Goal: Task Accomplishment & Management: Use online tool/utility

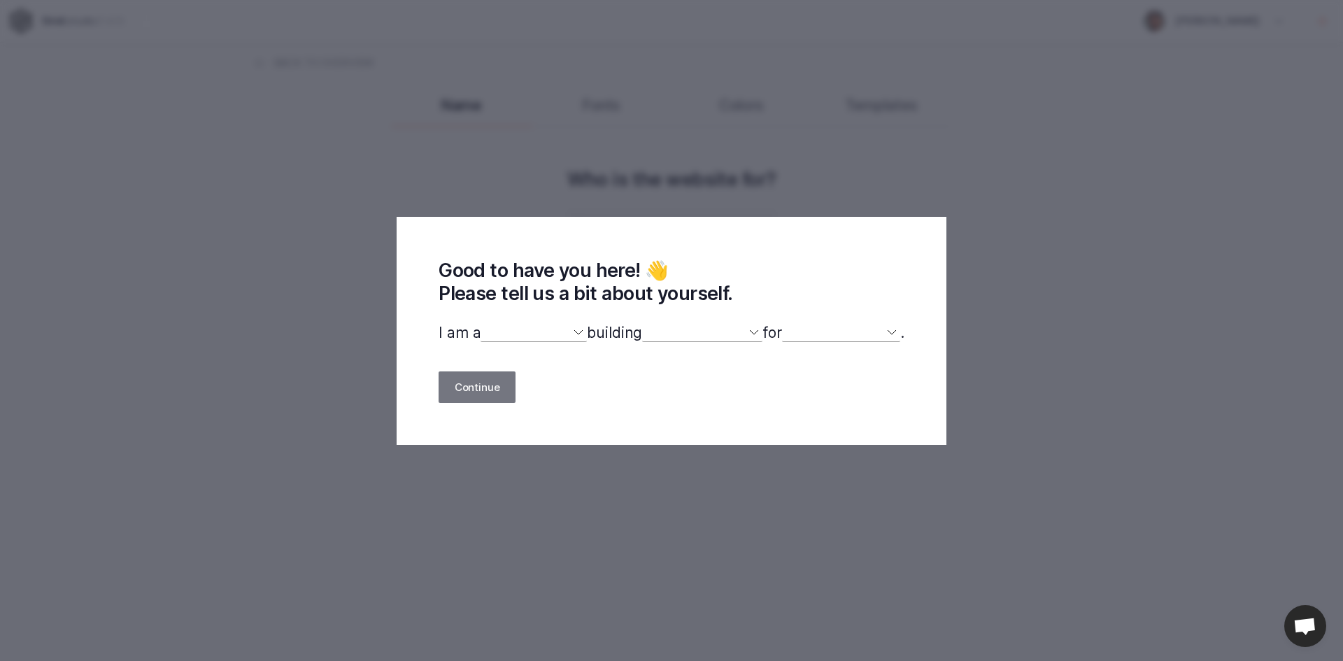
select select
click at [553, 336] on select "designer developer marketer entrepreneur maker person" at bounding box center [533, 333] width 106 height 18
select select "developer"
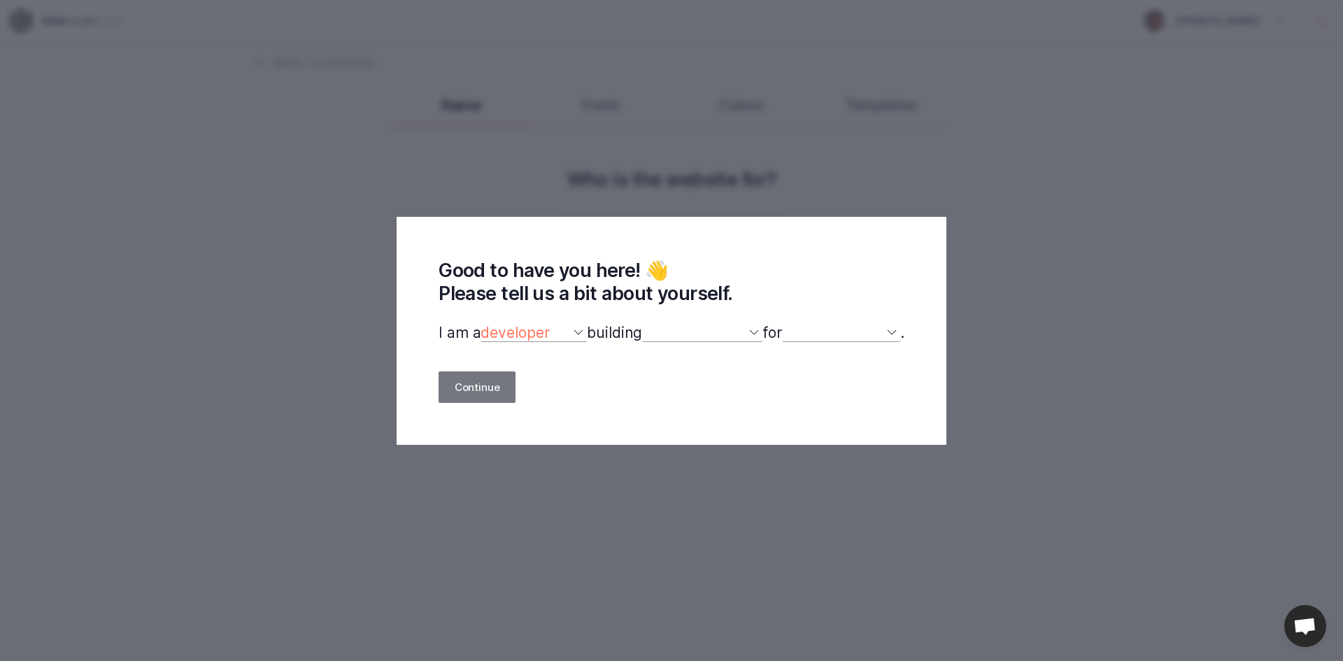
click at [480, 325] on select "designer developer marketer entrepreneur maker person" at bounding box center [533, 333] width 106 height 18
select select
click at [624, 338] on p "I am a designer developer marketer entrepreneur maker person building a website…" at bounding box center [672, 333] width 466 height 18
click at [676, 341] on select "a website(s) a portfolio a webshop(s) experiments something else" at bounding box center [702, 333] width 120 height 18
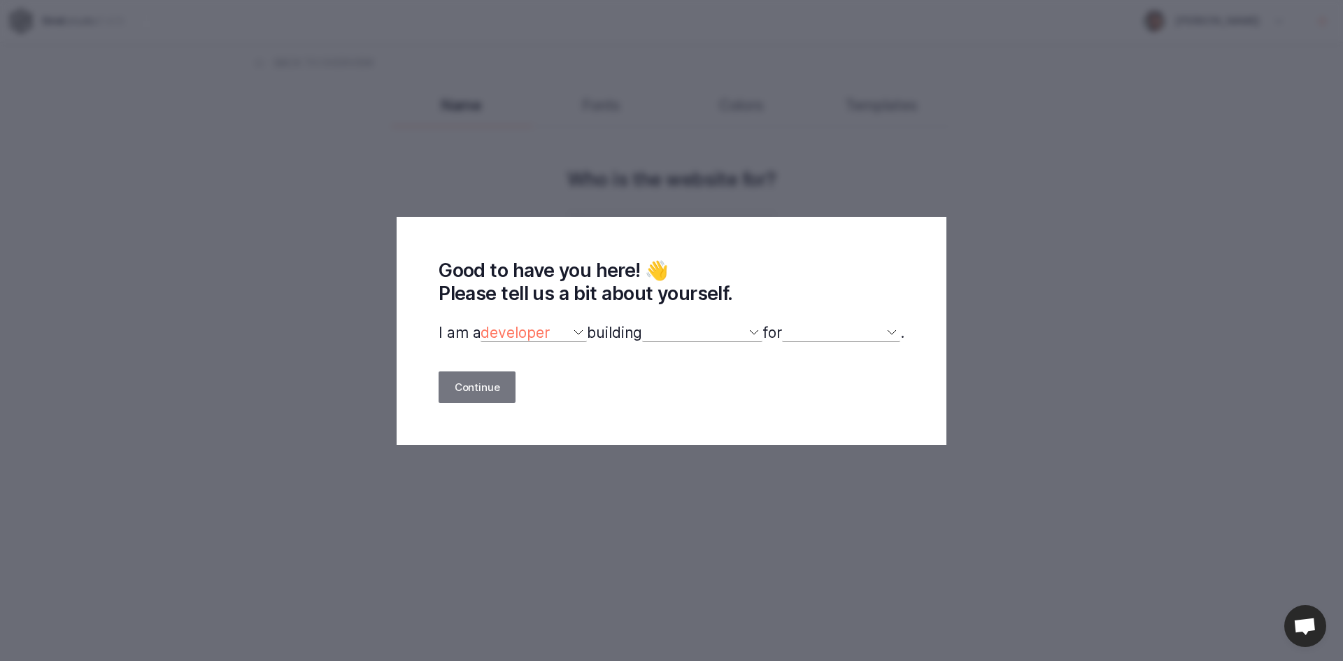
select select "website"
click at [642, 325] on select "a website(s) a portfolio a webshop(s) experiments something else" at bounding box center [702, 333] width 120 height 18
click at [815, 335] on select "myself our company a client a friend clients my dog (other)" at bounding box center [841, 333] width 118 height 18
select select "self"
click at [790, 325] on select "myself our company a client a friend clients my dog (other)" at bounding box center [841, 333] width 118 height 18
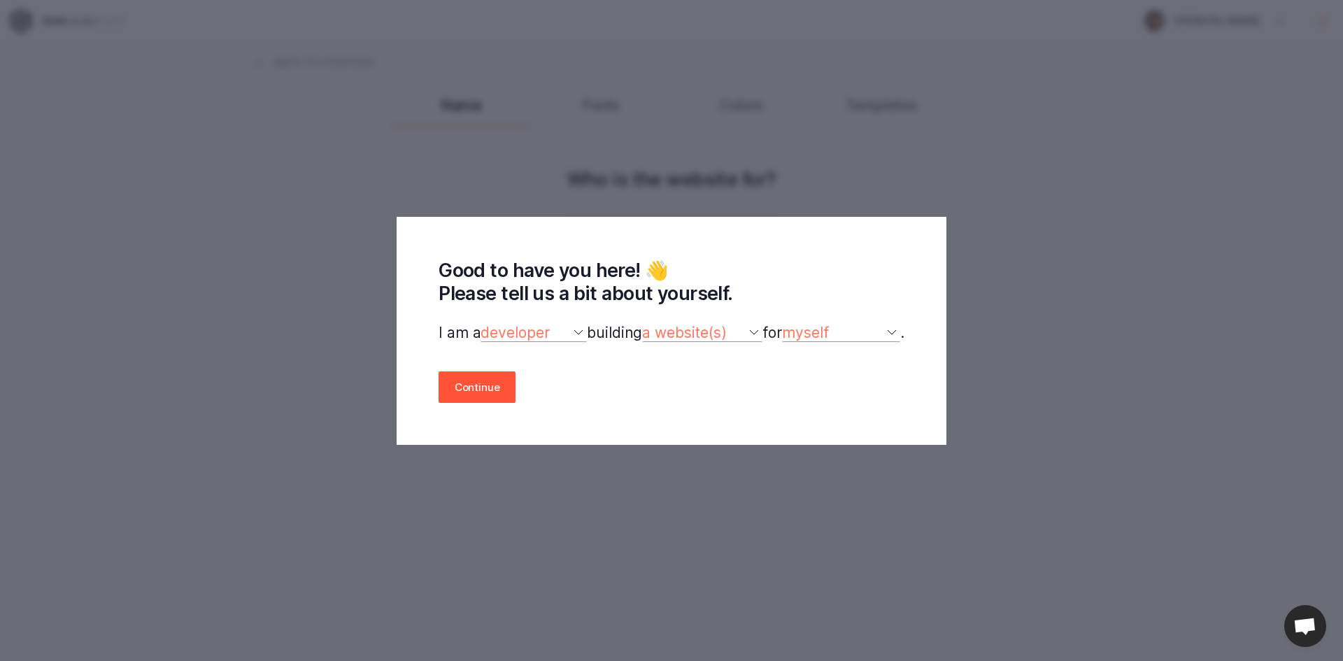
click at [497, 383] on button "Continue" at bounding box center [477, 386] width 77 height 31
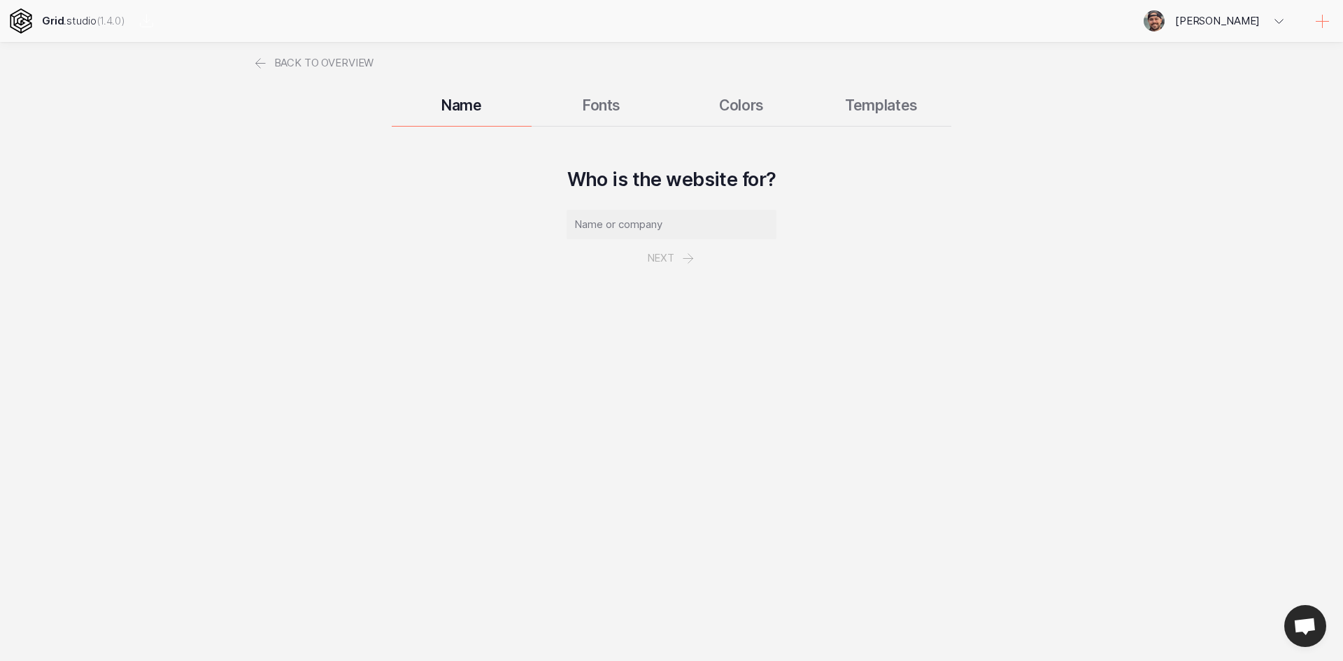
click at [651, 228] on input "text" at bounding box center [671, 224] width 210 height 29
type input "[PERSON_NAME]"
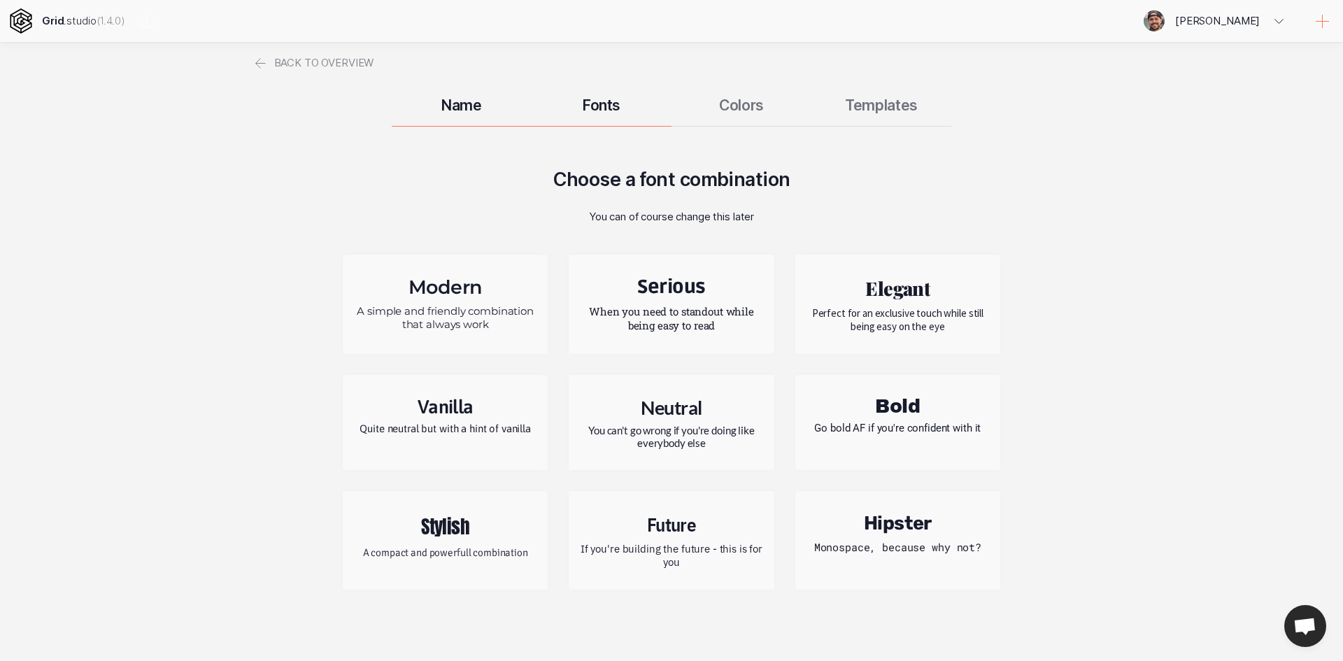
click at [496, 416] on h2 "Vanilla" at bounding box center [445, 407] width 184 height 22
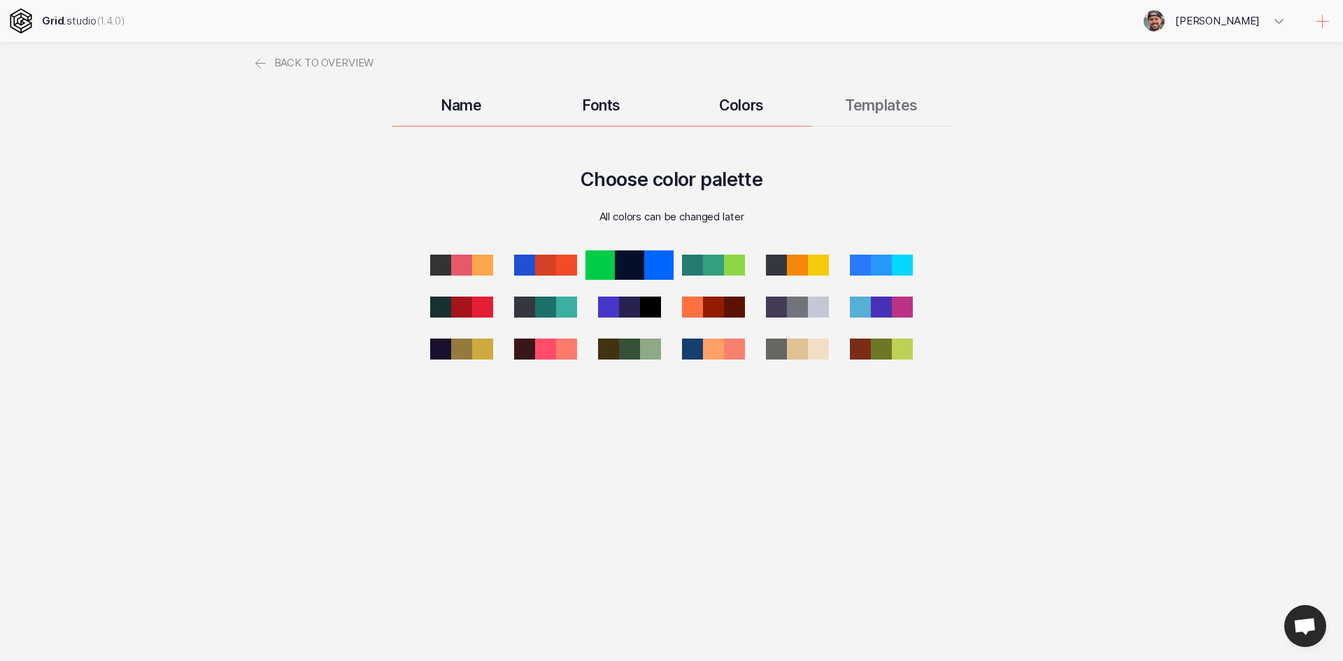
click at [643, 272] on div at bounding box center [629, 264] width 29 height 29
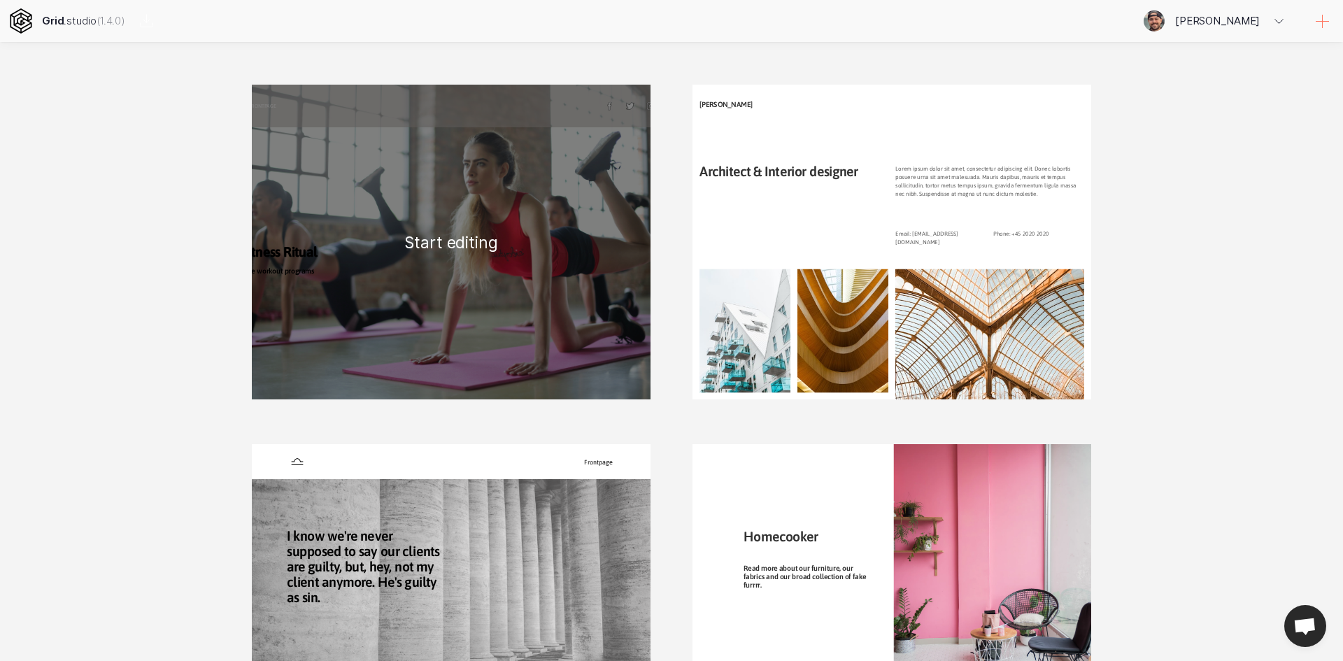
scroll to position [881, 0]
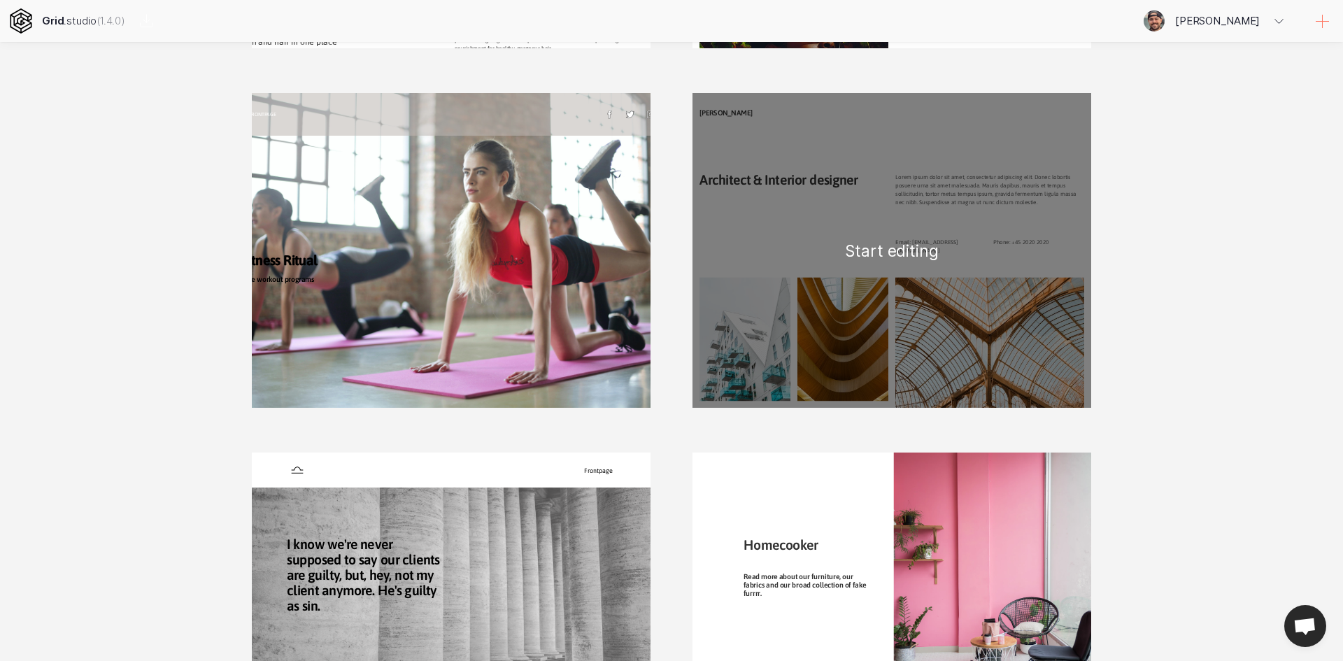
click at [859, 262] on div "[PERSON_NAME] Architect & Interior designer Lorem ipsum dolor sit amet, consect…" at bounding box center [891, 250] width 399 height 315
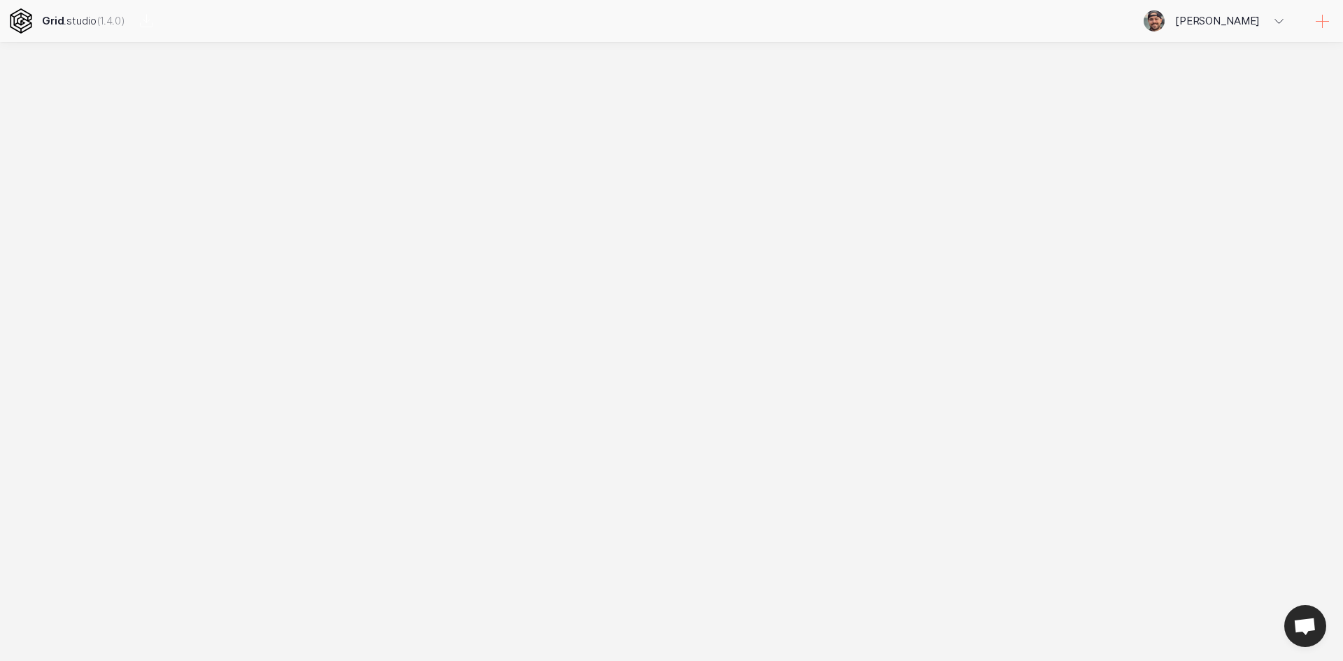
scroll to position [0, 0]
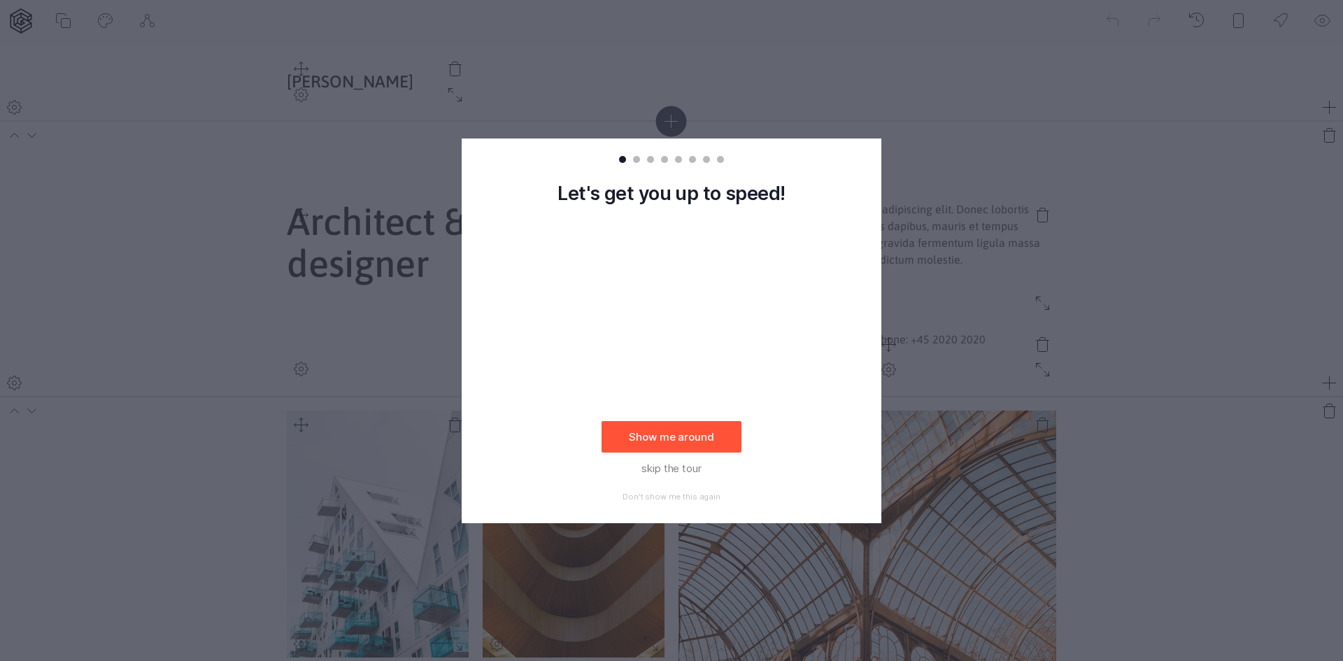
click at [693, 444] on button "Show me around" at bounding box center [671, 436] width 140 height 31
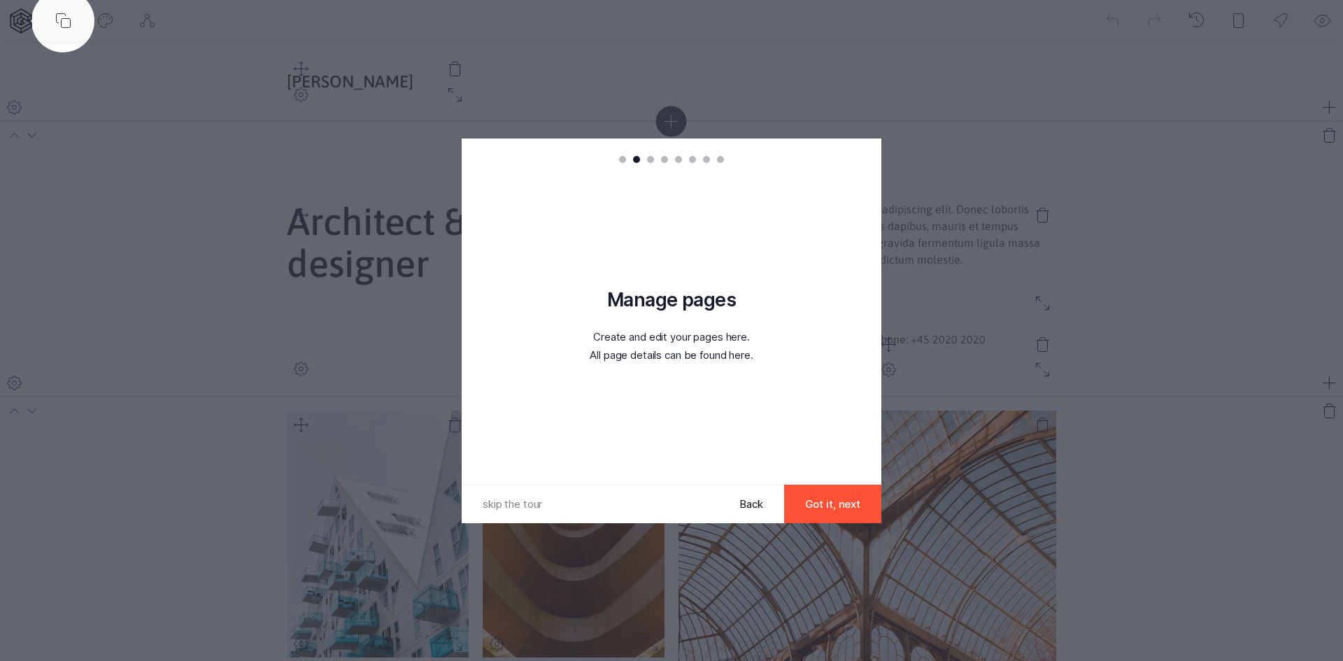
click at [829, 497] on button "Got it, next" at bounding box center [832, 504] width 97 height 38
click at [828, 497] on button "Got it, next" at bounding box center [832, 504] width 97 height 38
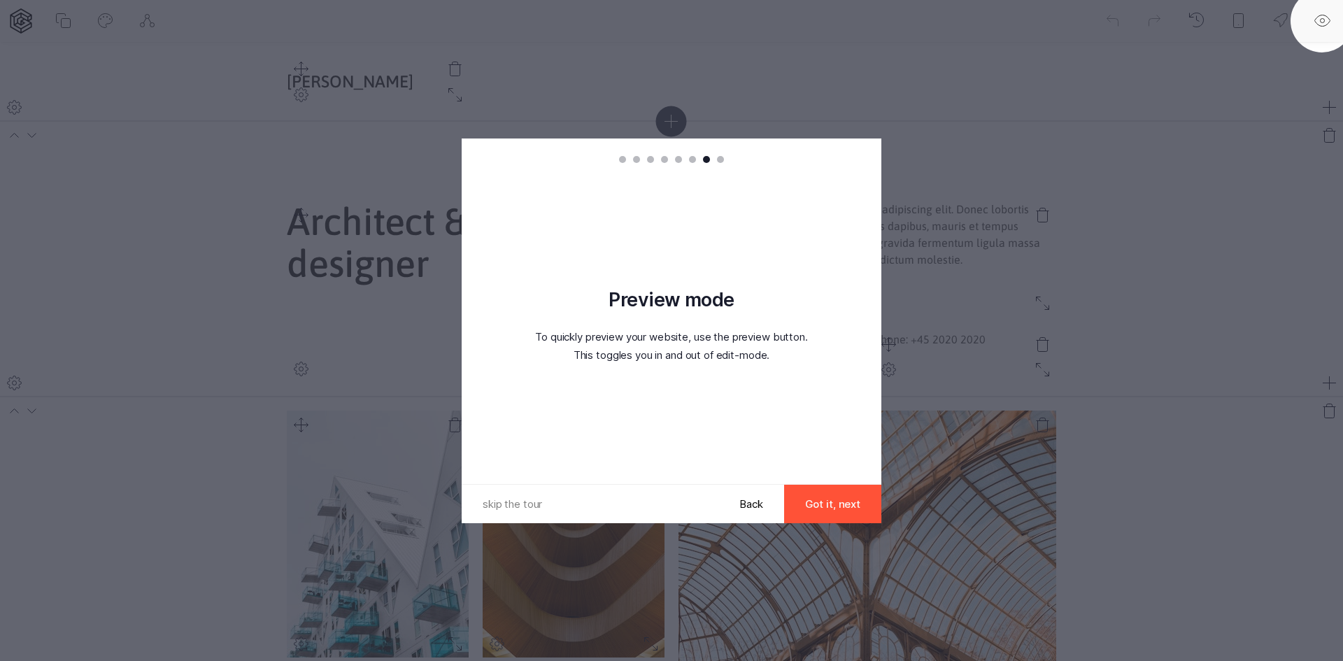
click at [828, 497] on button "Got it, next" at bounding box center [832, 504] width 97 height 38
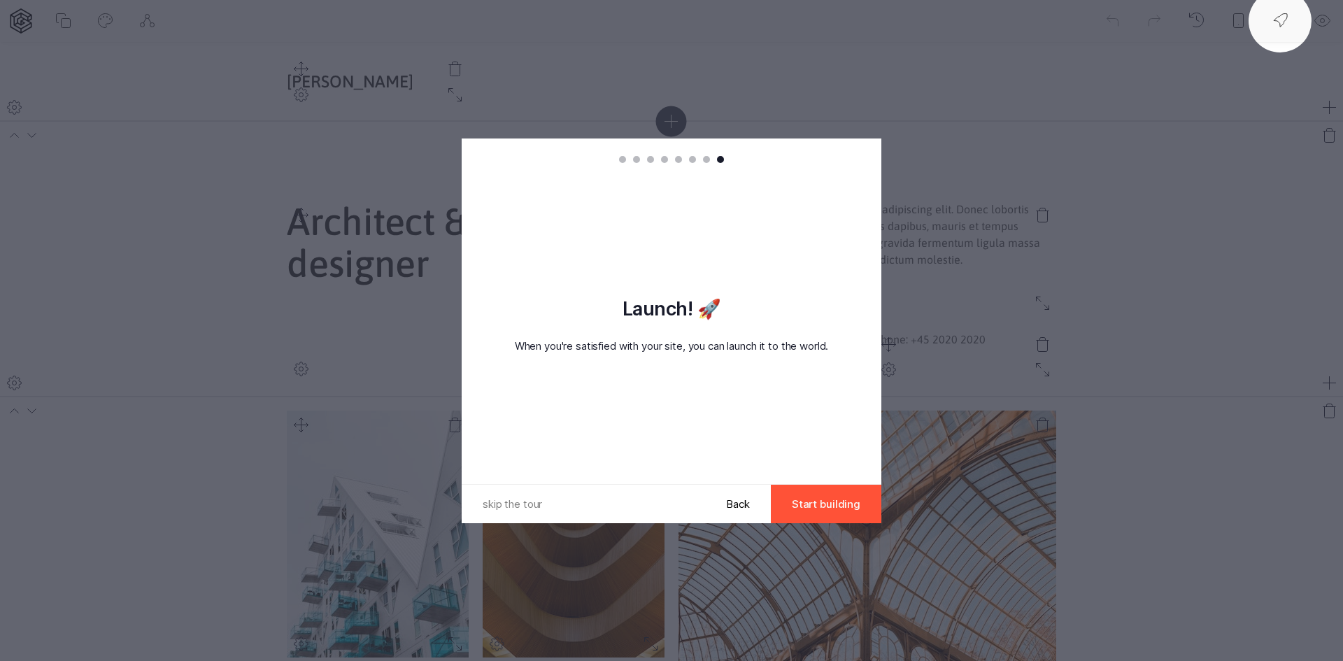
click at [805, 506] on button "Start building" at bounding box center [826, 504] width 111 height 38
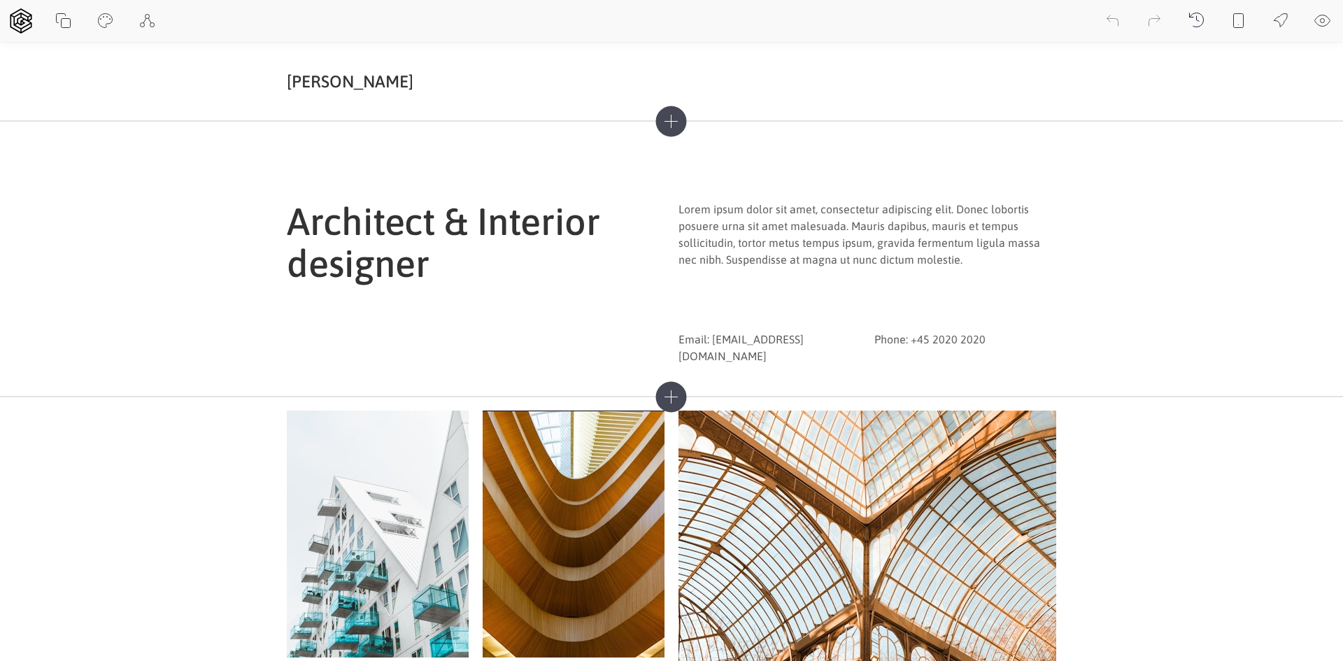
click at [669, 122] on icon at bounding box center [671, 121] width 13 height 13
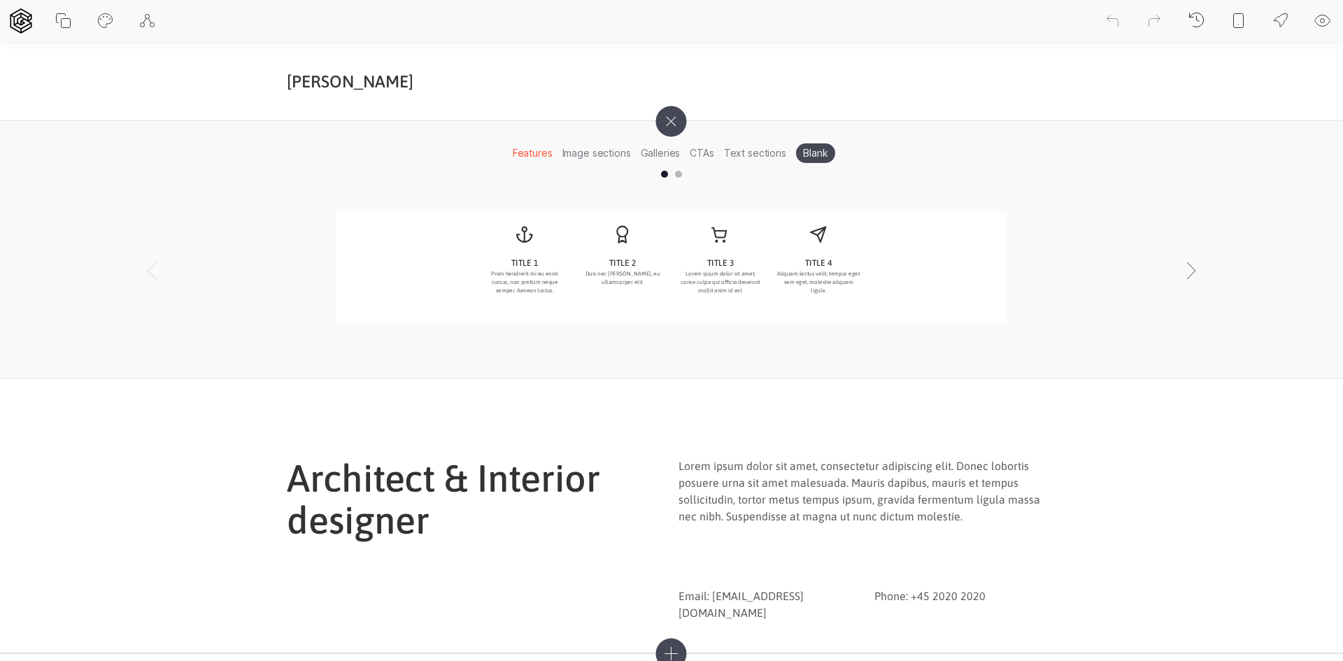
click at [1172, 266] on div "TITLE 1 Proin hendrerit mi eu enim cursus, non pretium neque semper. Aenean luc…" at bounding box center [671, 277] width 1343 height 133
click at [1195, 267] on icon at bounding box center [1191, 271] width 34 height 34
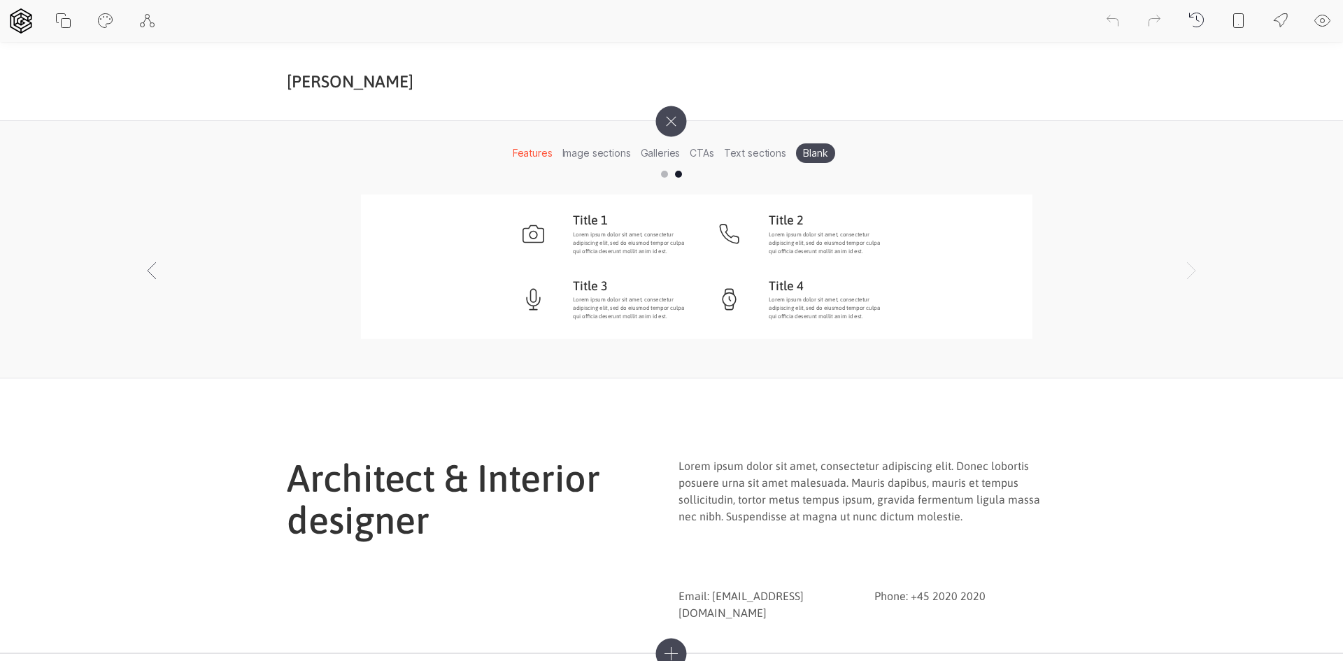
scroll to position [0, 1343]
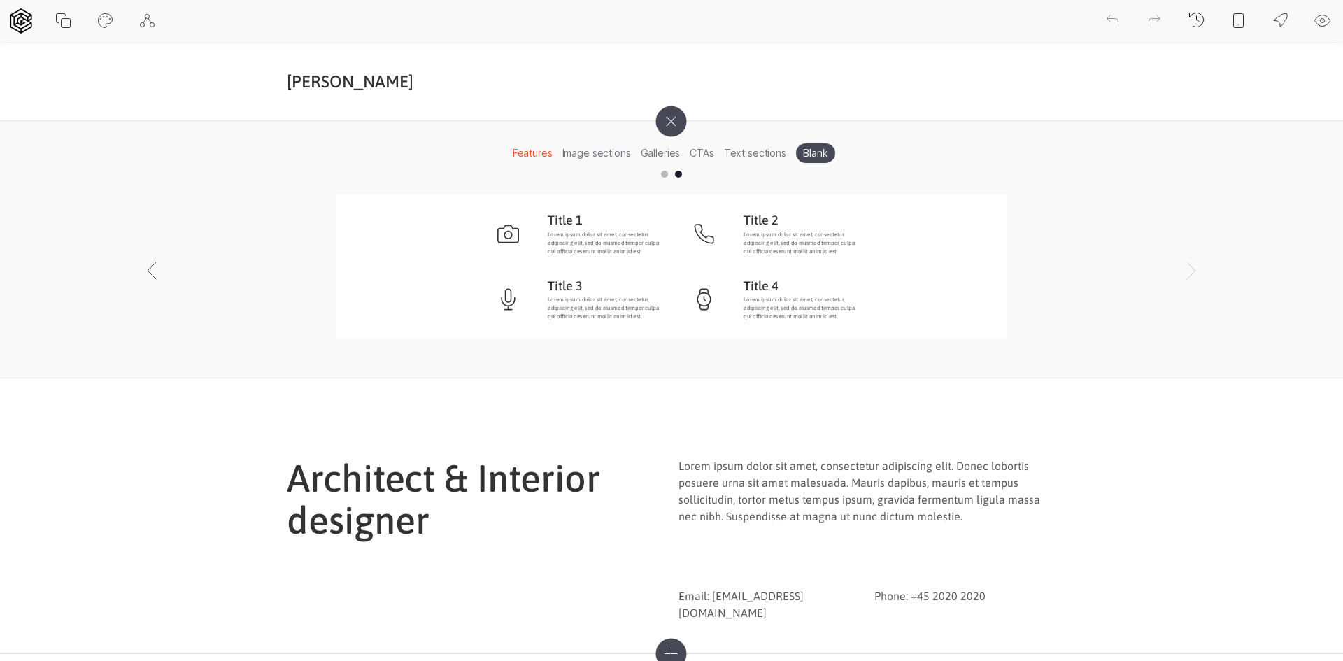
click at [614, 155] on li "Image sections" at bounding box center [596, 153] width 78 height 22
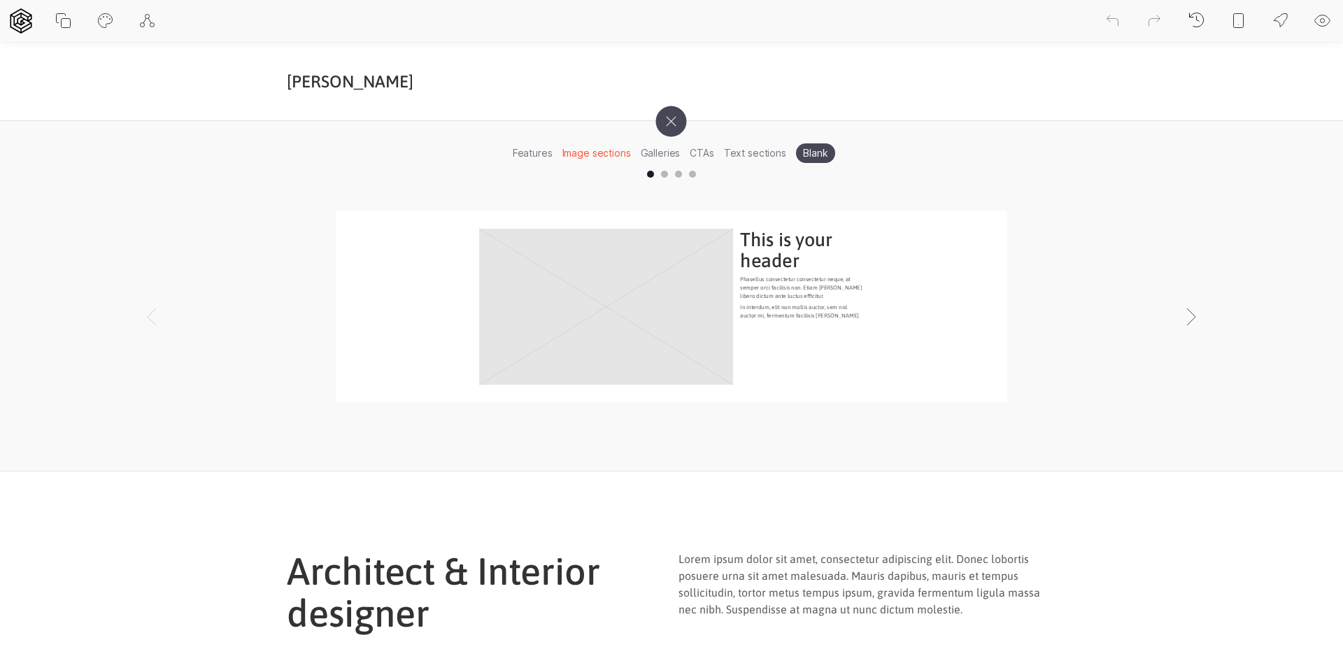
click at [649, 151] on li "Galleries" at bounding box center [661, 153] width 50 height 22
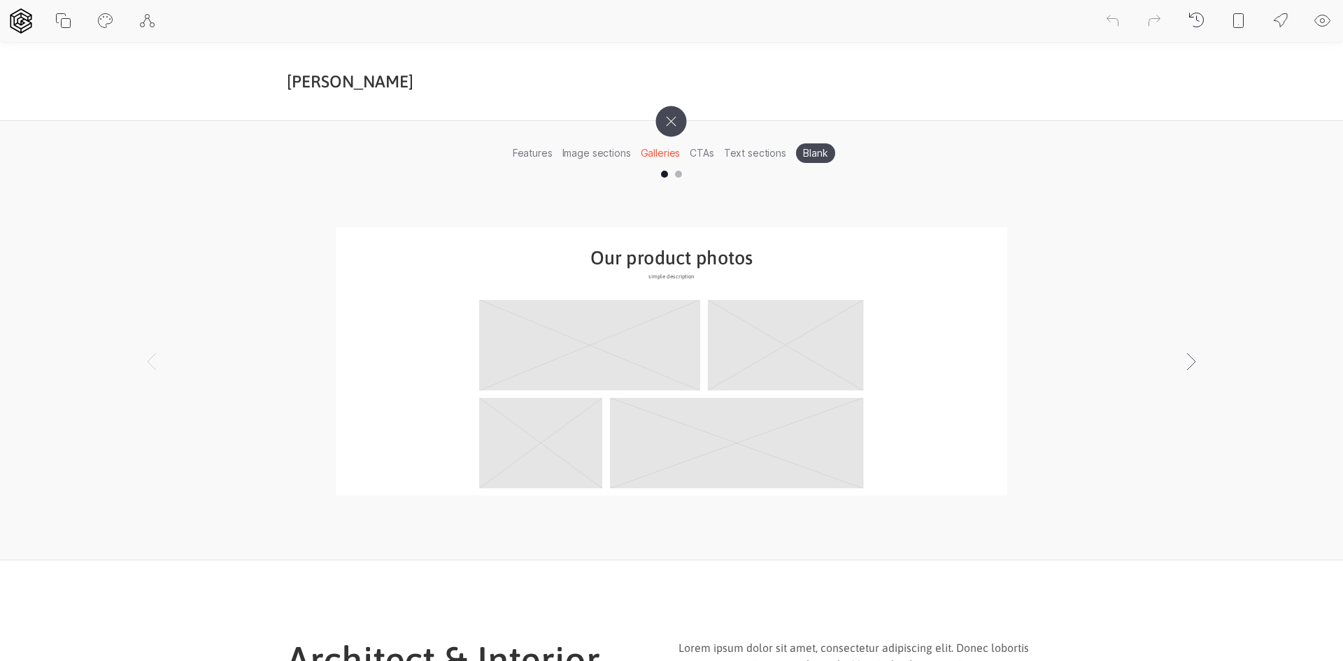
click at [699, 153] on li "CTAs" at bounding box center [702, 153] width 34 height 22
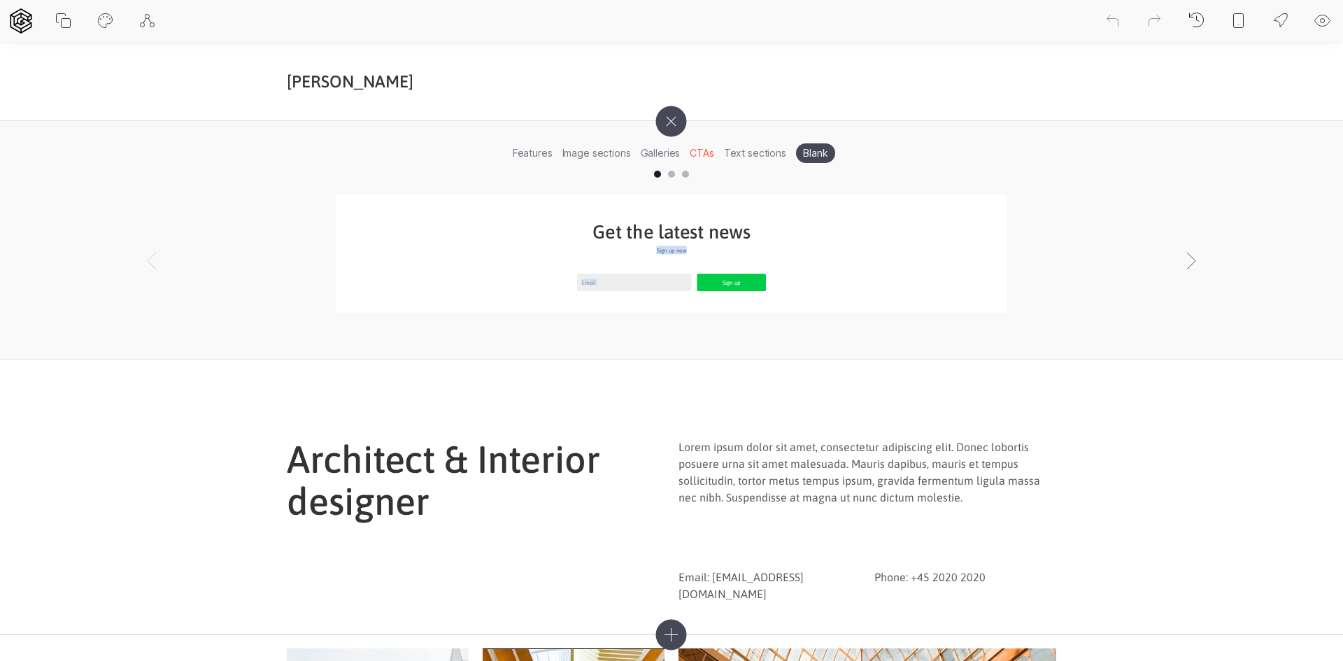
click at [1214, 260] on div "Features Image sections Galleries CTAs Text sections Blank Get the latest news …" at bounding box center [671, 240] width 1343 height 238
click at [754, 153] on li "Text sections" at bounding box center [755, 153] width 72 height 22
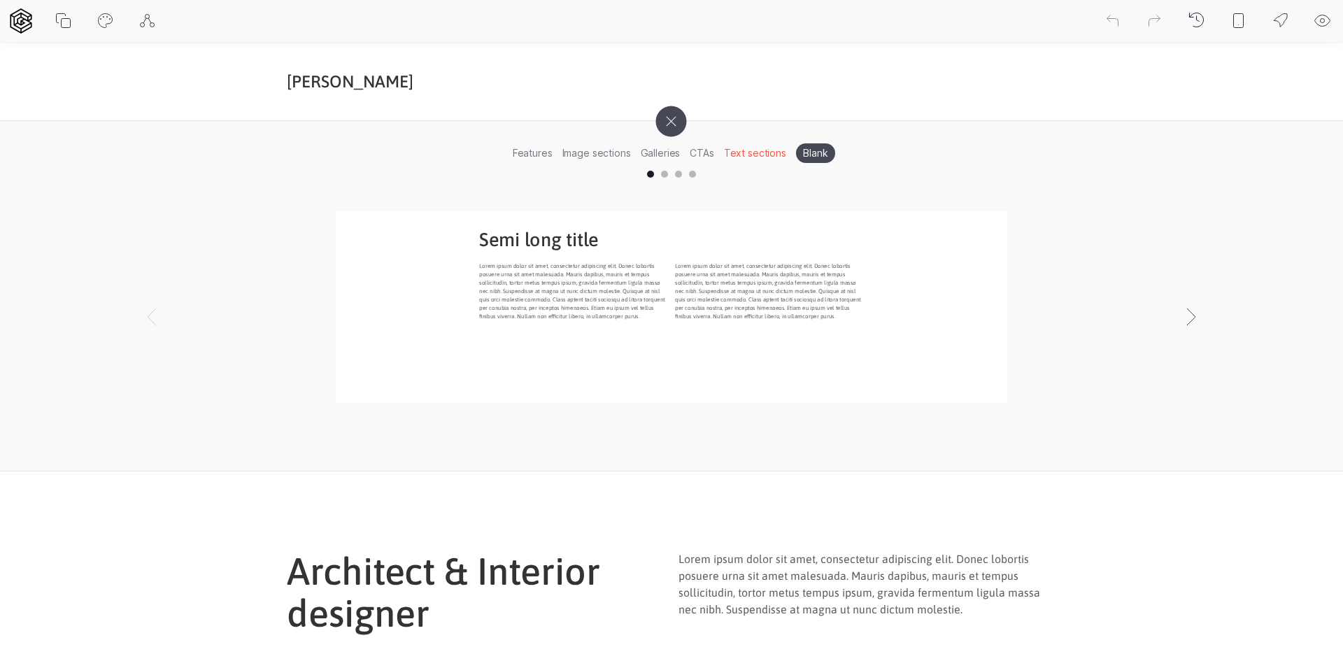
click at [711, 262] on p "Lorem ipsum dolor sit amet, consectetur adipiscing elit. Donec lobortis posuere…" at bounding box center [769, 290] width 189 height 59
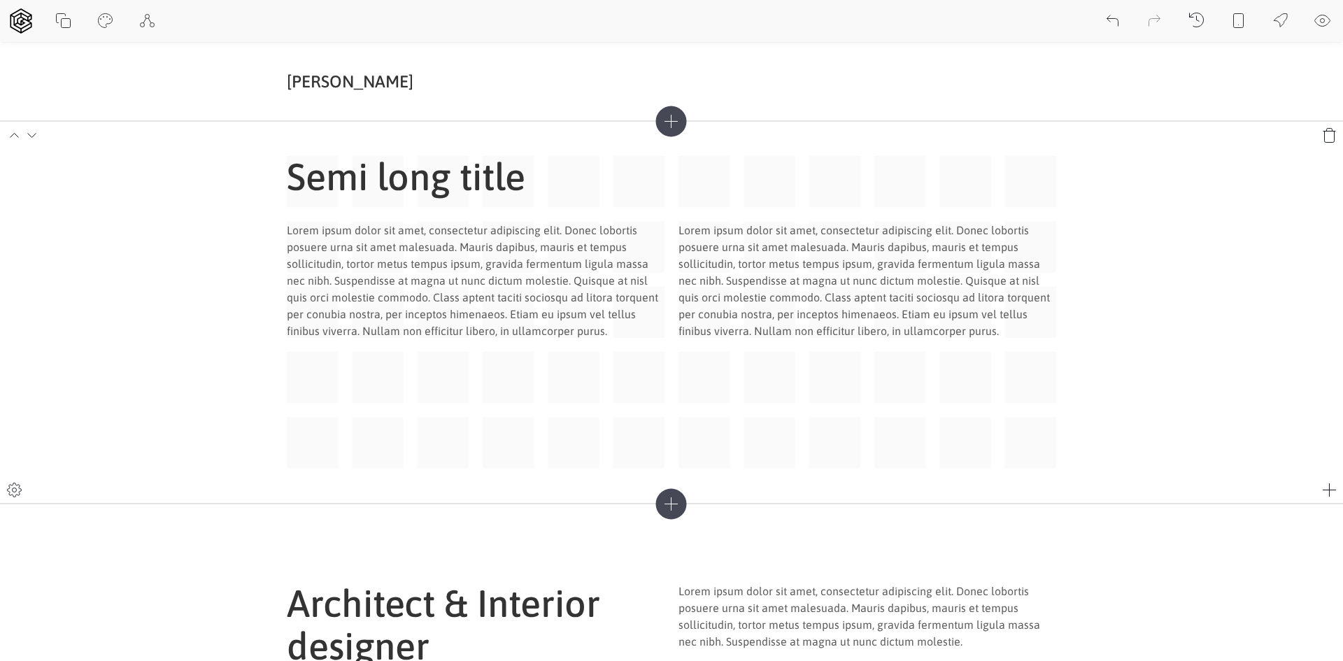
click at [1111, 266] on section "Lorem ipsum dolor sit amet, consectetur adipiscing elit. Donec lobortis posuere…" at bounding box center [671, 312] width 1343 height 383
drag, startPoint x: 1239, startPoint y: 166, endPoint x: 1225, endPoint y: 337, distance: 171.2
click at [1225, 337] on section "Lorem ipsum dolor sit amet, consectetur adipiscing elit. Donec lobortis posuere…" at bounding box center [671, 312] width 1343 height 383
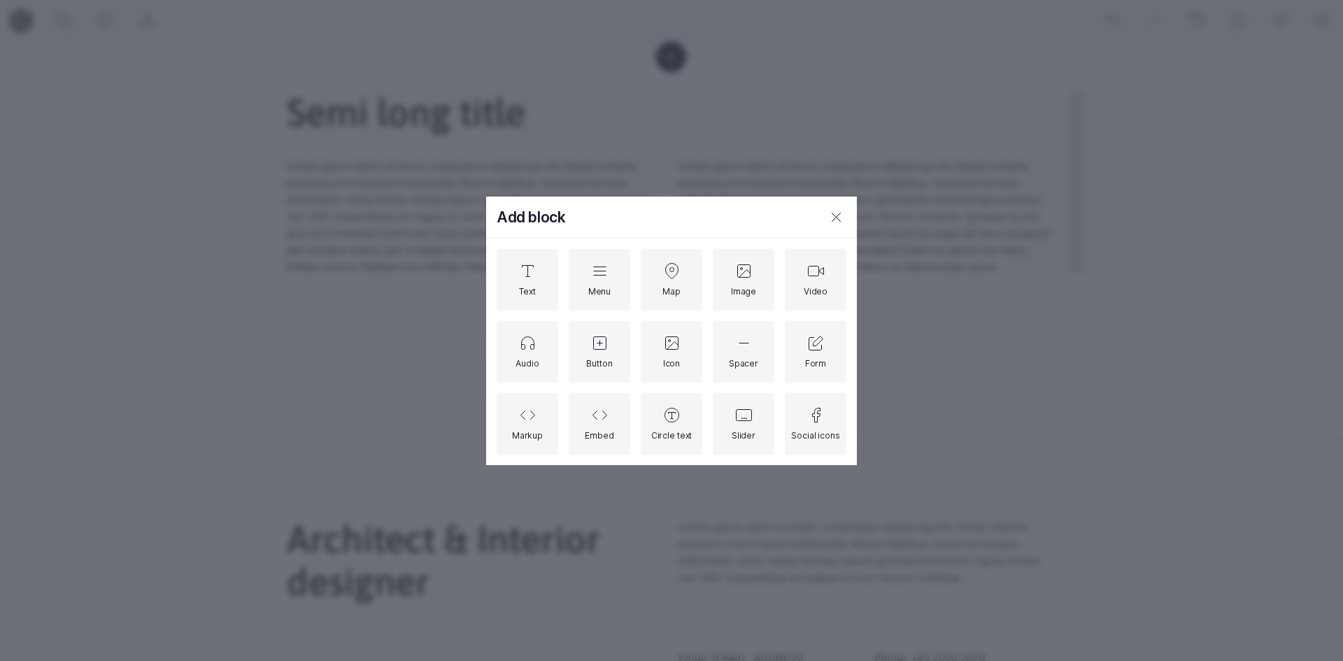
scroll to position [70, 0]
click at [1113, 343] on div "Add block Text Menu Map Image Video Audio Button Icon Spacer Form Markup Embed …" at bounding box center [671, 330] width 1343 height 661
click at [839, 220] on icon at bounding box center [836, 217] width 8 height 8
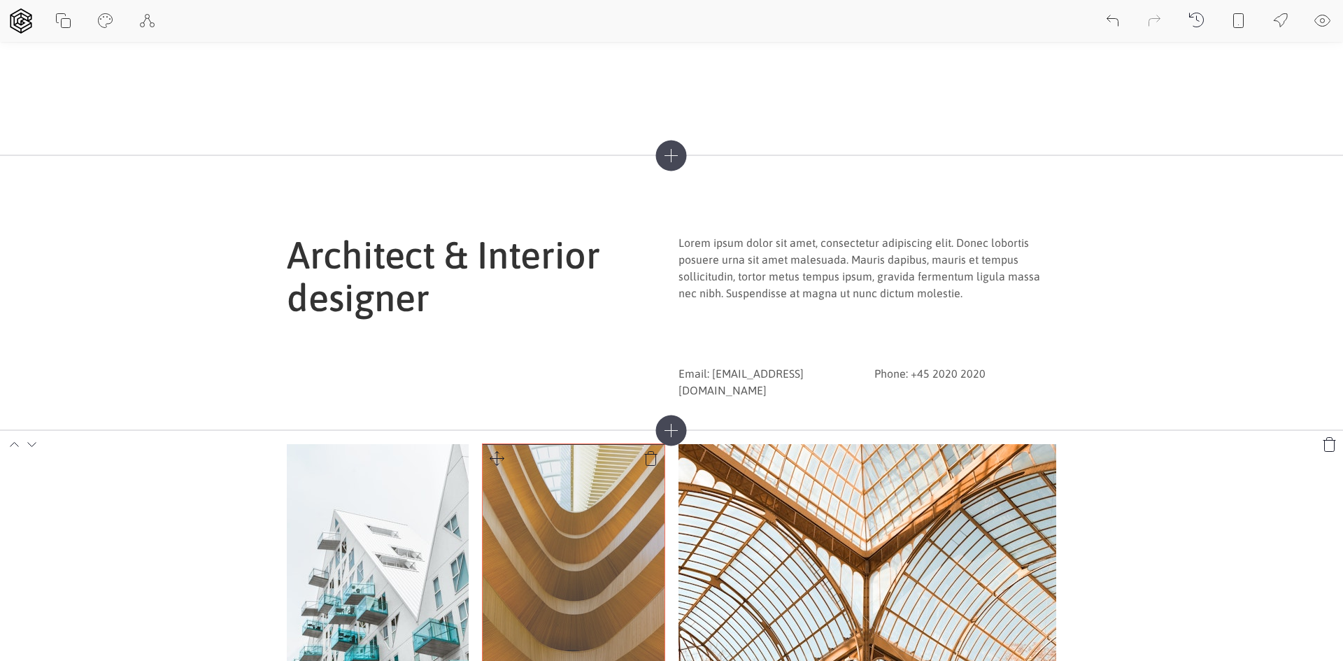
scroll to position [350, 0]
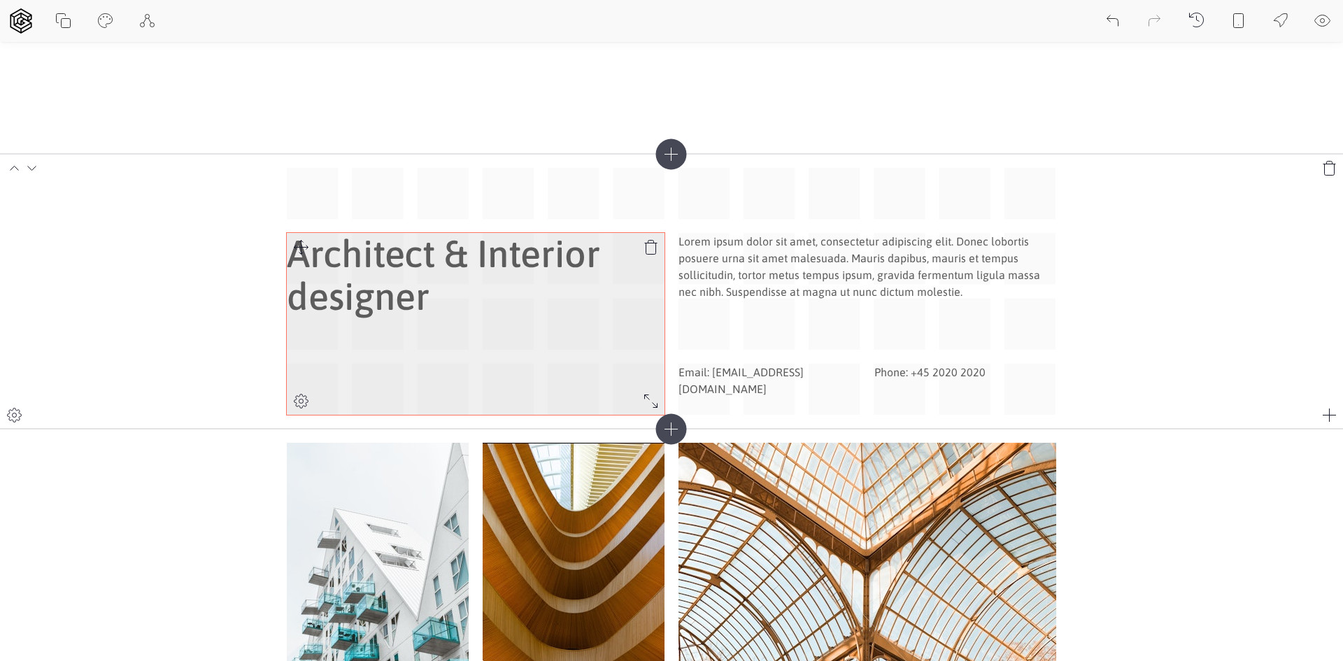
click at [594, 378] on div "Architect & Interior designer" at bounding box center [476, 324] width 378 height 182
drag, startPoint x: 529, startPoint y: 370, endPoint x: 639, endPoint y: 345, distance: 112.0
click at [659, 360] on div "Architect & Interior designer" at bounding box center [476, 324] width 378 height 182
drag, startPoint x: 546, startPoint y: 310, endPoint x: 401, endPoint y: 273, distance: 149.3
click at [539, 310] on h1 "Architect & Interior designer" at bounding box center [476, 275] width 378 height 85
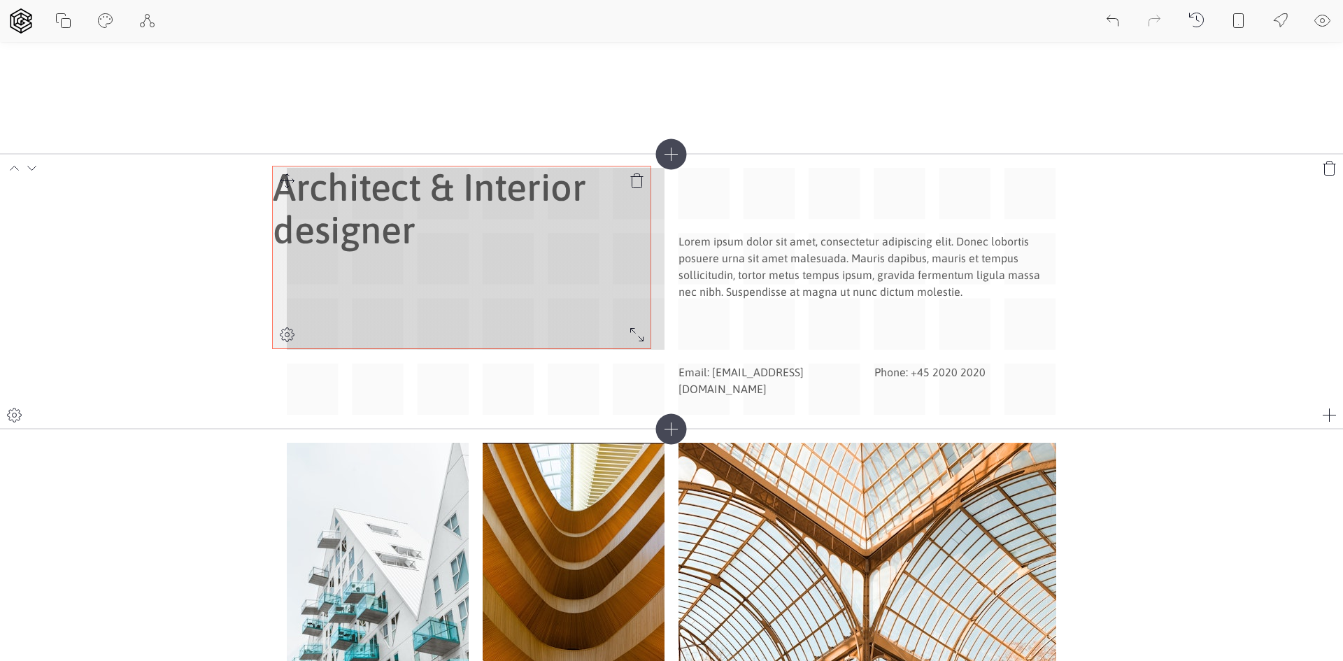
click at [283, 179] on icon at bounding box center [287, 181] width 17 height 17
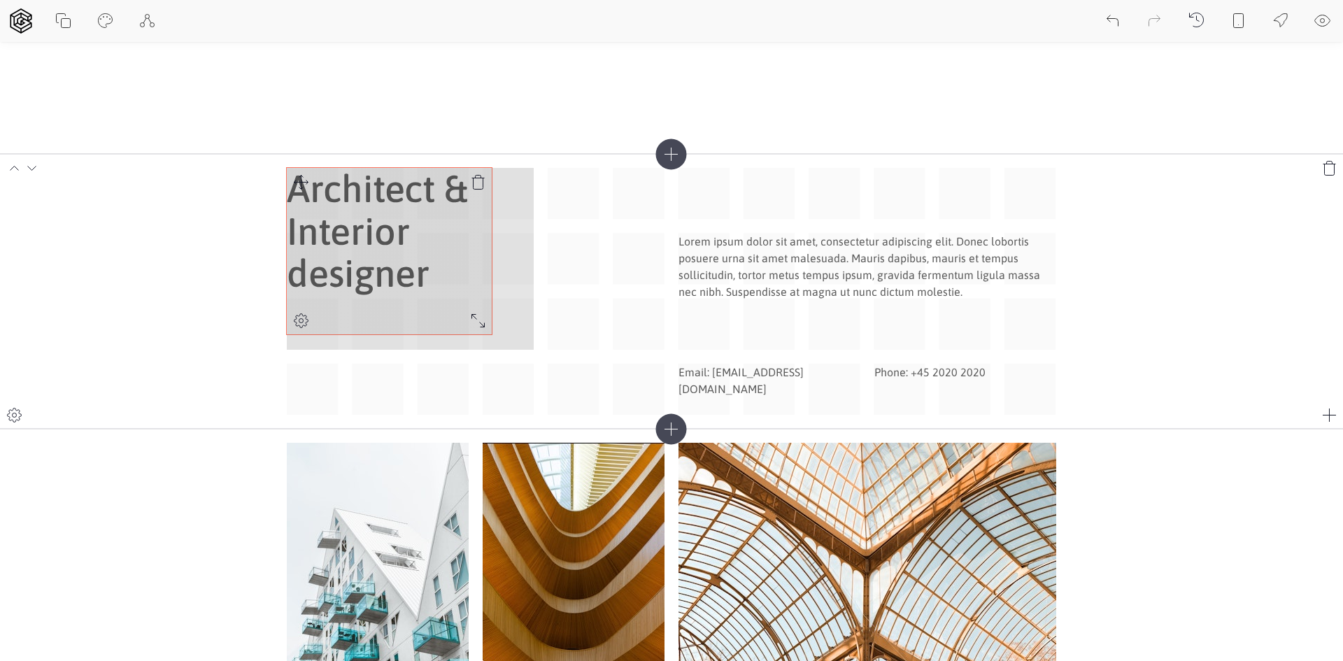
click at [488, 328] on div "Architect & Interior designer Lorem ipsum dolor sit amet, consectetur adipiscin…" at bounding box center [671, 291] width 769 height 247
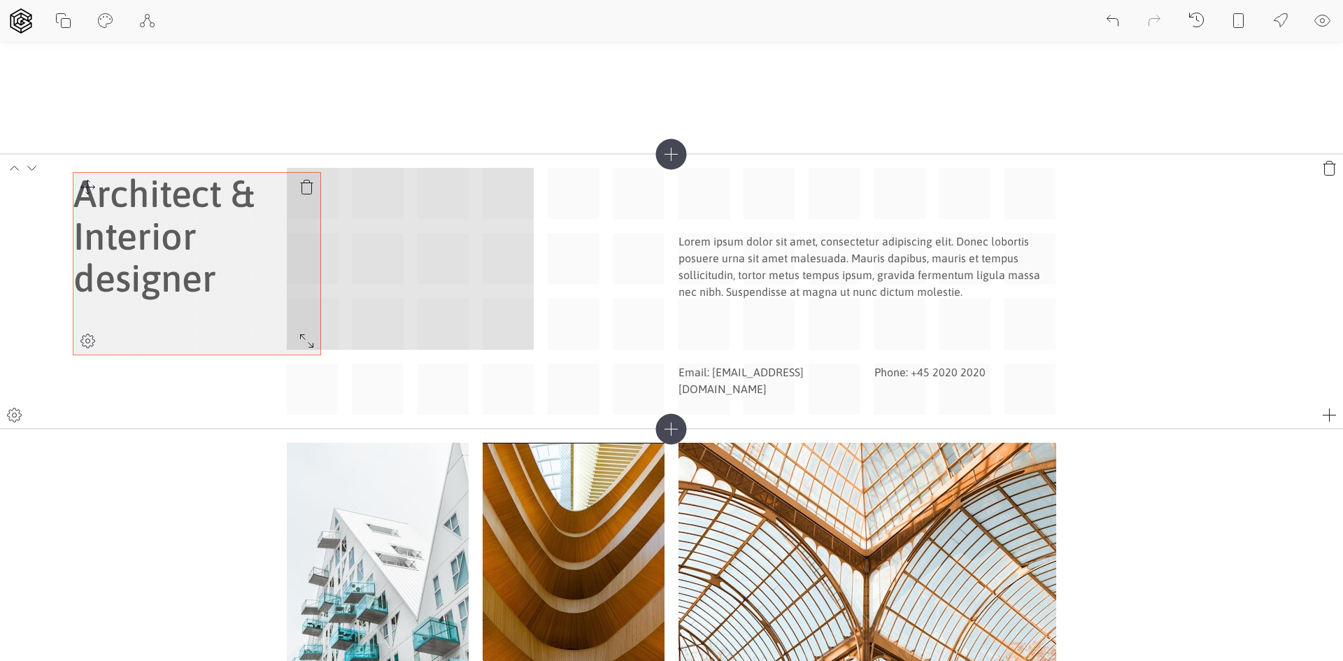
click at [90, 187] on icon at bounding box center [88, 187] width 14 height 14
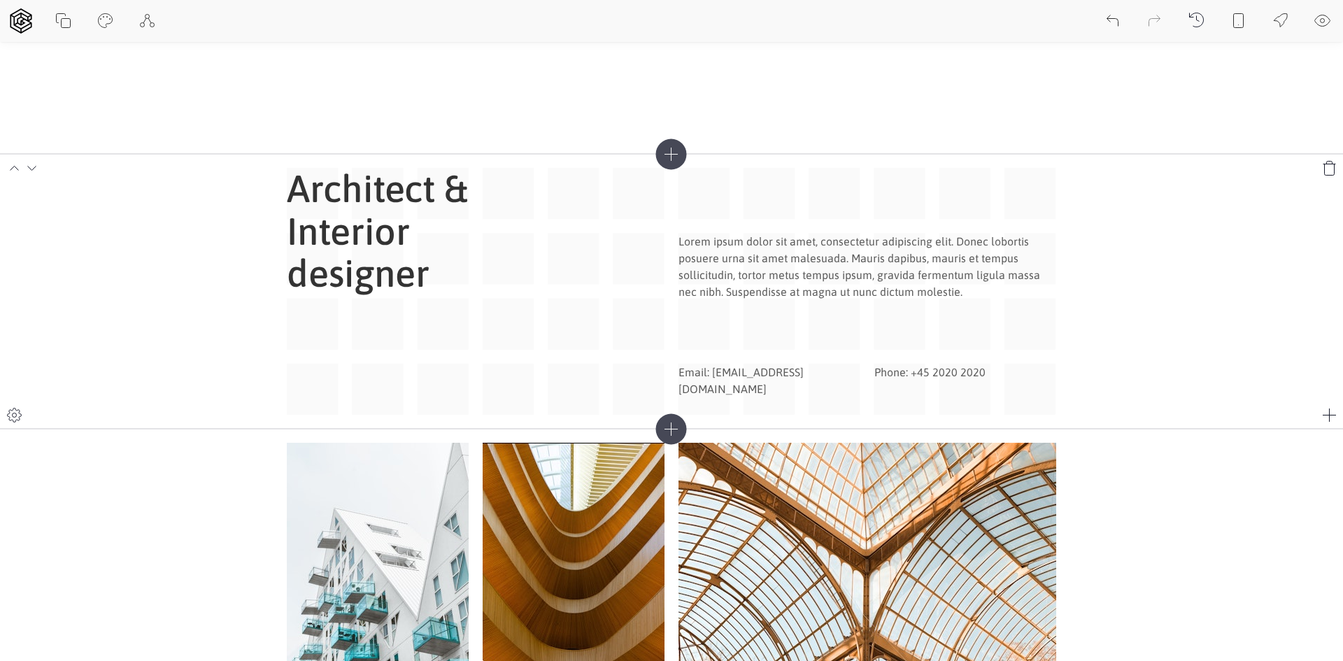
click at [108, 192] on section "Architect & Interior designer Lorem ipsum dolor sit amet, consectetur adipiscin…" at bounding box center [671, 291] width 1343 height 275
click at [17, 404] on div at bounding box center [14, 415] width 28 height 28
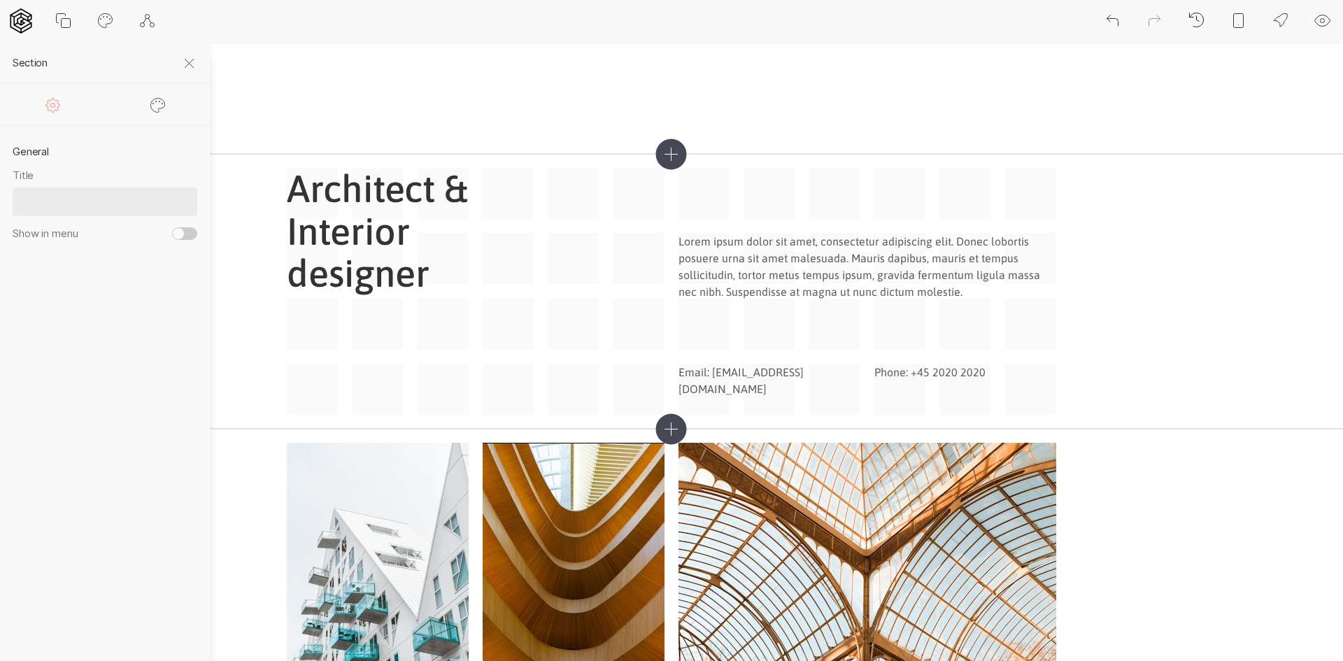
click at [147, 127] on div "General Title Show in menu" at bounding box center [105, 193] width 210 height 134
click at [159, 104] on icon at bounding box center [158, 105] width 17 height 17
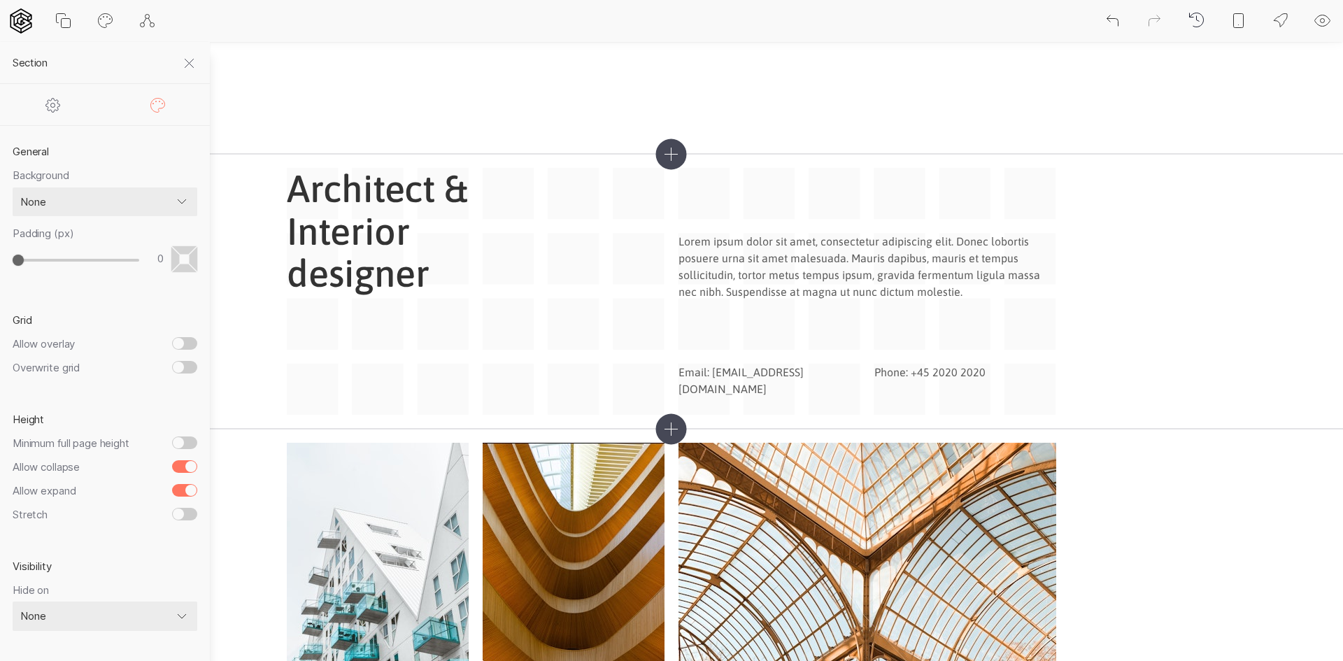
click at [179, 470] on input "Allow collapse" at bounding box center [184, 466] width 25 height 13
click at [181, 470] on input "Allow collapse" at bounding box center [184, 466] width 25 height 13
checkbox input "true"
click at [328, 350] on div "Architect & Interior designer Lorem ipsum dolor sit amet, consectetur adipiscin…" at bounding box center [671, 291] width 769 height 247
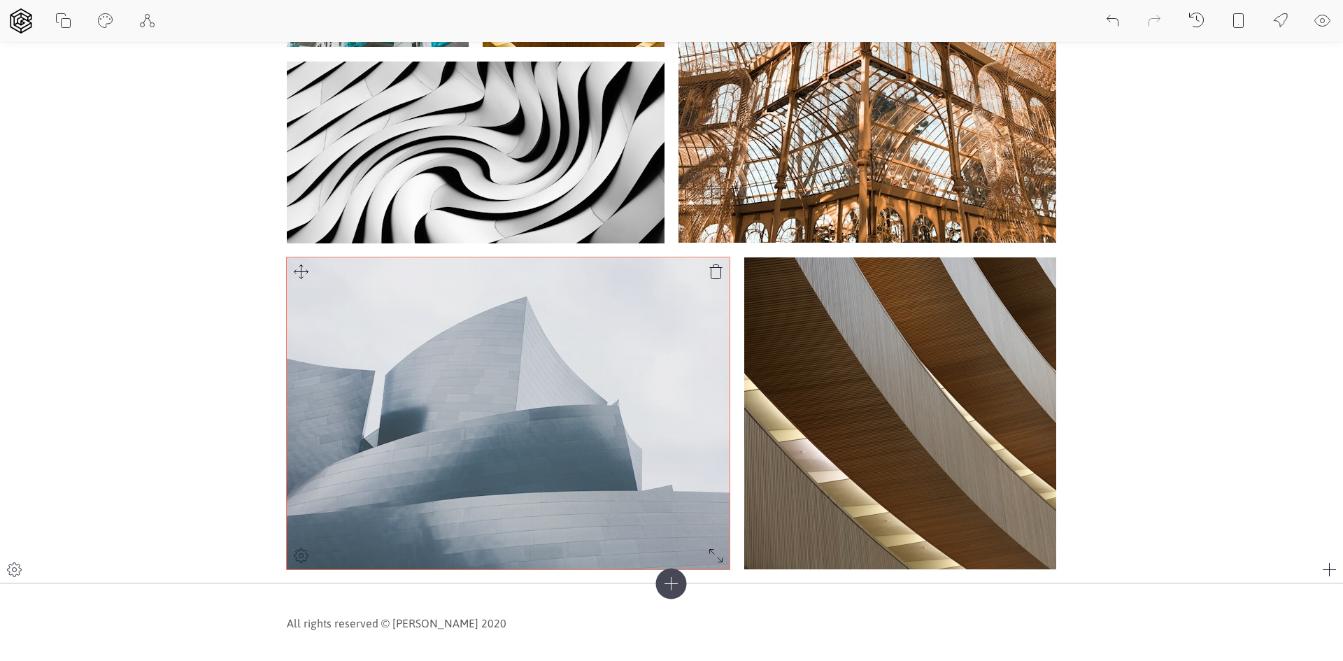
scroll to position [995, 0]
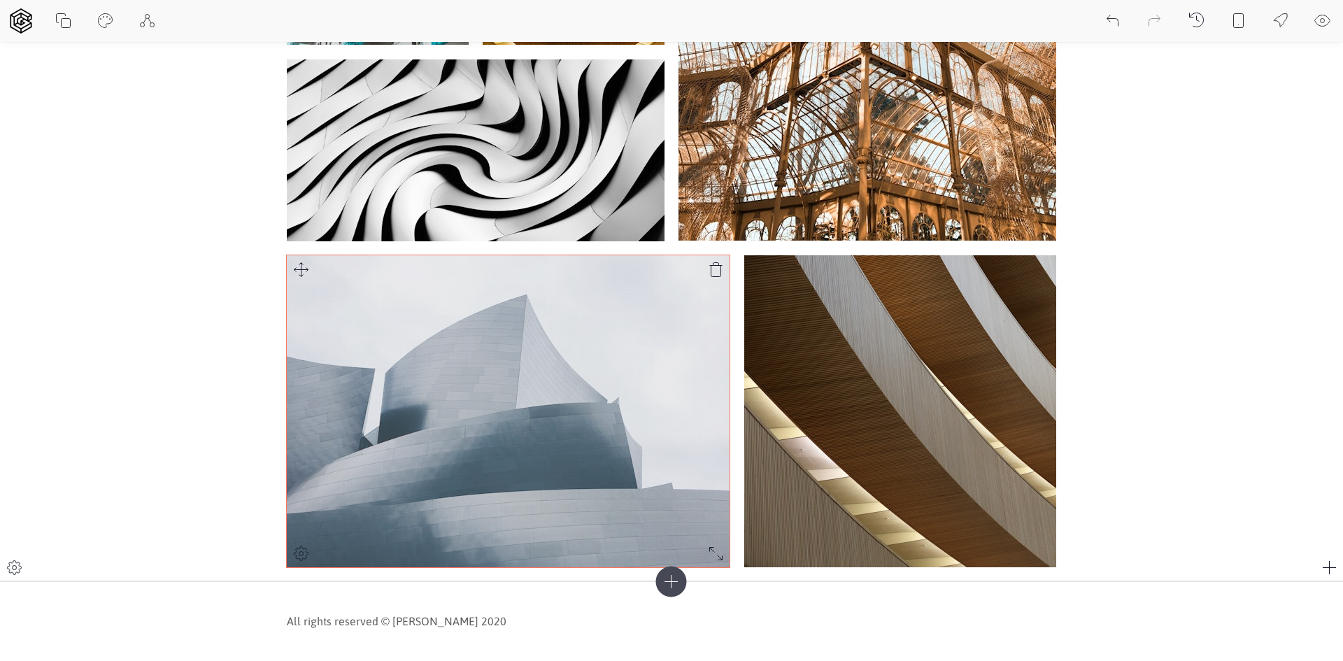
click at [715, 268] on icon at bounding box center [716, 269] width 17 height 17
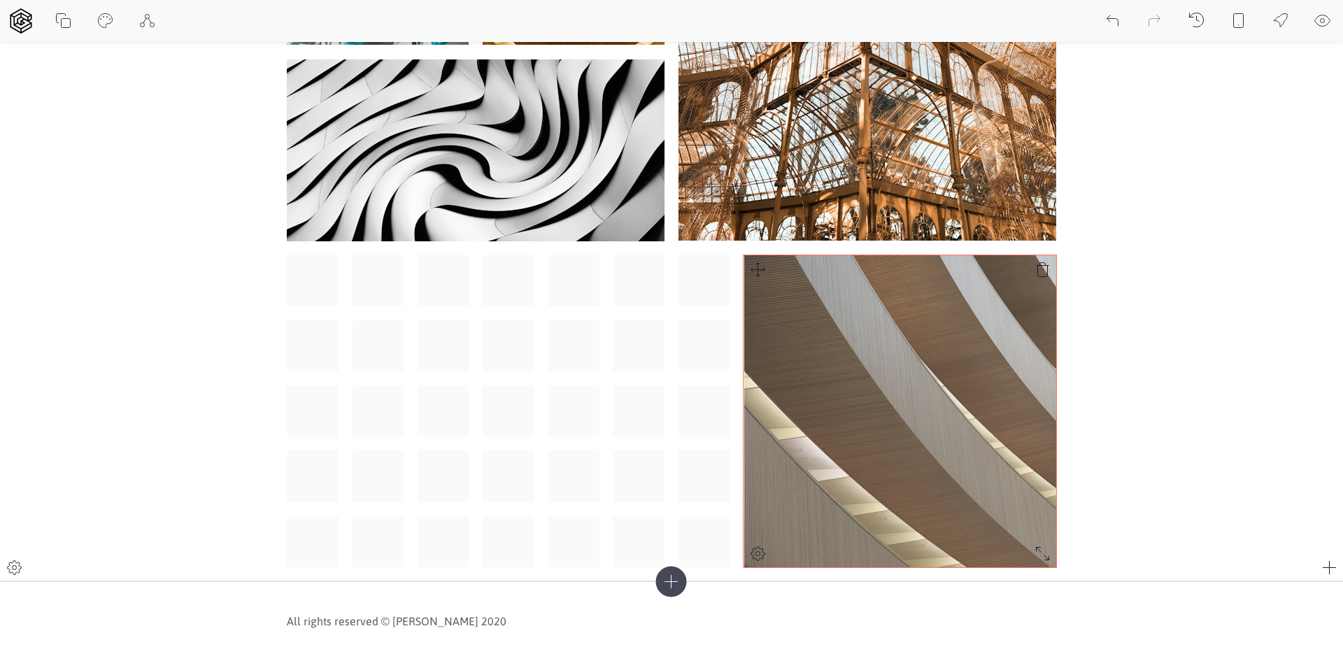
click at [1037, 265] on icon at bounding box center [1042, 269] width 13 height 14
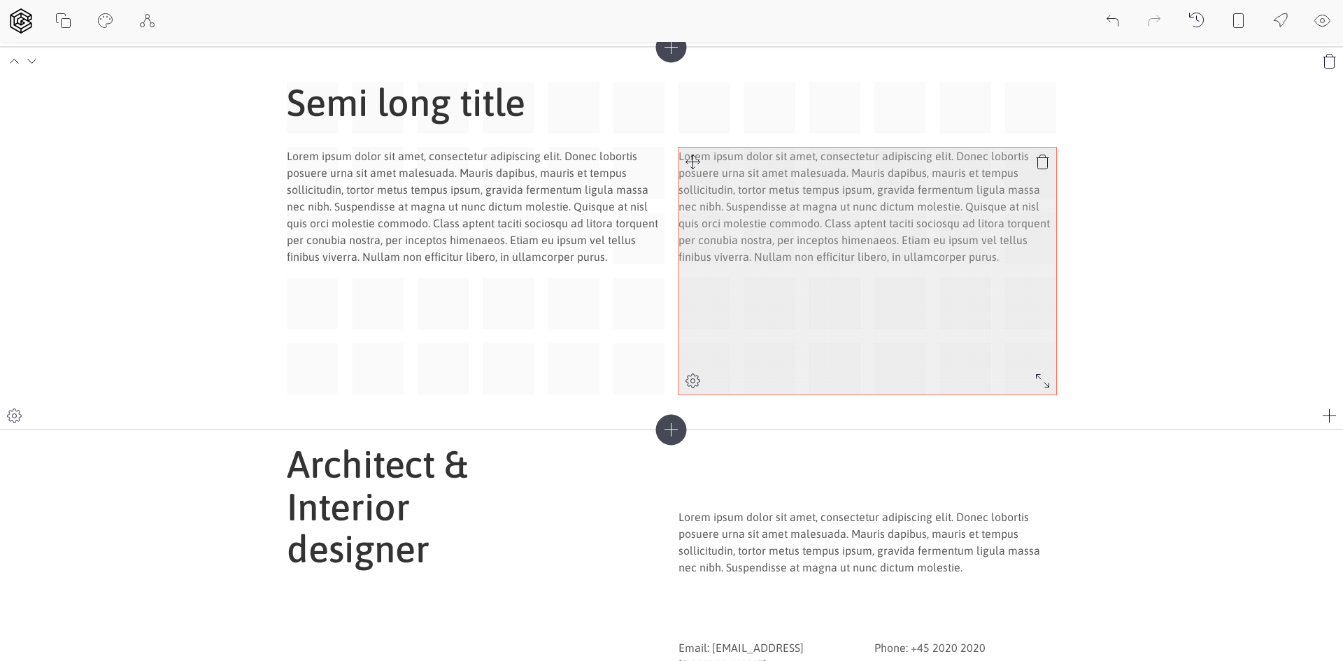
scroll to position [0, 0]
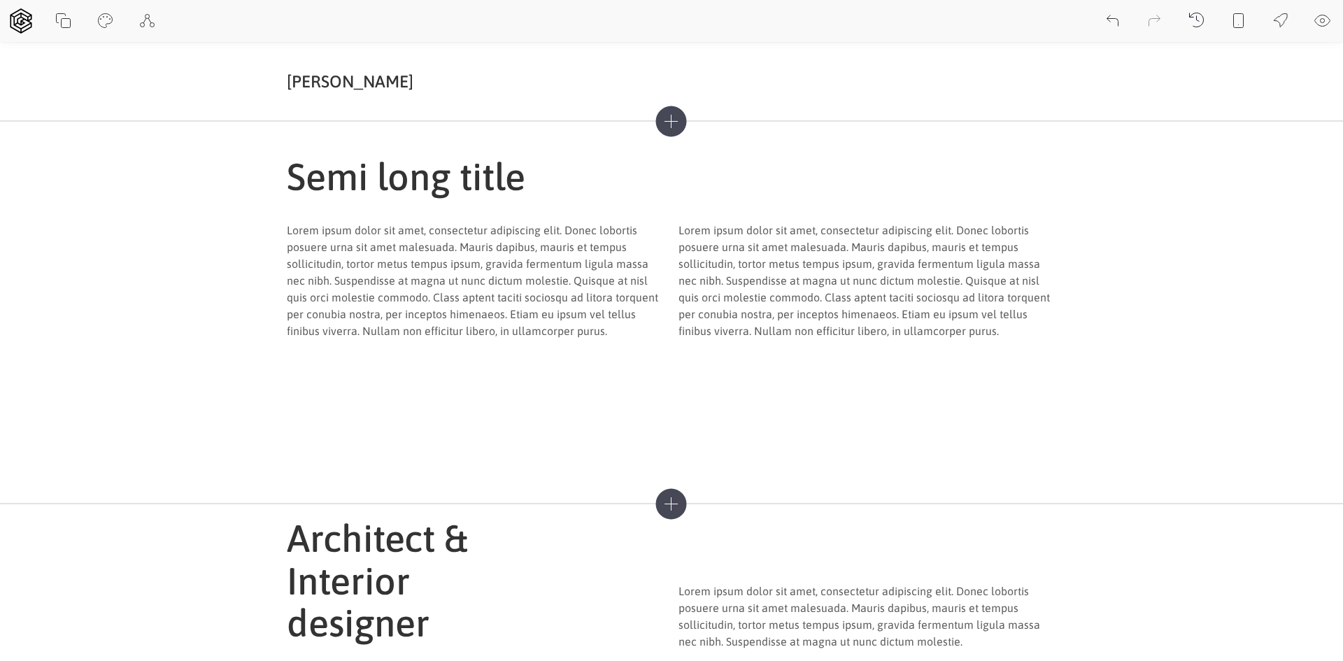
click at [669, 124] on icon at bounding box center [671, 121] width 31 height 31
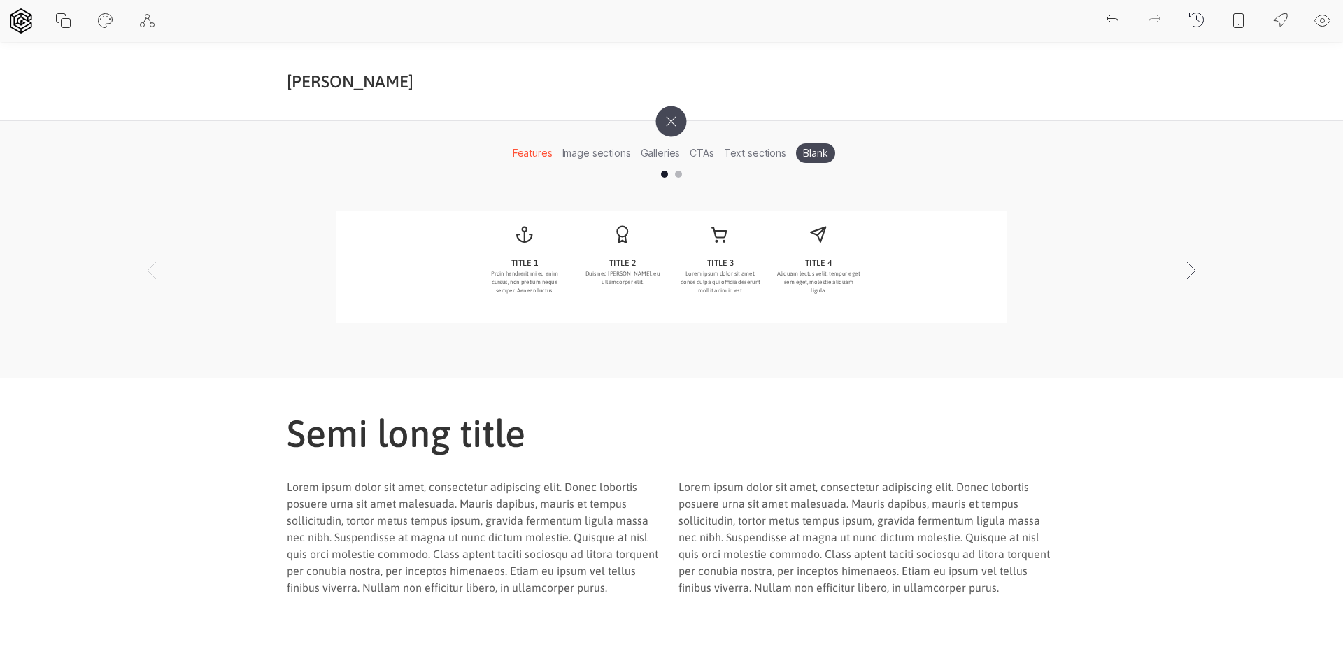
click at [577, 252] on div "TITLE 1 Proin hendrerit mi eu enim cursus, non pretium neque semper. Aenean luc…" at bounding box center [671, 267] width 385 height 91
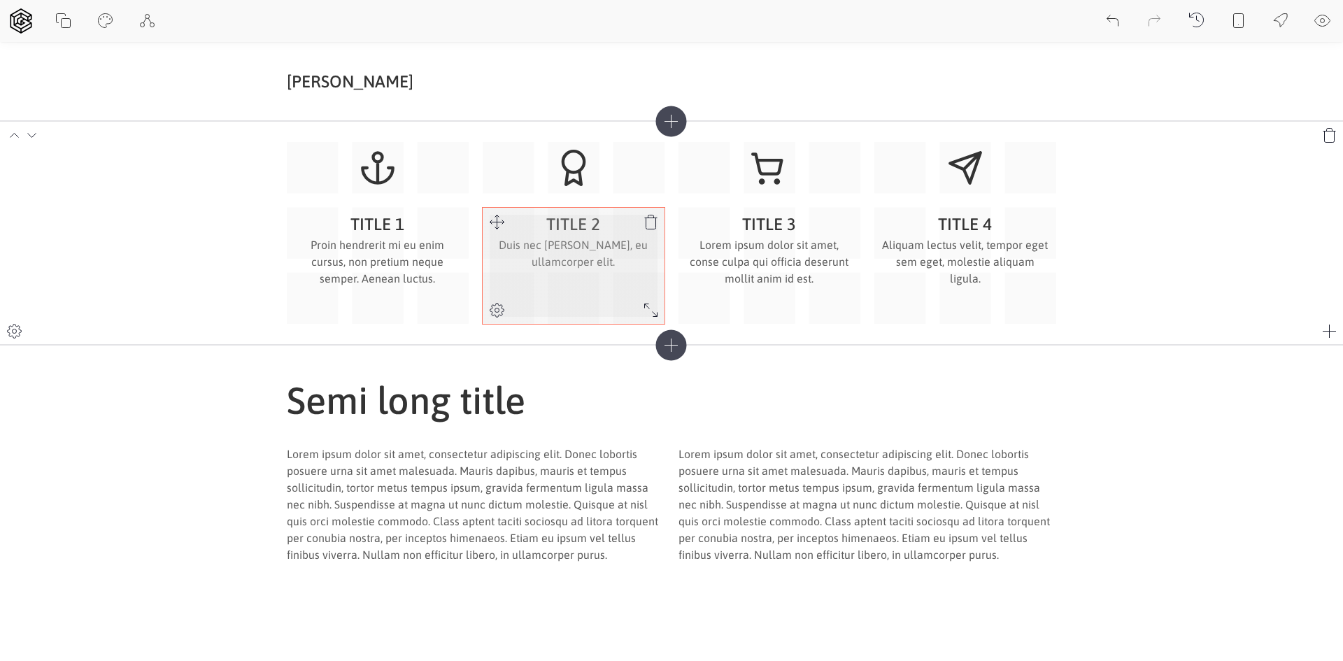
click at [490, 308] on icon at bounding box center [496, 310] width 17 height 17
click at [494, 310] on icon at bounding box center [496, 310] width 17 height 17
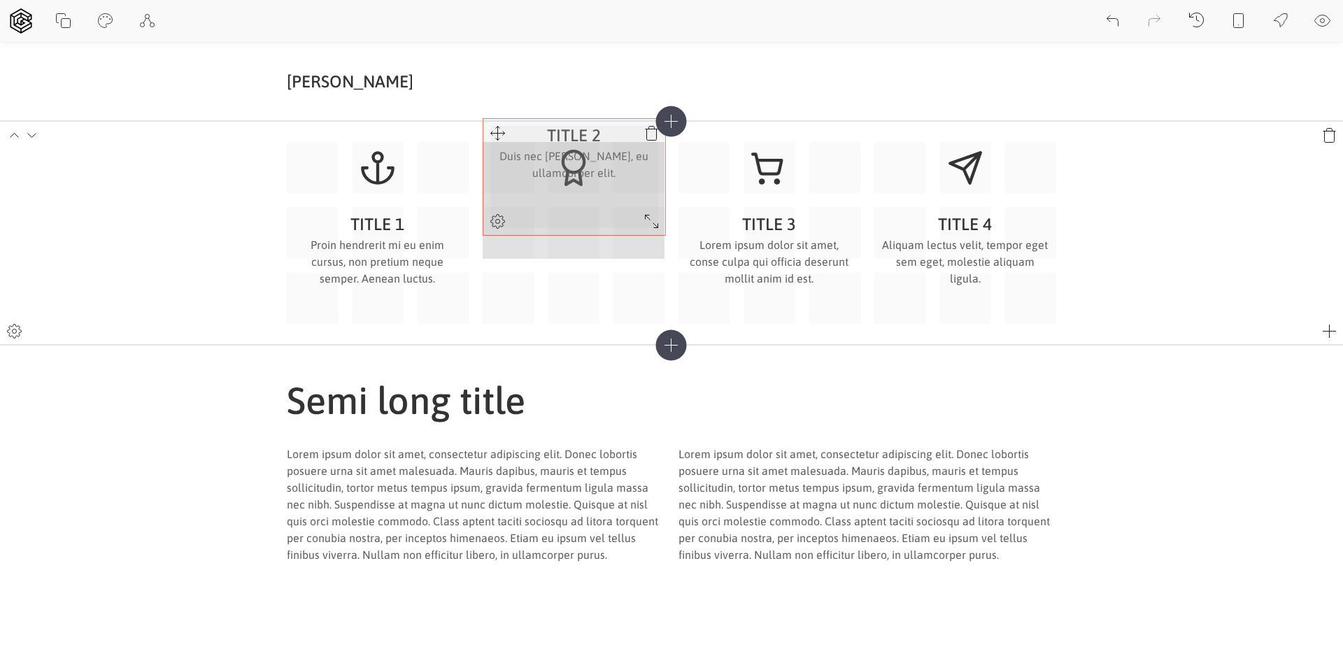
click at [495, 136] on icon at bounding box center [497, 132] width 17 height 17
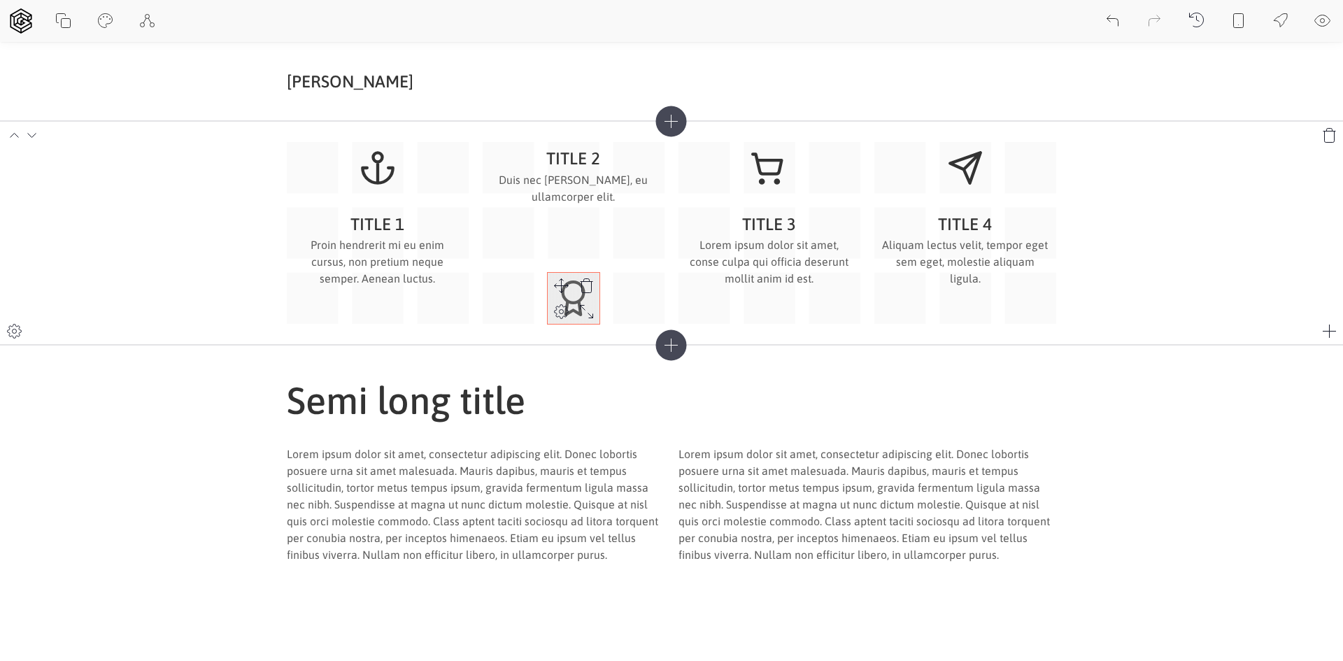
click at [561, 273] on div at bounding box center [561, 286] width 26 height 26
click at [498, 157] on div "TITLE 1 Proin hendrerit mi eu enim cursus, non pretium neque semper. Aenean luc…" at bounding box center [671, 233] width 769 height 182
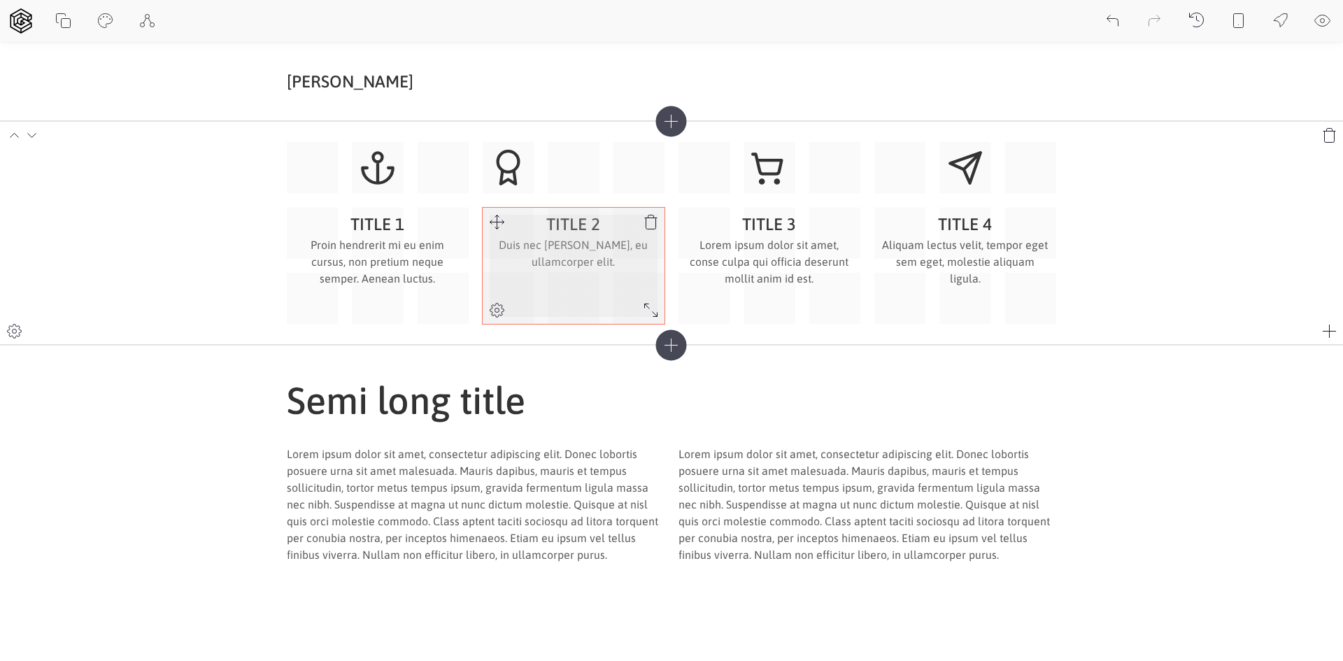
click at [502, 230] on icon at bounding box center [496, 221] width 17 height 17
click at [540, 257] on p "Duis nec [PERSON_NAME], eu ullamcorper elit." at bounding box center [574, 253] width 168 height 34
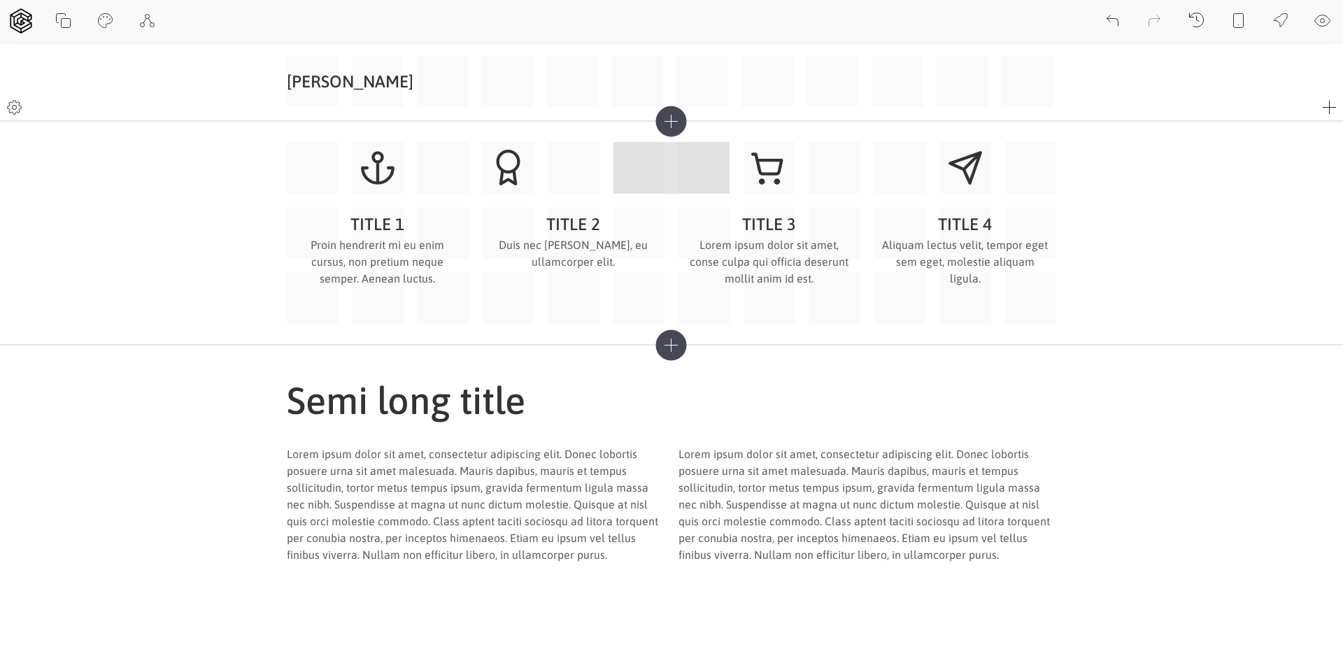
drag, startPoint x: 716, startPoint y: 192, endPoint x: 676, endPoint y: 55, distance: 142.3
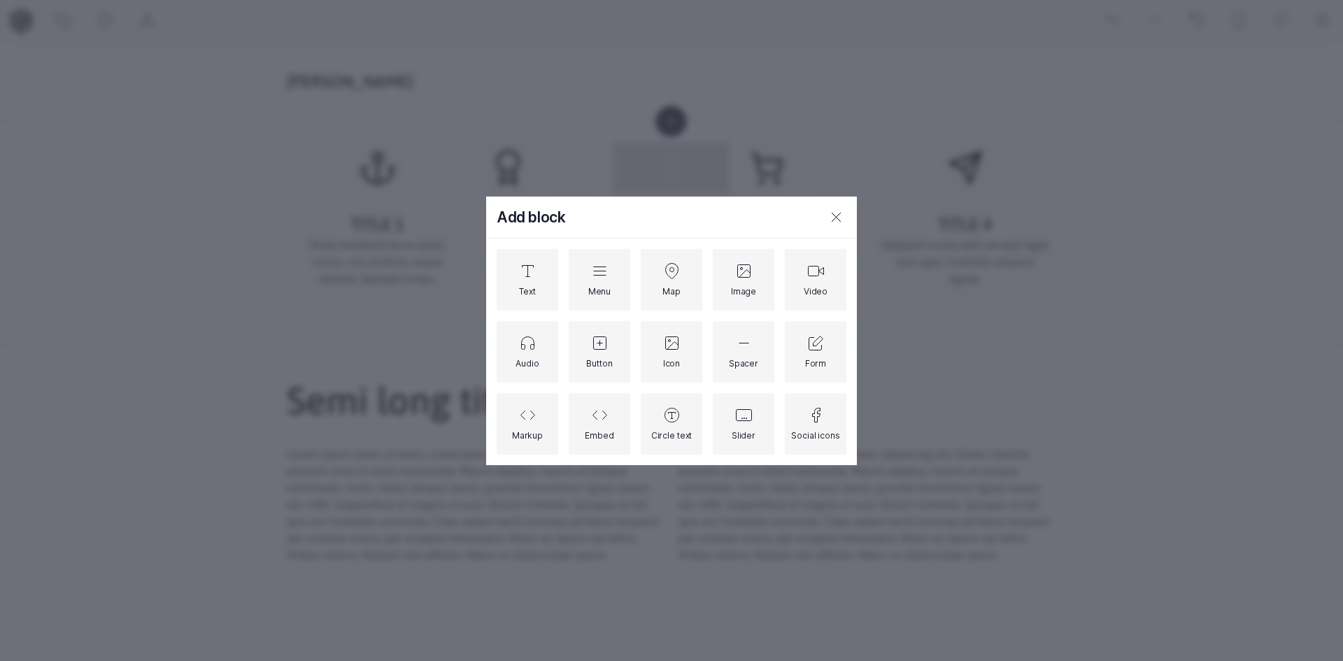
click at [565, 113] on div "Add block Text Menu Map Image Video Audio Button Icon Spacer Form Markup Embed …" at bounding box center [671, 330] width 1343 height 661
click at [588, 111] on div "Add block Text Menu Map Image Video Audio Button Icon Spacer Form Markup Embed …" at bounding box center [671, 330] width 1343 height 661
click at [829, 211] on icon at bounding box center [836, 216] width 17 height 17
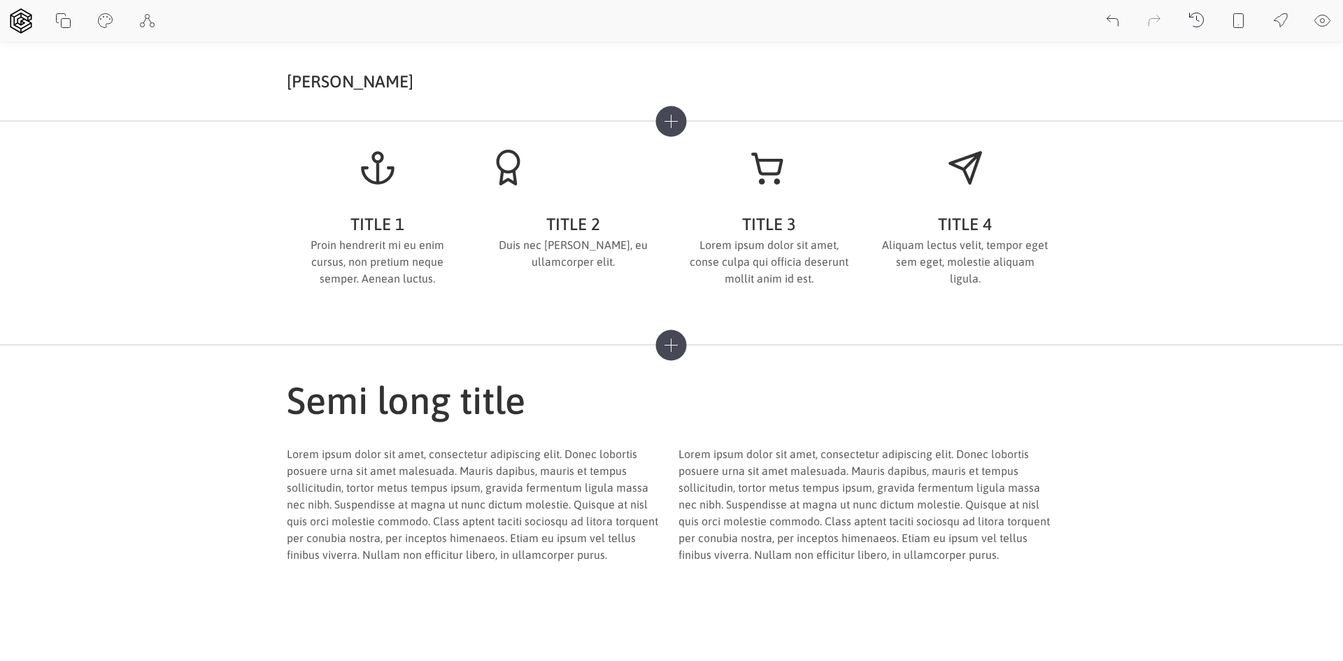
click at [669, 127] on icon at bounding box center [671, 121] width 31 height 31
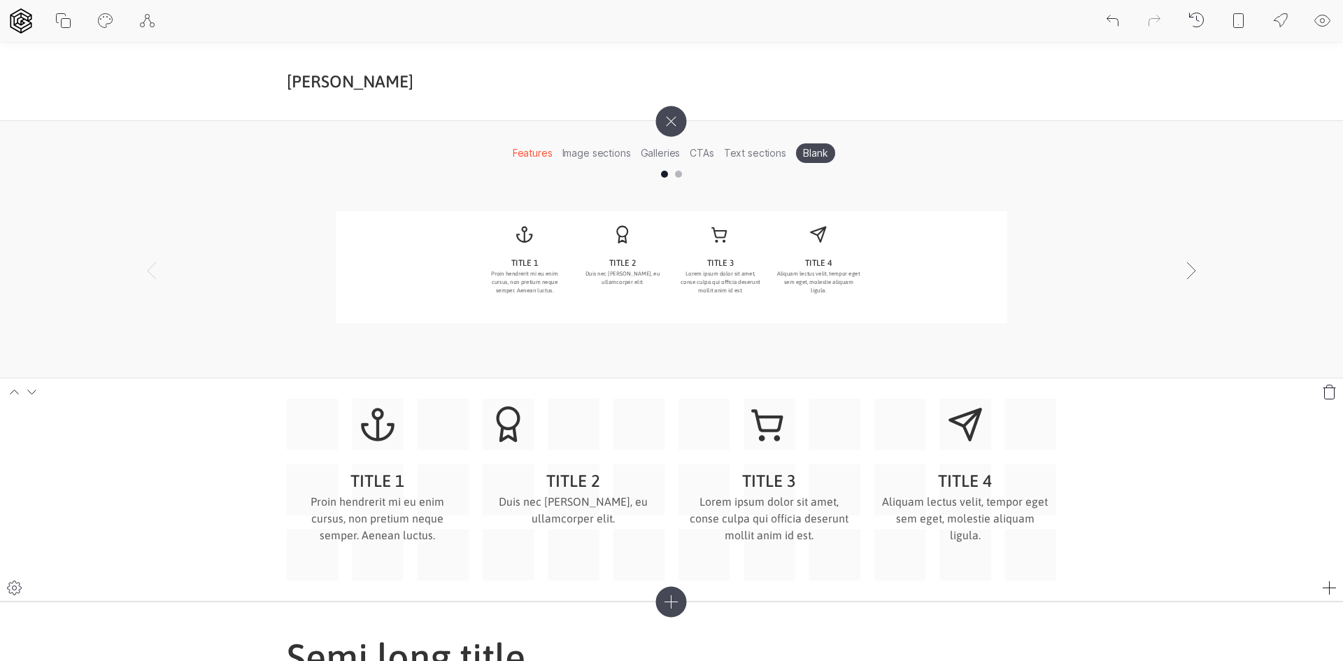
click at [599, 457] on div "TITLE 1 Proin hendrerit mi eu enim cursus, non pretium neque semper. Aenean luc…" at bounding box center [671, 490] width 769 height 182
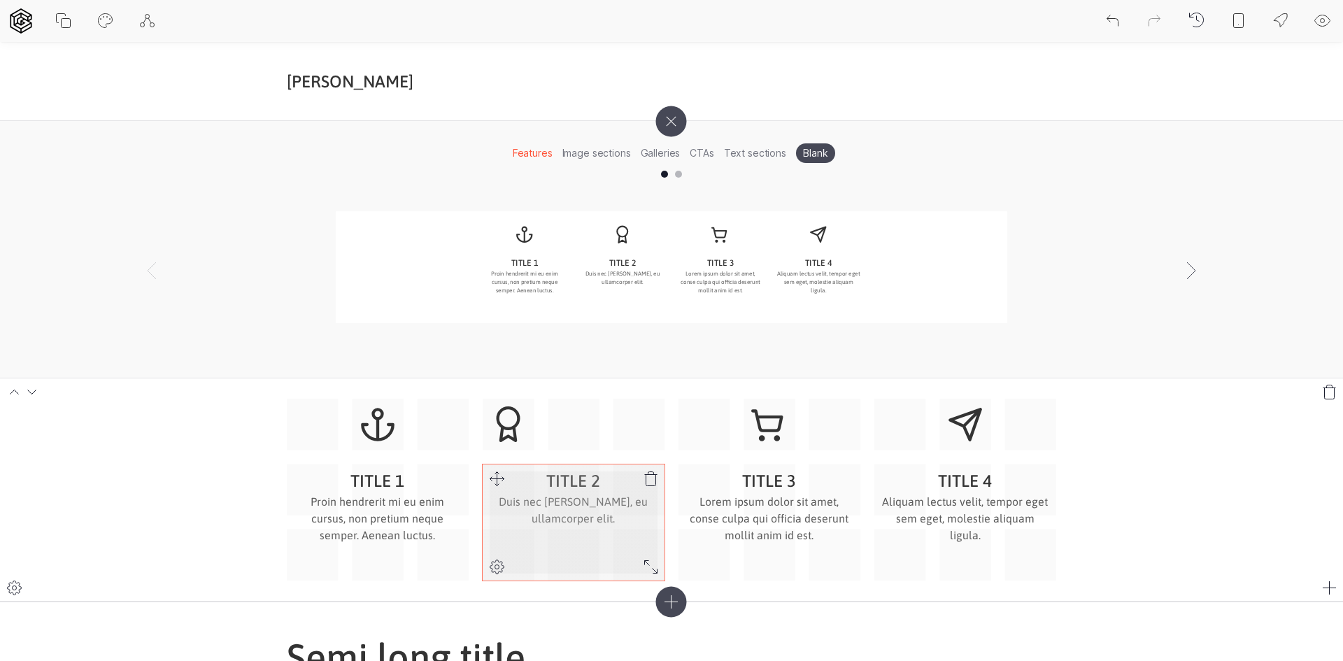
click at [603, 534] on div "TITLE 2 Duis nec [PERSON_NAME], eu ullamcorper elit." at bounding box center [574, 522] width 182 height 117
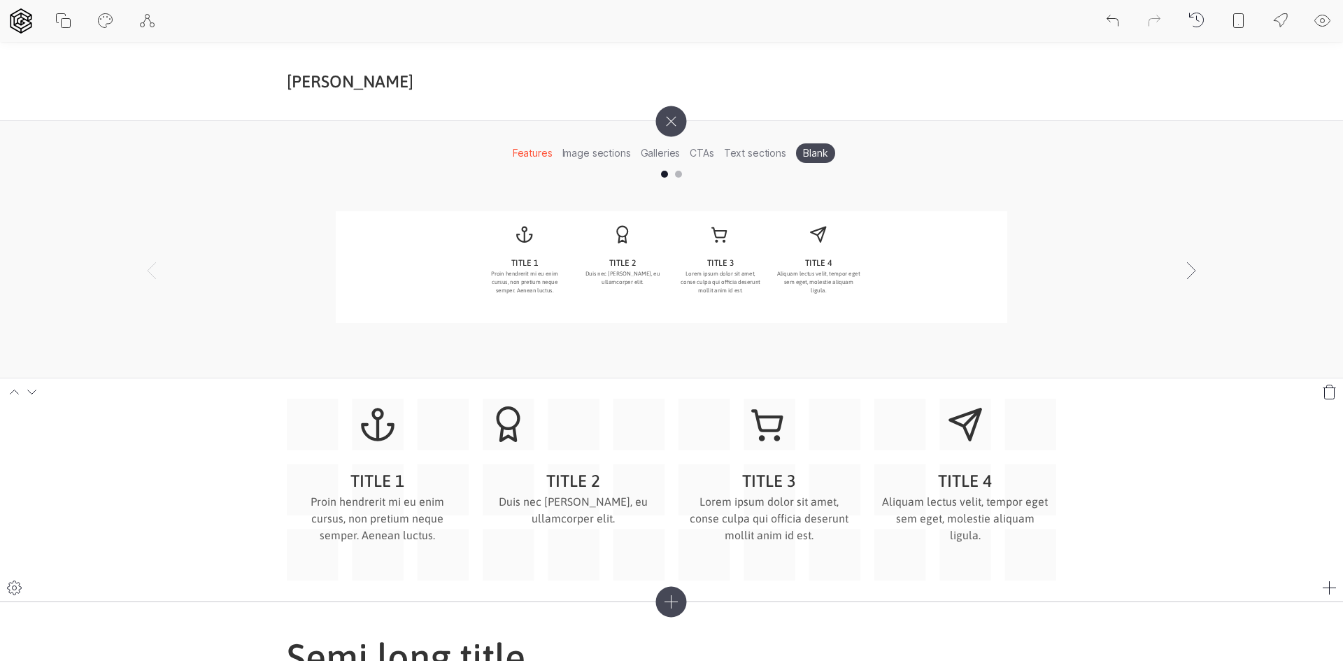
click at [566, 434] on div "TITLE 1 Proin hendrerit mi eu enim cursus, non pretium neque semper. Aenean luc…" at bounding box center [671, 490] width 769 height 182
drag, startPoint x: 566, startPoint y: 434, endPoint x: 639, endPoint y: 424, distance: 72.7
click at [584, 430] on div "TITLE 1 Proin hendrerit mi eu enim cursus, non pretium neque semper. Aenean luc…" at bounding box center [671, 490] width 769 height 182
click at [639, 425] on div "TITLE 1 Proin hendrerit mi eu enim cursus, non pretium neque semper. Aenean luc…" at bounding box center [671, 490] width 769 height 182
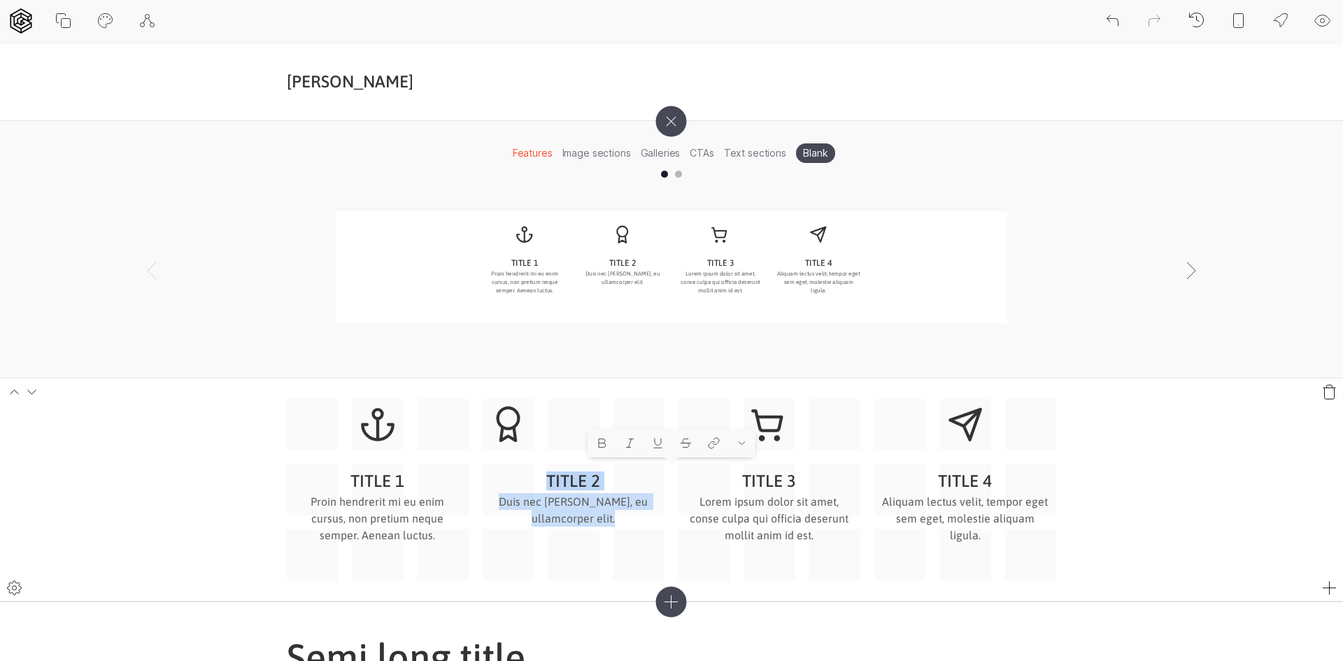
drag, startPoint x: 639, startPoint y: 425, endPoint x: 634, endPoint y: 415, distance: 10.7
click at [634, 415] on div "TITLE 1 Proin hendrerit mi eu enim cursus, non pretium neque semper. Aenean luc…" at bounding box center [671, 490] width 769 height 182
click at [641, 426] on div "TITLE 1 Proin hendrerit mi eu enim cursus, non pretium neque semper. Aenean luc…" at bounding box center [671, 490] width 769 height 182
click at [1330, 583] on icon at bounding box center [1329, 588] width 17 height 17
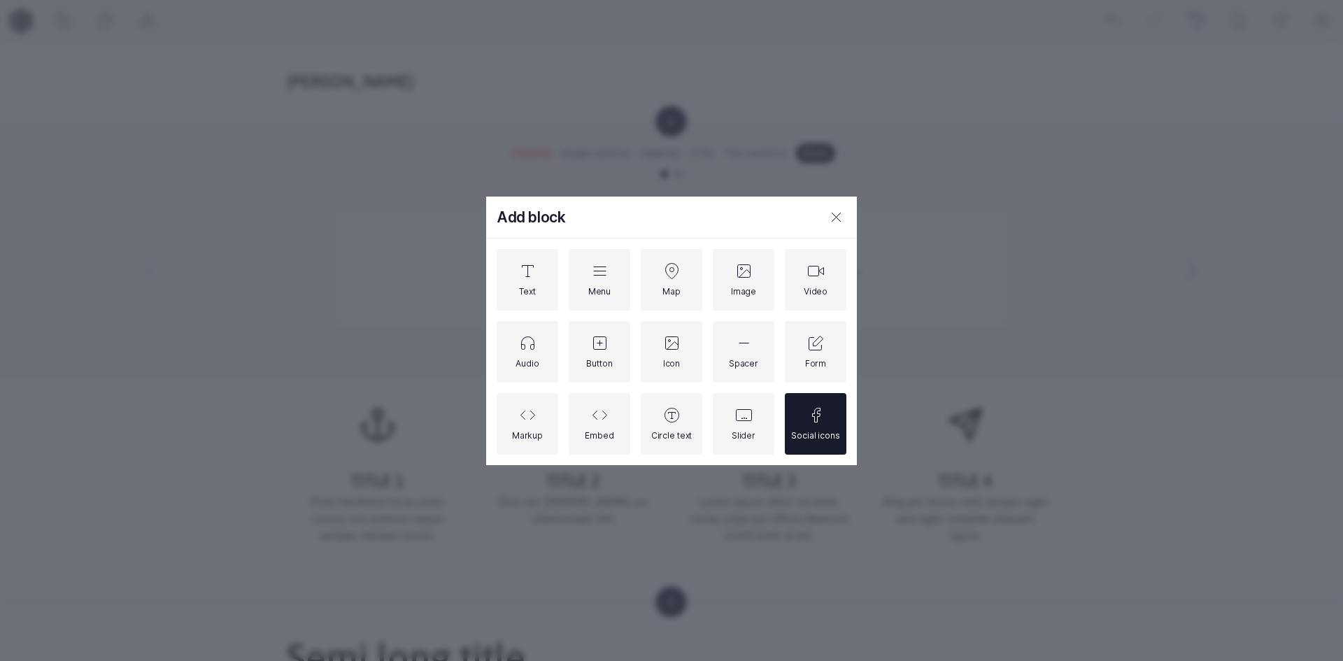
click at [825, 425] on div "Social icons" at bounding box center [815, 423] width 48 height 34
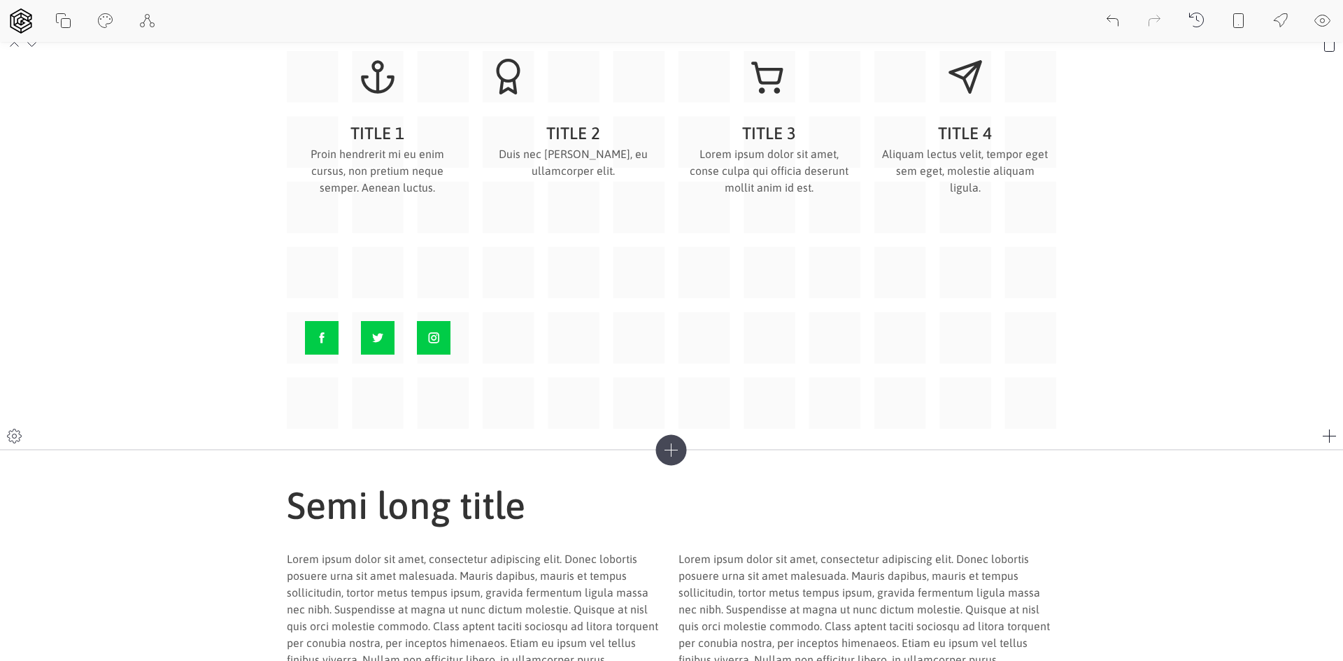
scroll to position [350, 0]
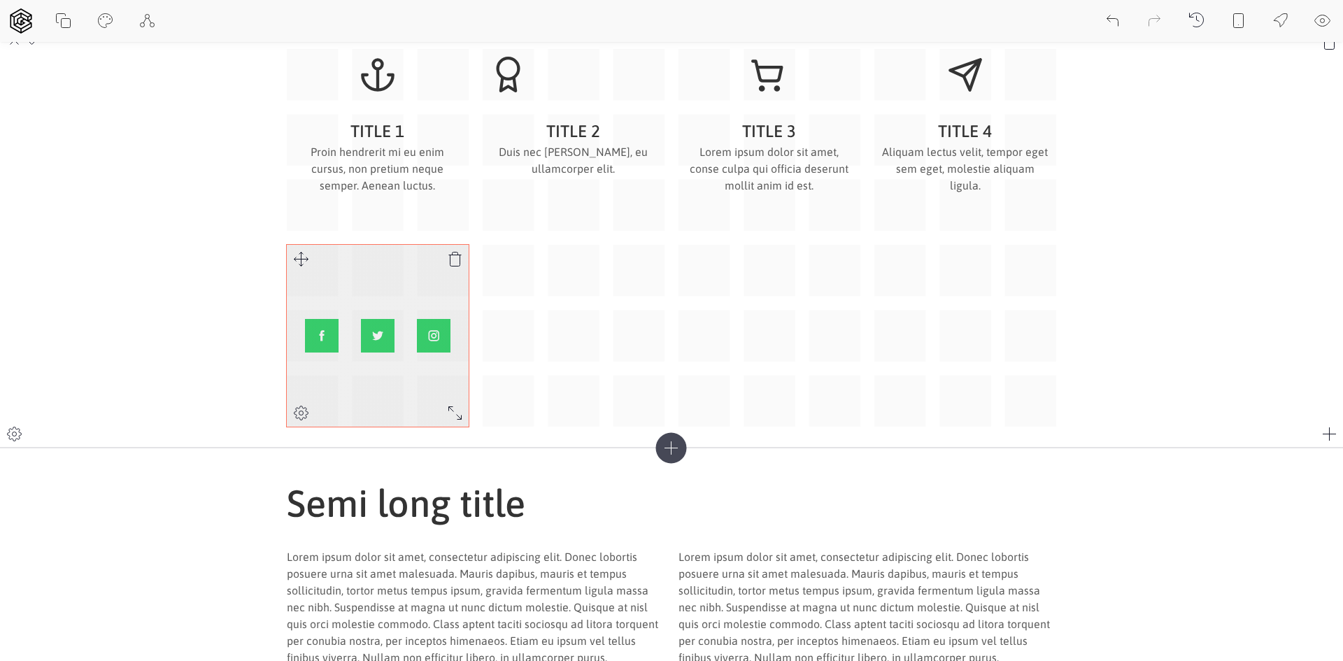
click at [418, 334] on link at bounding box center [434, 336] width 34 height 34
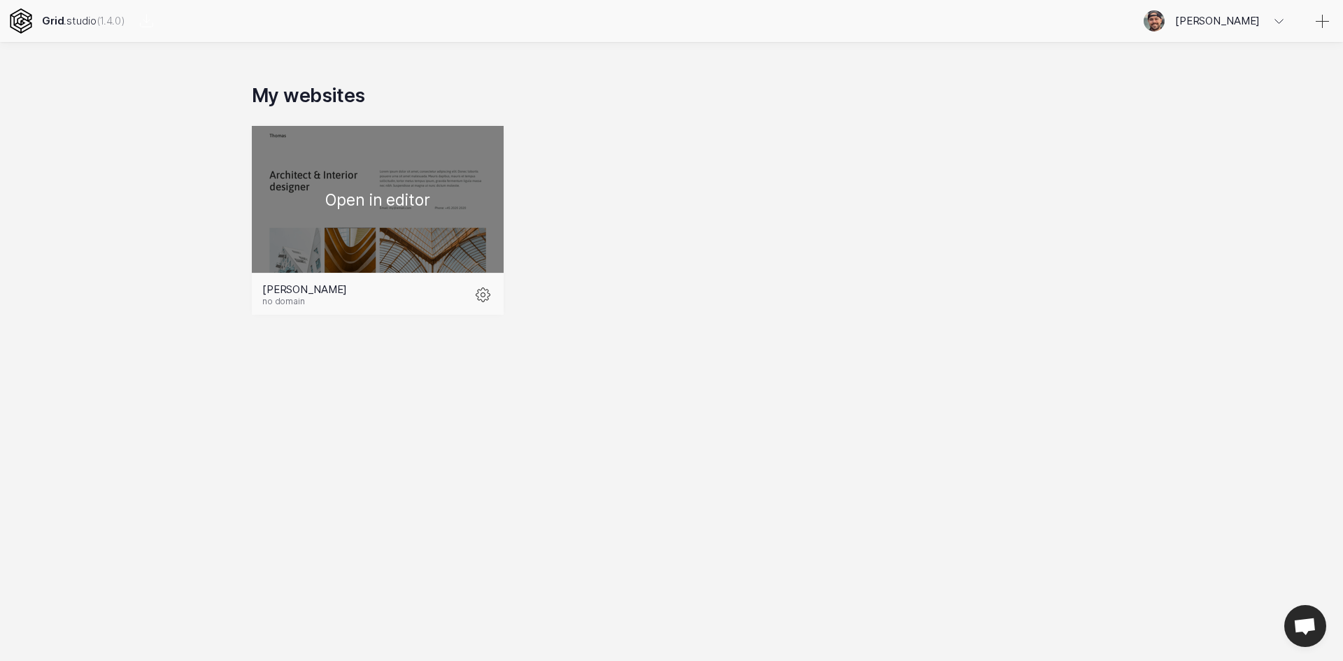
click at [425, 246] on div at bounding box center [378, 199] width 252 height 147
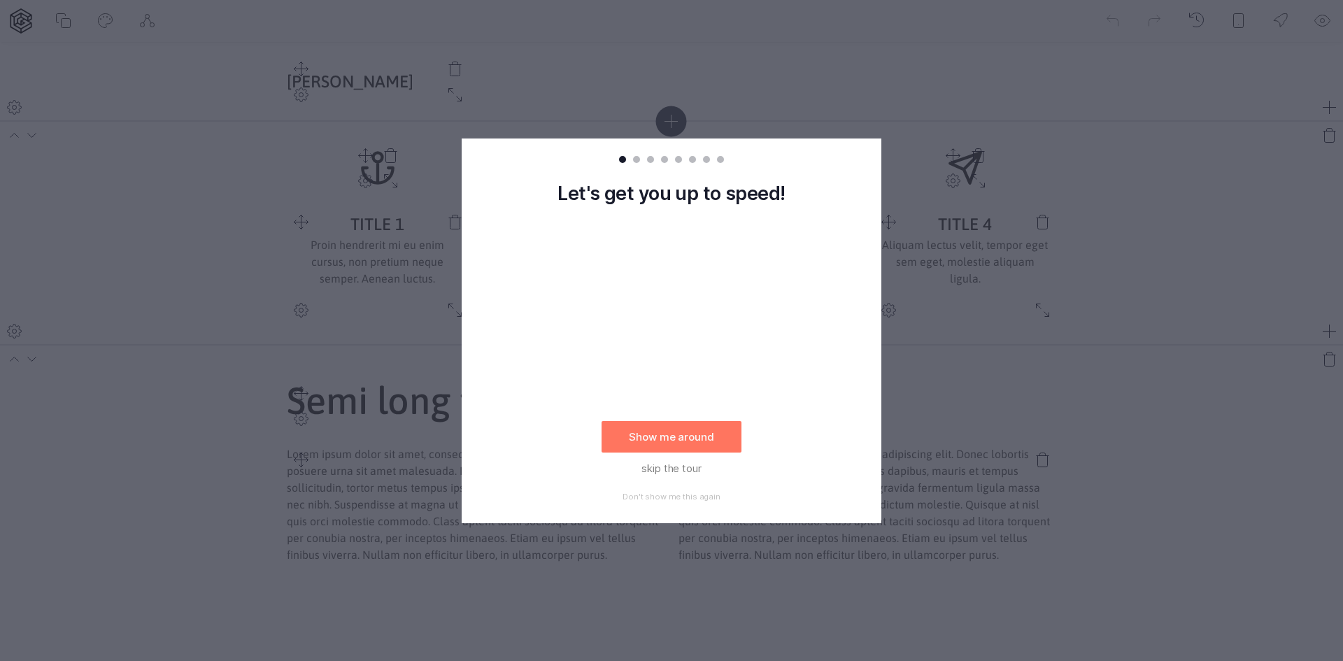
click at [908, 366] on rect at bounding box center [671, 330] width 1343 height 661
click at [669, 469] on button "skip the tour" at bounding box center [671, 467] width 140 height 31
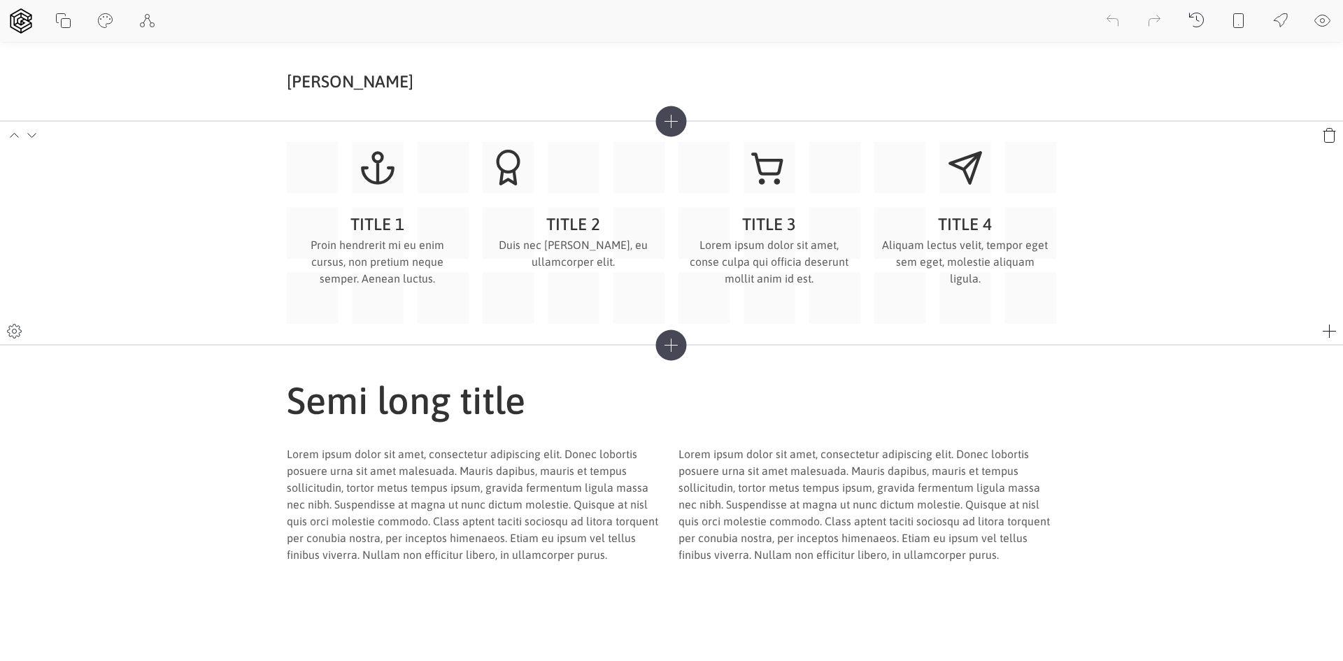
click at [239, 193] on section "TITLE 1 Proin hendrerit mi eu enim cursus, non pretium neque semper. Aenean luc…" at bounding box center [671, 233] width 1343 height 224
click at [54, 21] on button at bounding box center [63, 21] width 42 height 42
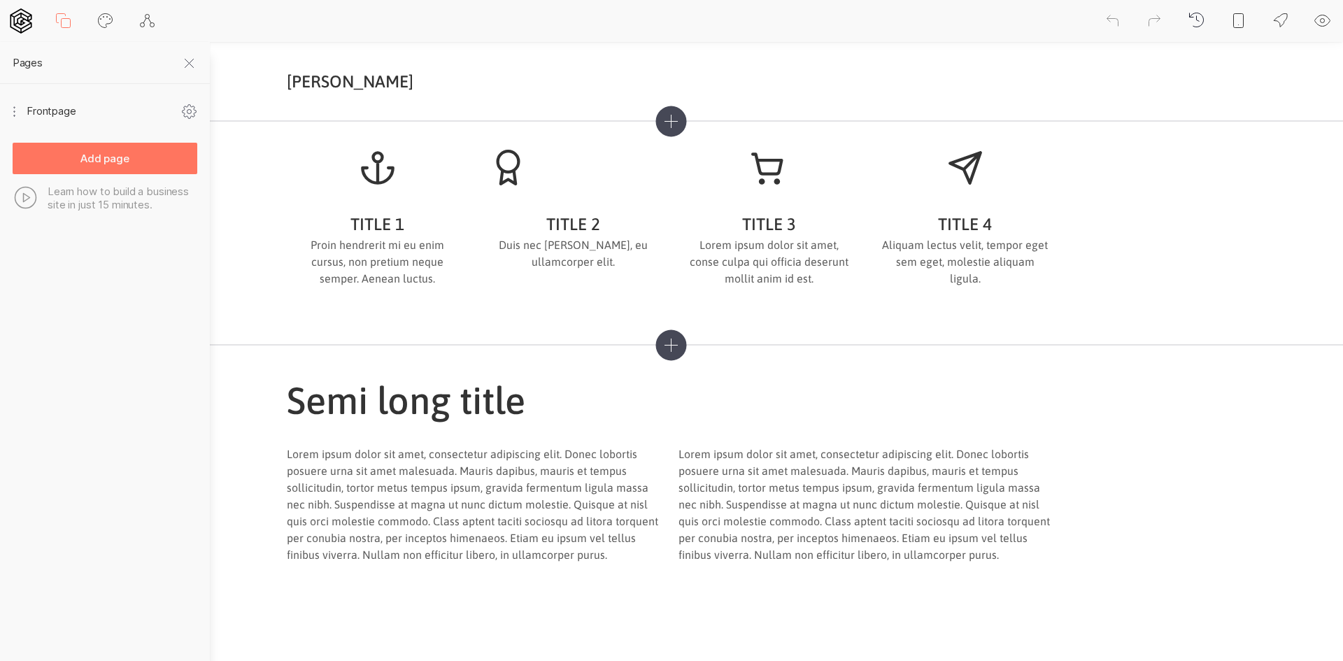
click at [24, 19] on icon at bounding box center [21, 20] width 22 height 25
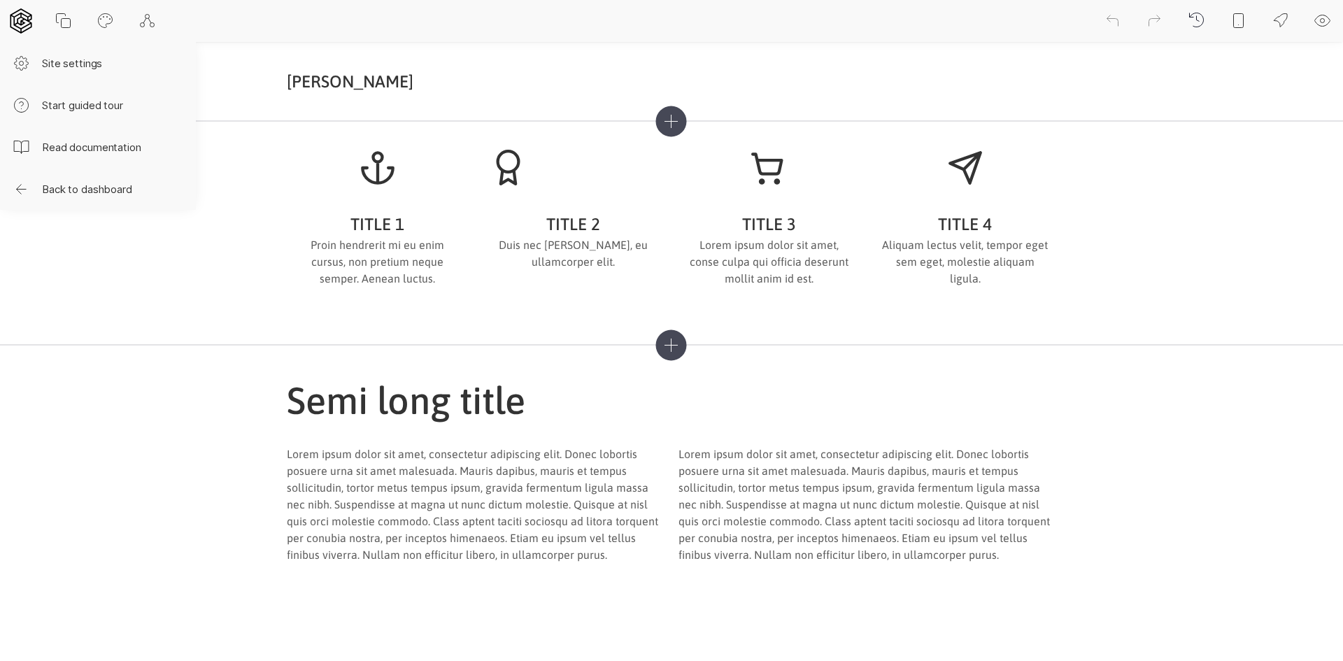
click at [26, 20] on icon at bounding box center [21, 20] width 22 height 25
click at [66, 192] on button "Back to dashboard" at bounding box center [98, 189] width 196 height 42
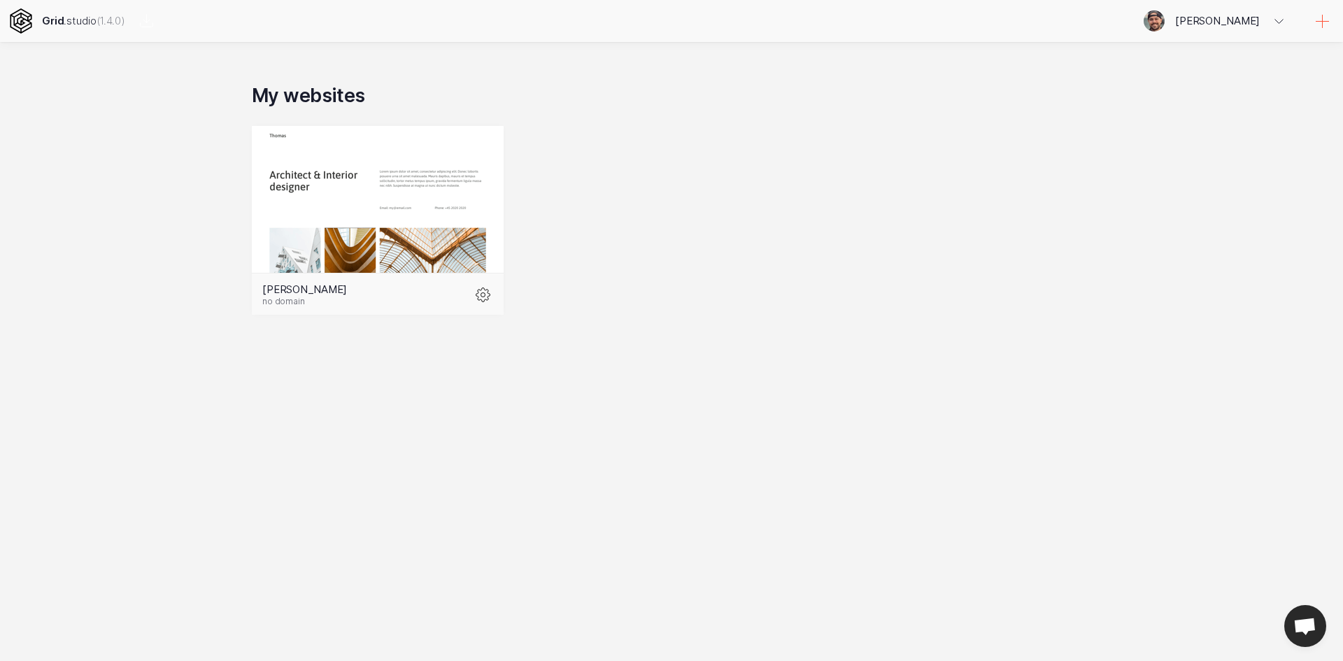
click at [1320, 23] on icon at bounding box center [1322, 21] width 17 height 17
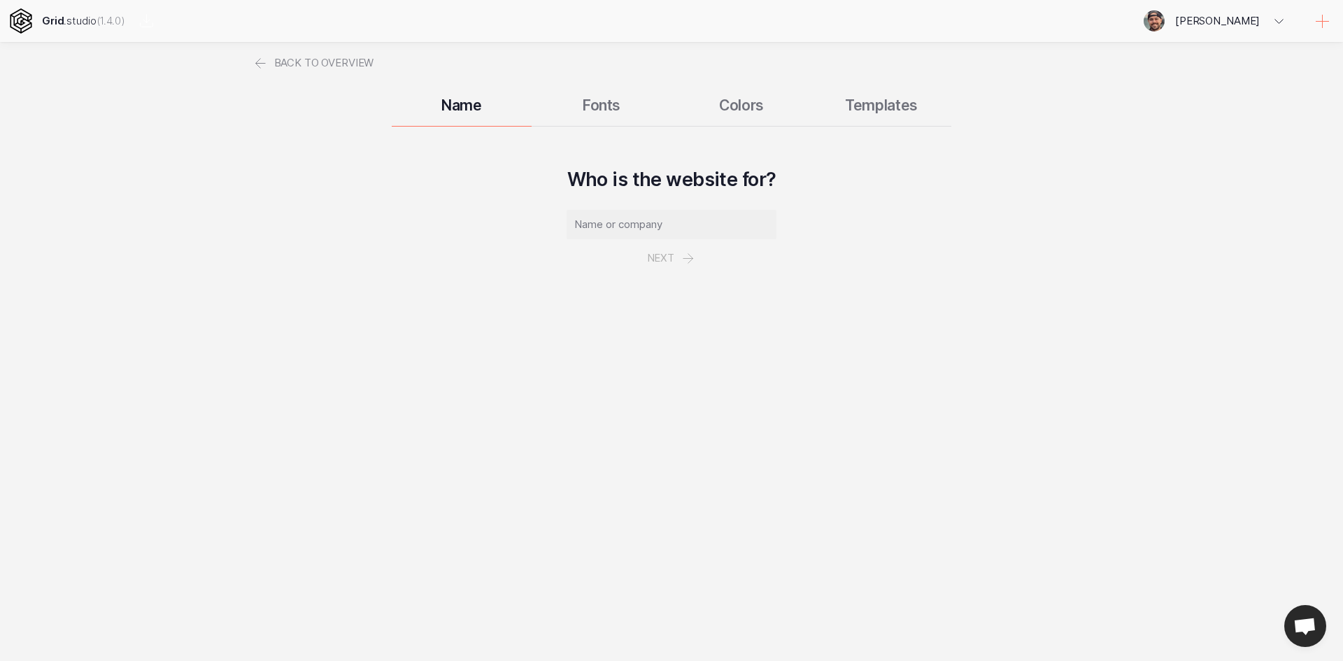
click at [655, 215] on input "text" at bounding box center [671, 224] width 210 height 29
type input "Cluster"
click at [662, 261] on button "Next" at bounding box center [671, 258] width 81 height 38
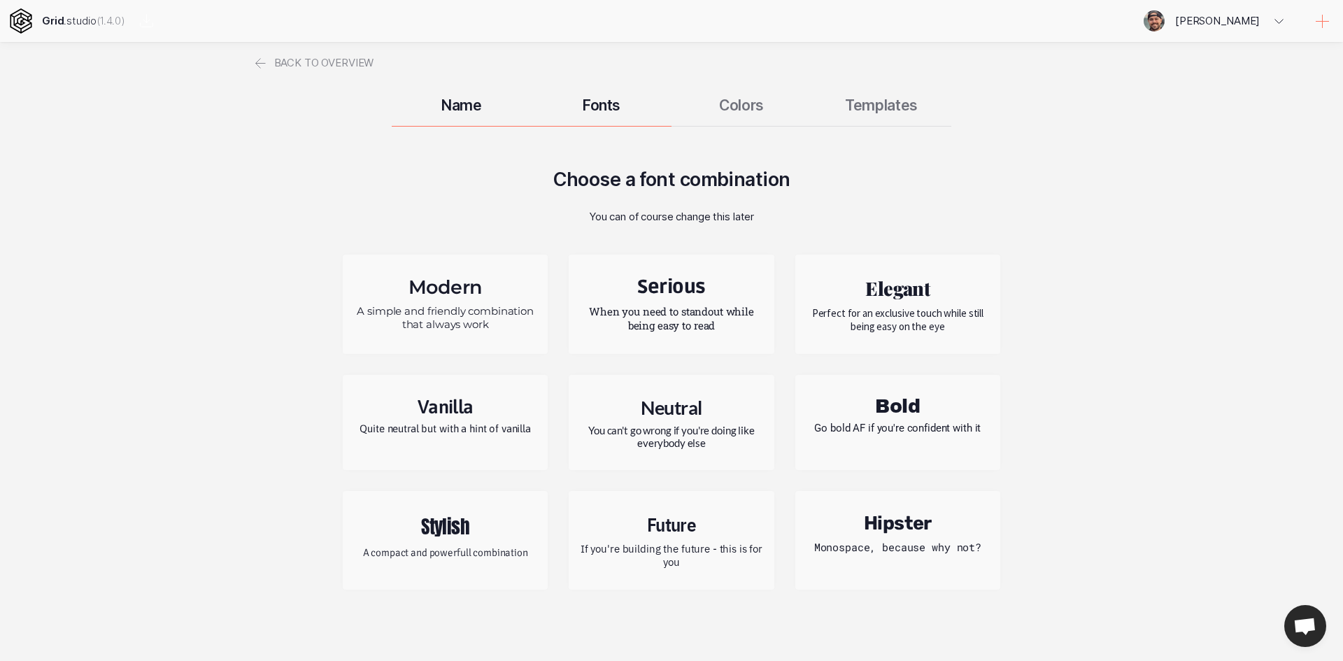
click at [684, 293] on h2 "Serious" at bounding box center [671, 287] width 184 height 23
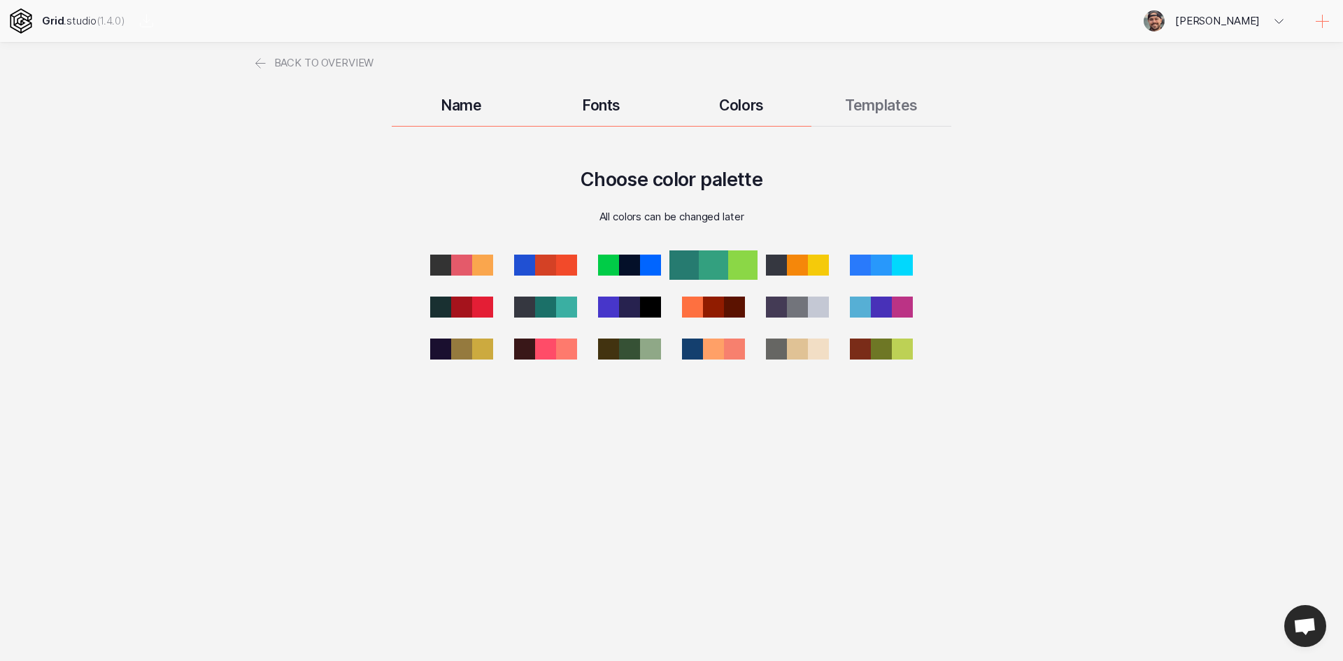
click at [714, 269] on div at bounding box center [713, 264] width 29 height 29
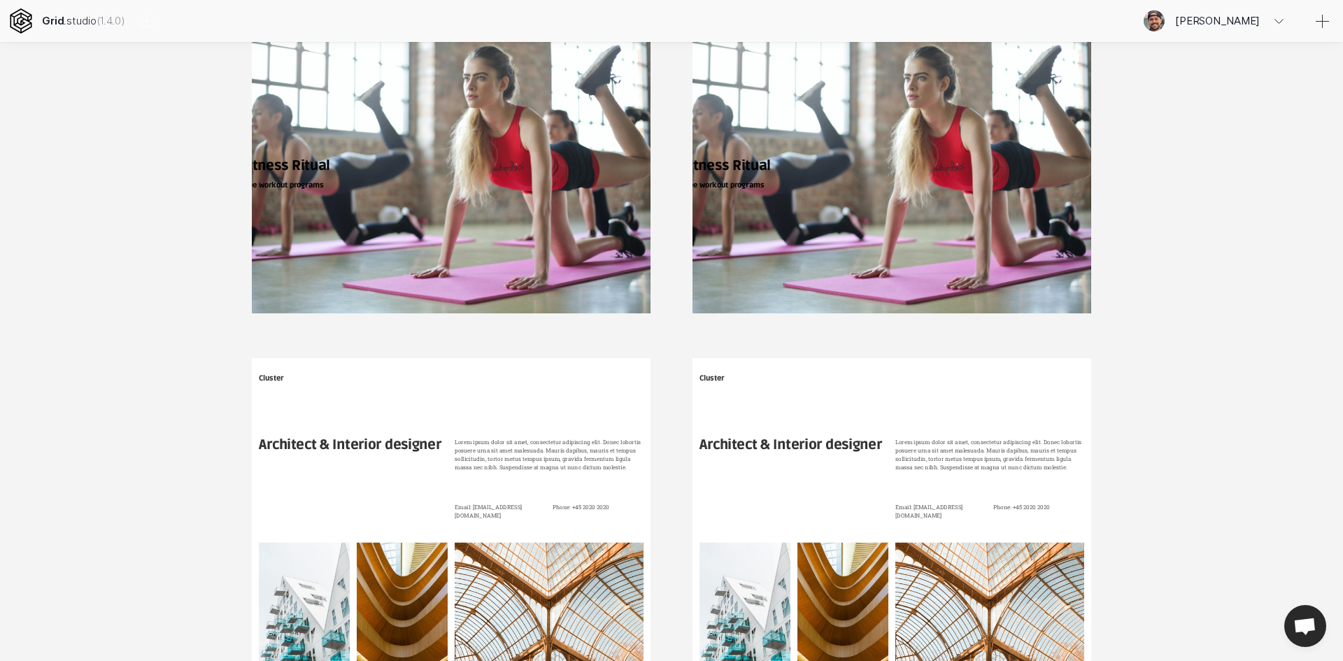
scroll to position [5735, 0]
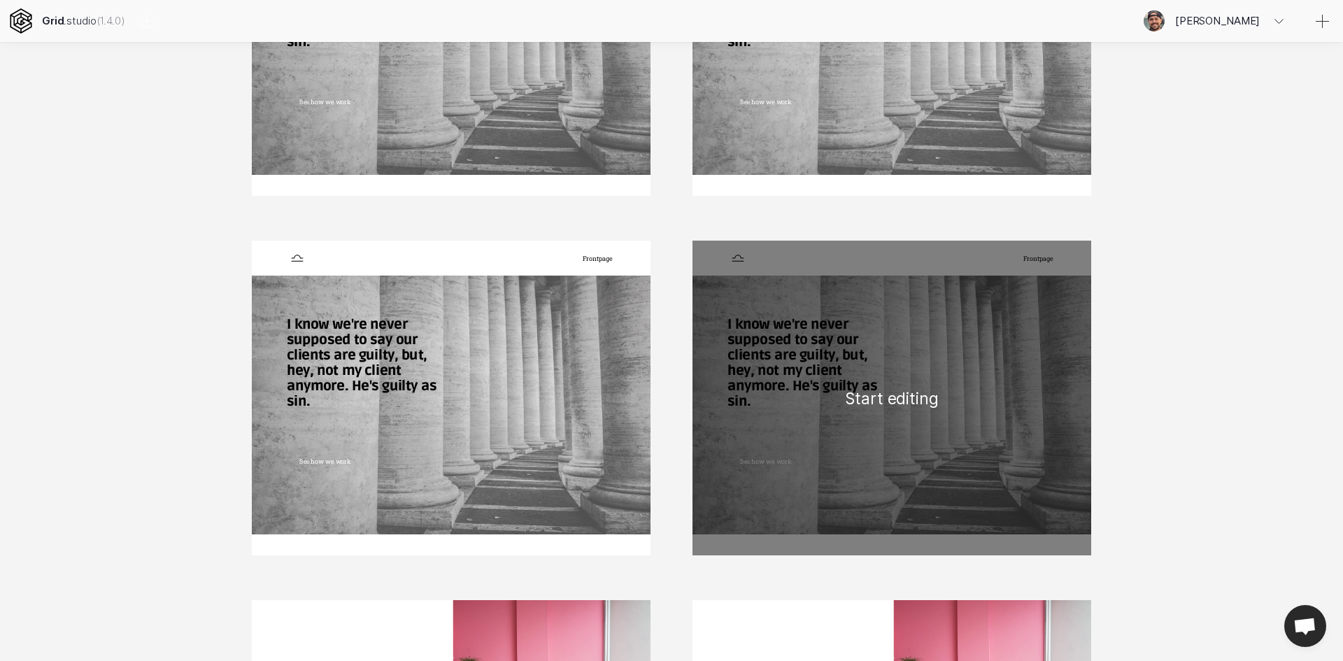
click at [874, 396] on div "Frontpage See how we work I know we're never supposed to say our clients are gu…" at bounding box center [891, 398] width 399 height 315
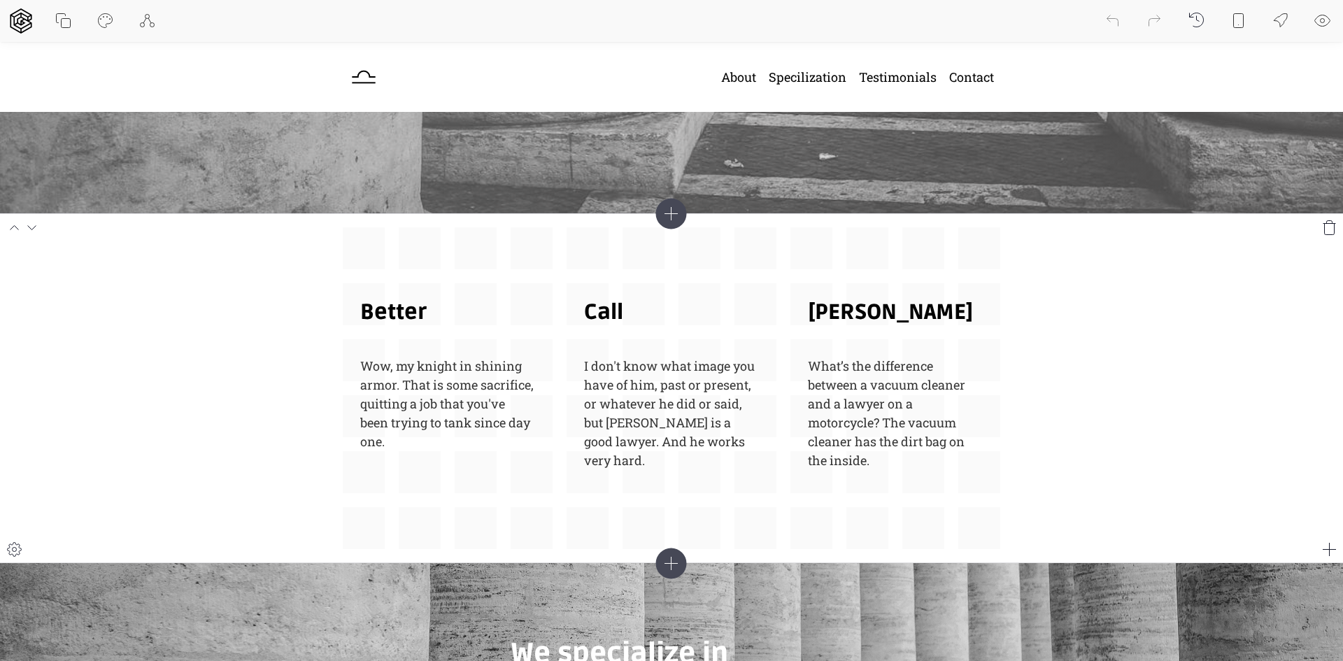
scroll to position [420, 0]
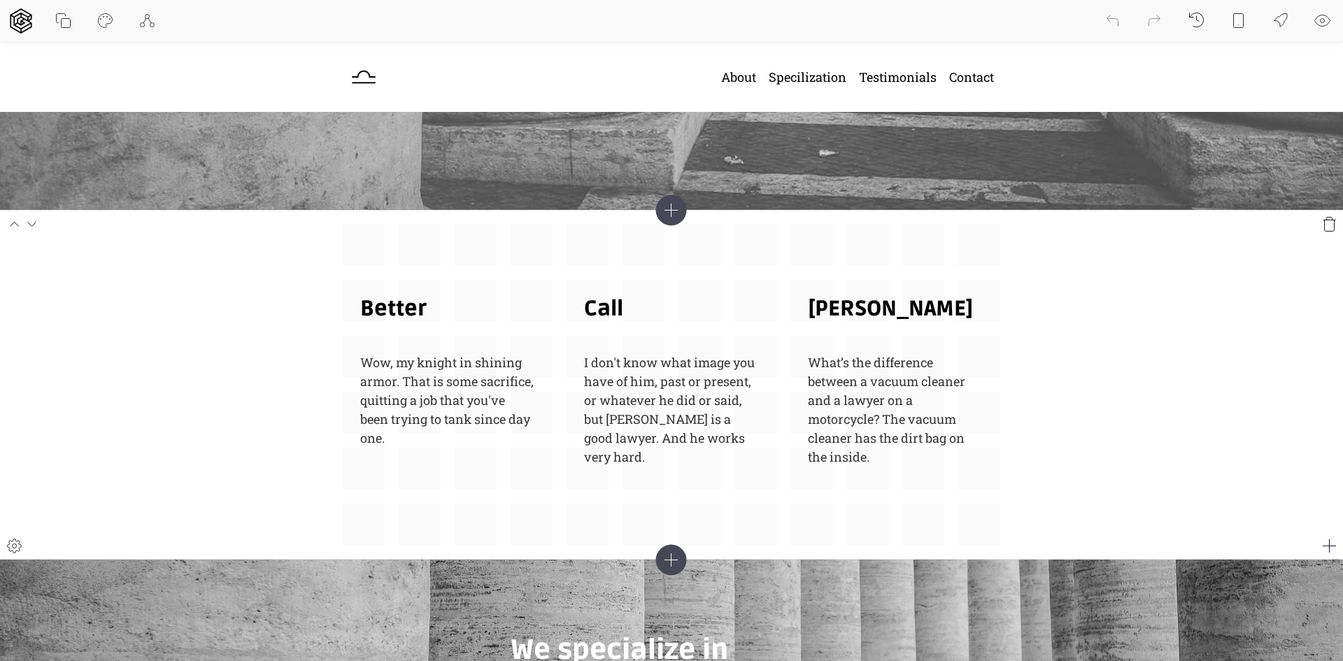
click at [34, 225] on icon at bounding box center [32, 224] width 17 height 17
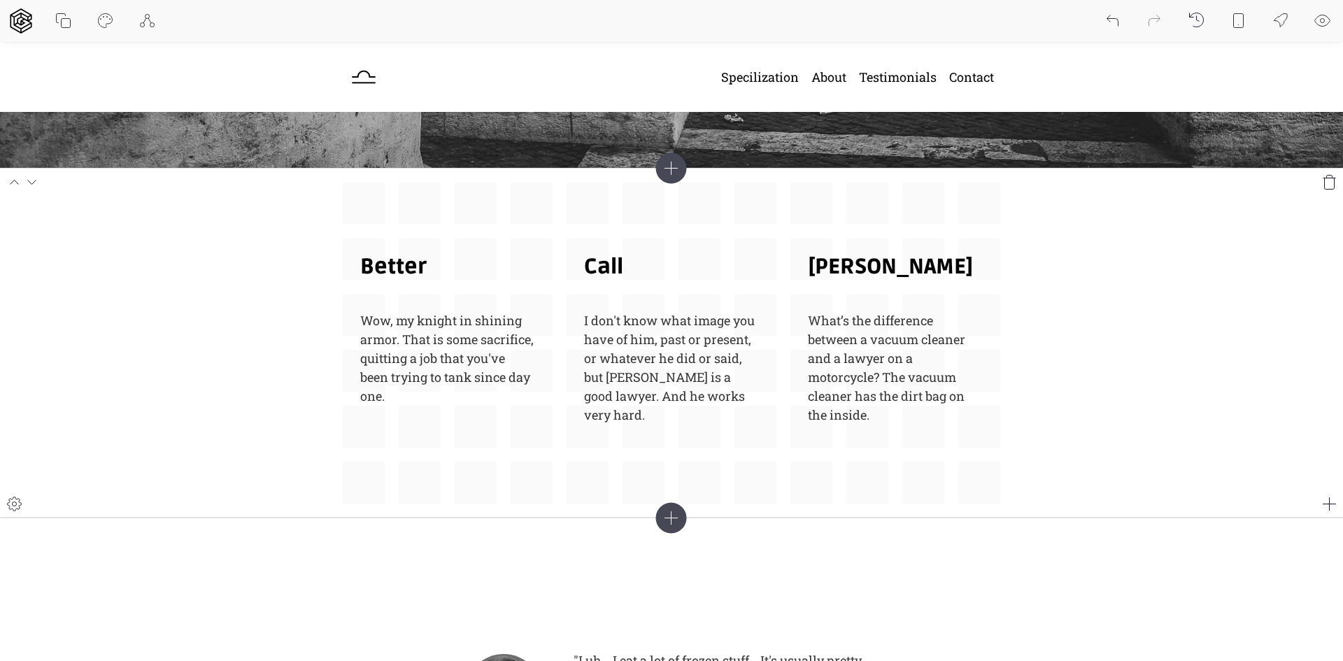
click at [11, 185] on icon at bounding box center [14, 182] width 17 height 17
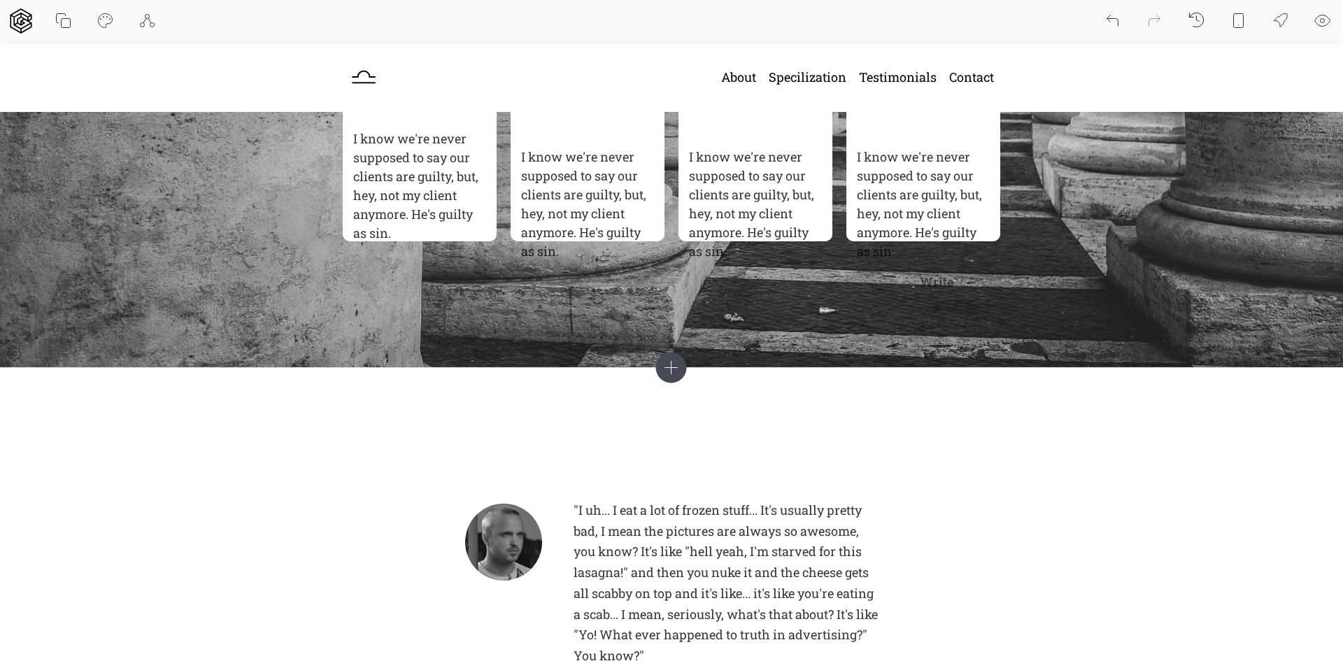
scroll to position [1119, 0]
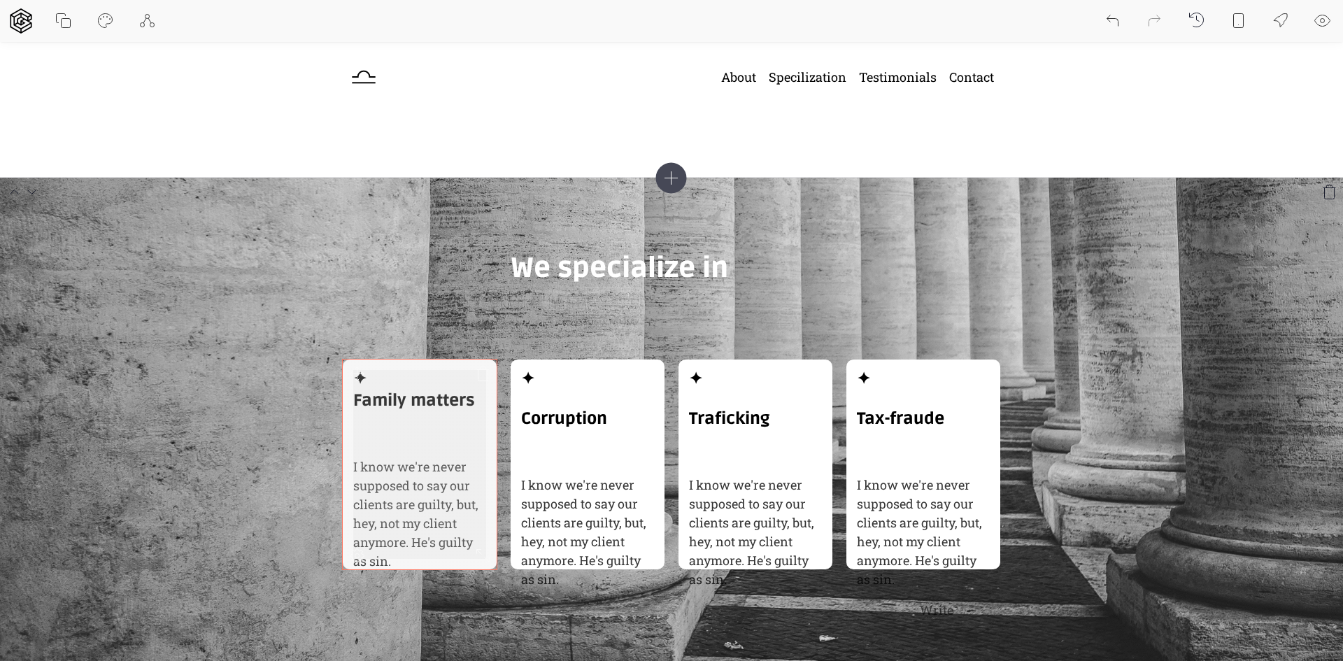
scroll to position [909, 0]
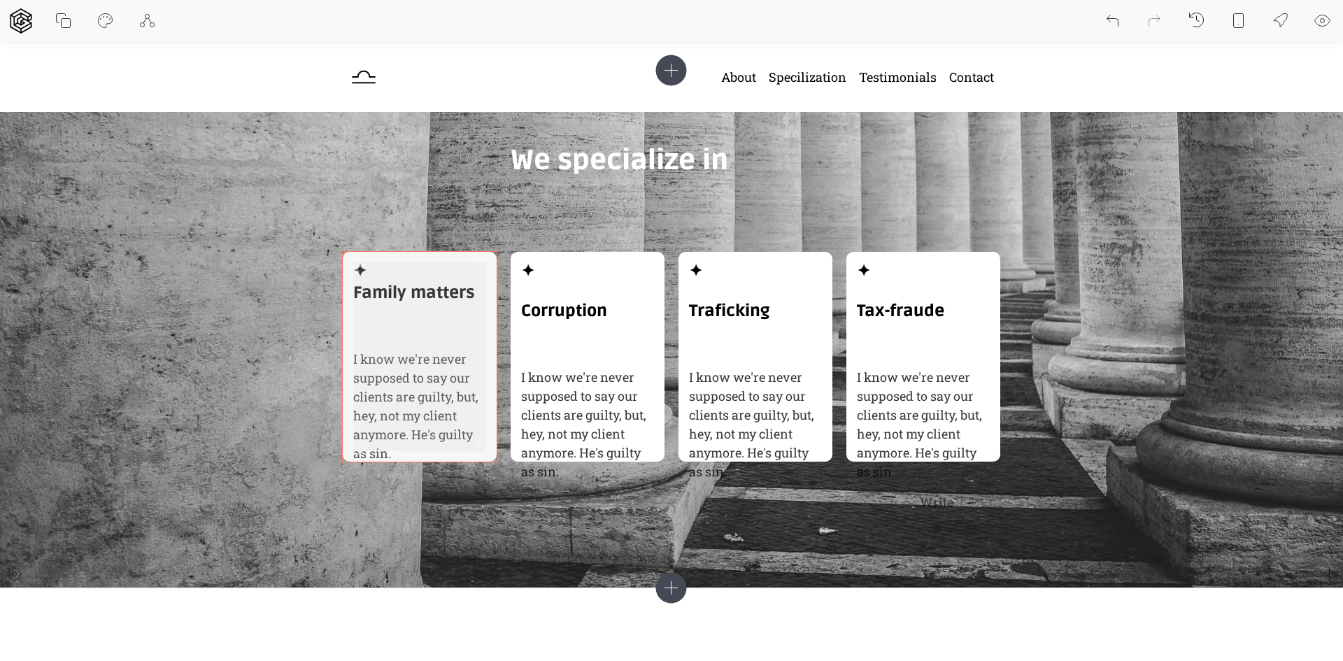
click at [439, 380] on p "I know we're never supposed to say our clients are guilty, but, hey, not my cli…" at bounding box center [419, 416] width 133 height 132
click at [383, 290] on h3 "Family matters" at bounding box center [419, 293] width 133 height 18
click at [372, 257] on div "✦ Family matters I know we're never supposed to say our clients are guilty, but…" at bounding box center [420, 357] width 154 height 210
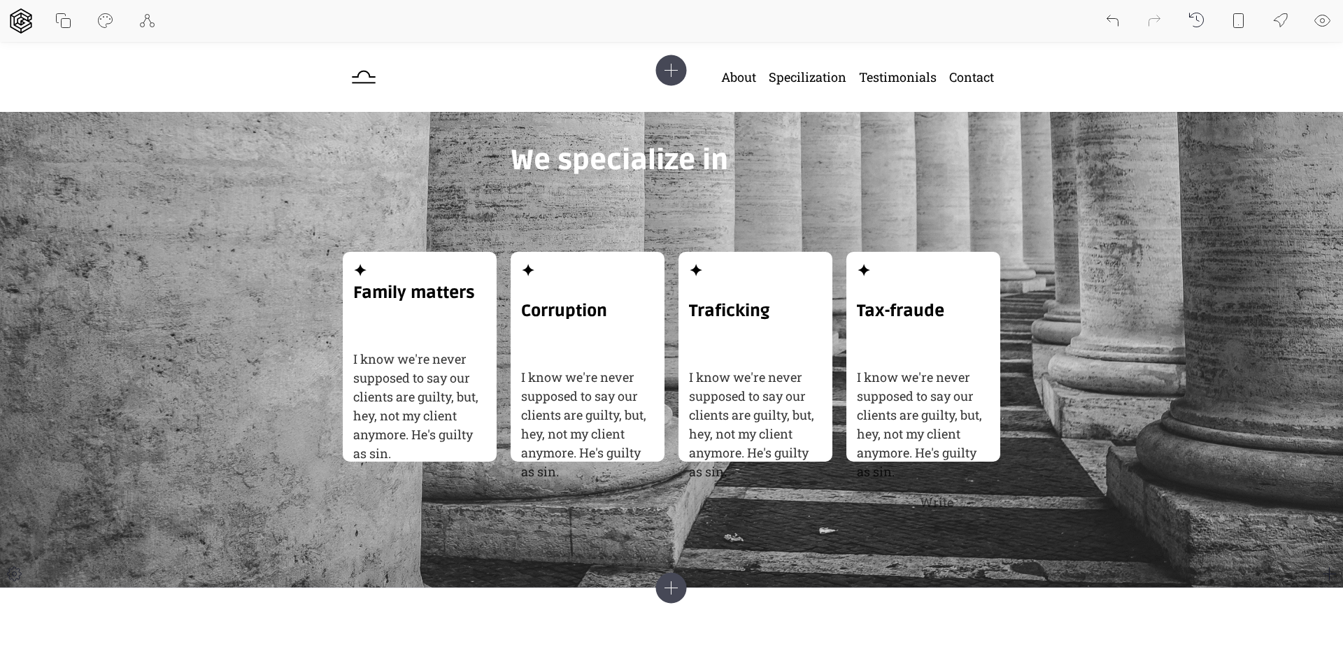
click at [373, 243] on div "✦ Family matters I know we're never supposed to say our clients are guilty, but…" at bounding box center [671, 329] width 657 height 490
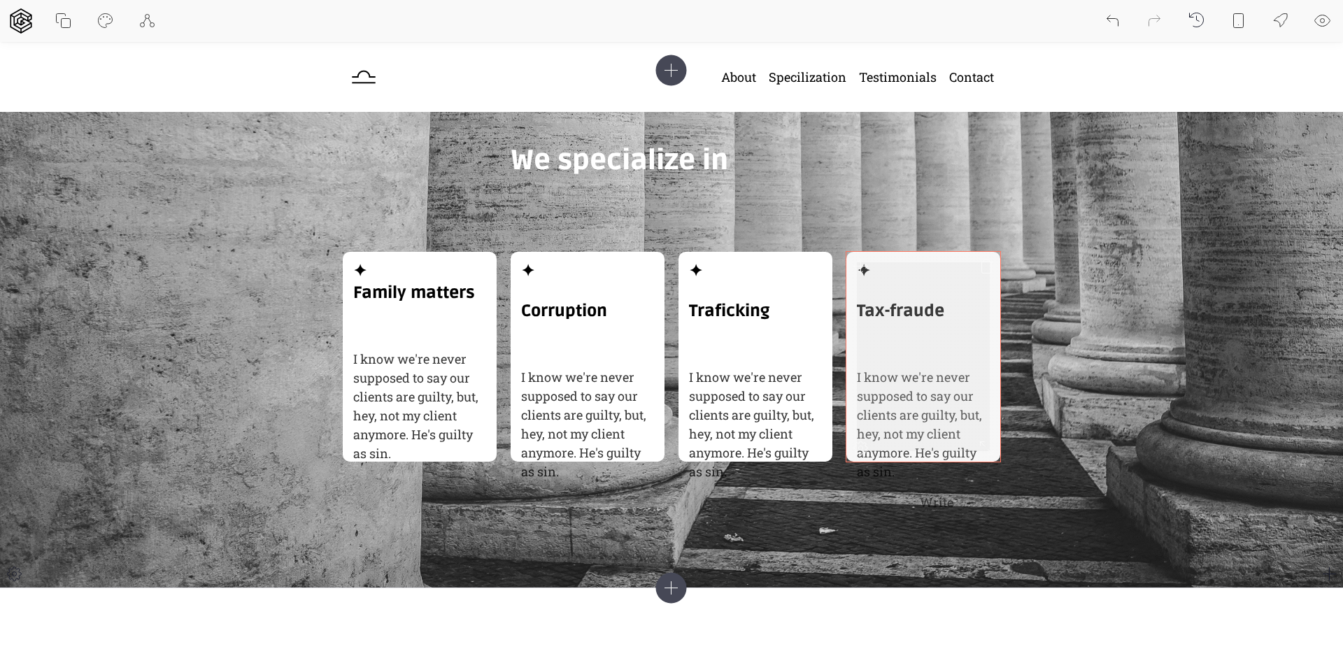
click at [915, 292] on h3 "✦" at bounding box center [923, 280] width 133 height 37
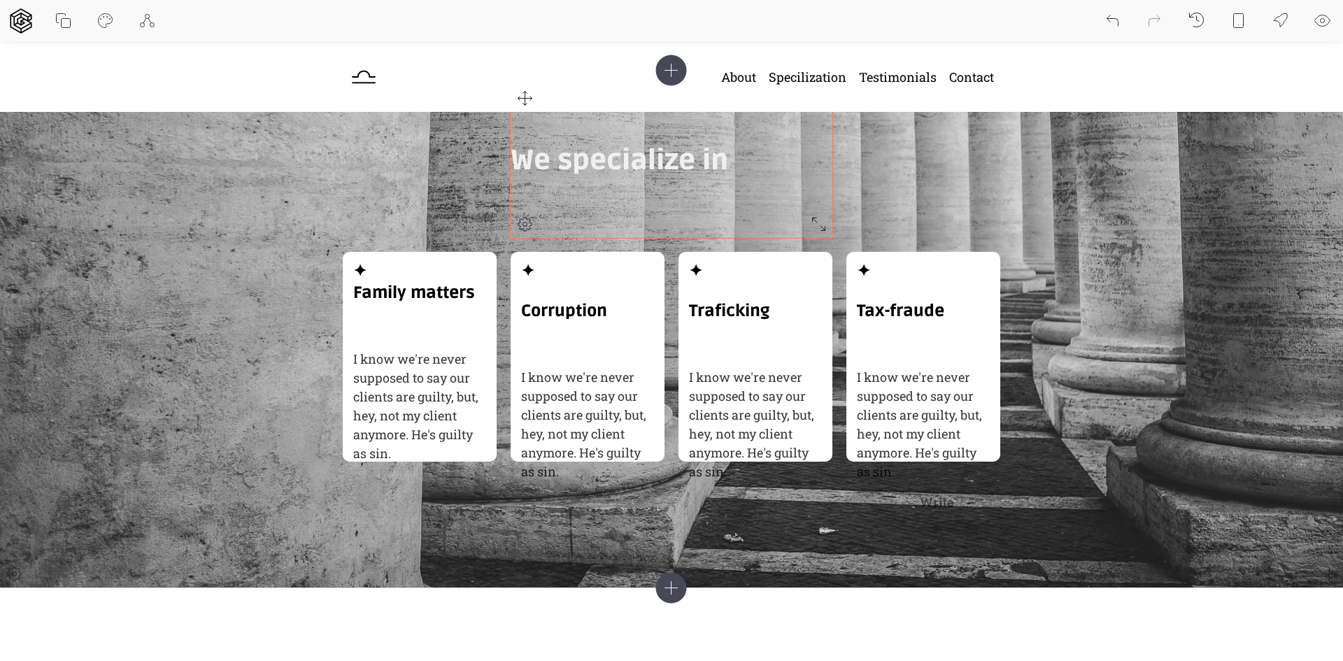
click at [750, 183] on div "We specialize in" at bounding box center [672, 161] width 322 height 154
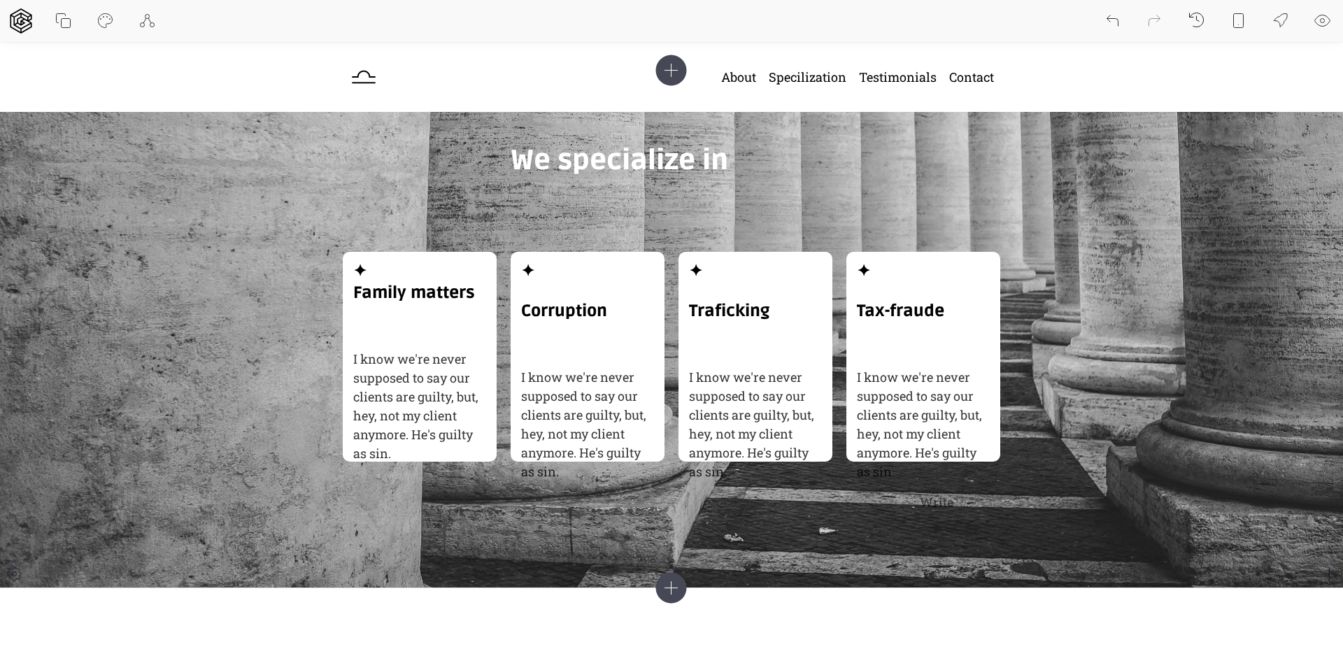
click at [435, 200] on div "✦ Family matters I know we're never supposed to say our clients are guilty, but…" at bounding box center [671, 329] width 657 height 490
click at [674, 519] on div "✦ Family matters I know we're never supposed to say our clients are guilty, but…" at bounding box center [671, 329] width 657 height 490
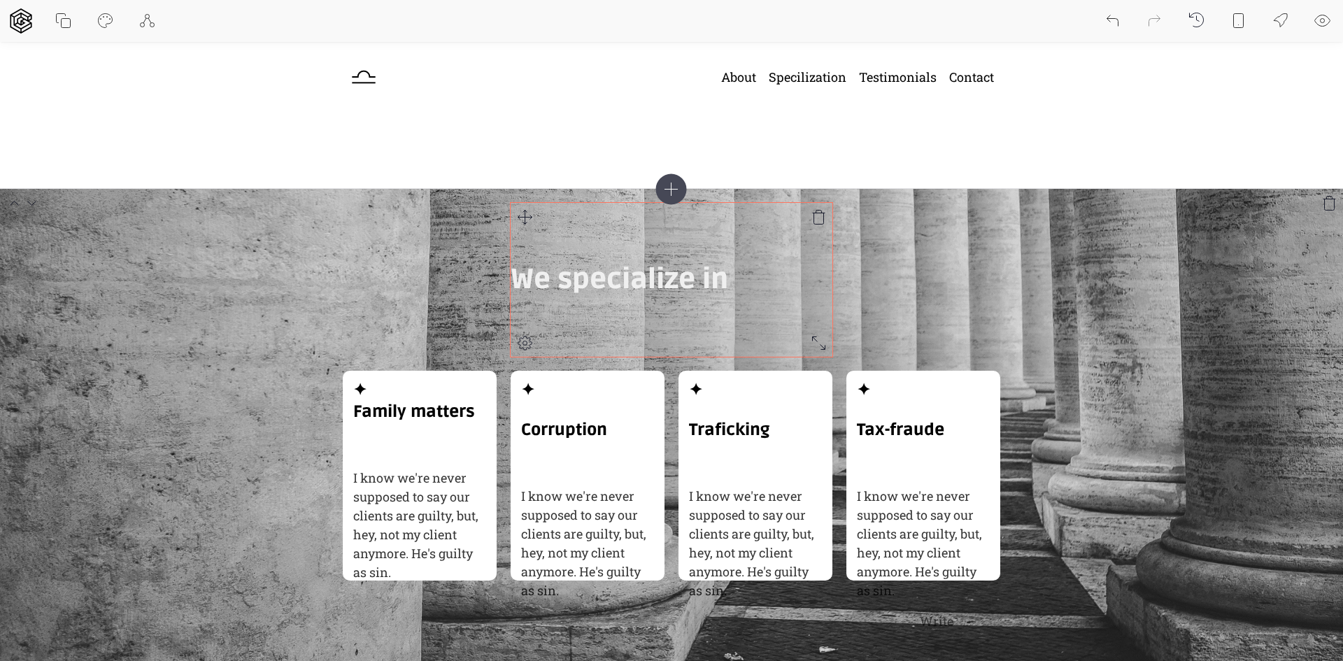
scroll to position [769, 0]
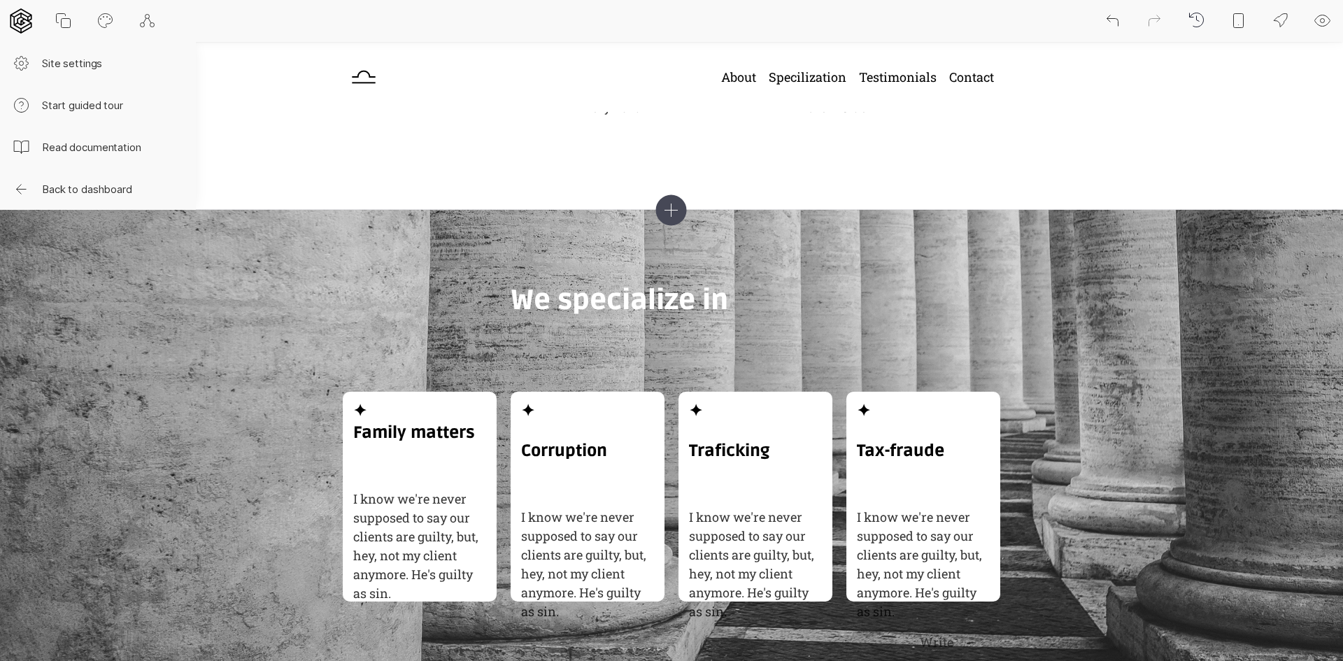
click at [13, 16] on icon at bounding box center [21, 20] width 22 height 25
click at [87, 185] on button "Back to dashboard" at bounding box center [98, 189] width 196 height 42
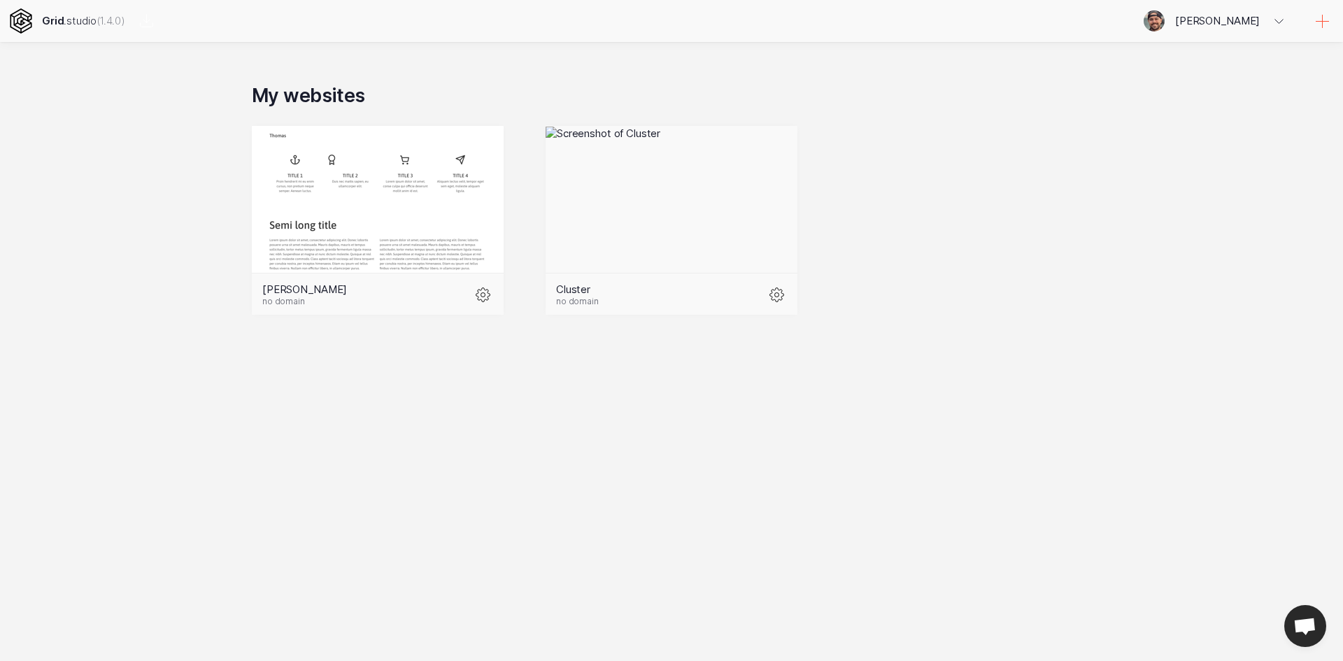
click at [1325, 20] on icon at bounding box center [1322, 21] width 17 height 17
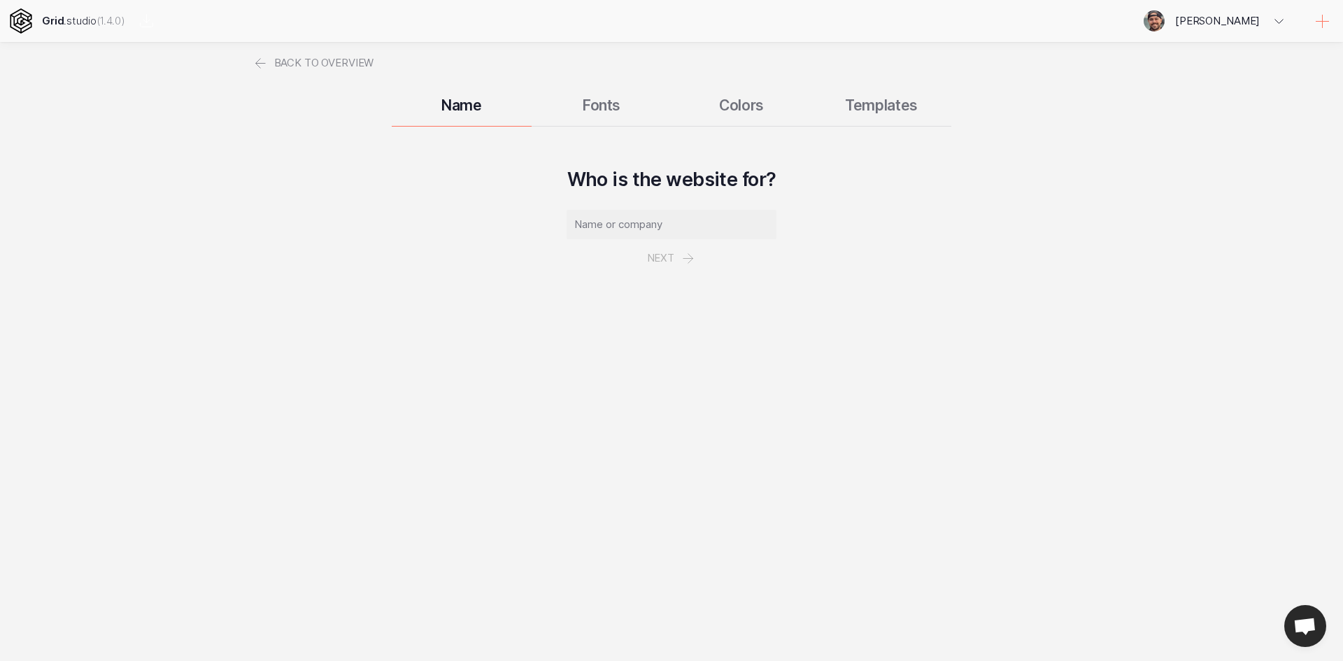
click at [662, 230] on input "text" at bounding box center [671, 224] width 210 height 29
type input "Dashboard for my Company"
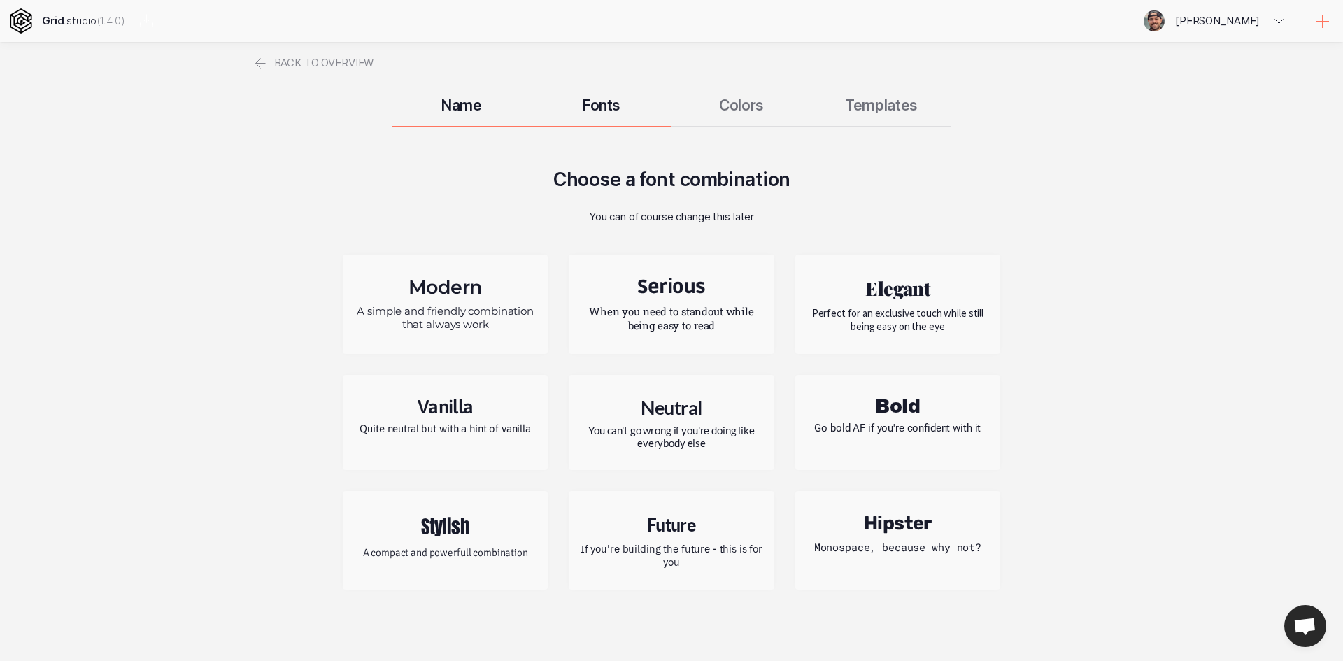
click at [662, 529] on h2 "Future" at bounding box center [671, 524] width 184 height 24
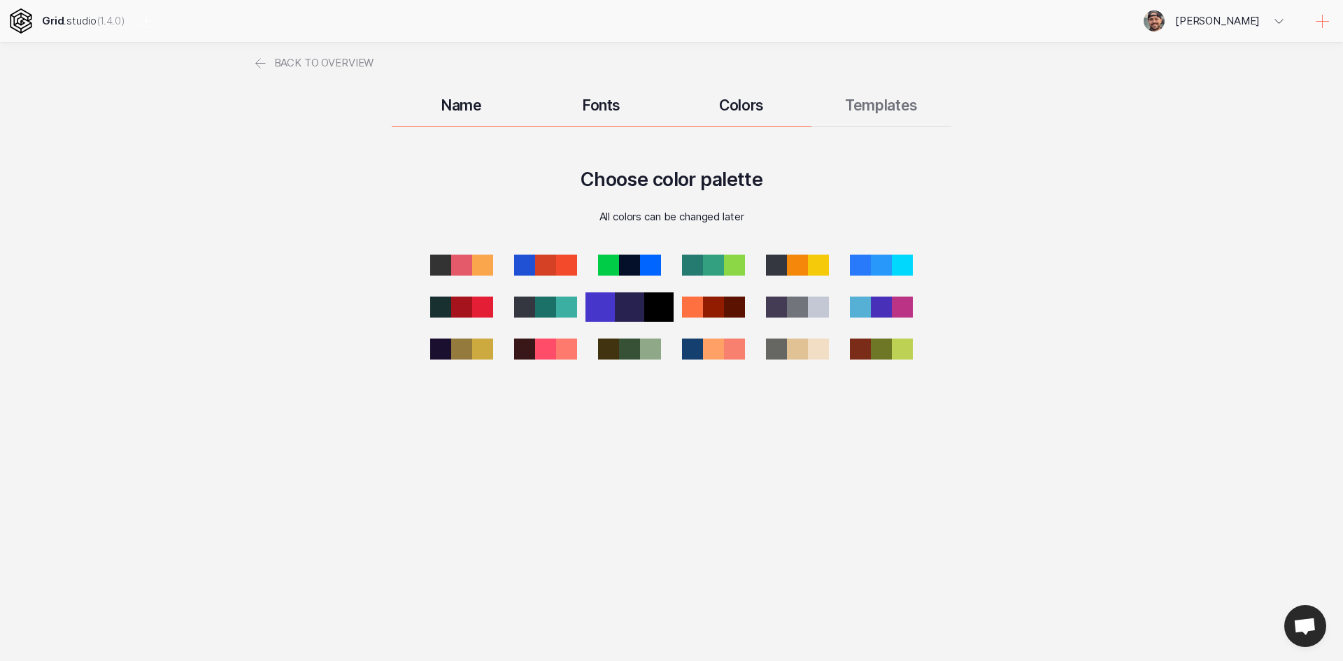
click at [646, 301] on div at bounding box center [658, 306] width 29 height 29
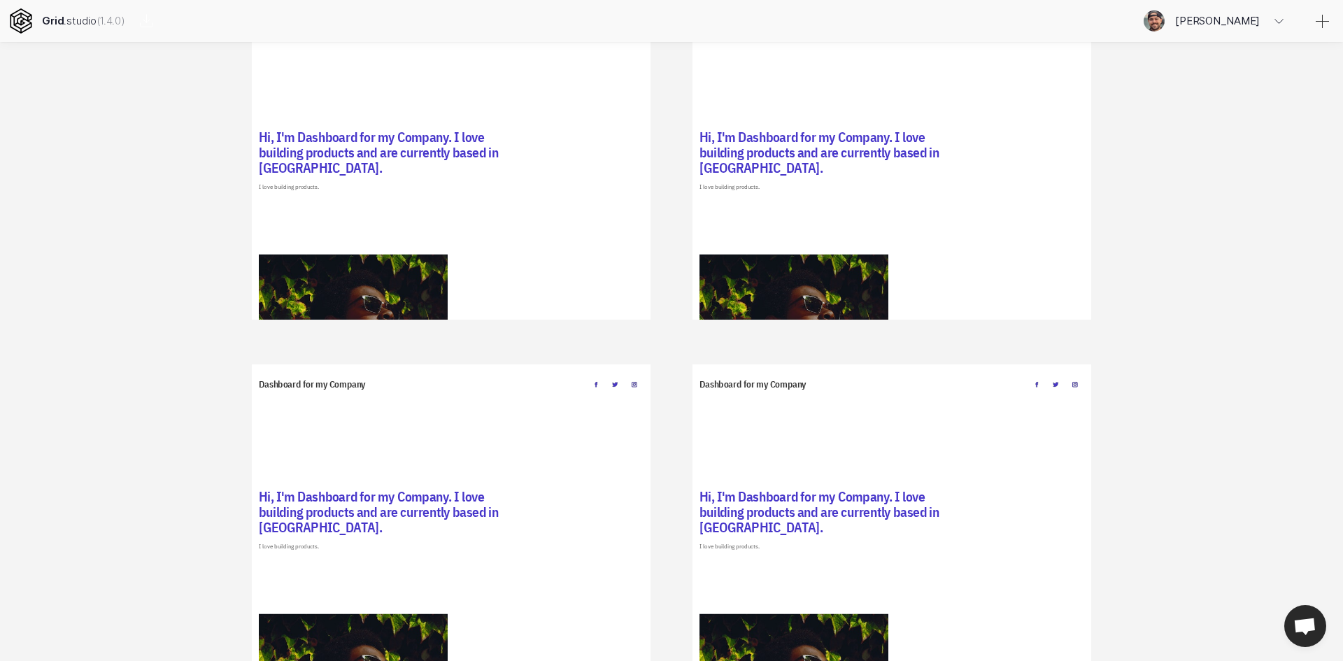
drag, startPoint x: 1189, startPoint y: 262, endPoint x: 1210, endPoint y: 453, distance: 192.8
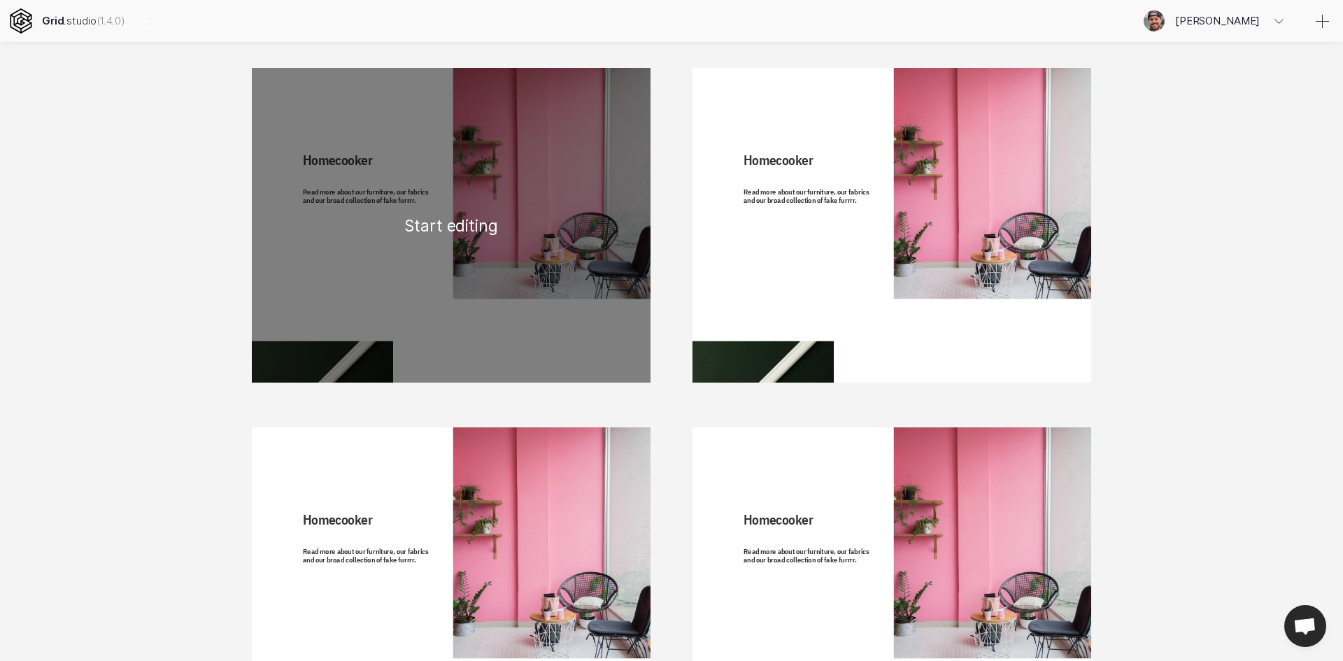
scroll to position [8090, 0]
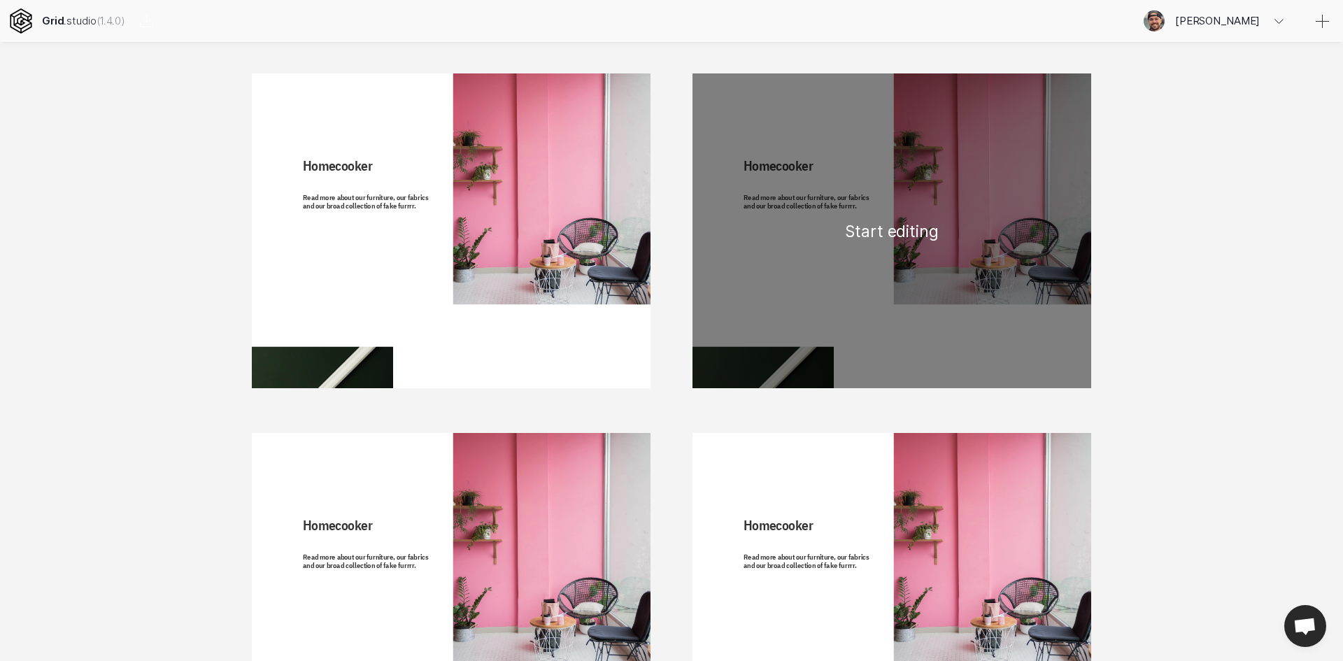
click at [888, 230] on div "Homecooker Read more about our furniture, our fabrics and our broad collection …" at bounding box center [891, 230] width 399 height 315
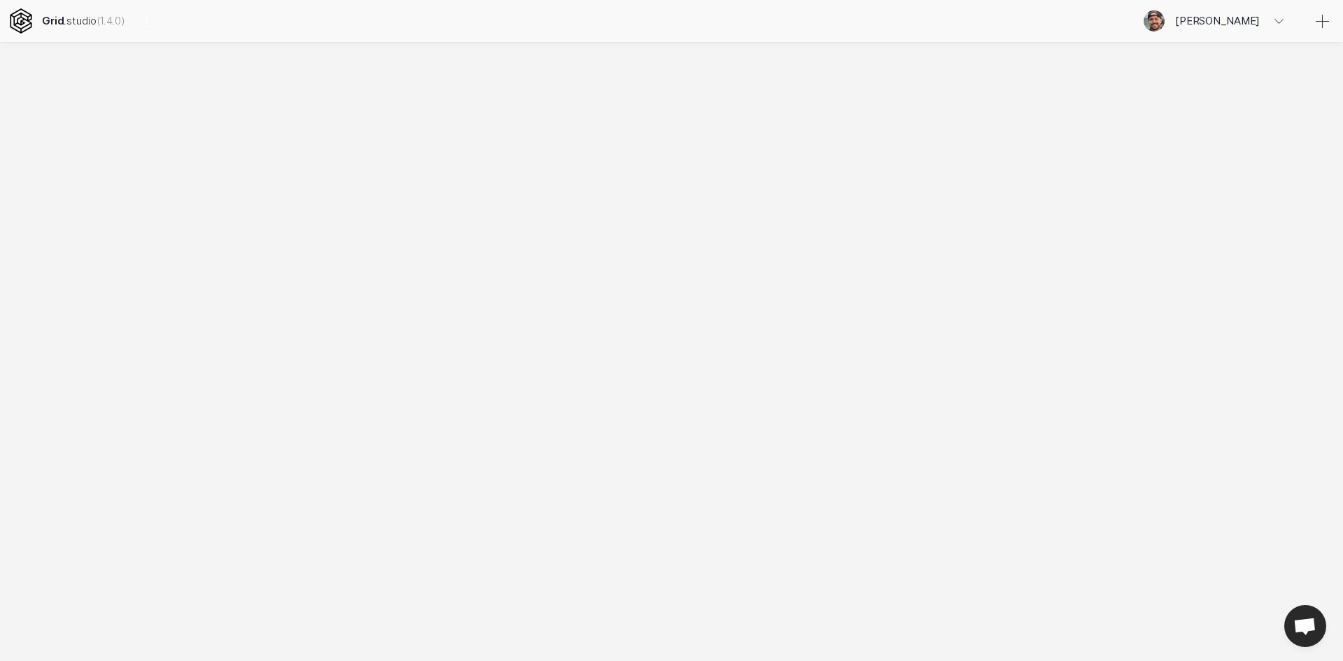
scroll to position [0, 0]
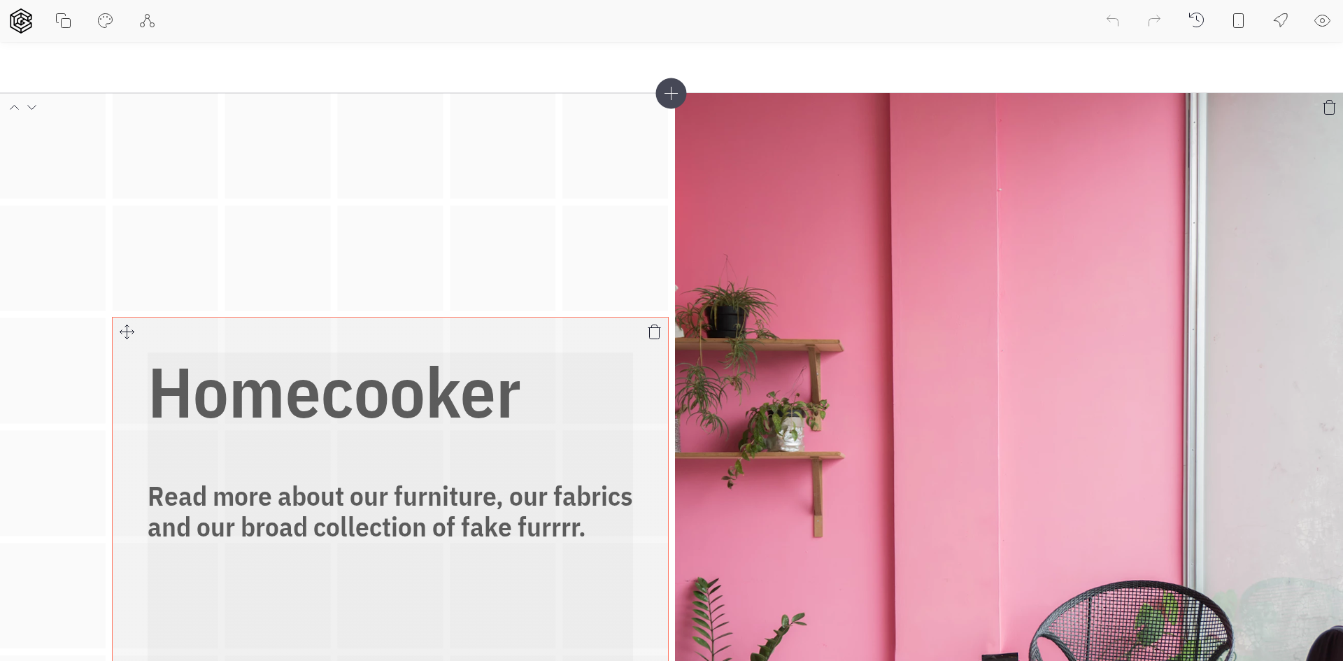
scroll to position [70, 0]
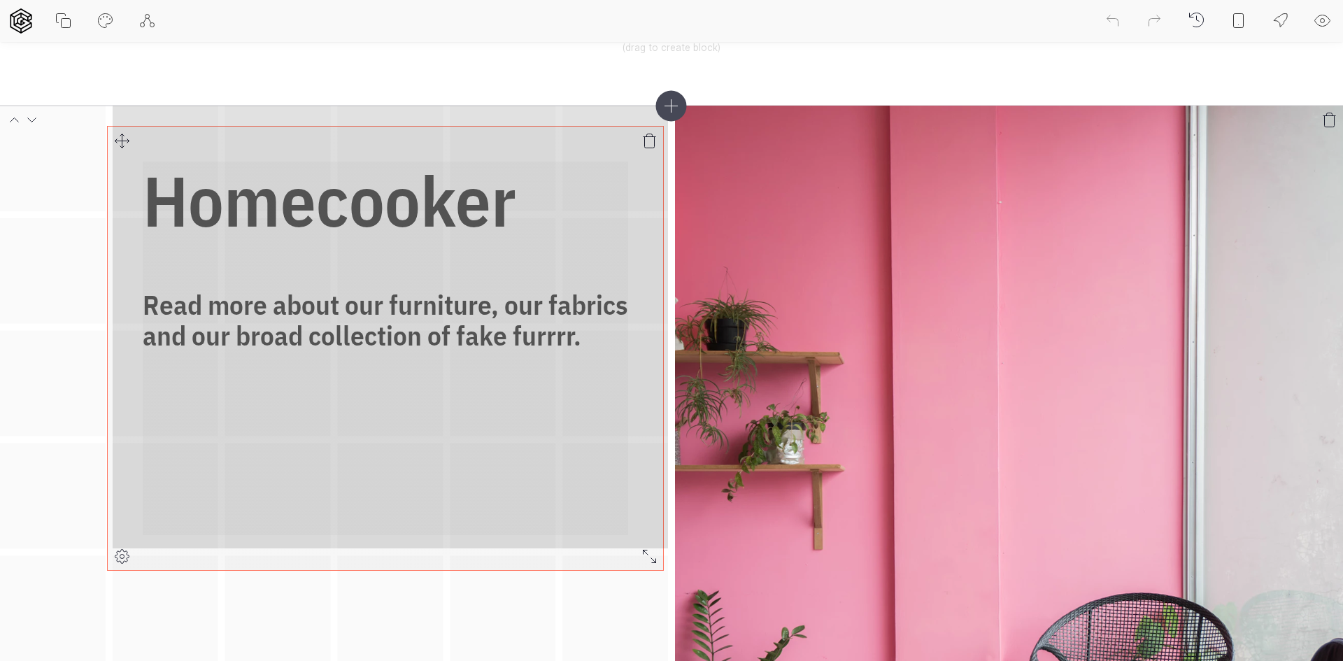
click at [122, 138] on div "Homecooker Read more about our furniture, our fabrics and our broad collection …" at bounding box center [671, 496] width 1343 height 781
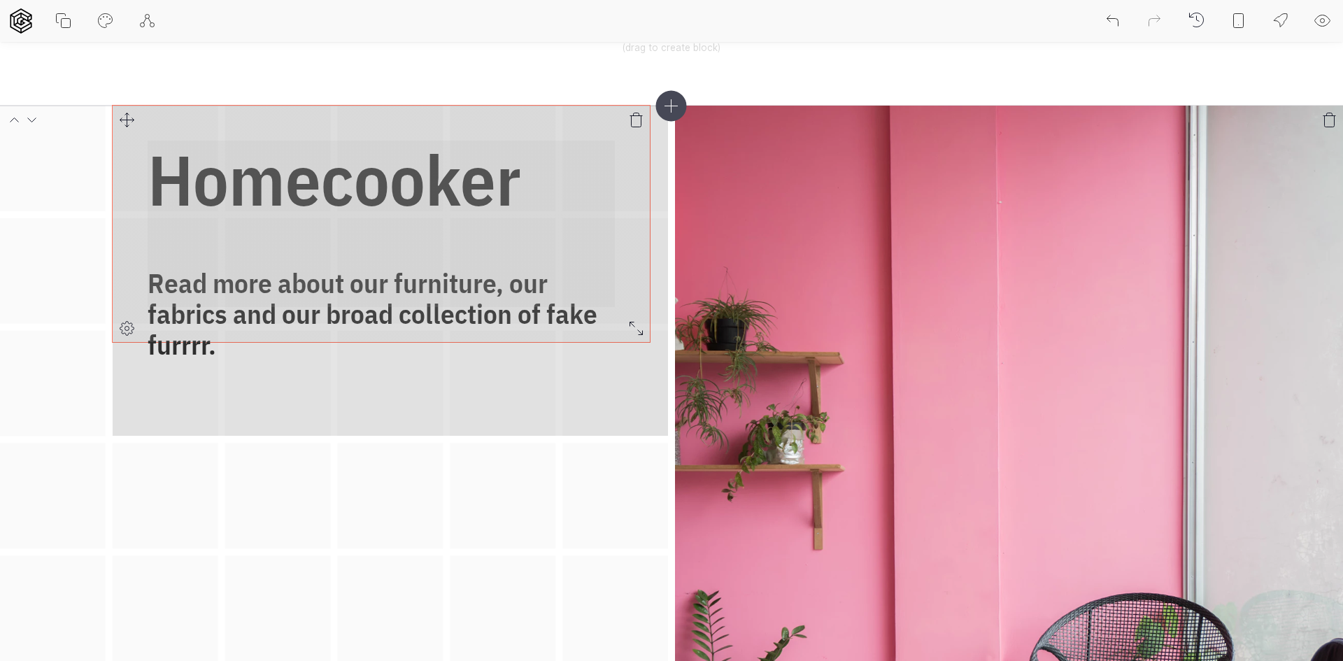
click at [642, 328] on icon at bounding box center [635, 328] width 17 height 17
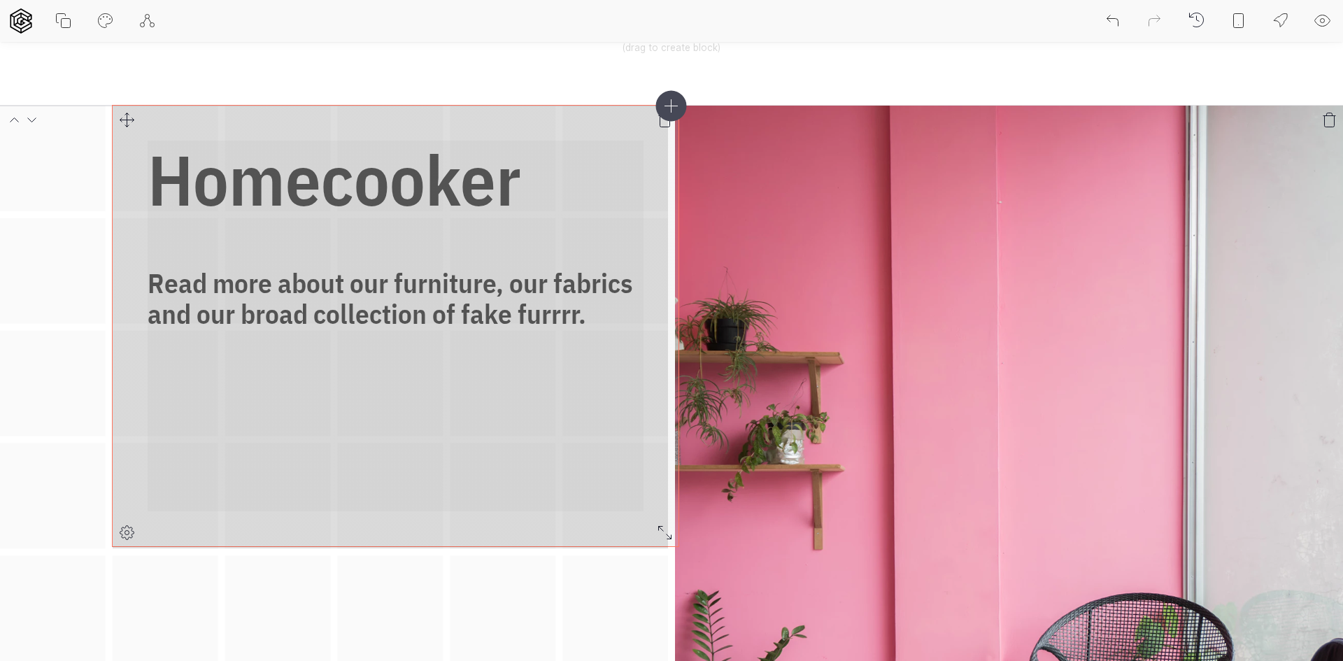
click at [659, 536] on div "Homecooker Read more about our furniture, our fabrics and our broad collection …" at bounding box center [671, 496] width 1343 height 781
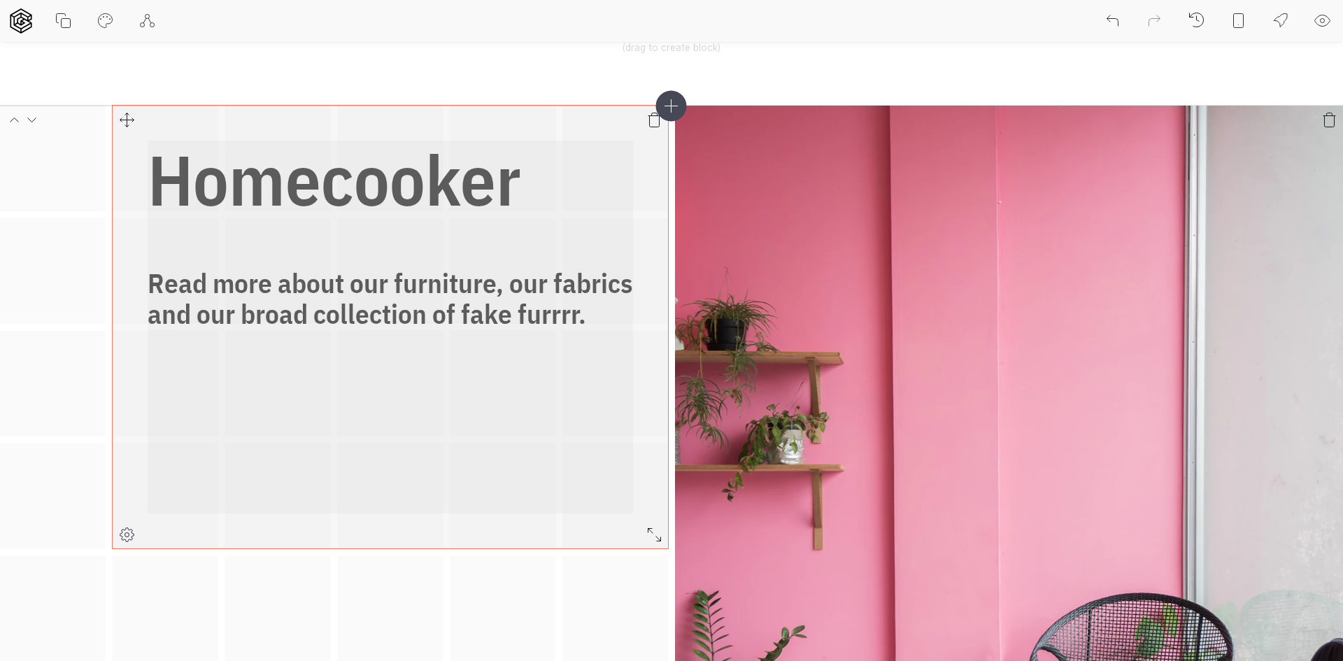
click at [545, 304] on h3 "Read more about our furniture, our fabrics and our broad collection of fake fur…" at bounding box center [390, 299] width 485 height 62
click at [570, 314] on h3 "Read more about our furniture, our fabrics and our broad collection of fake fur…" at bounding box center [390, 299] width 485 height 62
click at [588, 311] on h3 "Read more about our furniture, our fabrics and our broad collection of fake fur…" at bounding box center [390, 299] width 485 height 62
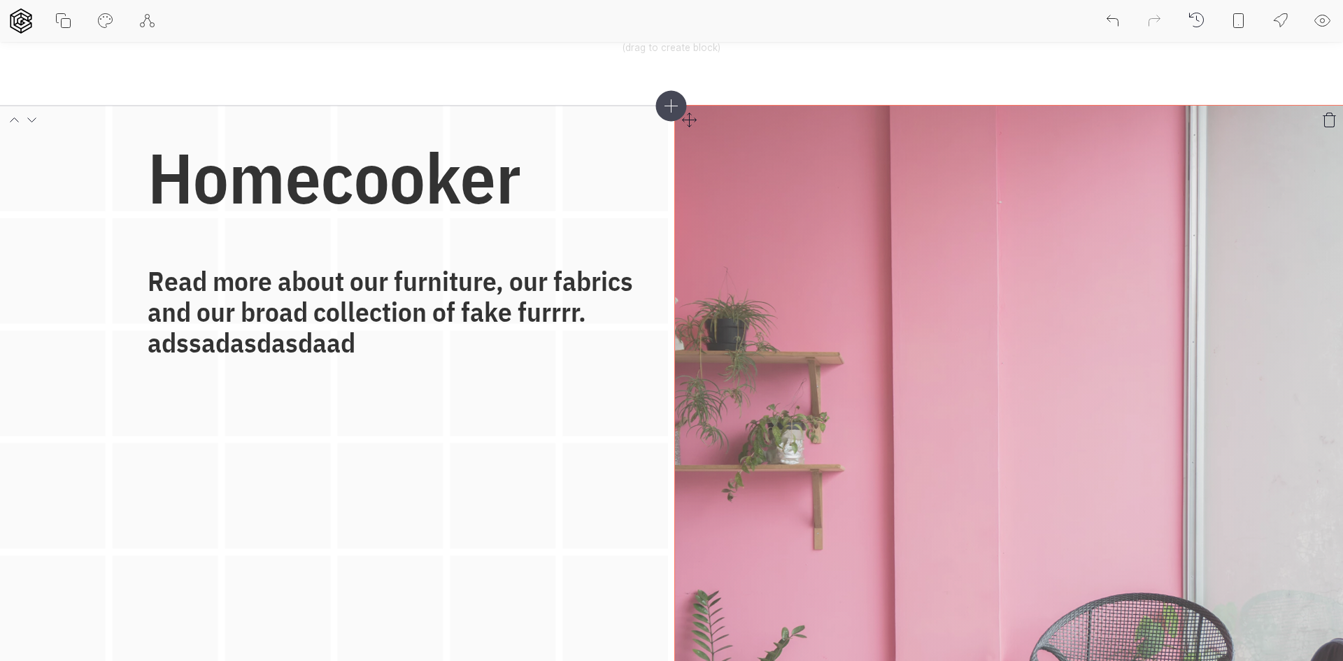
click at [818, 301] on img at bounding box center [1009, 496] width 668 height 780
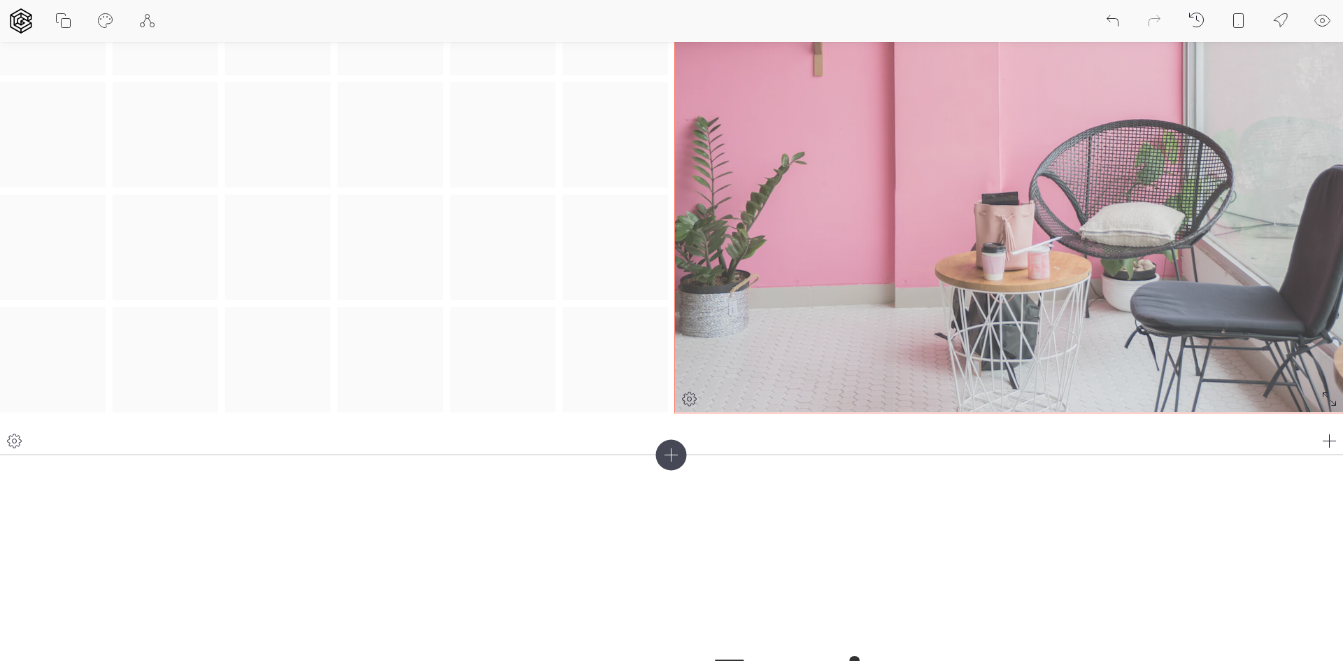
scroll to position [560, 0]
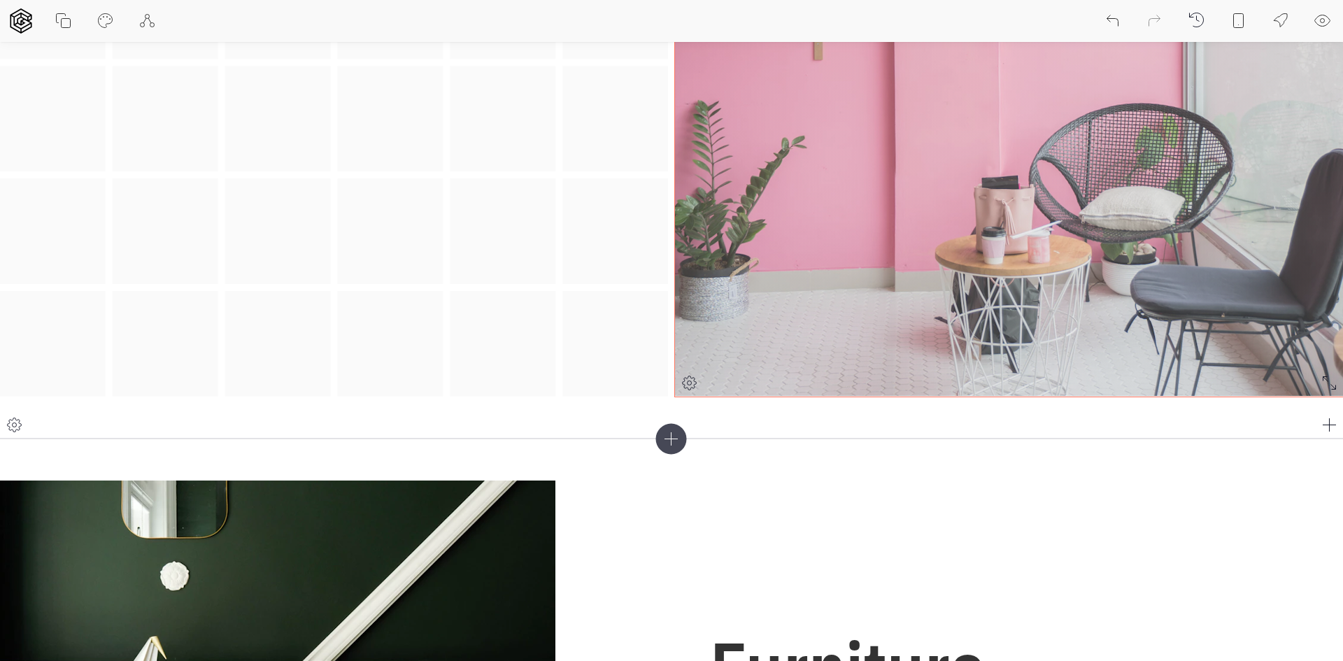
click at [693, 379] on icon at bounding box center [688, 382] width 17 height 17
select select "crop"
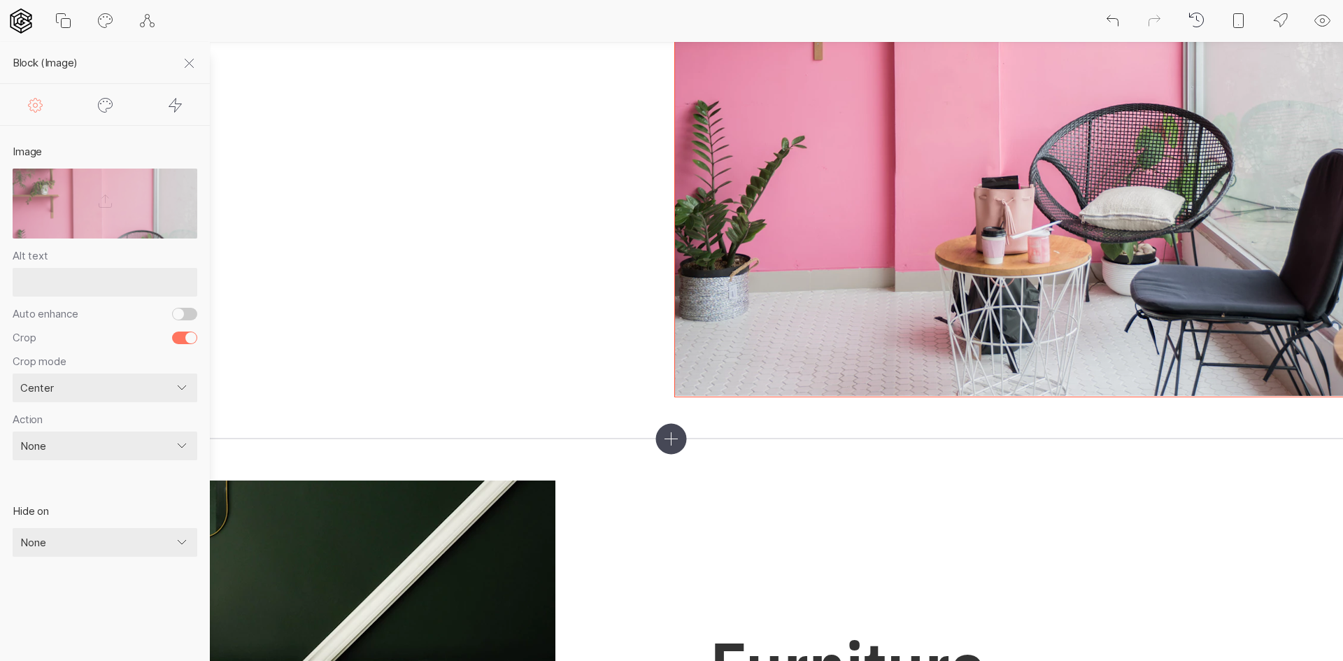
click at [105, 107] on icon at bounding box center [105, 105] width 17 height 17
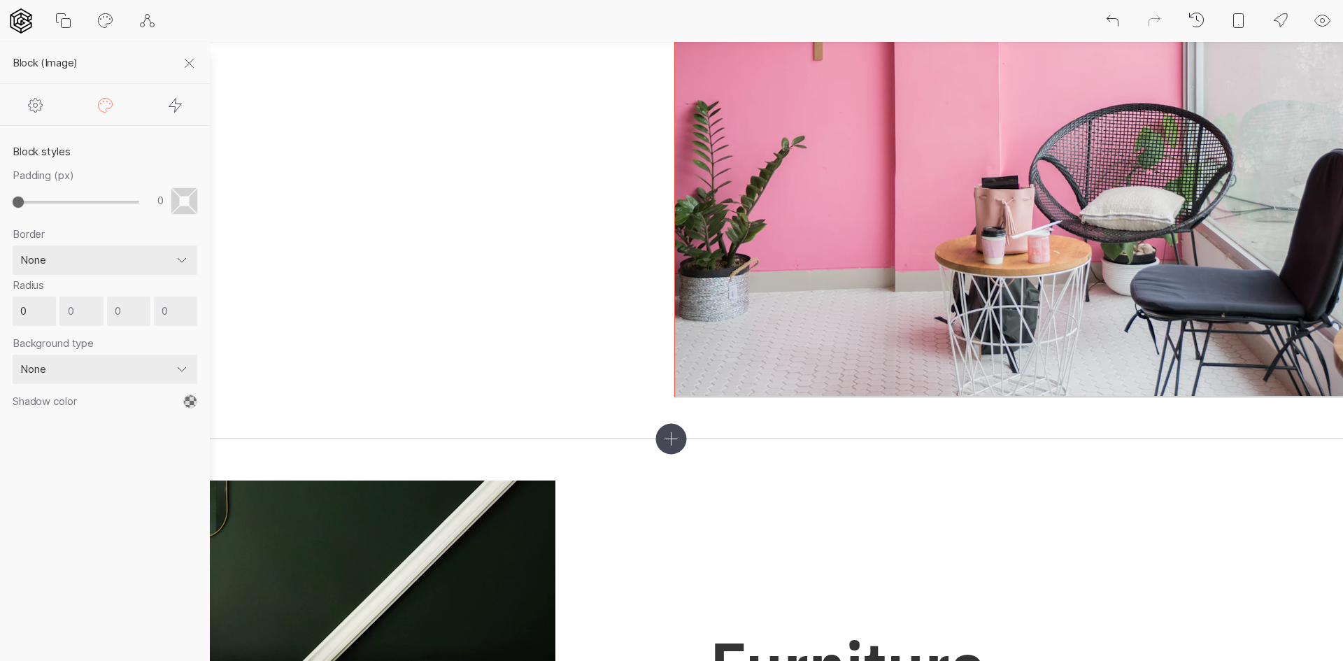
click at [68, 262] on select "None Solid Dashed Dotted Double Groove Ridge Inset Outset" at bounding box center [105, 259] width 185 height 29
select select "dashed"
click at [13, 245] on select "None Solid Dashed Dotted Double Groove Ridge Inset Outset" at bounding box center [105, 259] width 185 height 29
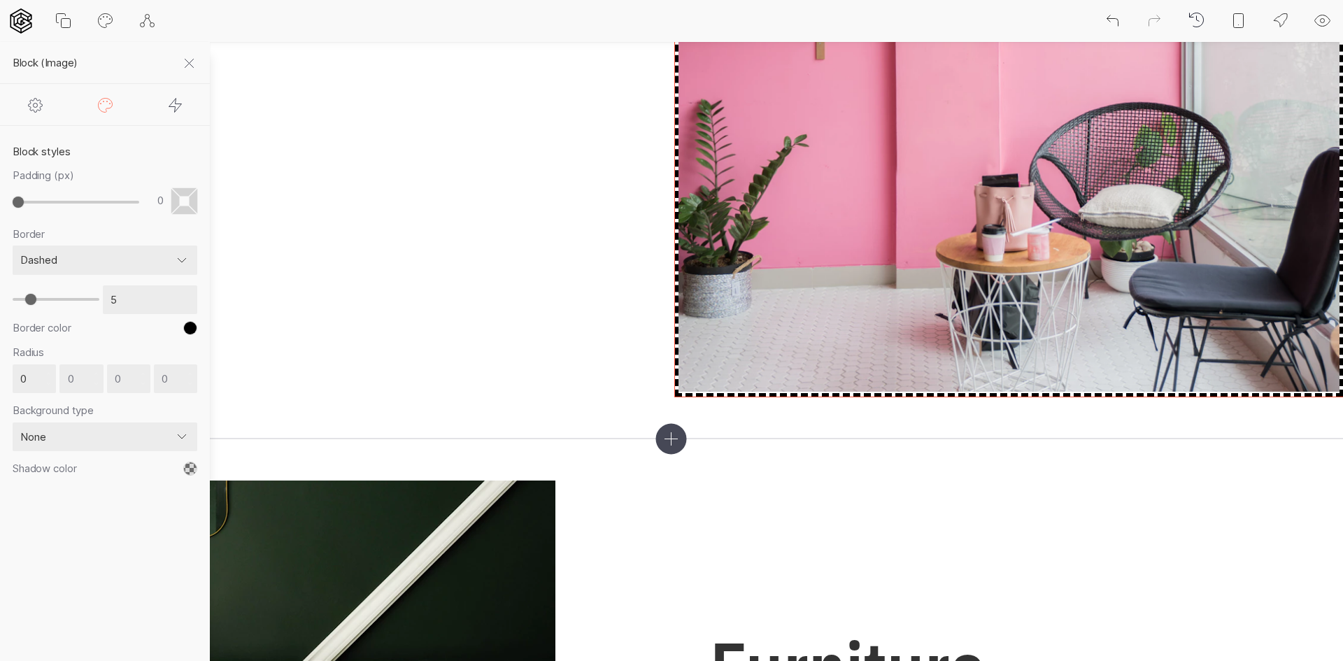
type input "6"
type input "7"
type input "8"
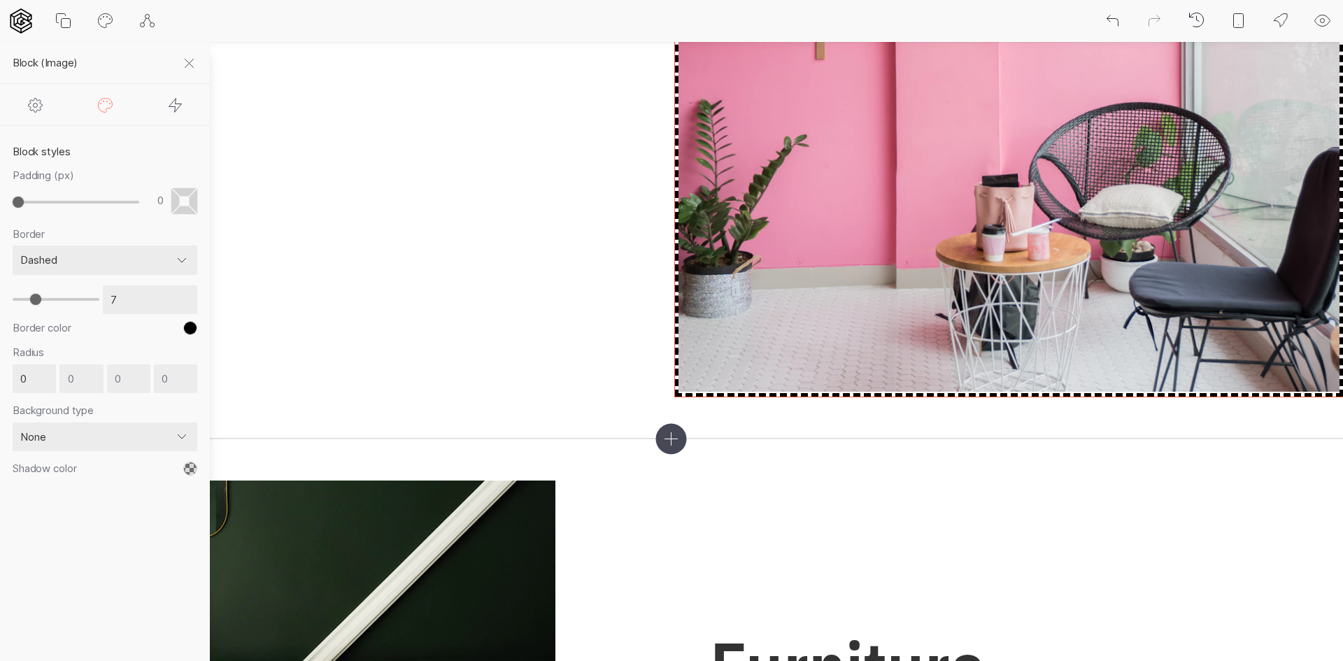
type input "8"
type input "10"
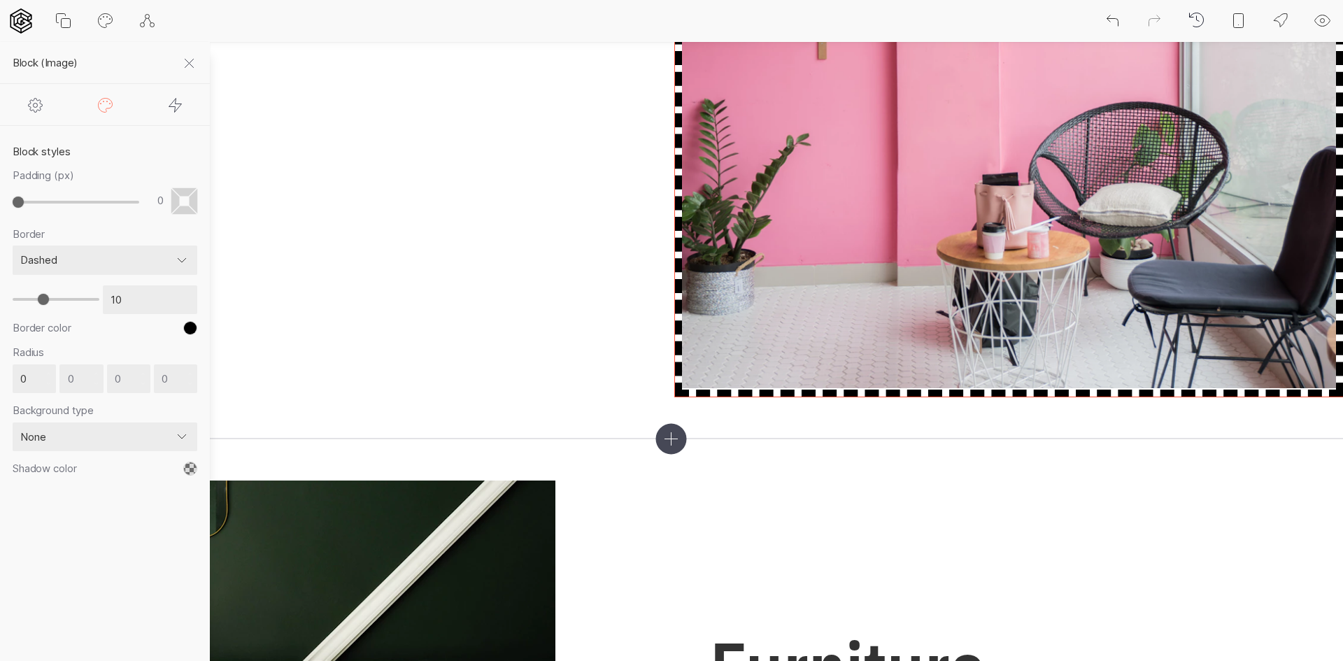
type input "11"
type input "12"
type input "13"
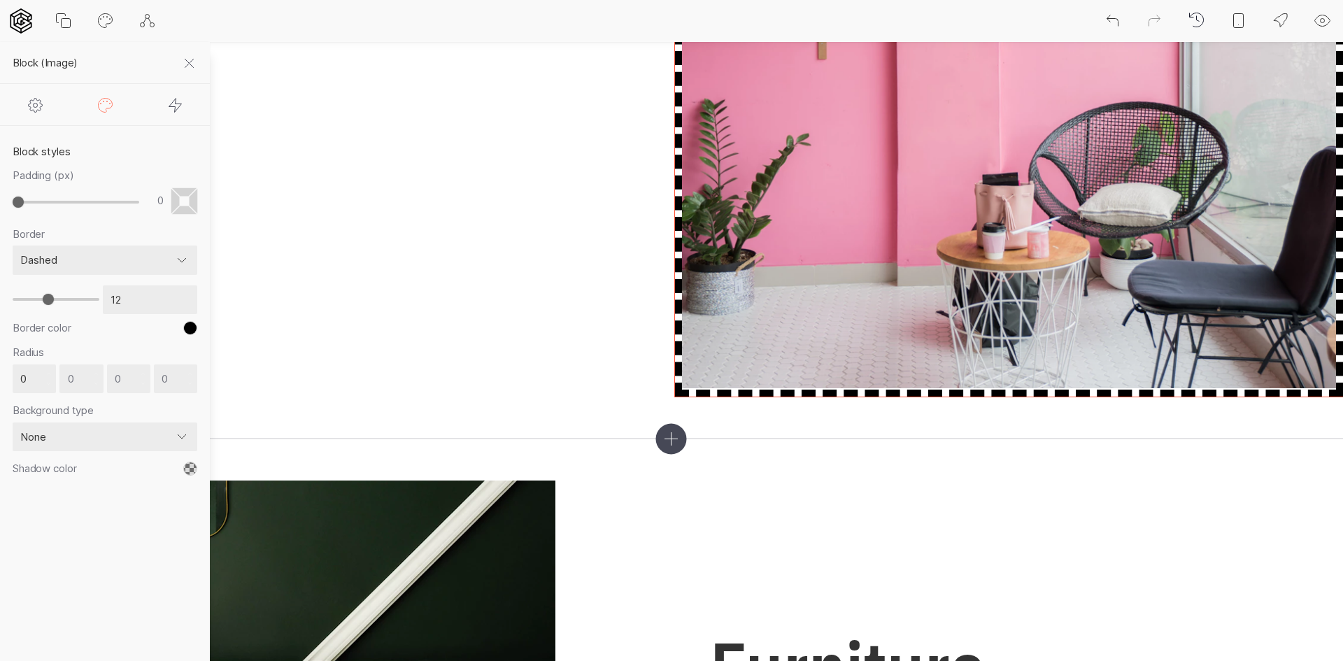
type input "13"
type input "14"
type input "15"
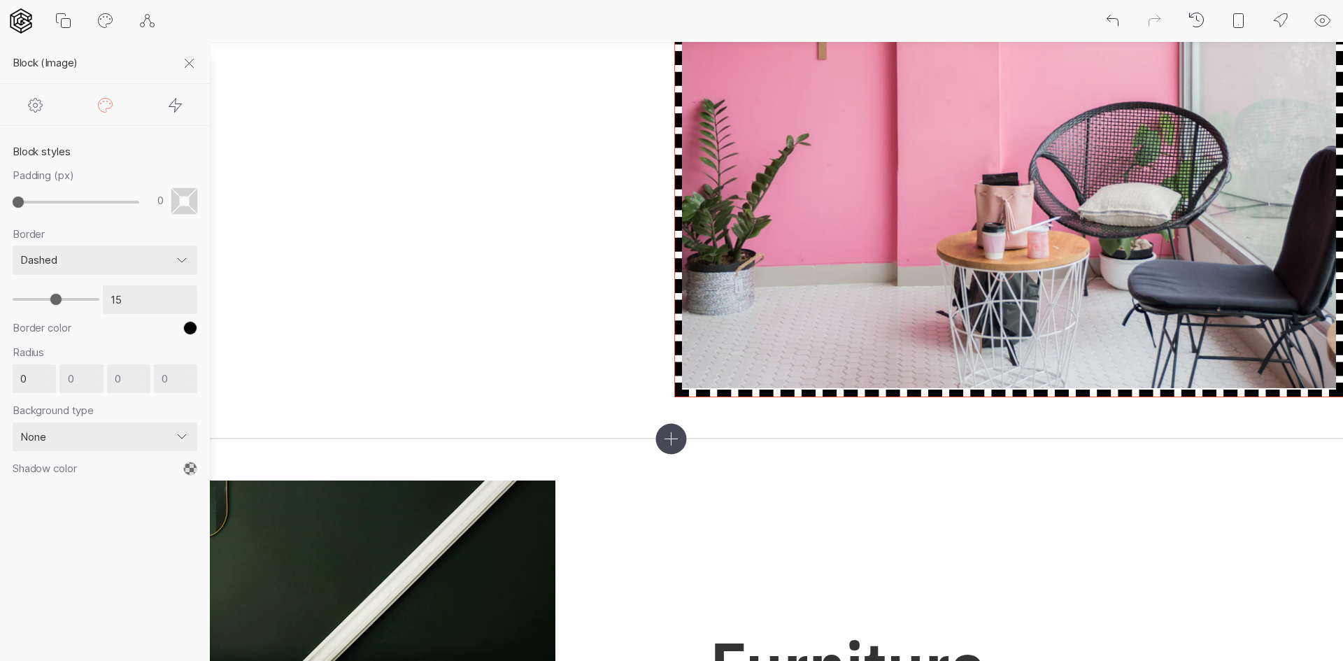
type input "16"
type input "17"
type input "18"
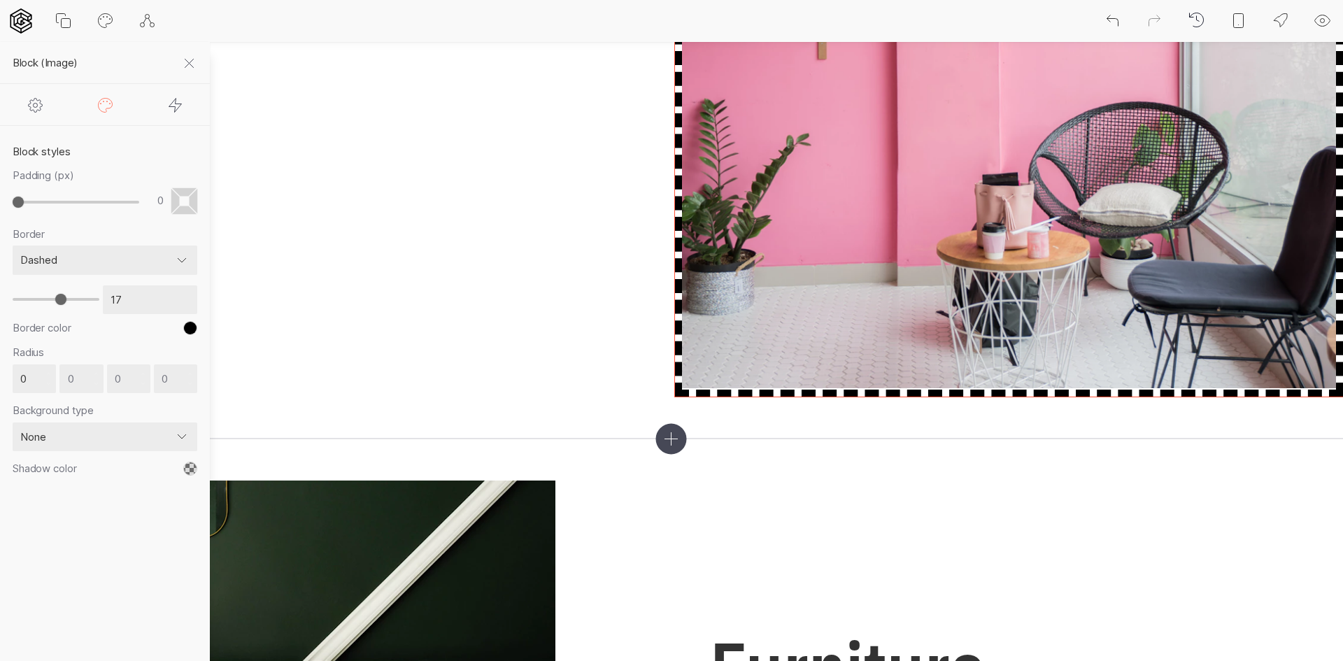
type input "18"
type input "19"
type input "20"
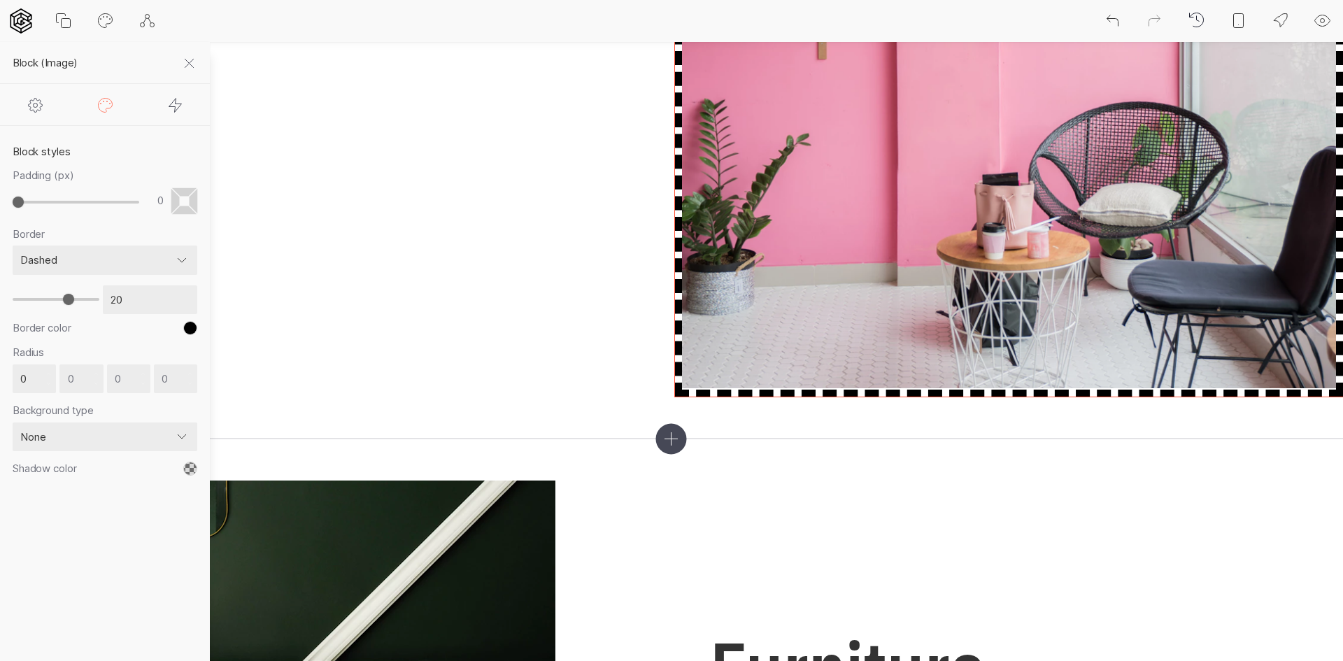
type input "21"
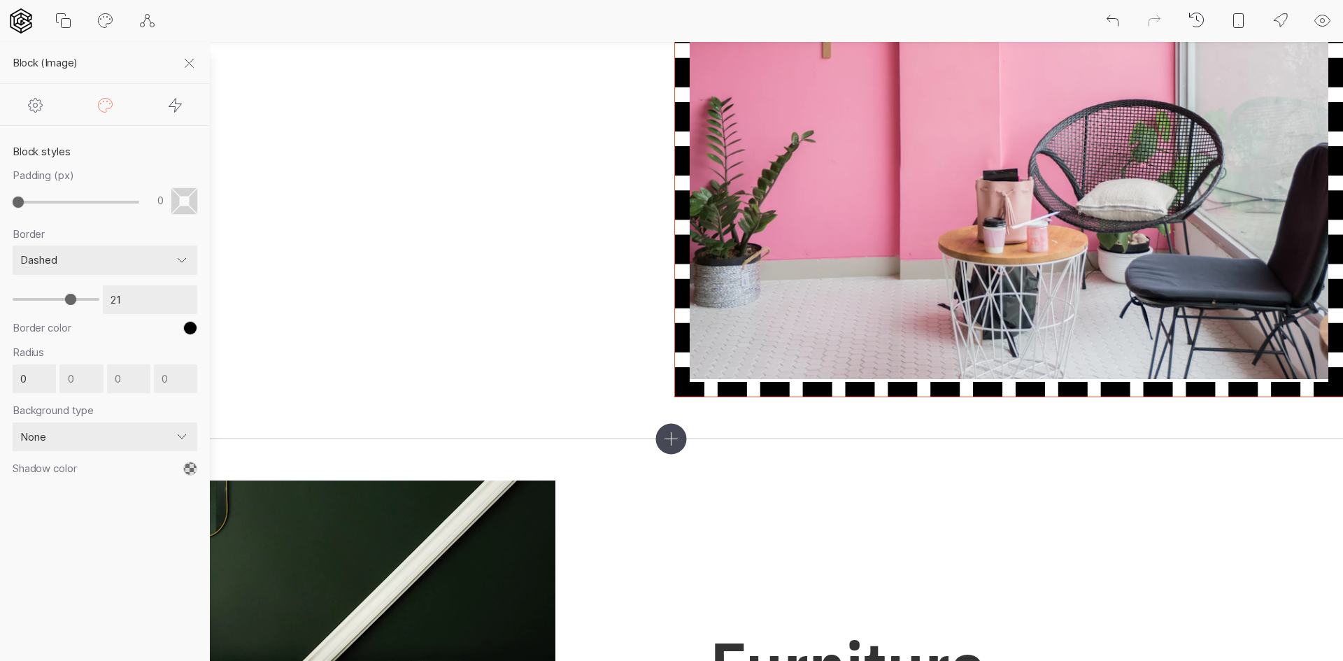
type input "20"
type input "19"
type input "18"
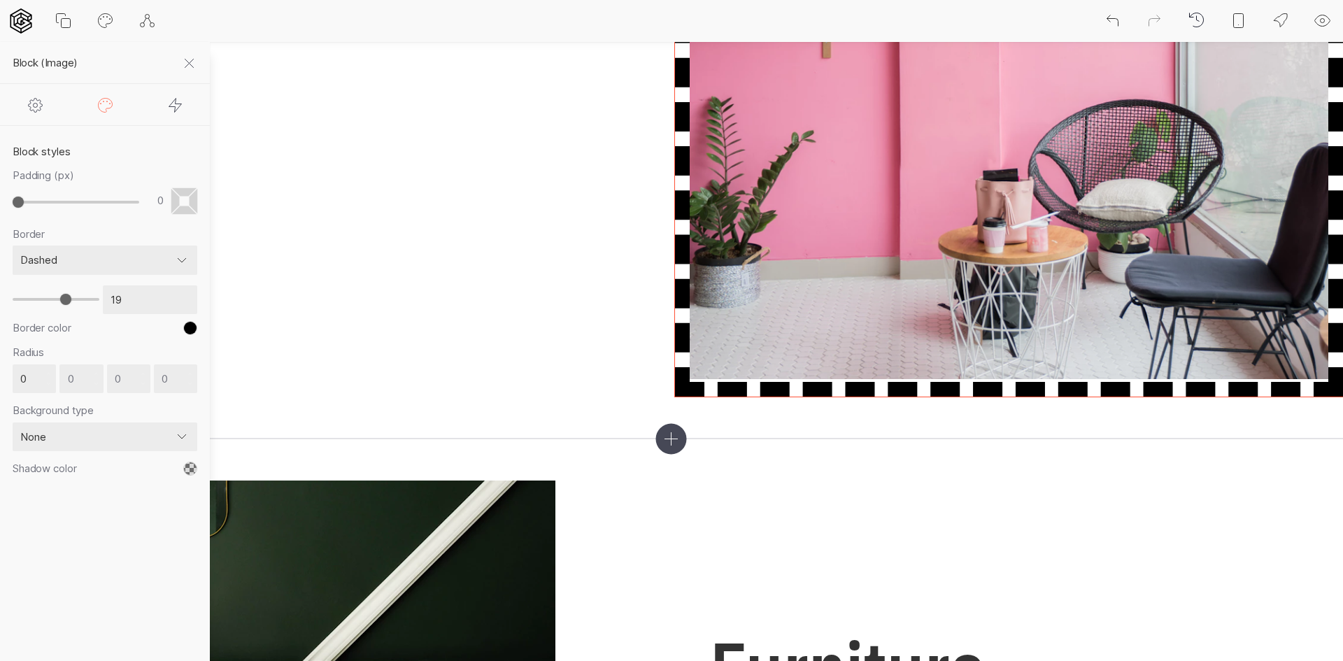
type input "18"
type input "17"
type input "16"
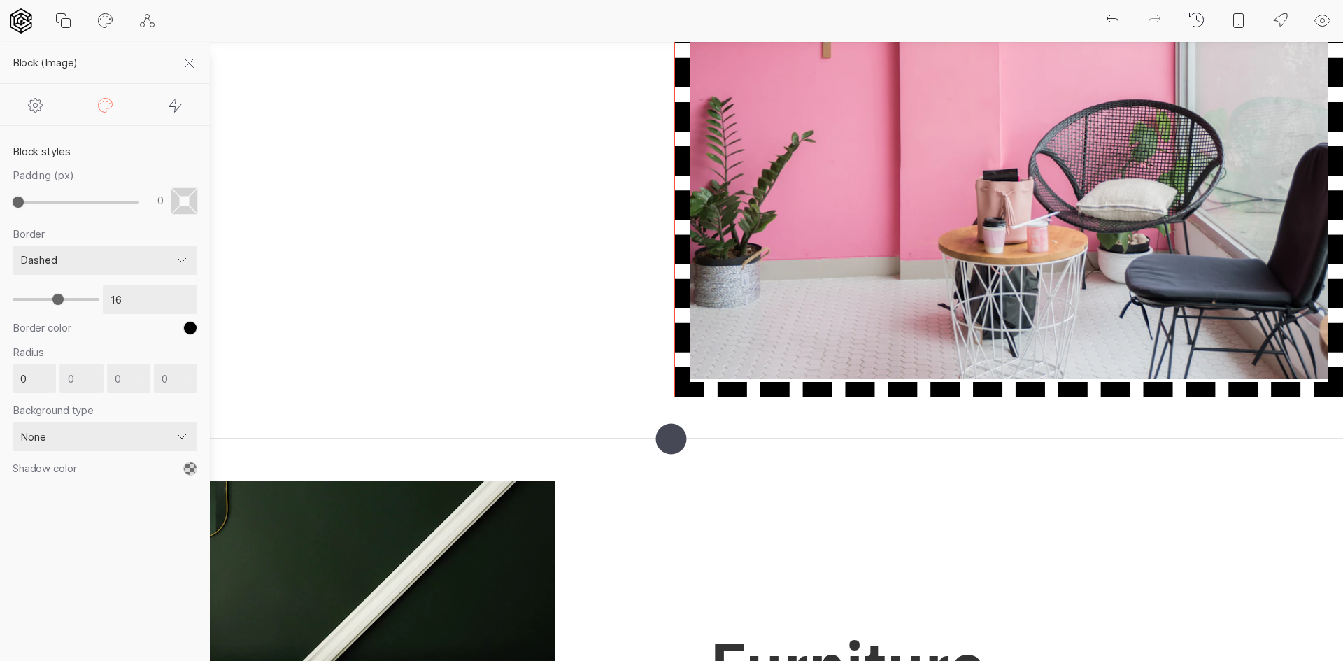
type input "15"
type input "14"
type input "13"
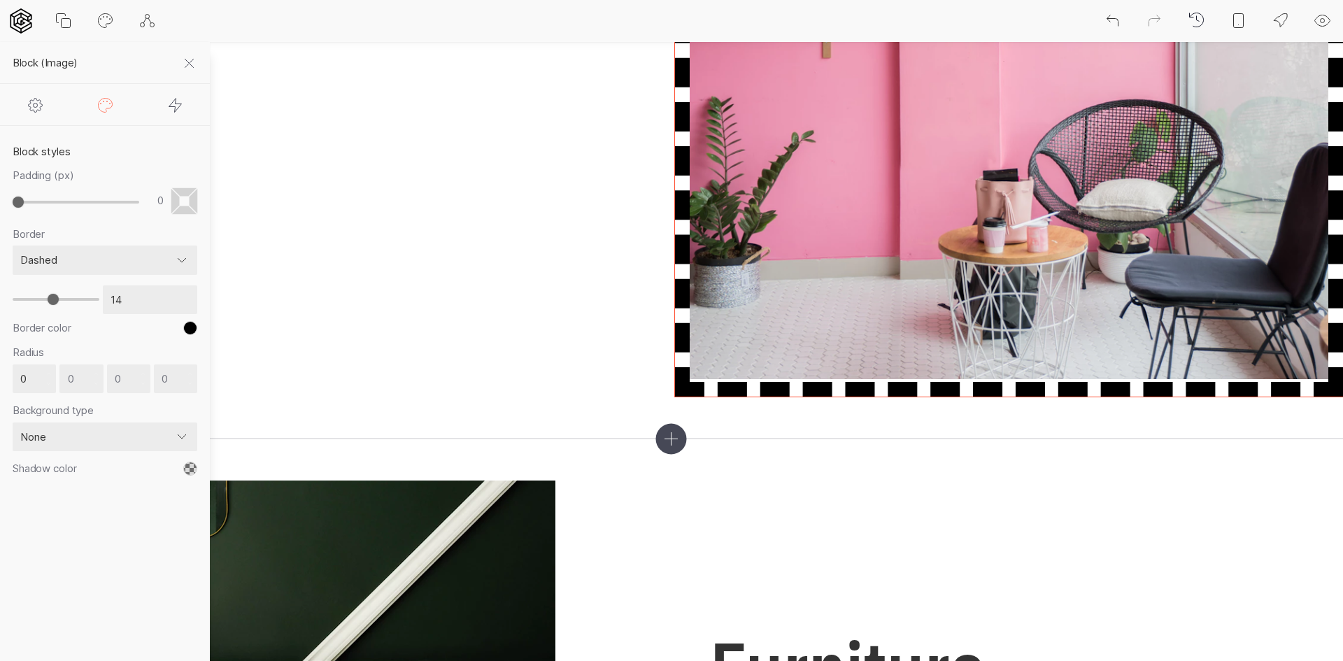
type input "13"
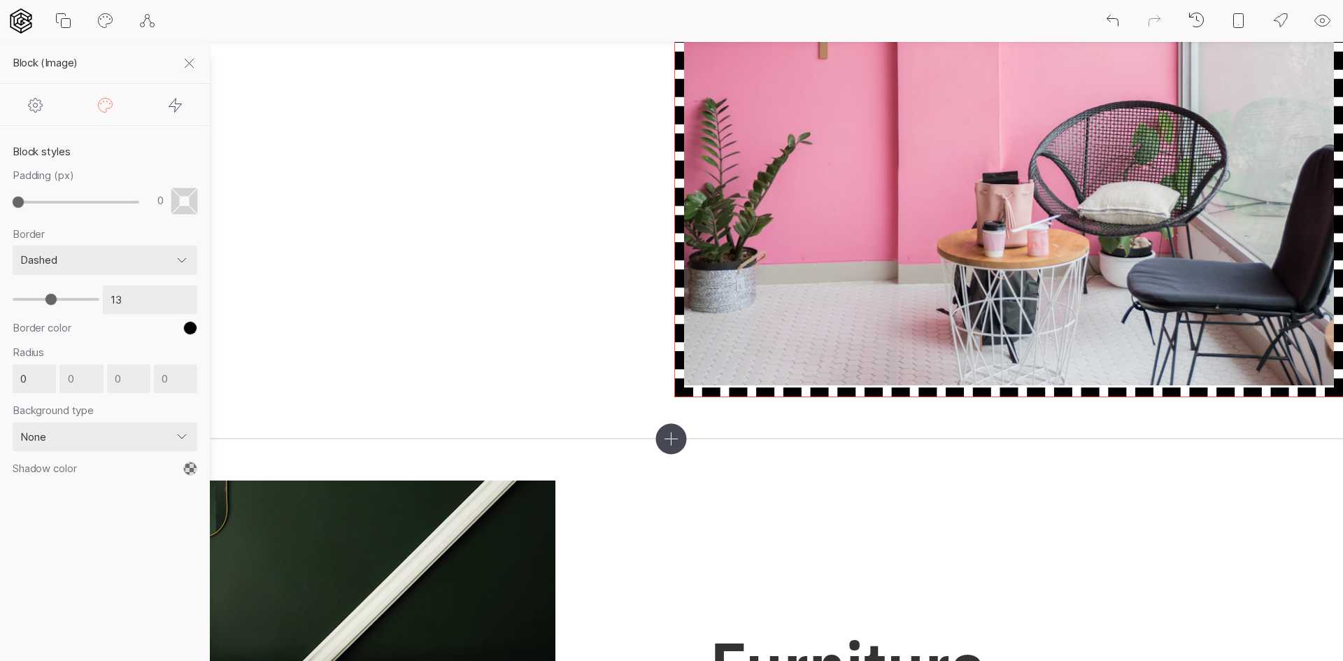
type input "12"
type input "11"
type input "10"
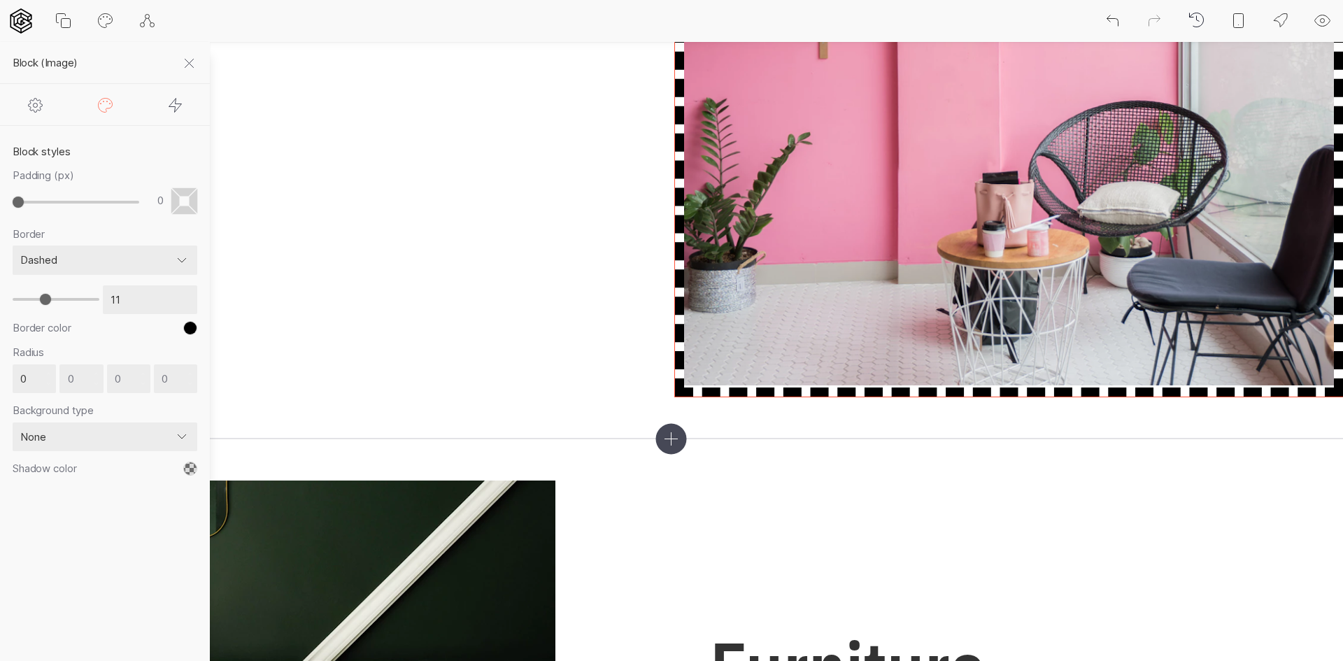
type input "10"
type input "9"
type input "8"
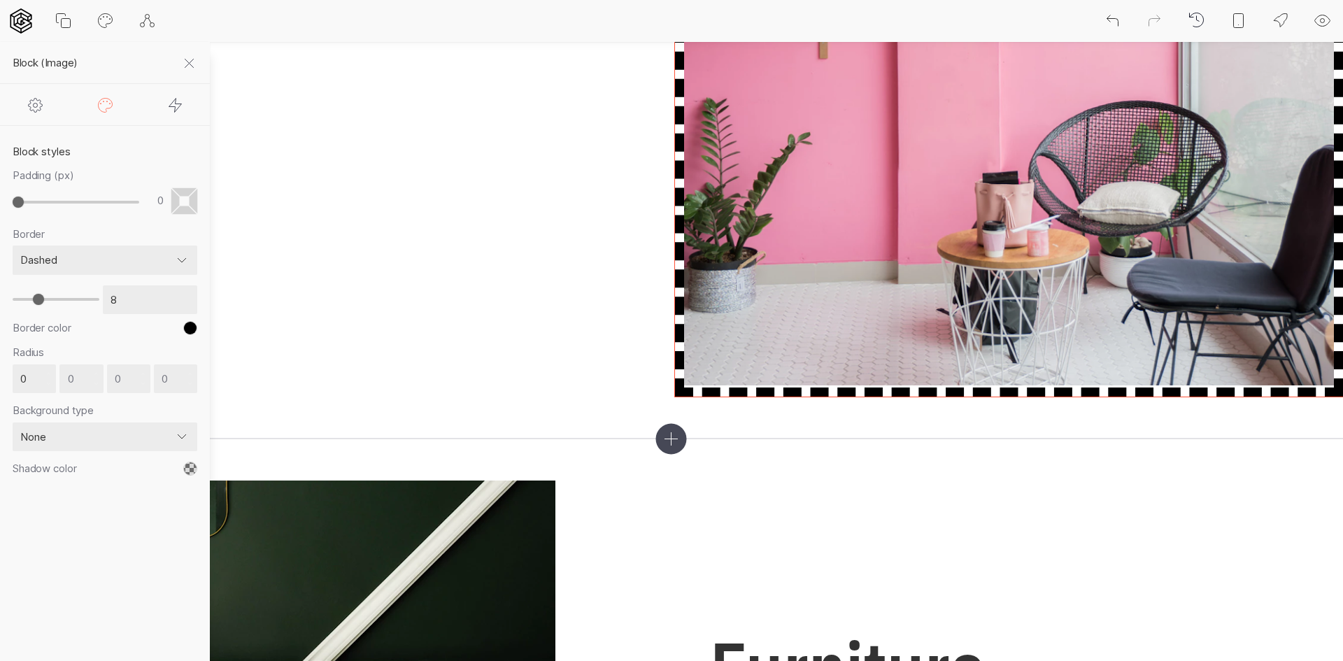
type input "7"
click at [36, 297] on input "range" at bounding box center [56, 299] width 87 height 29
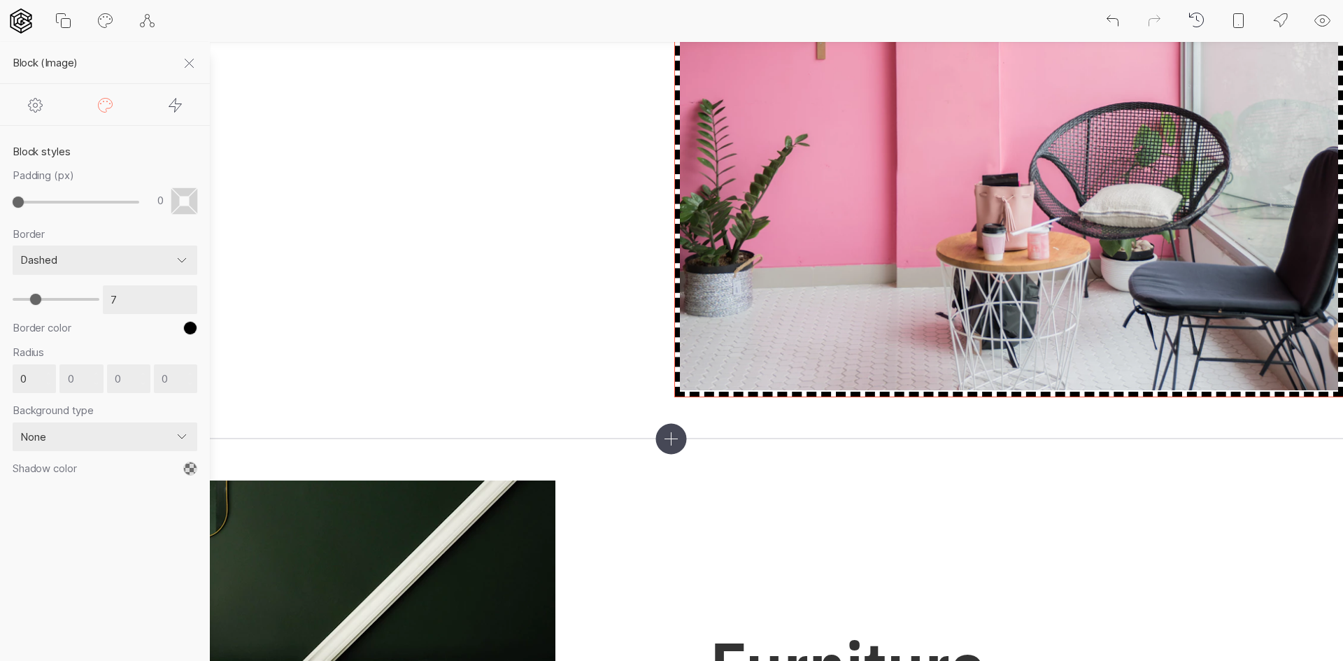
click at [38, 113] on icon at bounding box center [35, 105] width 17 height 17
select select "crop"
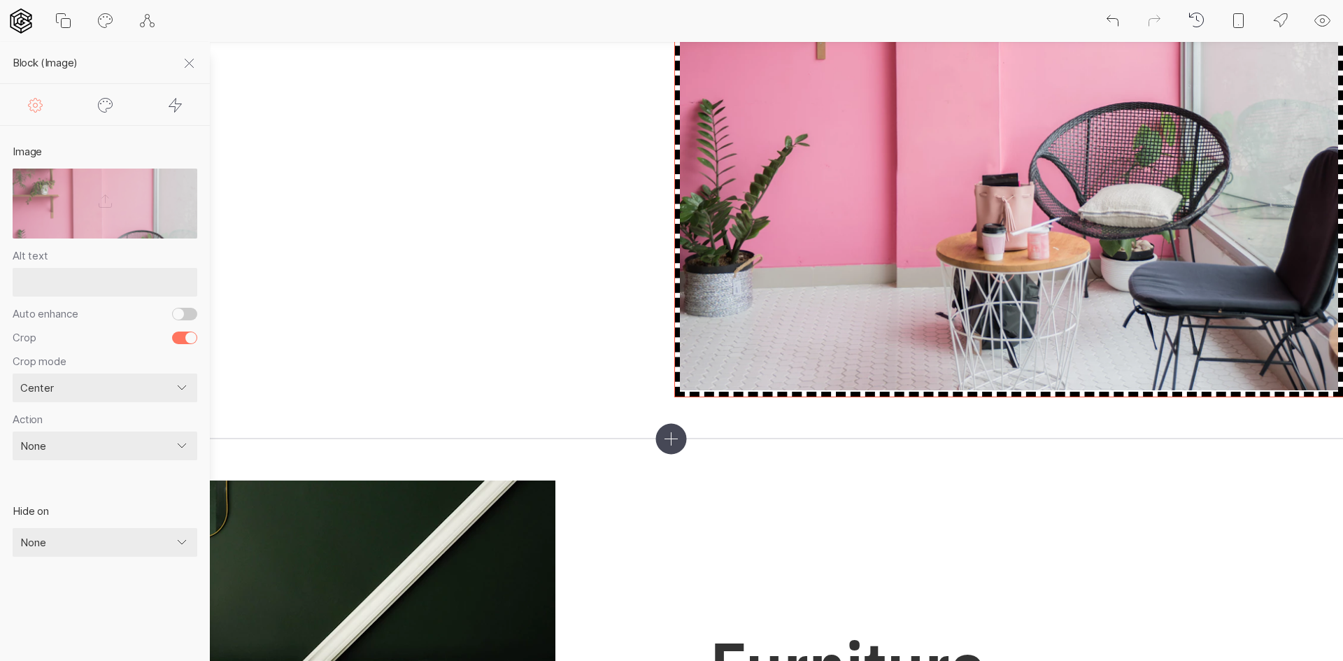
click at [97, 387] on select "Smart Center Top Bottom Left Right Faces Crop edges Focalpoint" at bounding box center [105, 387] width 185 height 29
click at [101, 375] on select "Smart Center Top Bottom Left Right Faces Crop edges Focalpoint" at bounding box center [105, 387] width 185 height 29
click at [89, 445] on select "None Link to page External link Zoom image" at bounding box center [105, 446] width 185 height 29
click at [117, 577] on section "Image Alt text Auto enhance Crop Crop mode Smart Center Top Bottom Left Right F…" at bounding box center [105, 393] width 210 height 535
click at [120, 552] on select "None Mobile Desktop" at bounding box center [105, 542] width 185 height 29
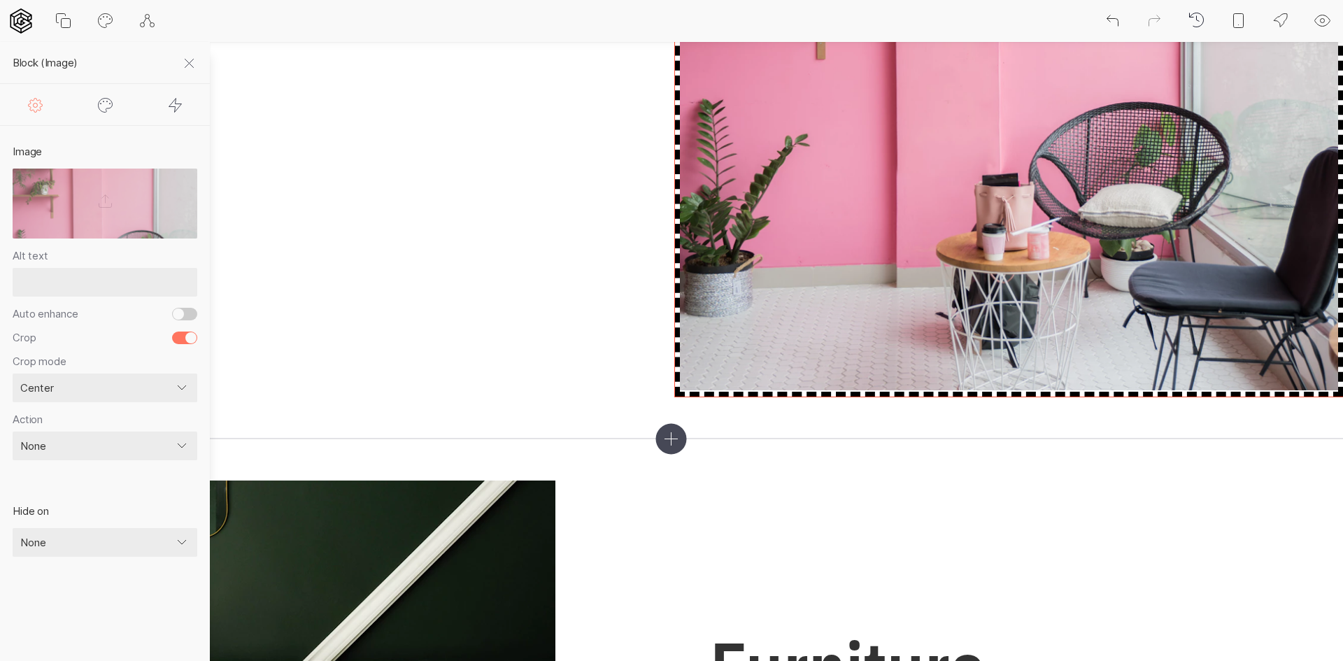
drag, startPoint x: 112, startPoint y: 394, endPoint x: 111, endPoint y: 366, distance: 27.3
click at [112, 394] on select "Smart Center Top Bottom Left Right Faces Crop edges Focalpoint" at bounding box center [105, 387] width 185 height 29
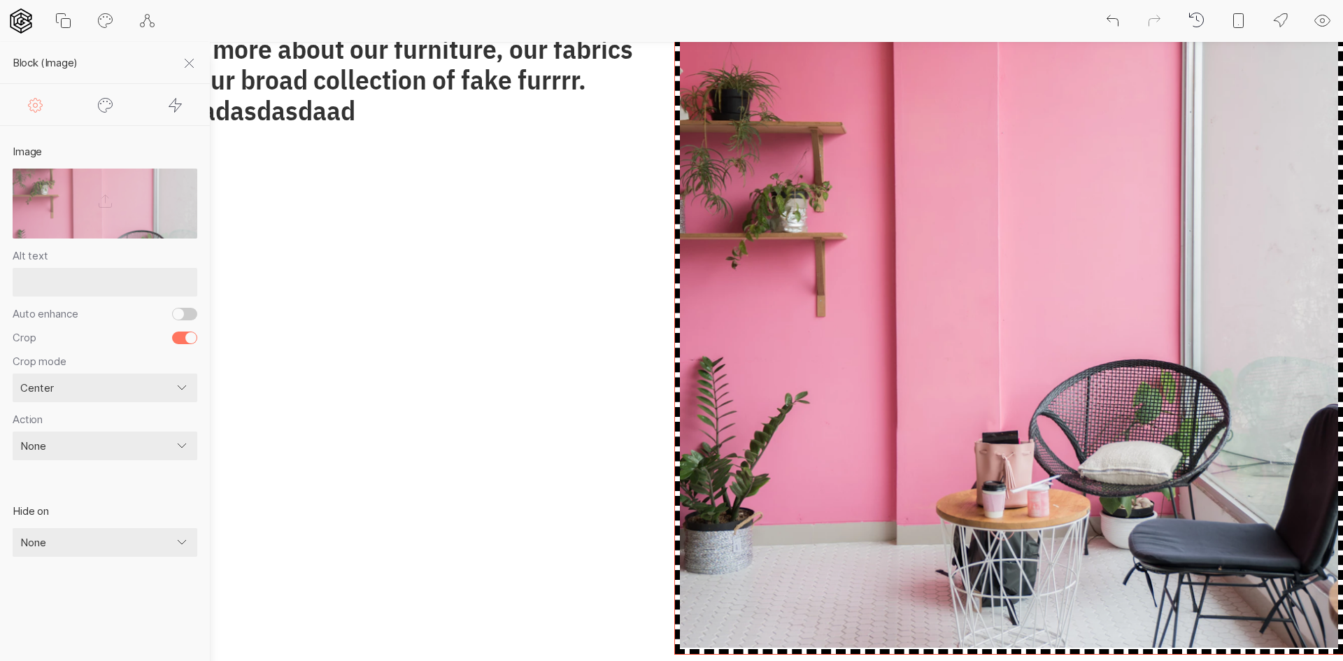
scroll to position [280, 0]
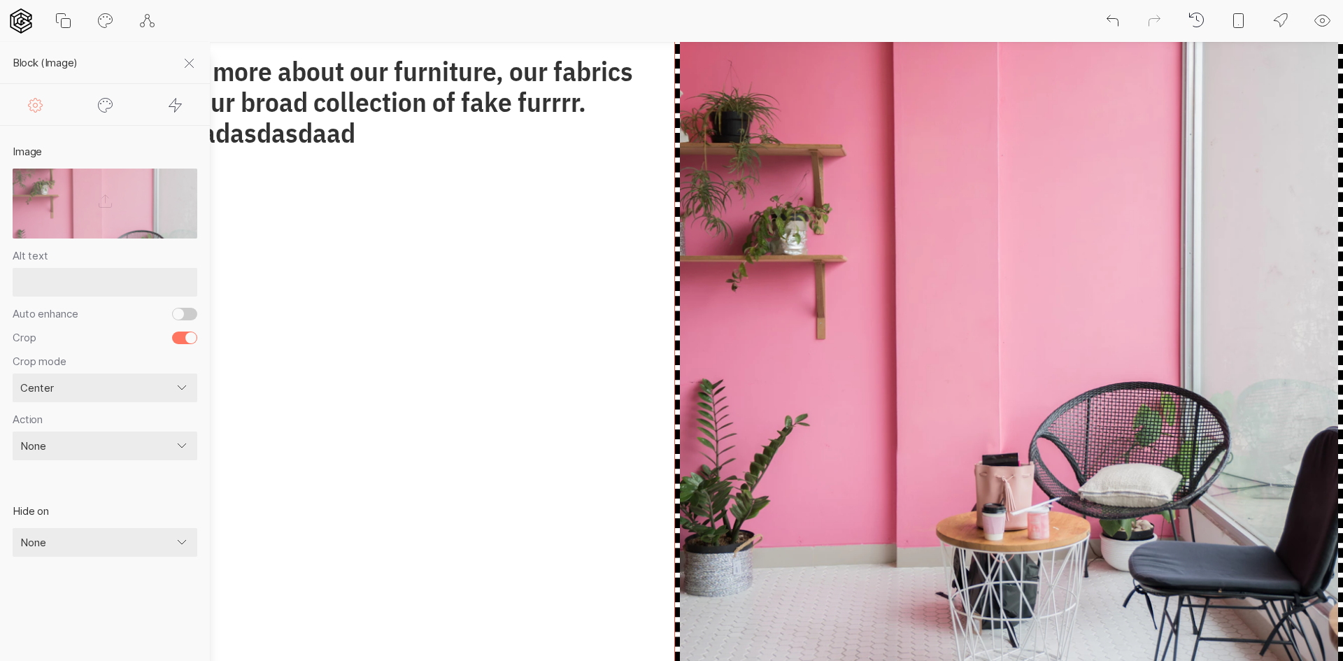
click at [113, 108] on icon at bounding box center [105, 105] width 17 height 17
select select "dashed"
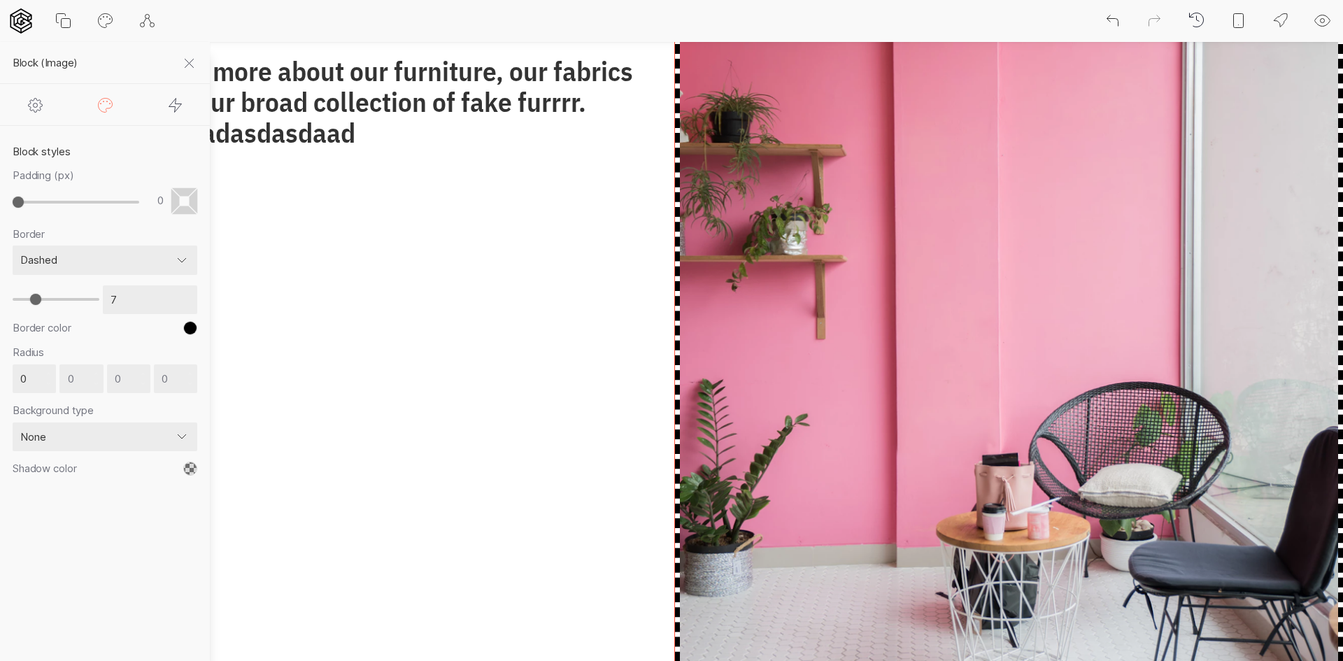
click at [166, 108] on div at bounding box center [175, 104] width 70 height 41
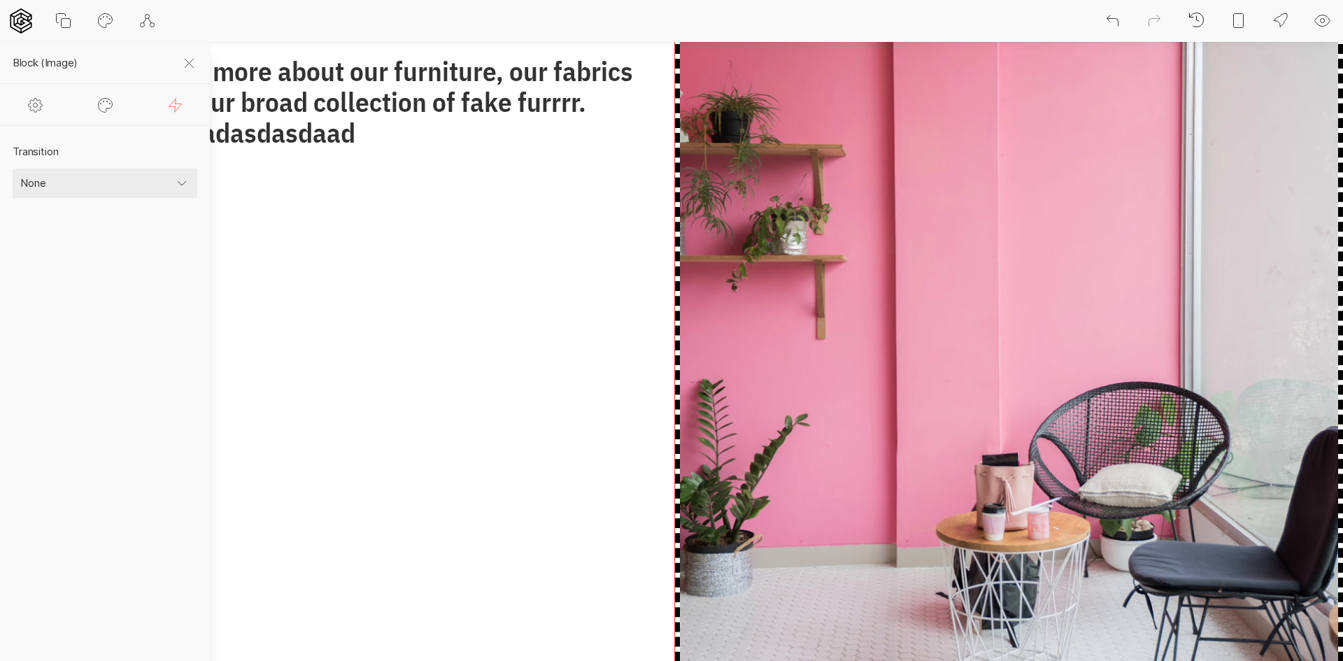
drag, startPoint x: 119, startPoint y: 176, endPoint x: 117, endPoint y: 185, distance: 8.7
click at [119, 176] on select "None Fade Fade down Fade left Fade right Fade up Scale up Scale down Rotate lef…" at bounding box center [105, 183] width 185 height 29
select select "fadeInDown"
click at [13, 169] on select "None Fade Fade down Fade left Fade right Fade up Scale up Scale down Rotate lef…" at bounding box center [105, 183] width 185 height 29
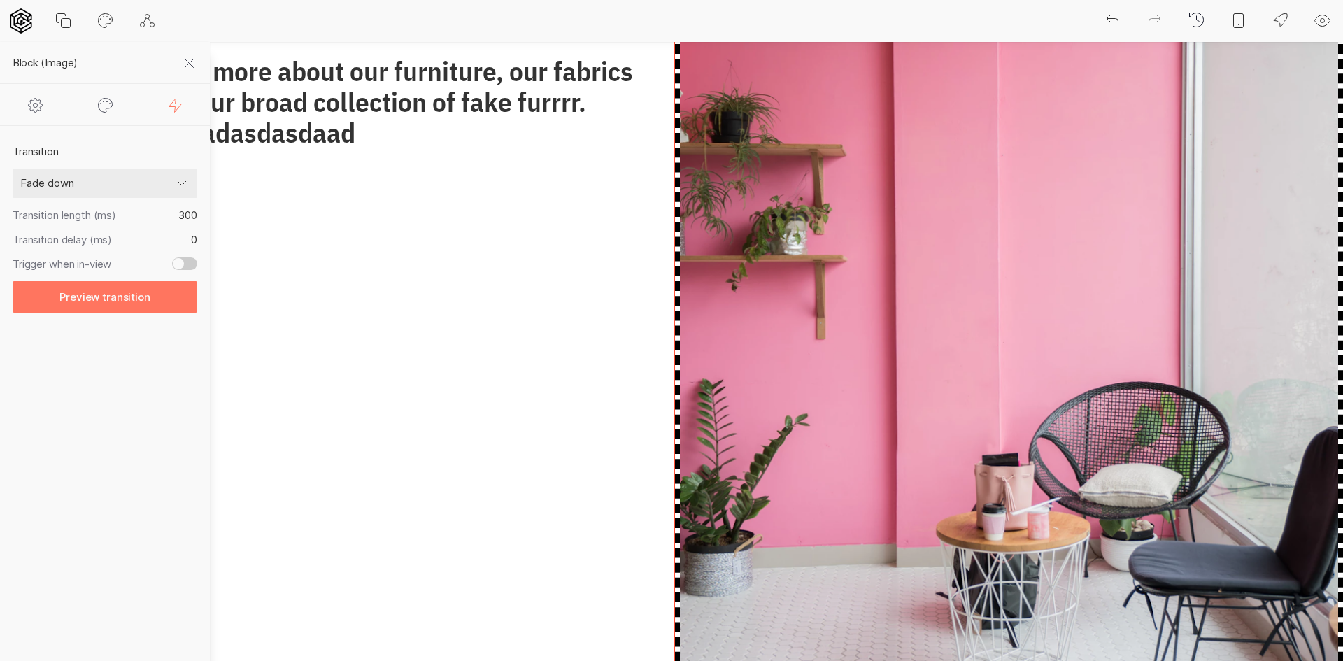
click at [189, 62] on icon at bounding box center [189, 63] width 17 height 17
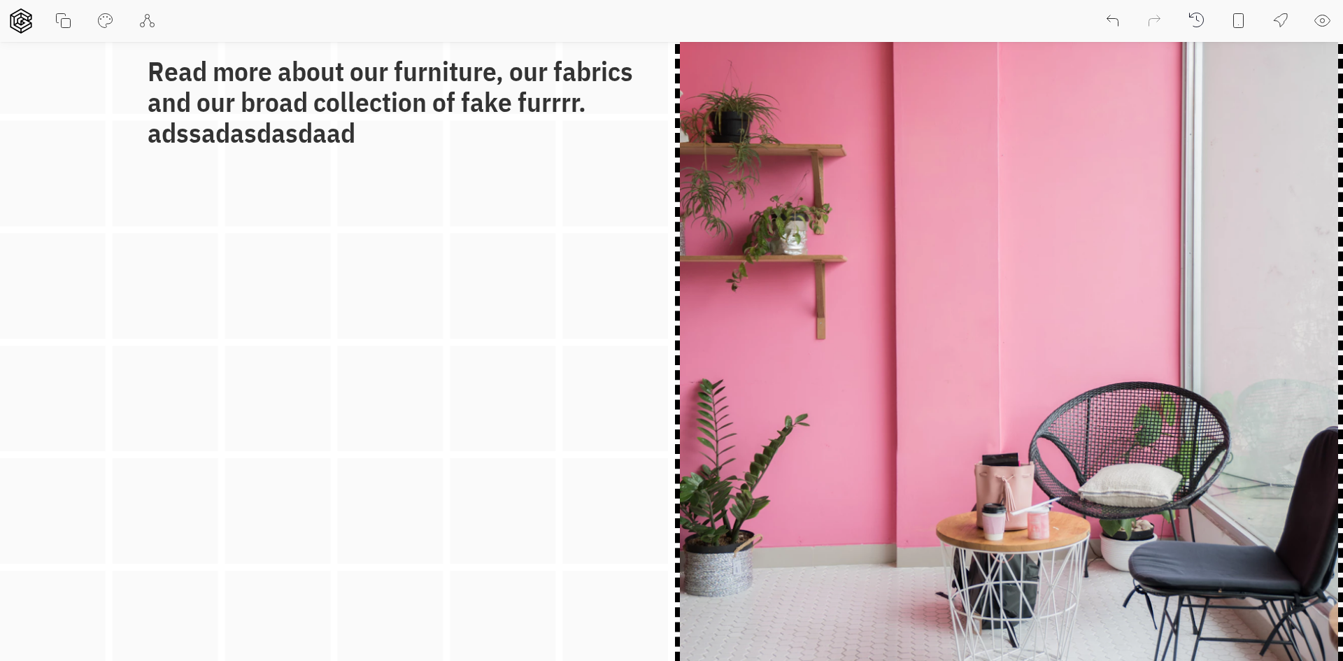
click at [266, 342] on div "Homecooker Read more about our furniture, our fabrics and our broad collection …" at bounding box center [671, 286] width 1343 height 781
click at [260, 366] on div "Homecooker Read more about our furniture, our fabrics and our broad collection …" at bounding box center [671, 286] width 1343 height 781
click at [199, 392] on div "Homecooker Read more about our furniture, our fabrics and our broad collection …" at bounding box center [671, 286] width 1343 height 781
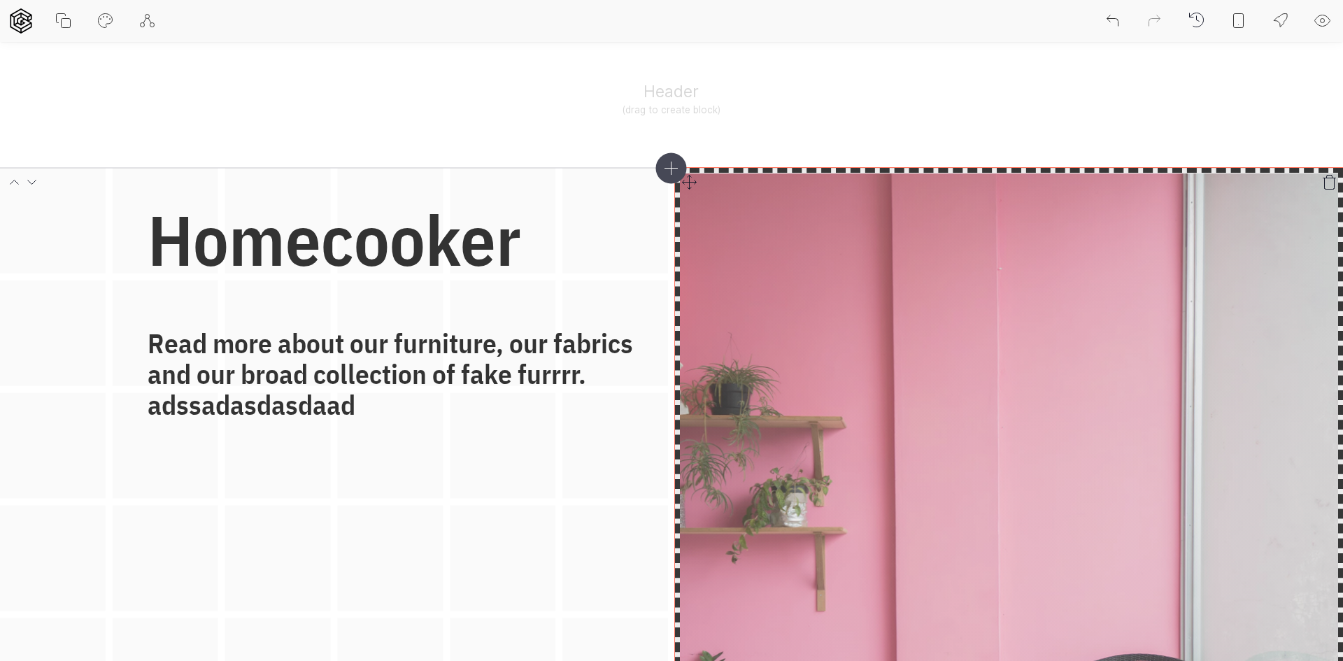
scroll to position [0, 0]
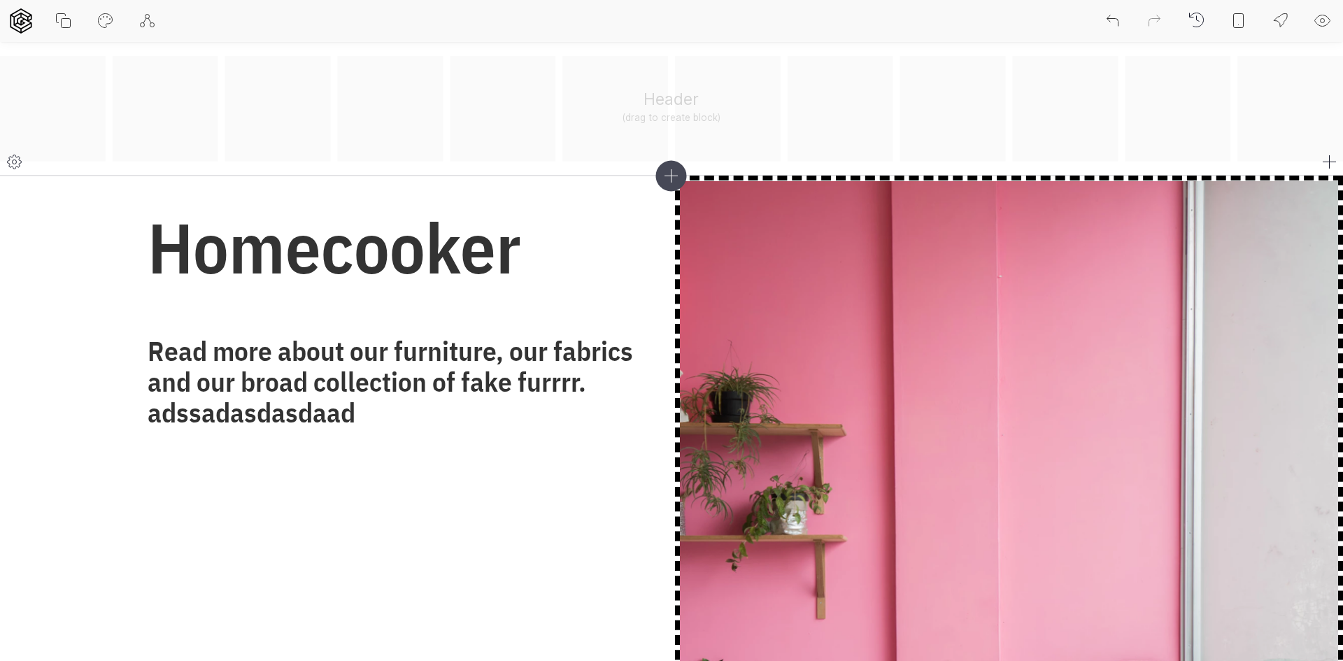
click at [899, 79] on div "Header (drag to create block)" at bounding box center [671, 109] width 1343 height 106
click at [667, 175] on icon at bounding box center [671, 175] width 31 height 31
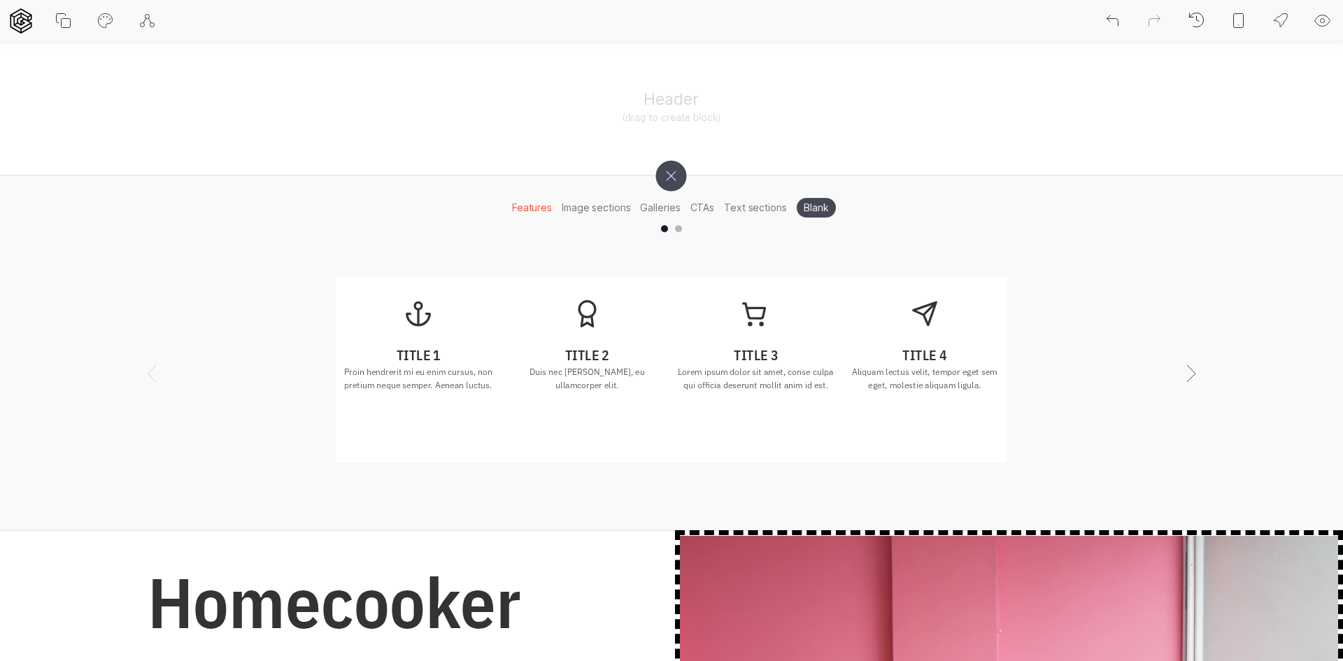
click at [587, 322] on icon at bounding box center [586, 313] width 27 height 27
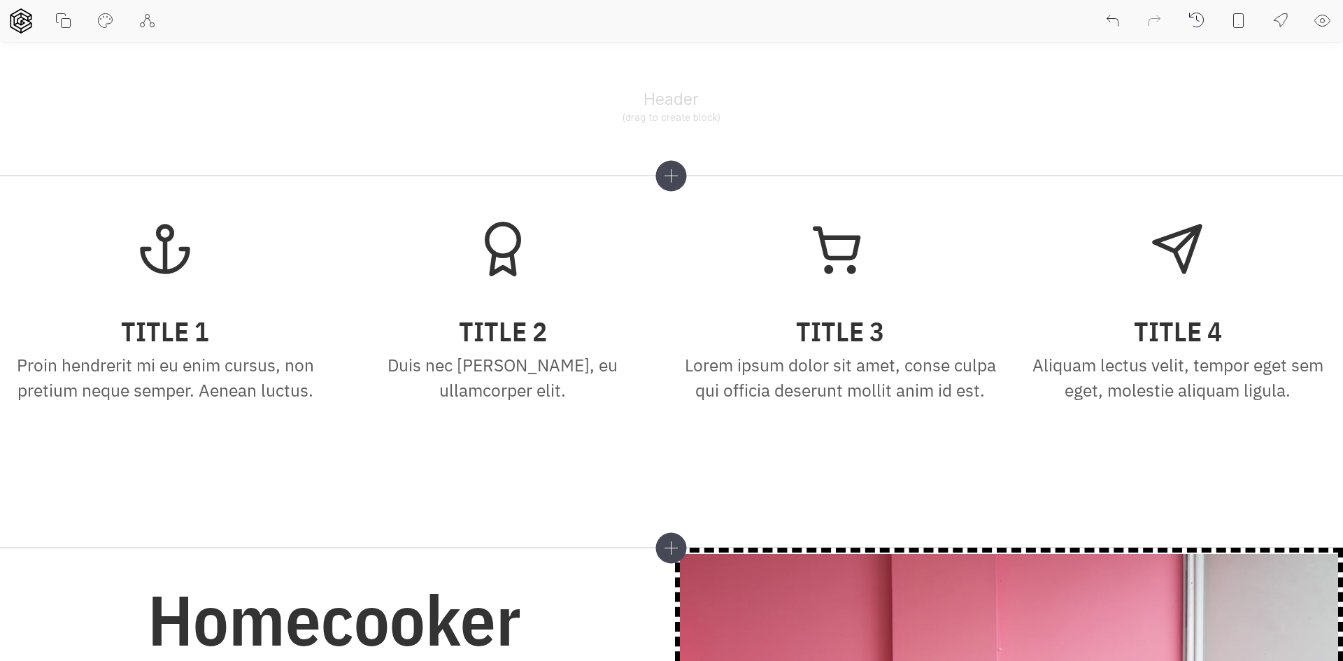
click at [108, 23] on icon at bounding box center [105, 21] width 17 height 17
select select "IBM Plex Sans"
select select "400"
select select "IBM Plex Sans Condensed"
select select "600"
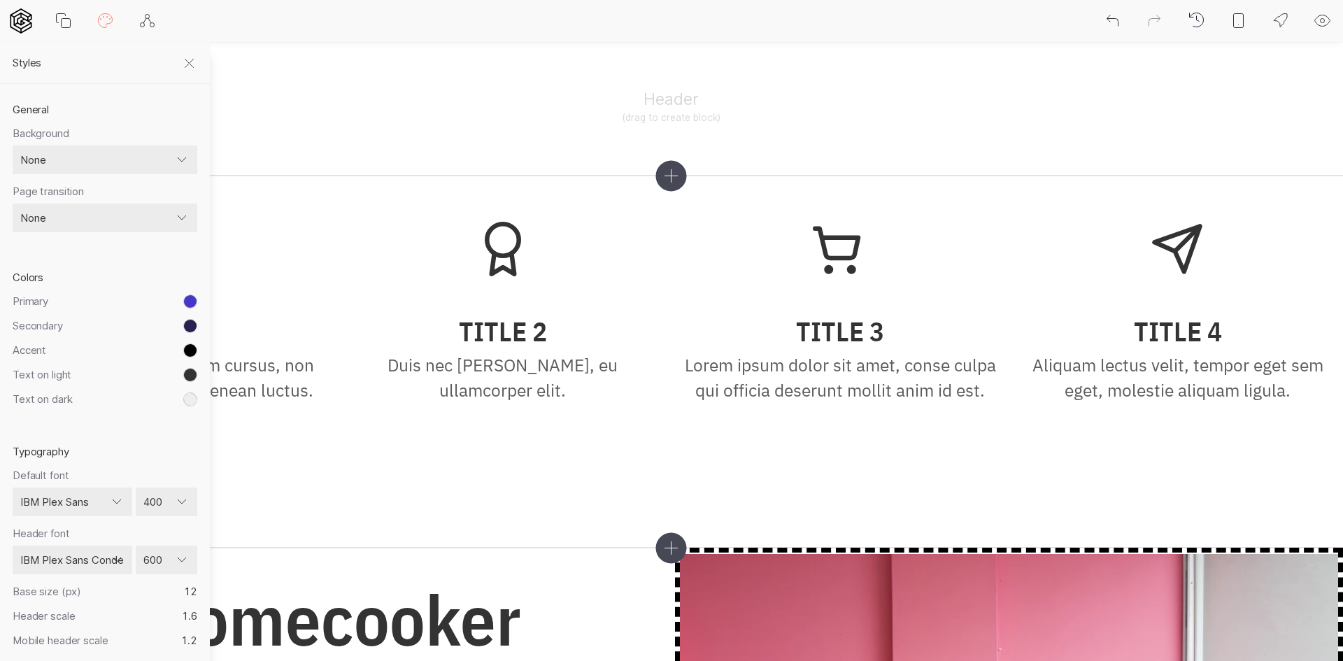
click at [114, 155] on select "None Color Image Gradient Image with overlay" at bounding box center [105, 159] width 185 height 29
select select "color"
click at [13, 145] on select "None Color Image Gradient Image with overlay" at bounding box center [105, 159] width 185 height 29
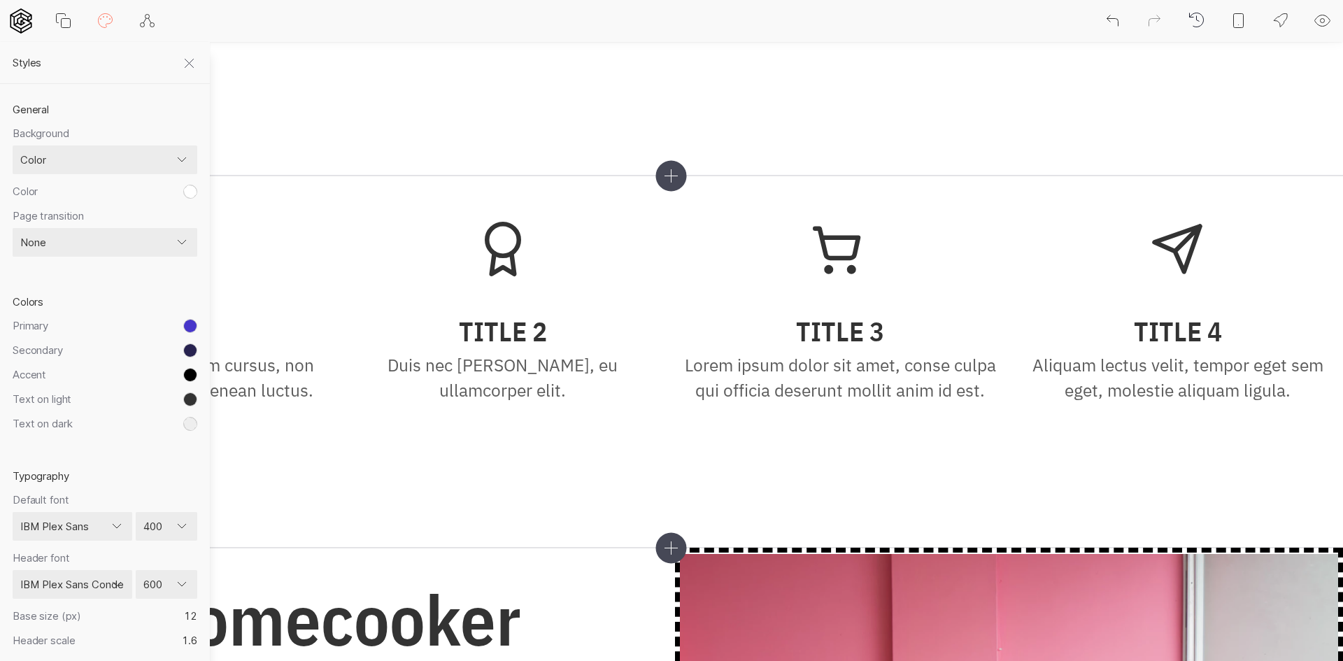
drag, startPoint x: 179, startPoint y: 190, endPoint x: 187, endPoint y: 190, distance: 8.4
click at [187, 190] on div "Color #FFFFFF HEXA RGBA HSLA HSVA CMYK Save Cancel Clear" at bounding box center [105, 192] width 185 height 14
click at [187, 190] on button "toggle color picker dialog" at bounding box center [190, 192] width 14 height 14
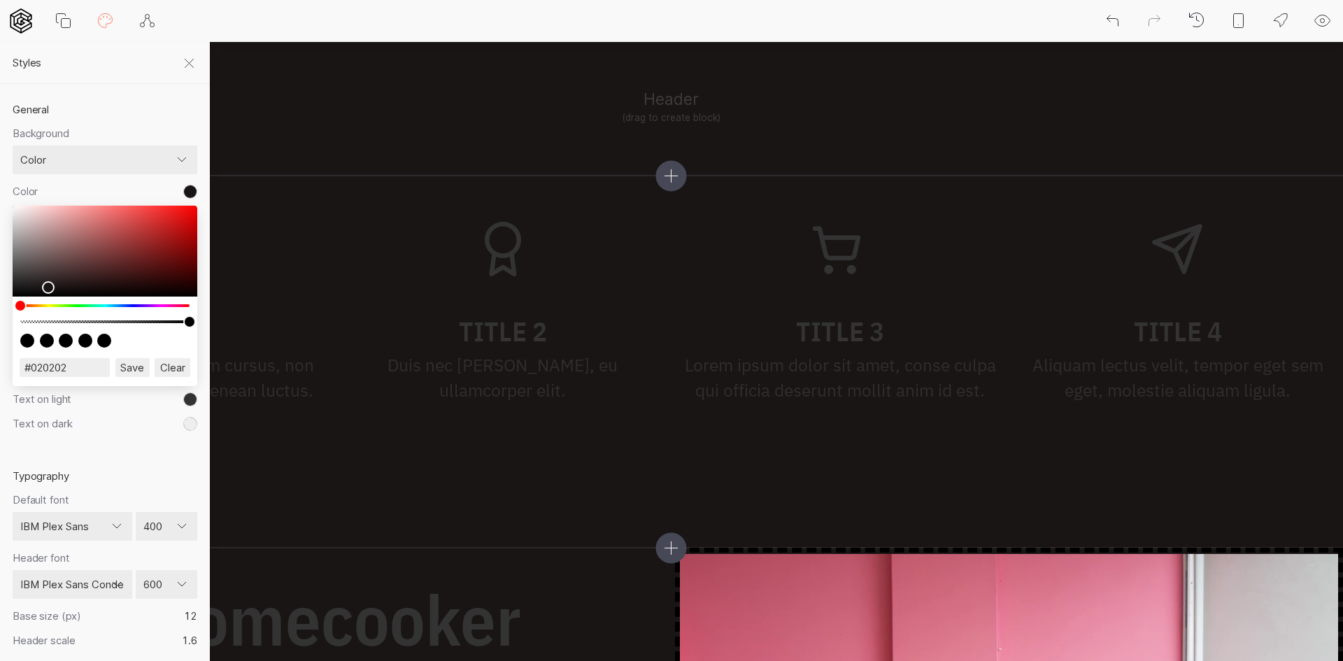
type input "#000000"
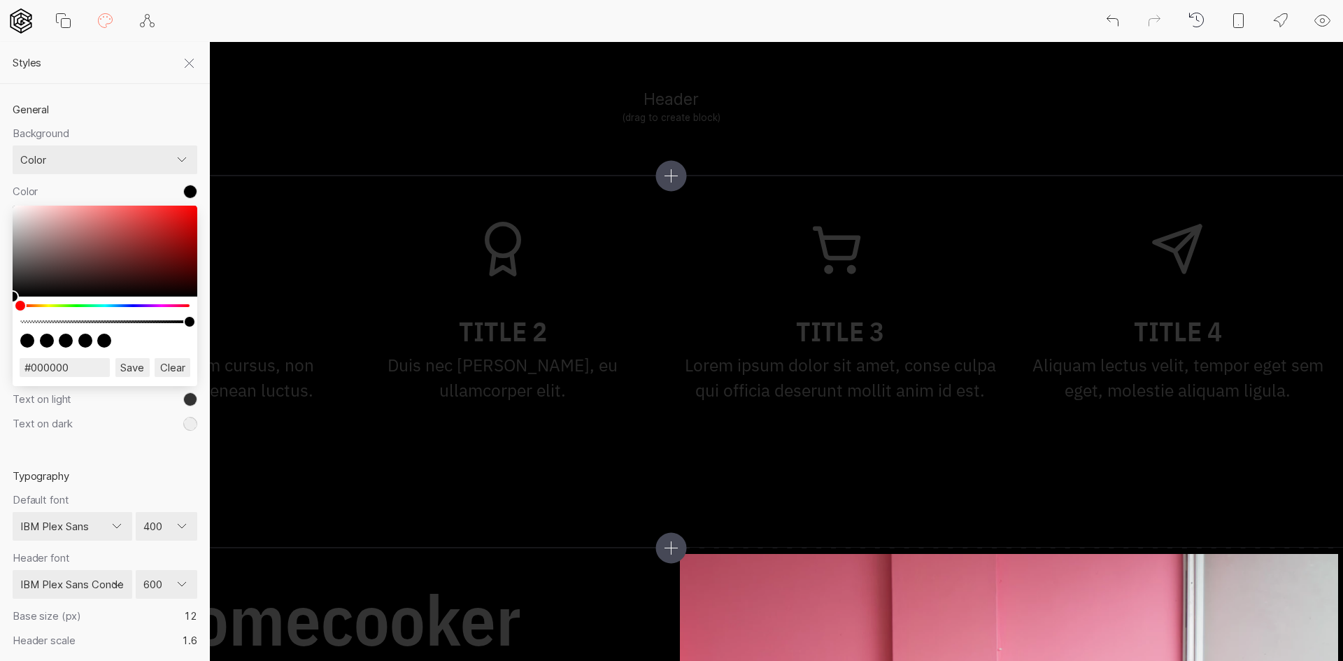
drag, startPoint x: 160, startPoint y: 243, endPoint x: 8, endPoint y: 317, distance: 168.6
click at [0, 315] on div "General Background None Color Image Gradient Image with overlay Color #000000 H…" at bounding box center [105, 525] width 210 height 882
click at [79, 464] on div "Typography Default font Default ─── popular fonts Abril Fatface Alfa Slab One B…" at bounding box center [105, 583] width 210 height 266
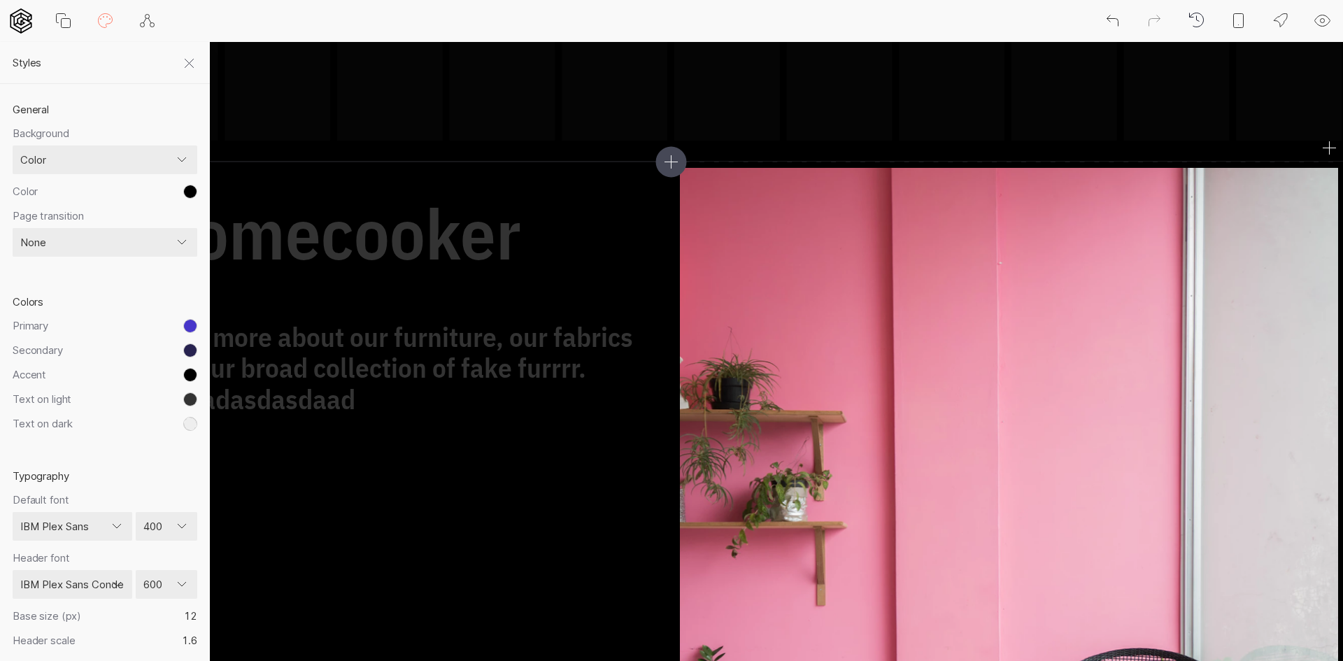
scroll to position [420, 0]
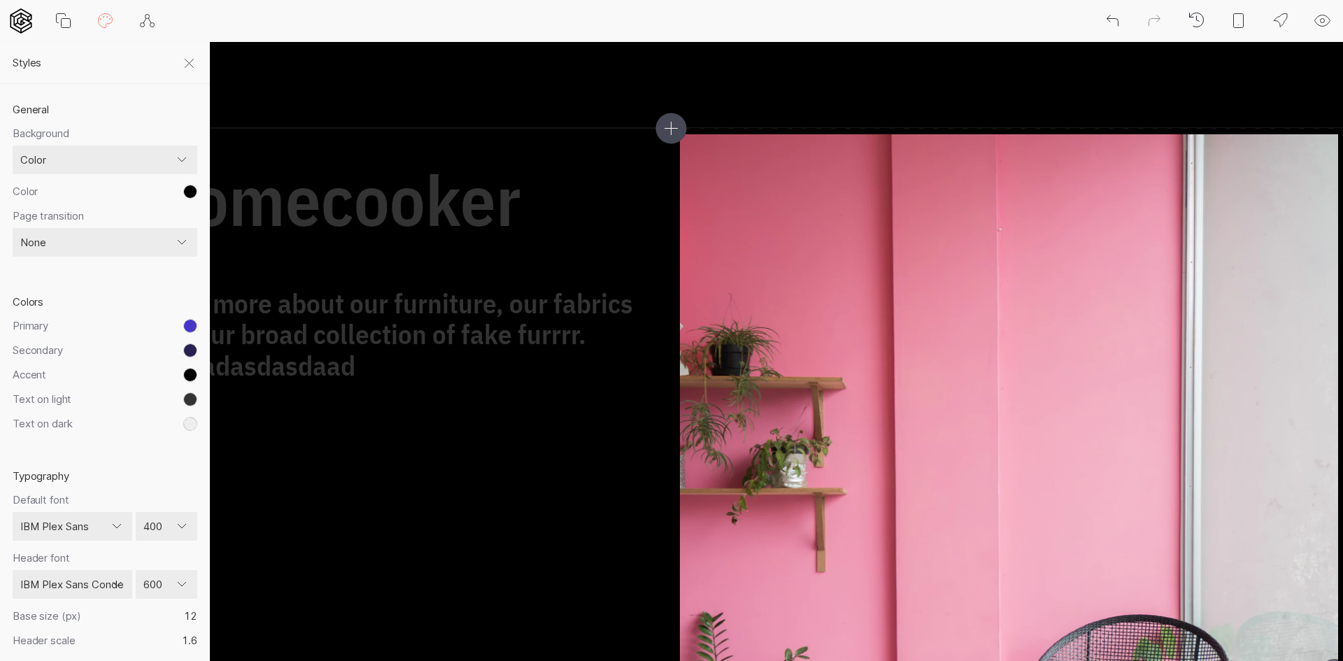
click at [64, 19] on icon at bounding box center [66, 23] width 9 height 9
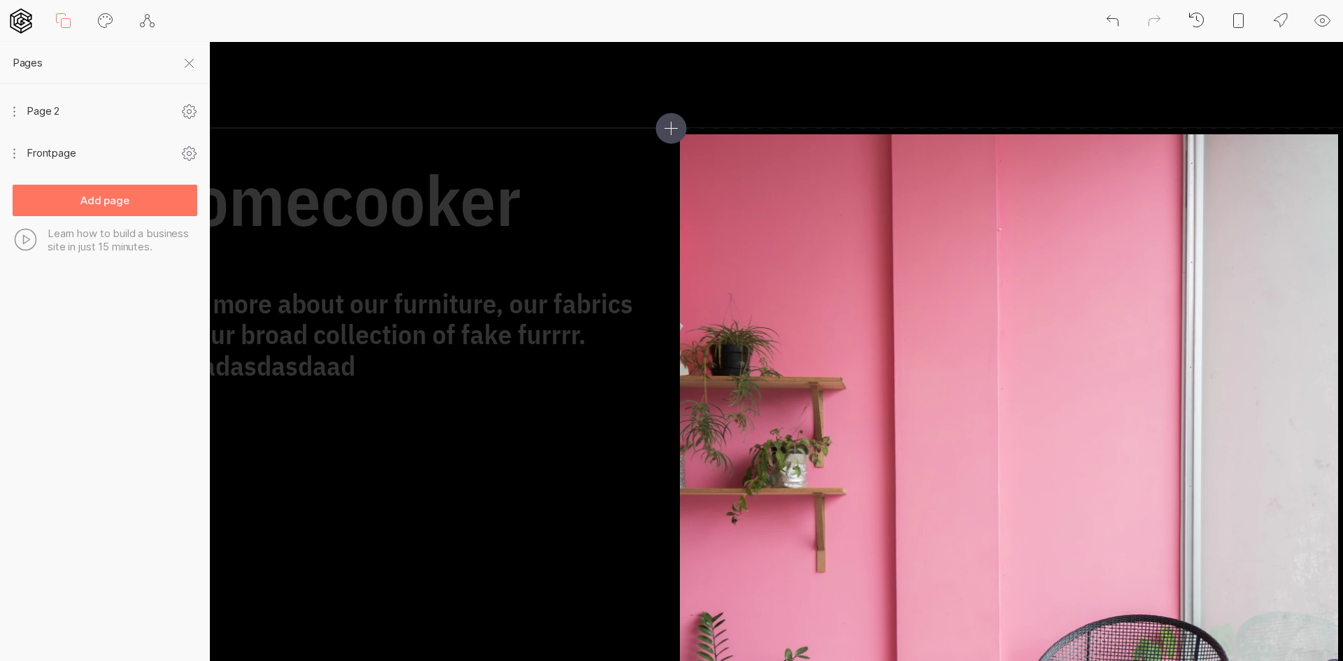
click at [101, 22] on icon at bounding box center [105, 21] width 17 height 17
select select "color"
select select "IBM Plex Sans"
select select "400"
select select "IBM Plex Sans Condensed"
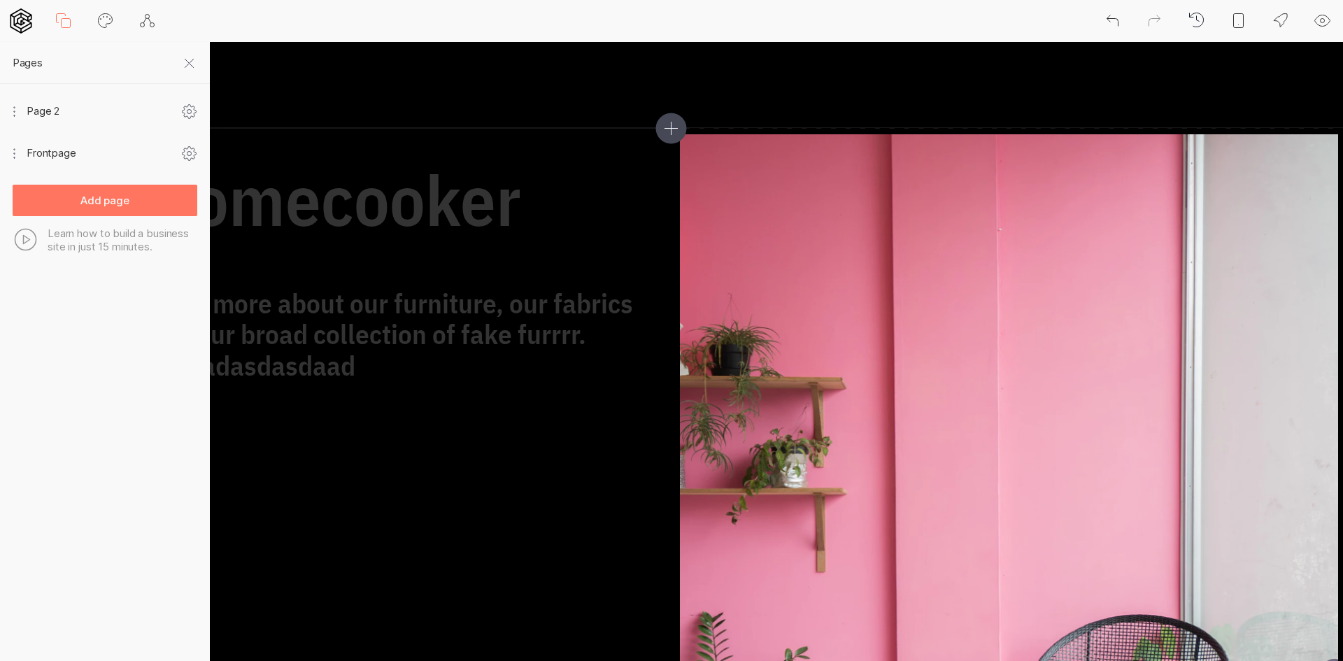
select select "600"
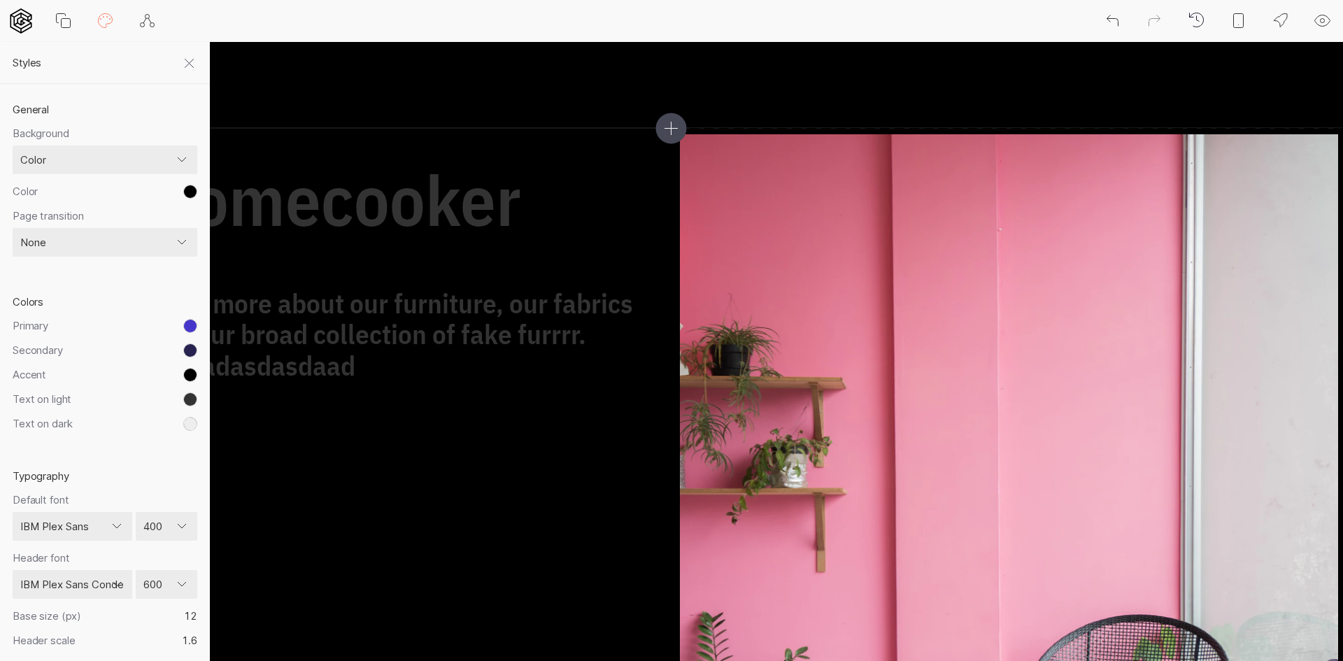
click at [27, 17] on icon at bounding box center [20, 20] width 25 height 25
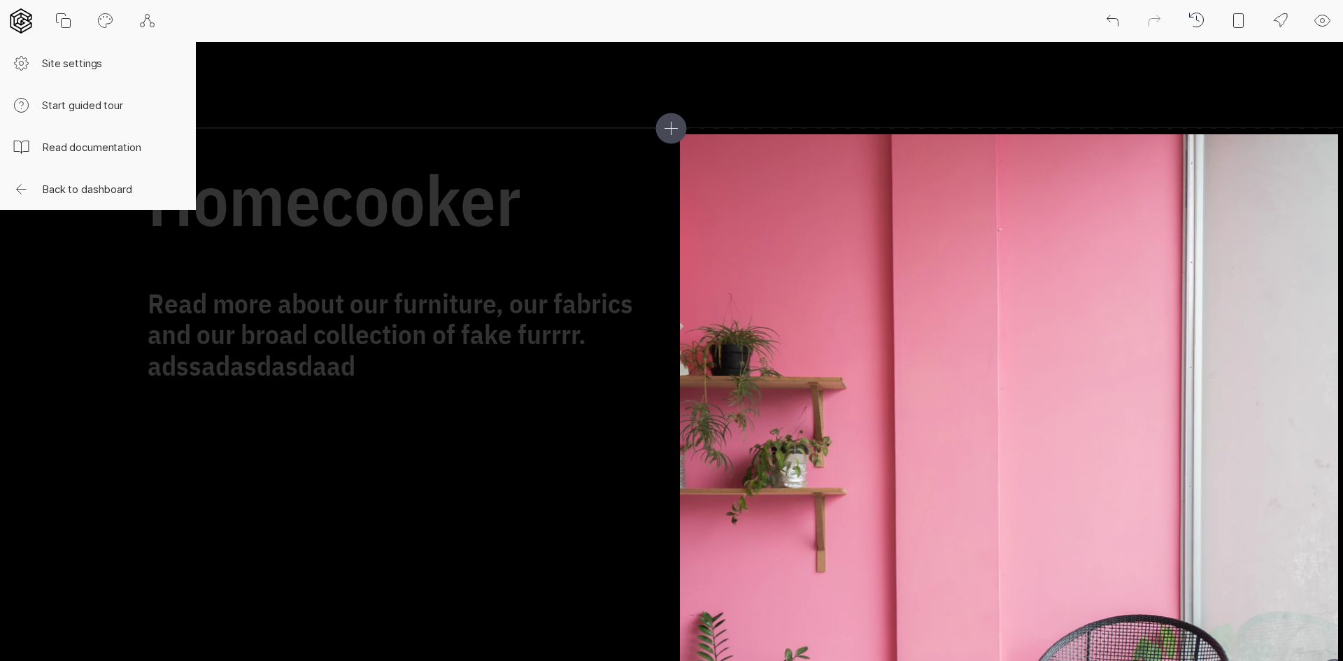
click at [94, 187] on button "Back to dashboard" at bounding box center [98, 189] width 196 height 42
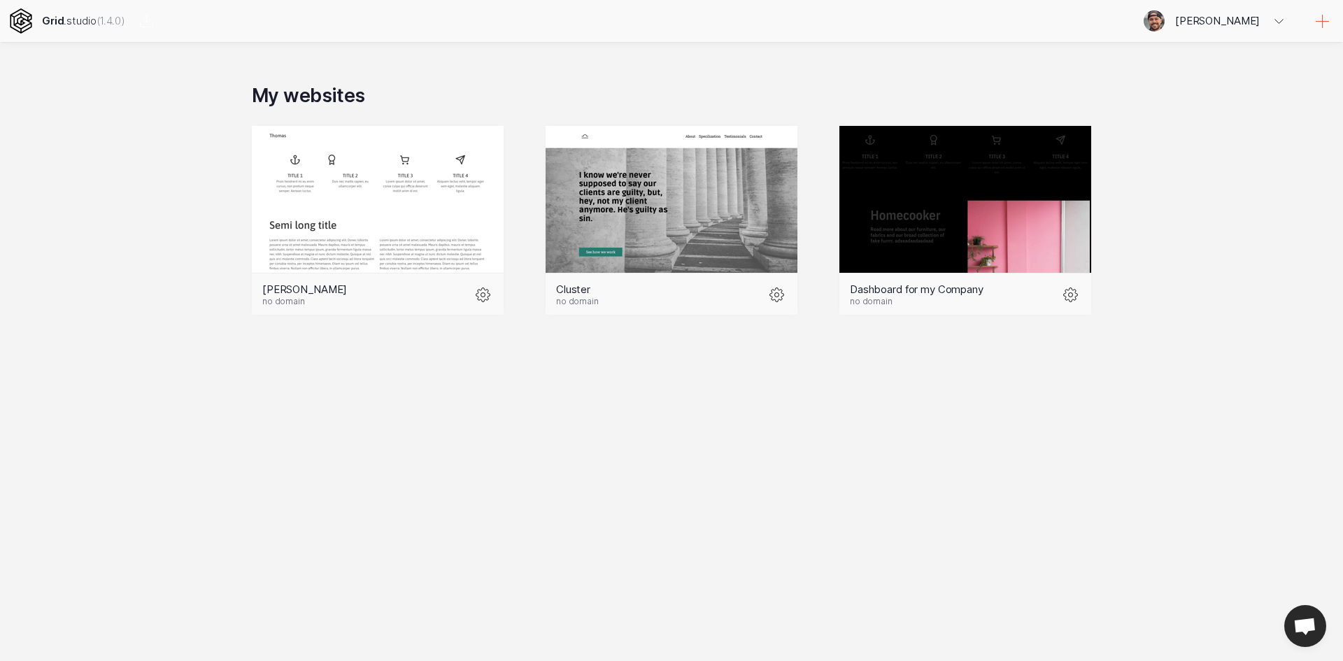
click at [1323, 15] on icon at bounding box center [1322, 21] width 13 height 13
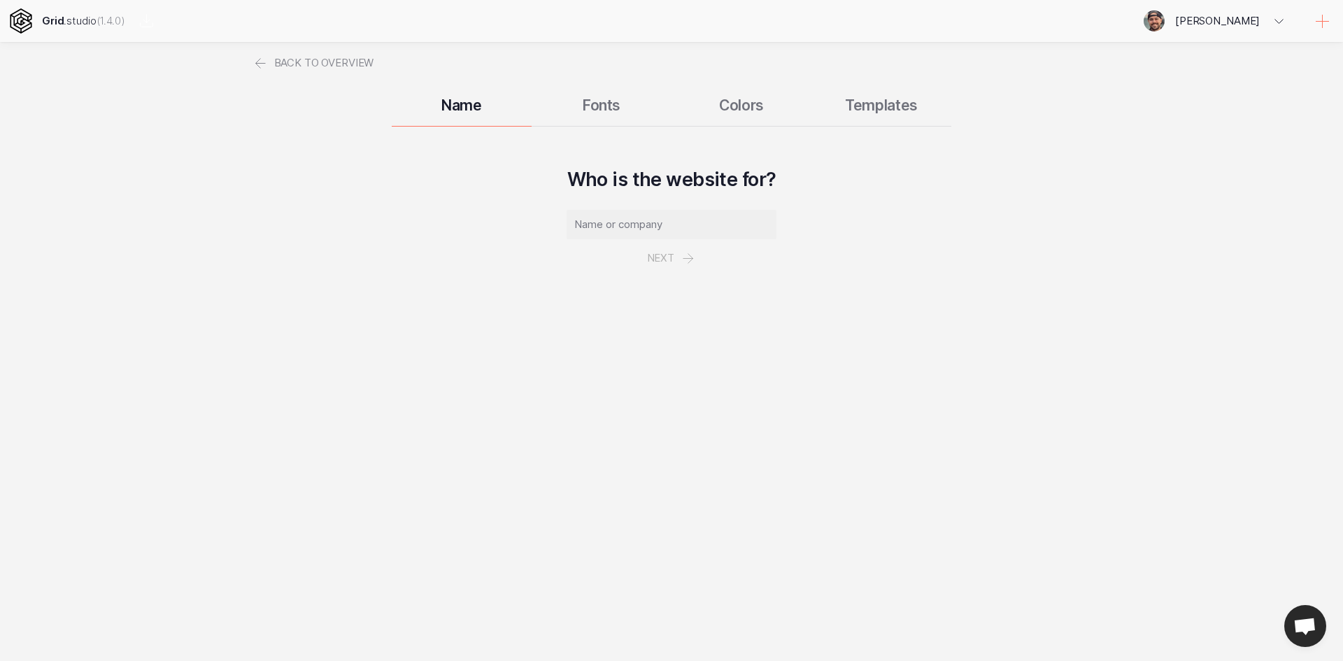
click at [682, 220] on input "text" at bounding box center [671, 224] width 210 height 29
type input "blablabla"
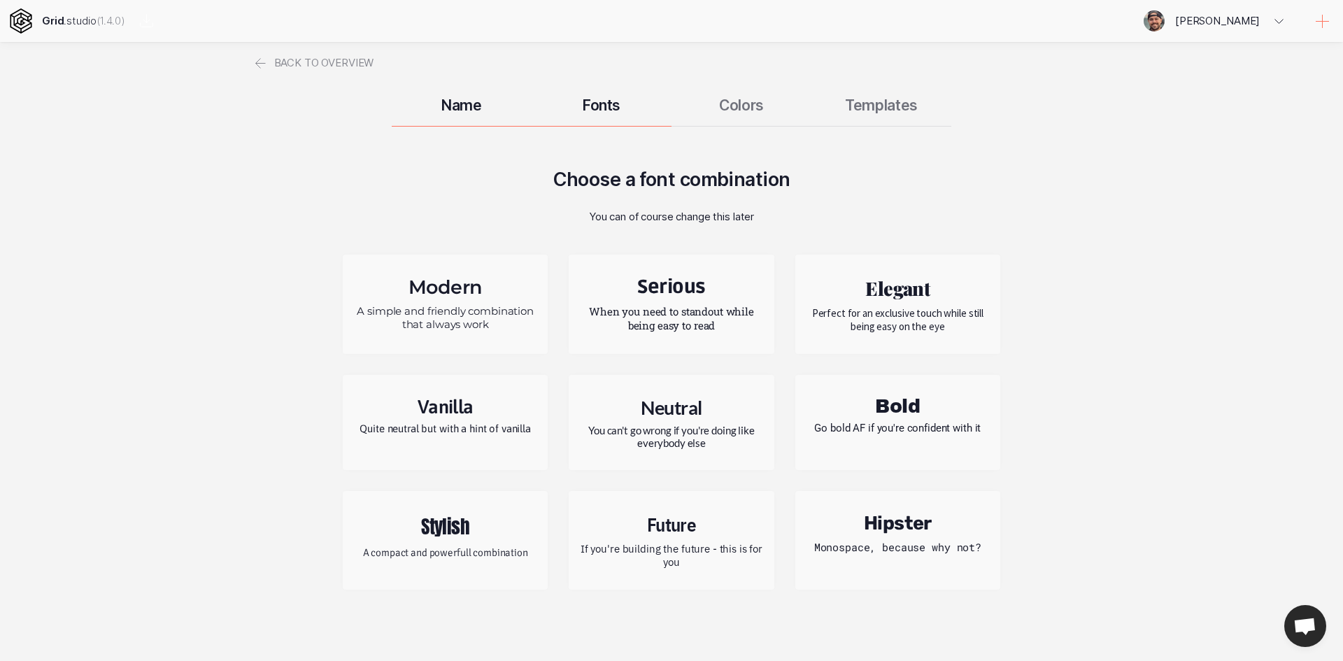
click at [699, 407] on h2 "Neutral" at bounding box center [671, 407] width 184 height 23
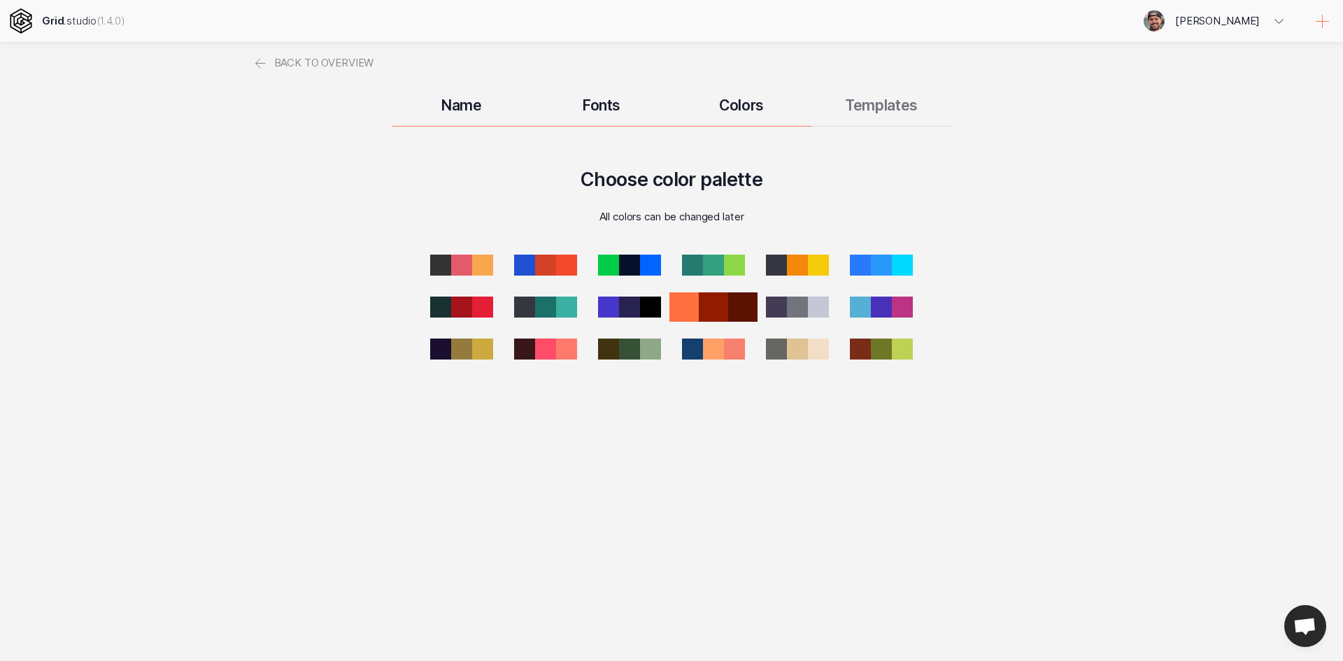
click at [718, 315] on div at bounding box center [713, 306] width 29 height 29
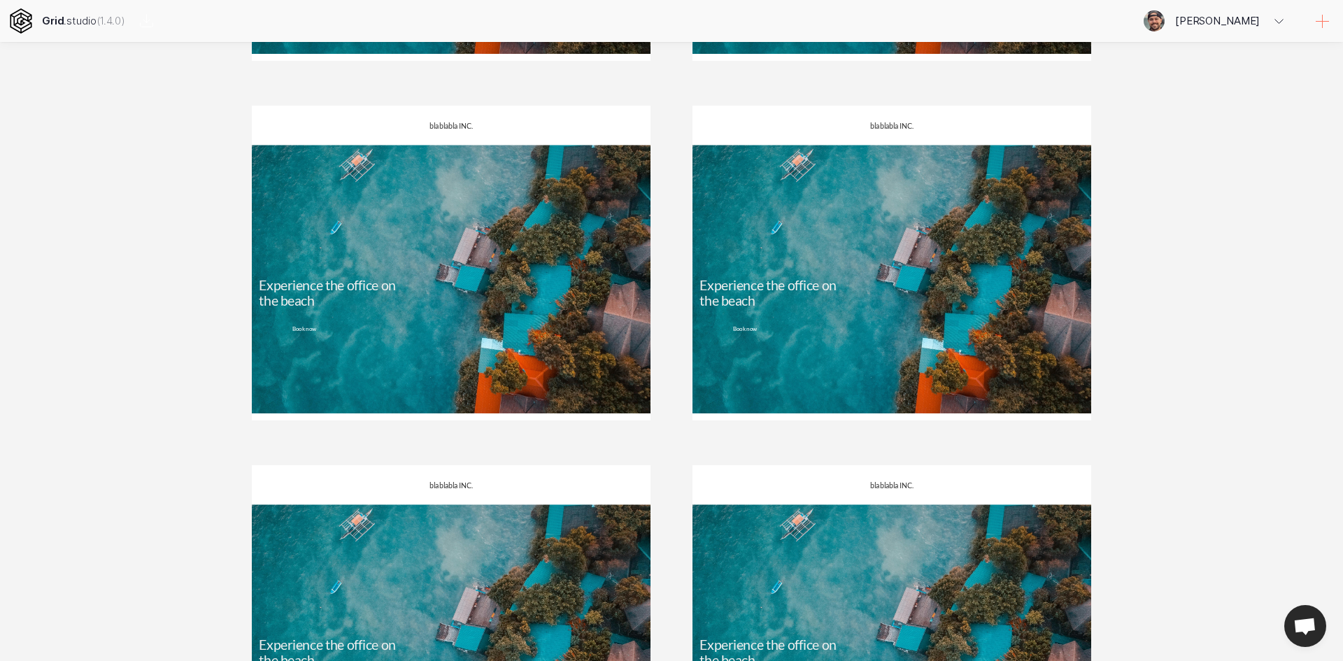
scroll to position [1539, 0]
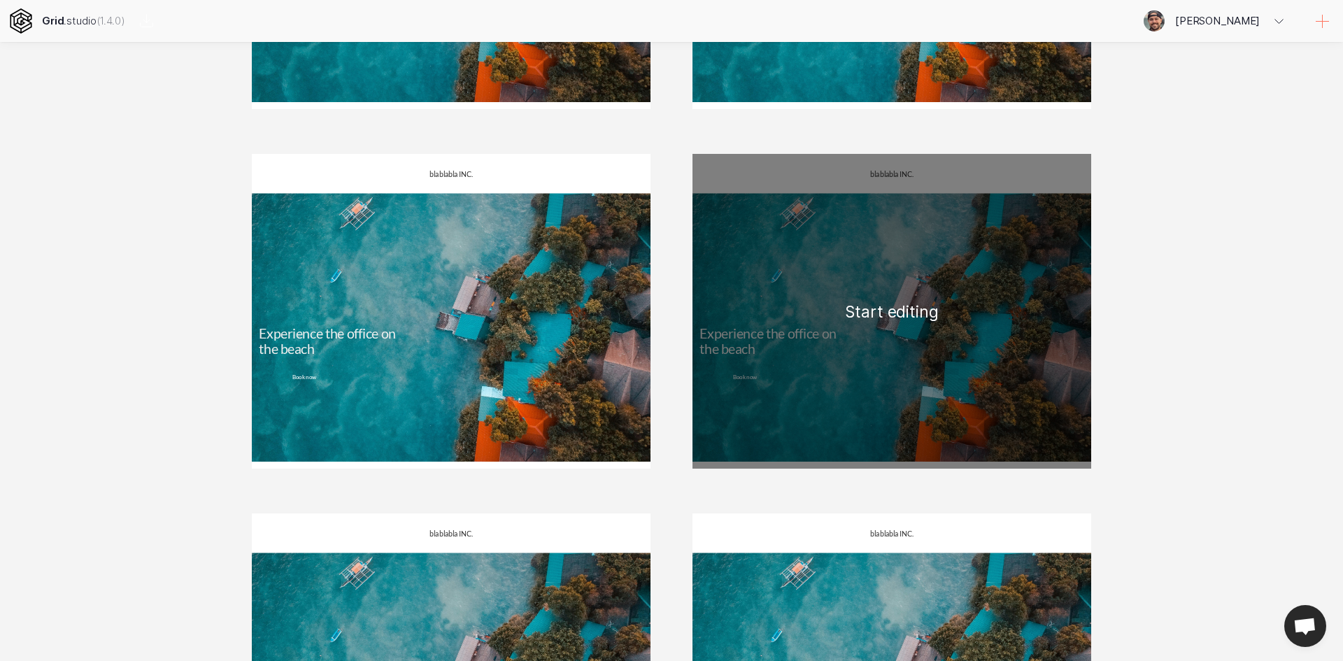
click at [901, 317] on div "blablabla INC. Experience the office on the beach Book now Boat access Proin he…" at bounding box center [891, 311] width 399 height 315
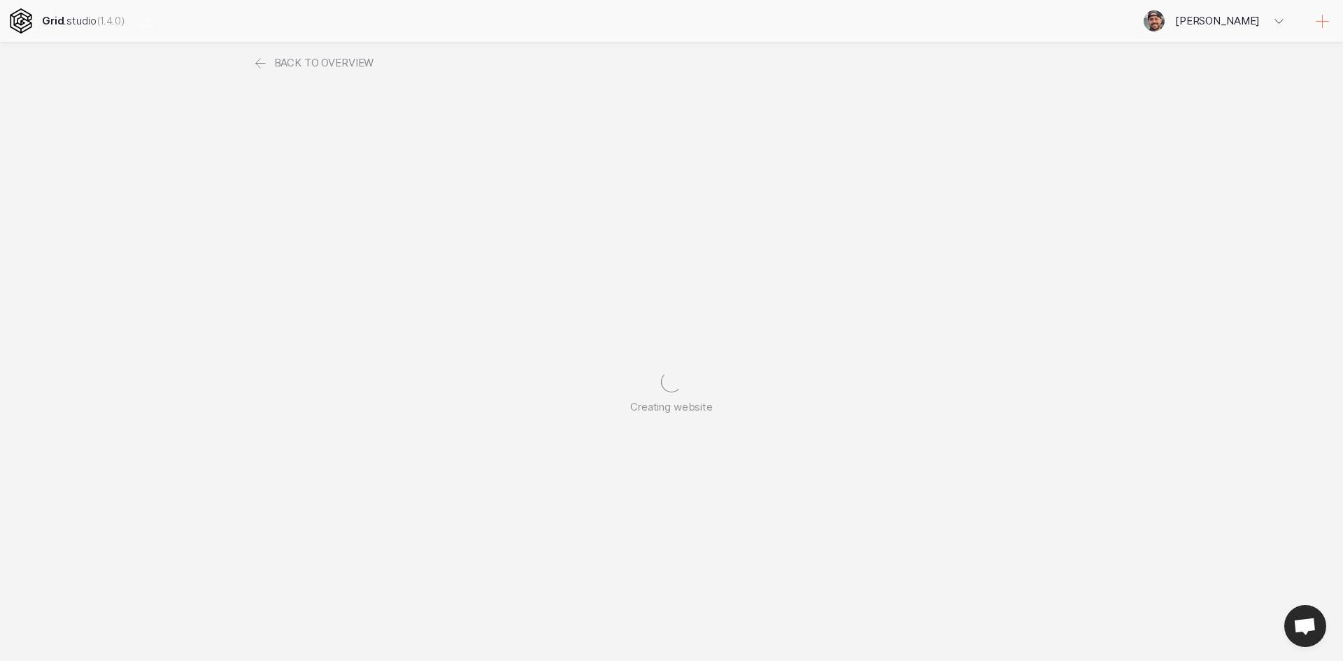
scroll to position [0, 0]
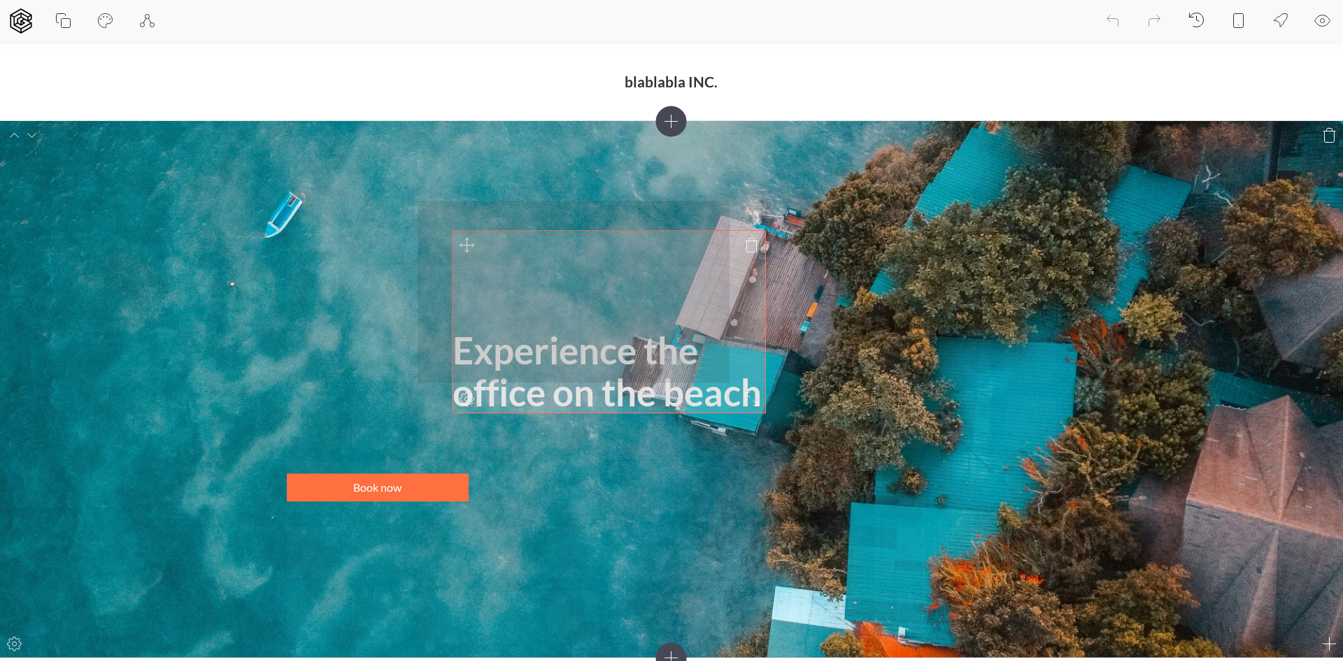
click at [467, 244] on div "Experience the office on the beach Book now" at bounding box center [671, 389] width 769 height 508
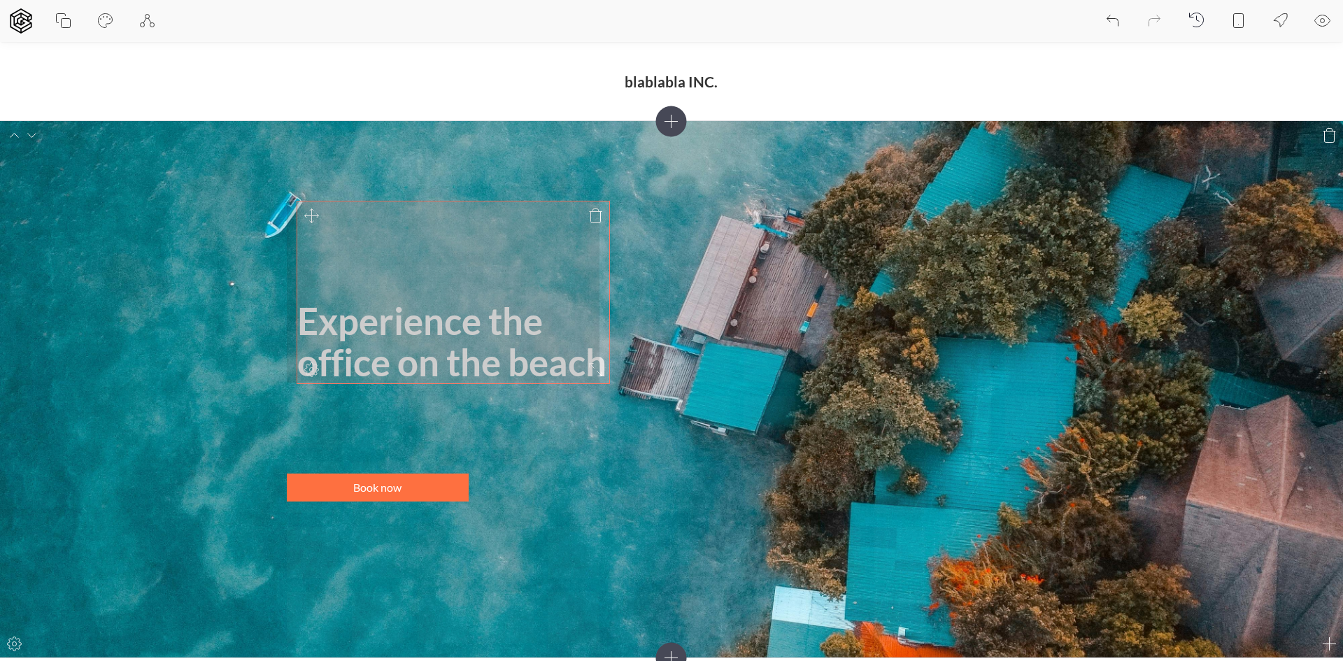
click at [317, 221] on div "Experience the office on the beach Book now" at bounding box center [671, 389] width 769 height 508
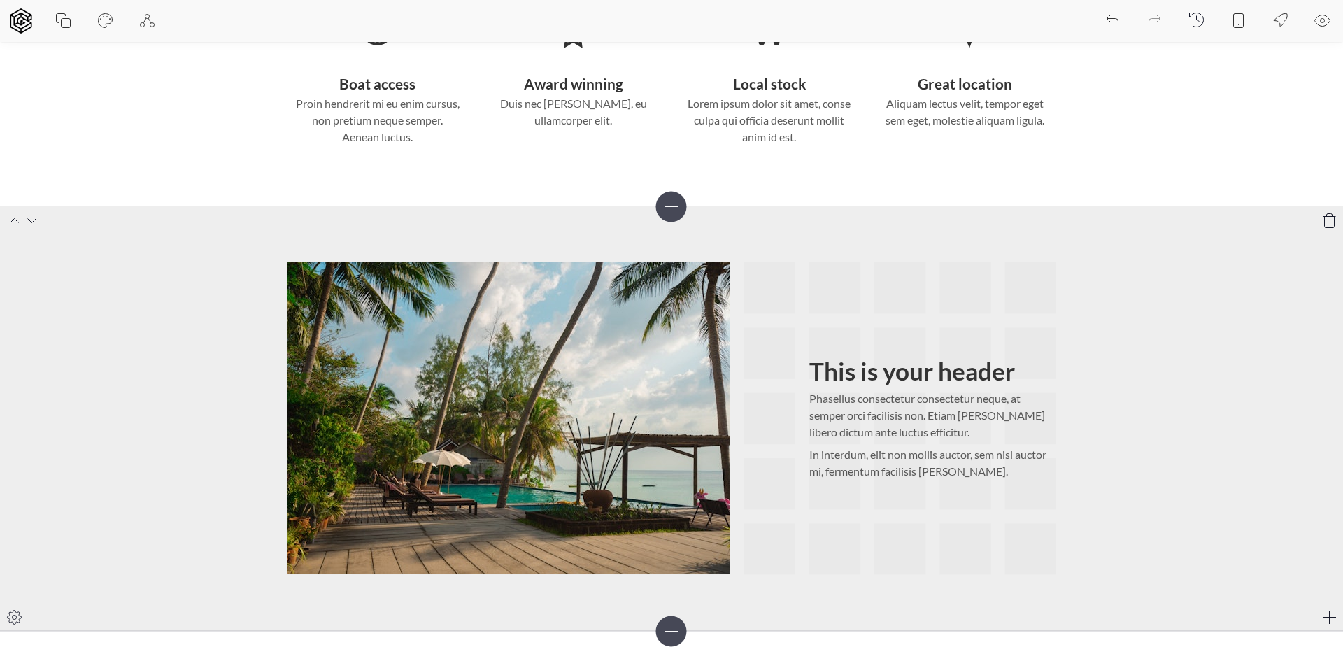
scroll to position [699, 0]
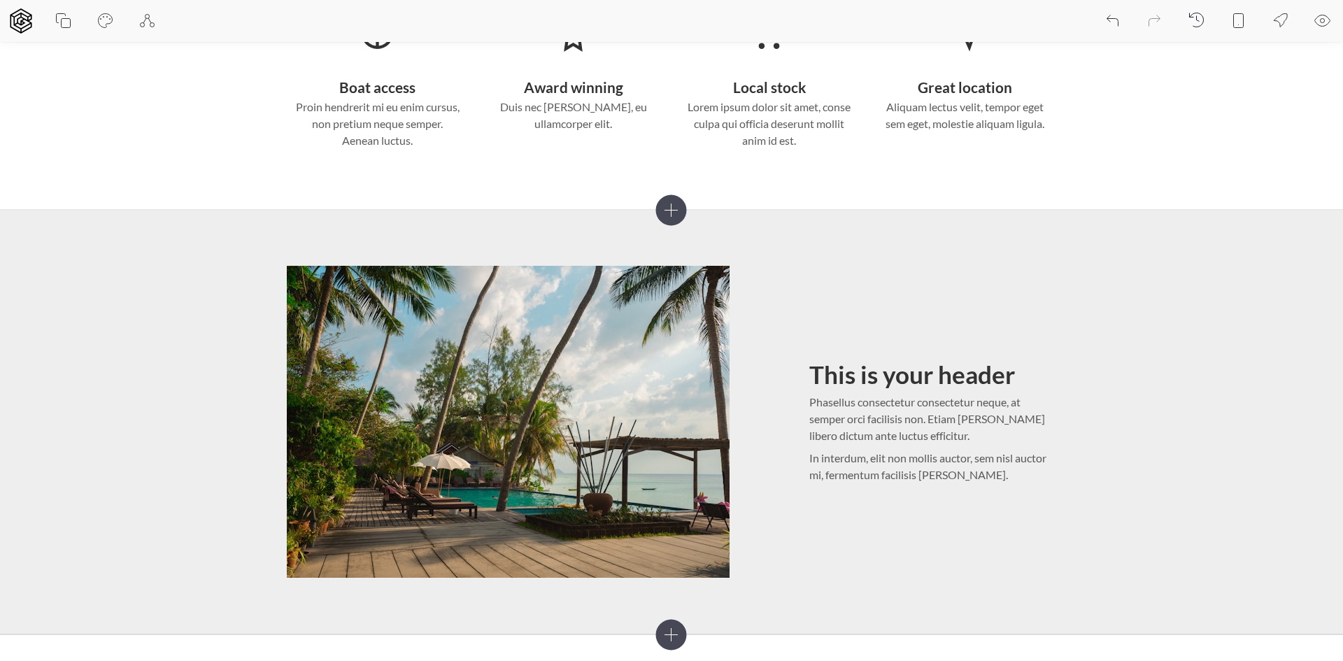
click at [673, 213] on icon at bounding box center [671, 209] width 31 height 31
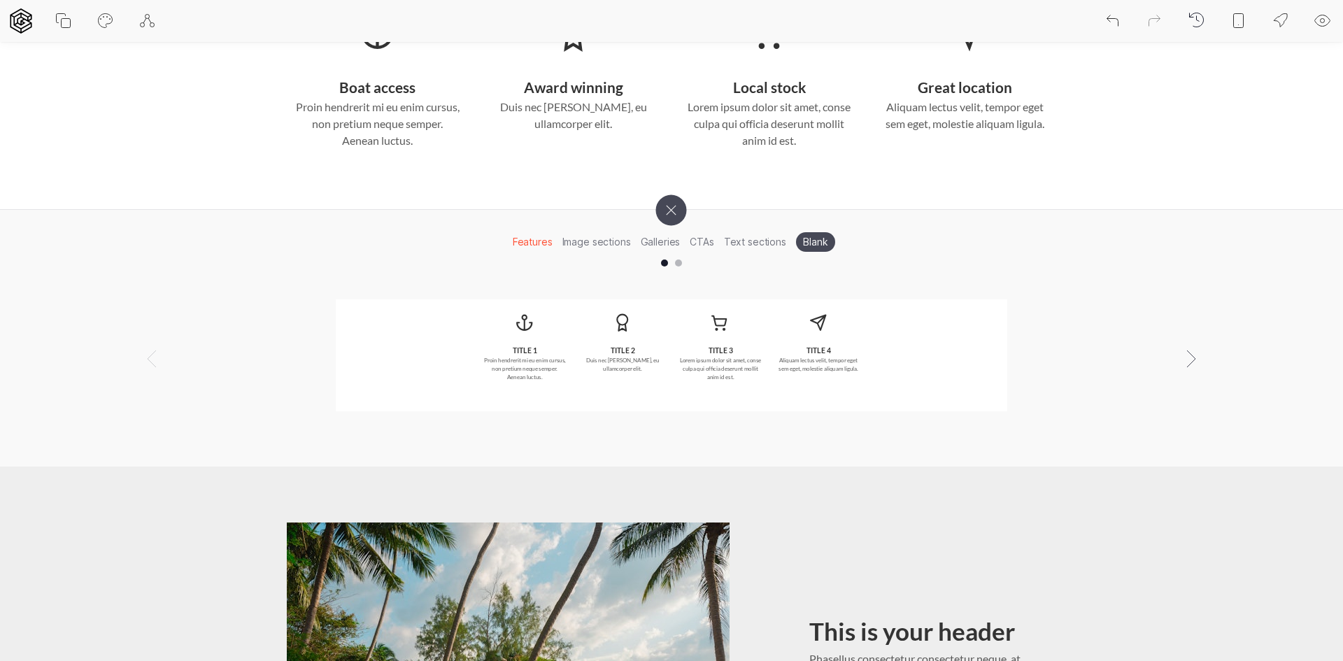
click at [802, 243] on li "Blank" at bounding box center [815, 242] width 39 height 20
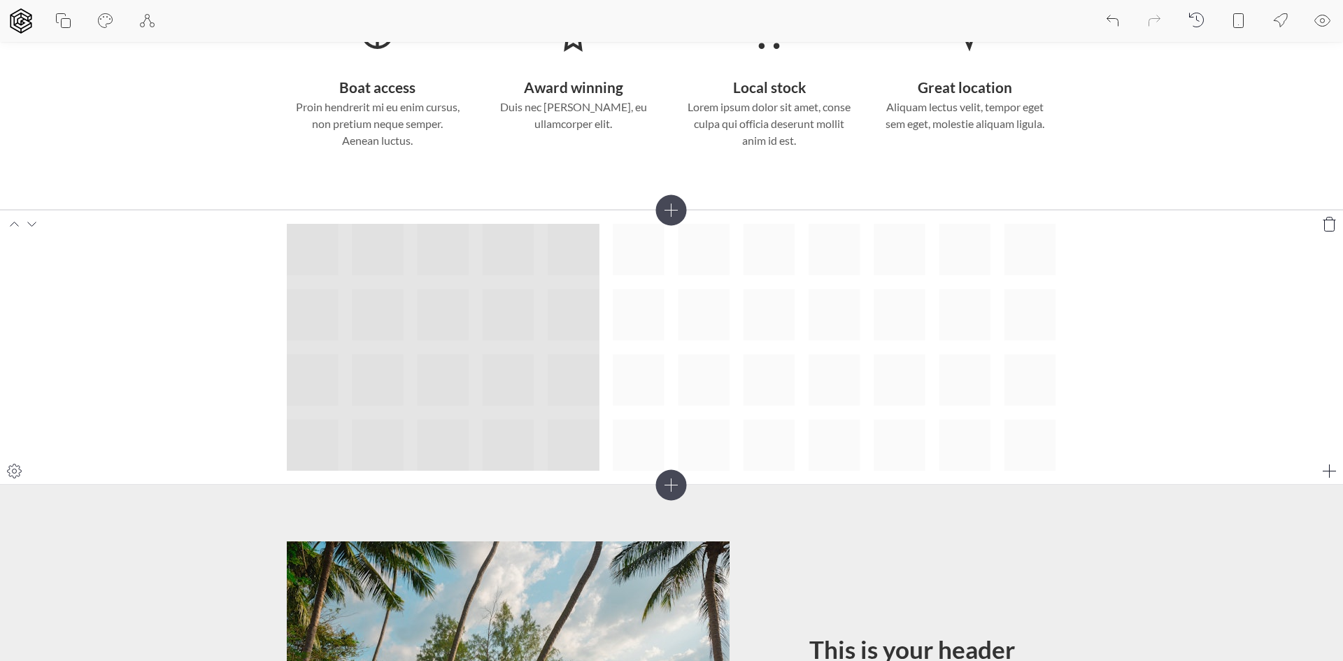
drag, startPoint x: 307, startPoint y: 249, endPoint x: 565, endPoint y: 443, distance: 322.7
click at [565, 443] on div at bounding box center [671, 347] width 769 height 247
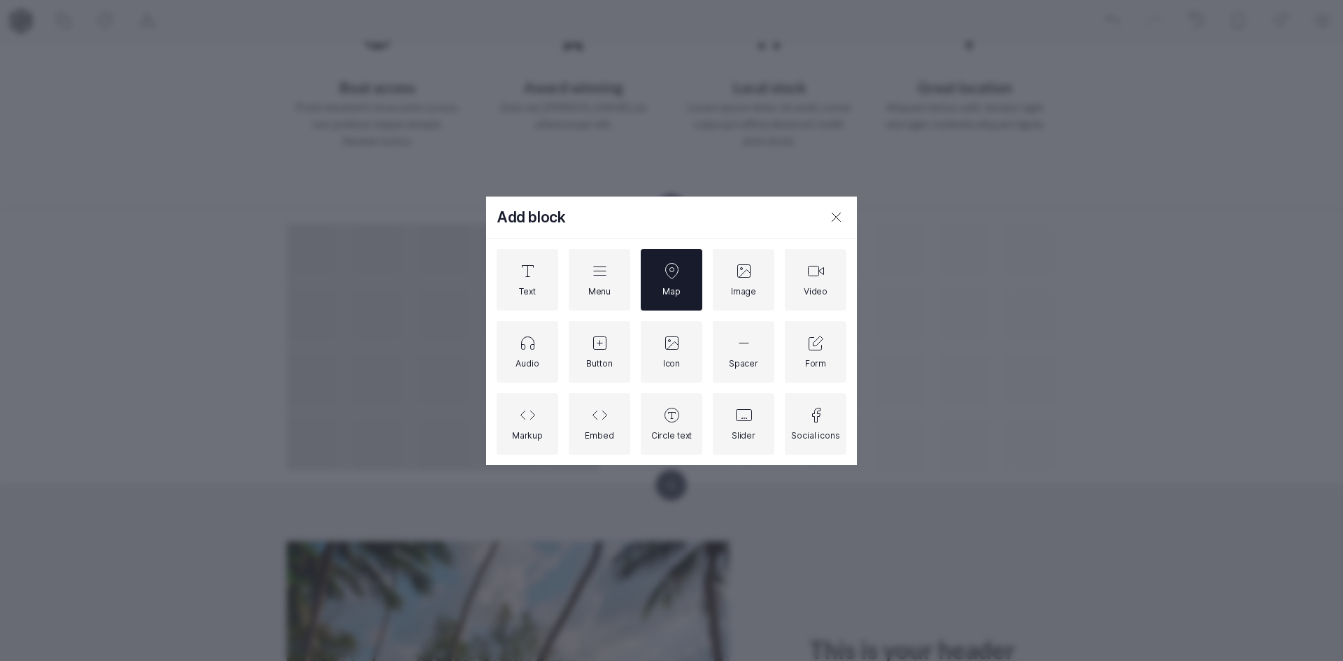
click at [674, 289] on div "Map" at bounding box center [671, 291] width 18 height 10
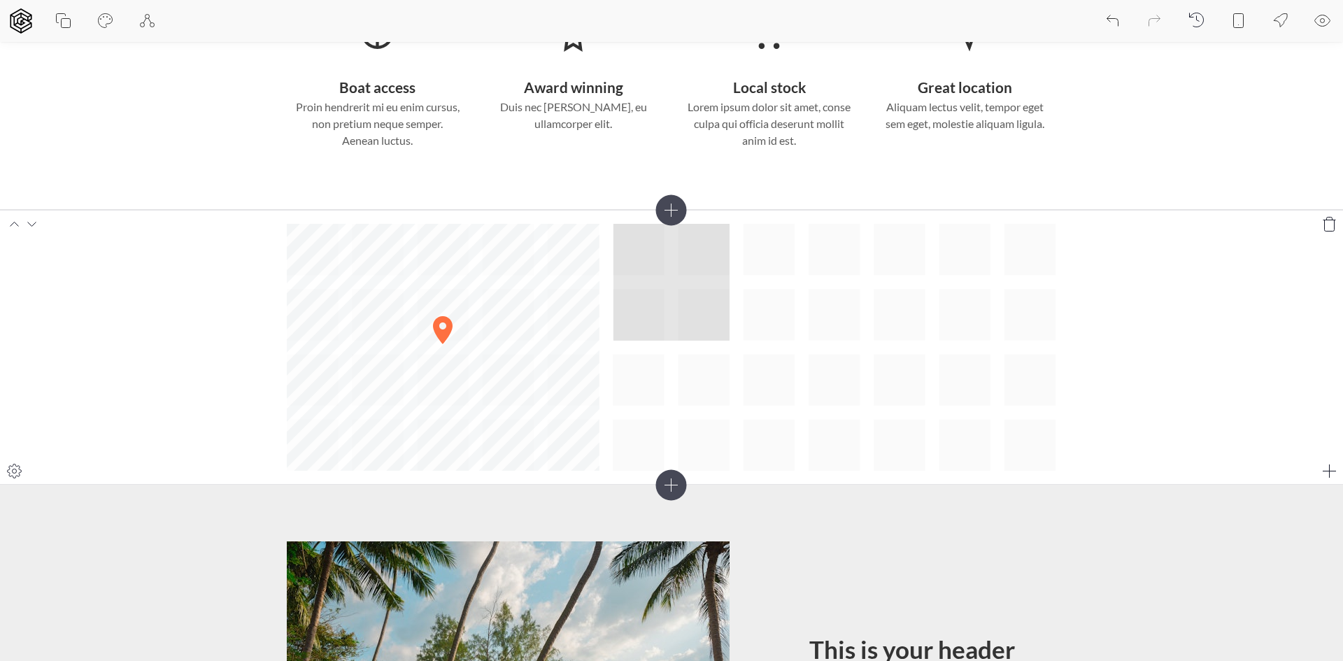
drag, startPoint x: 643, startPoint y: 256, endPoint x: 722, endPoint y: 308, distance: 94.5
click at [722, 308] on div "© Mapbox © OpenStreetMap Improve this map" at bounding box center [671, 347] width 769 height 247
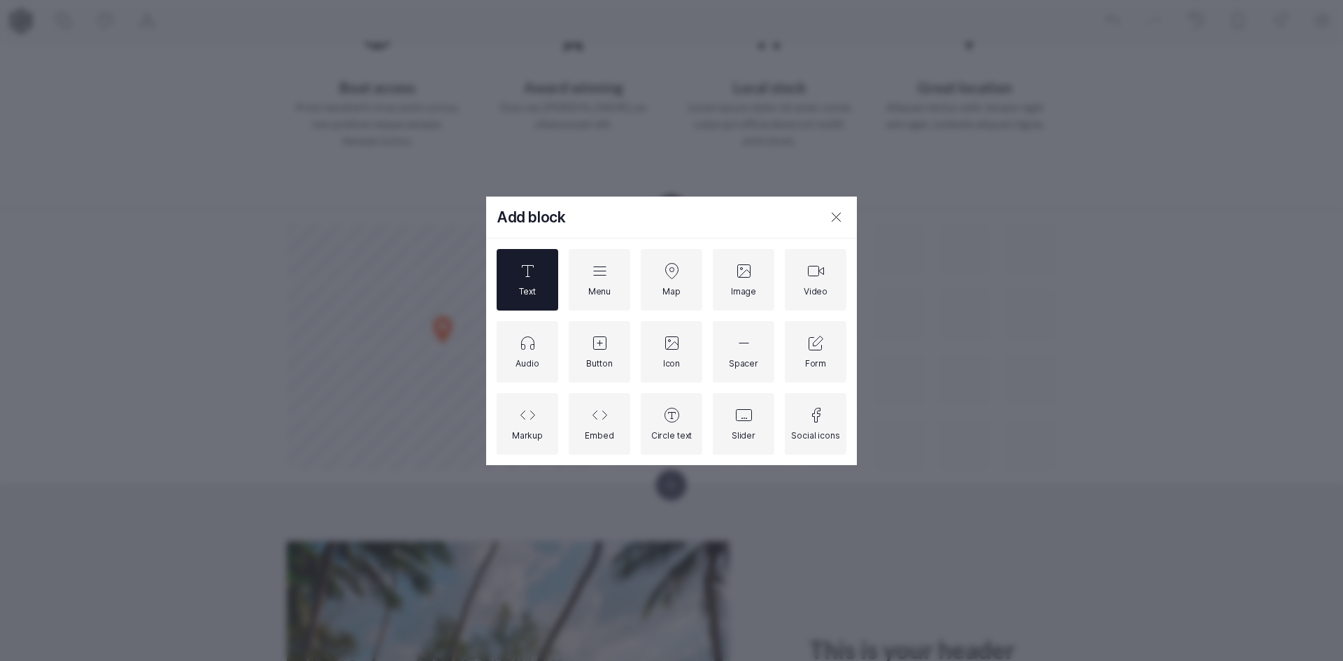
click at [547, 295] on div "Text" at bounding box center [528, 280] width 62 height 62
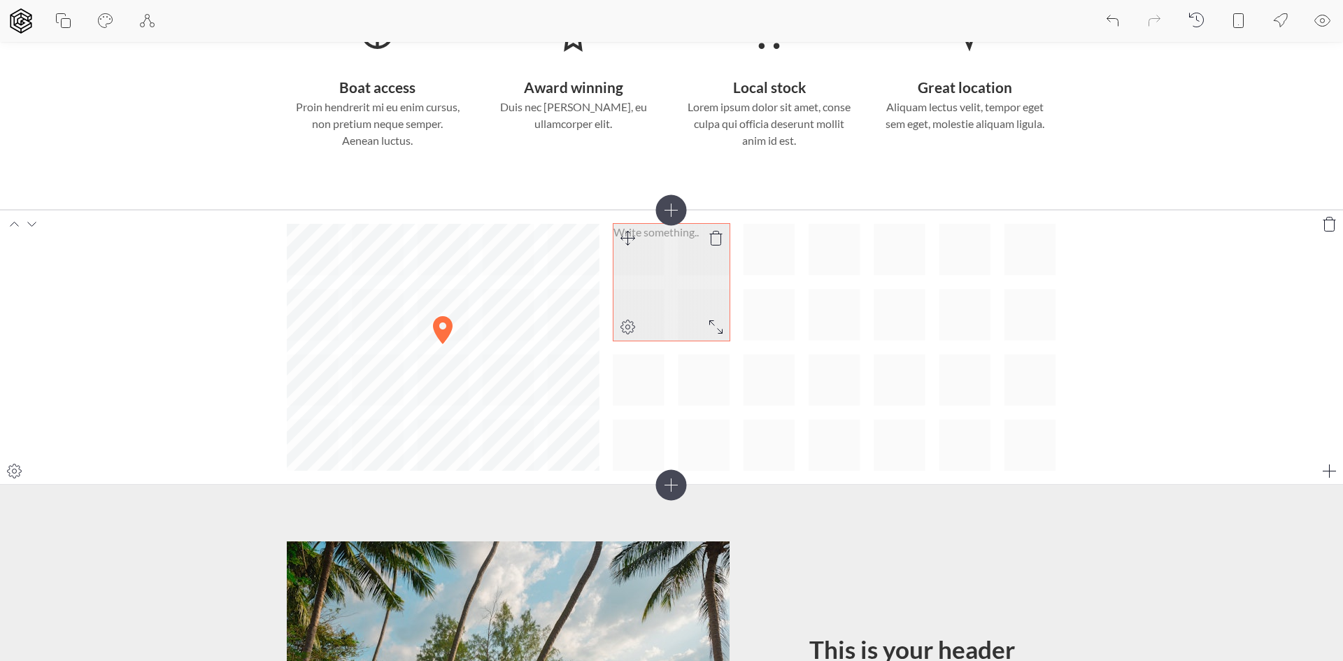
click at [665, 231] on p at bounding box center [671, 232] width 117 height 17
click at [714, 263] on p "adsaiudhsaiuhdsaui hdiauh diuash diuash diua sh" at bounding box center [671, 249] width 117 height 50
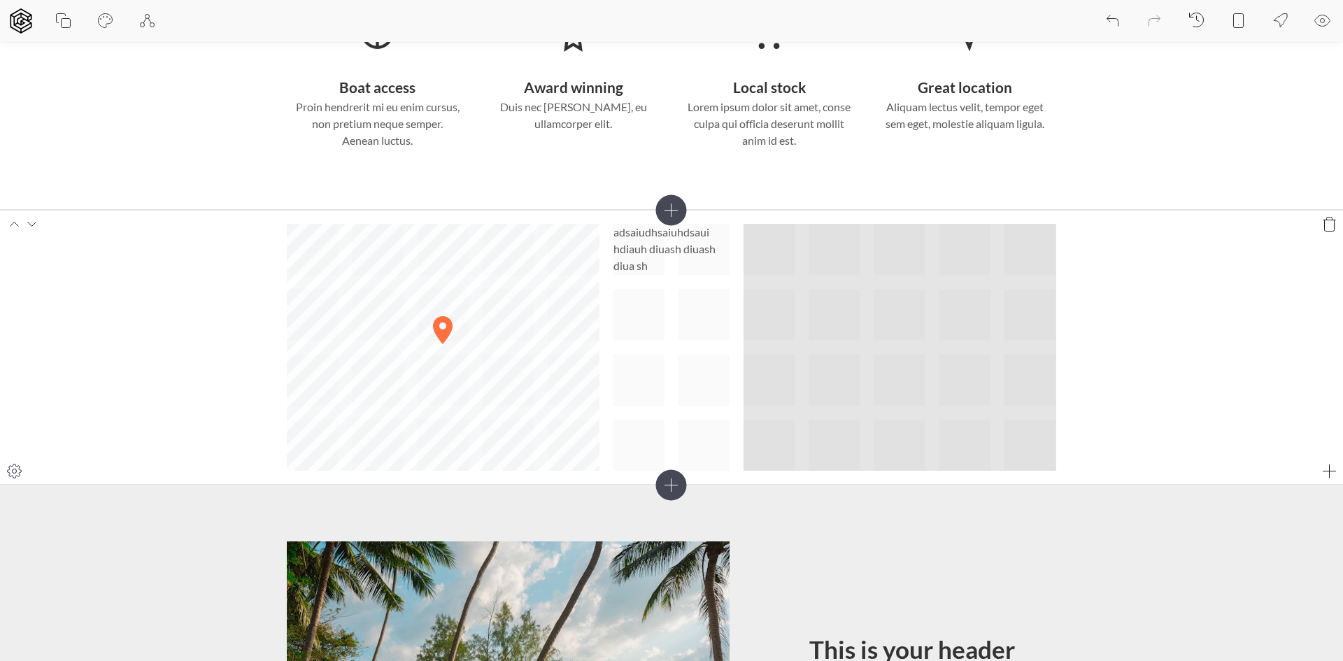
drag, startPoint x: 760, startPoint y: 258, endPoint x: 1036, endPoint y: 448, distance: 336.0
click at [1036, 448] on div "© Mapbox © OpenStreetMap Improve this map adsaiudhsaiuhdsaui hdiauh diuash diua…" at bounding box center [671, 347] width 769 height 247
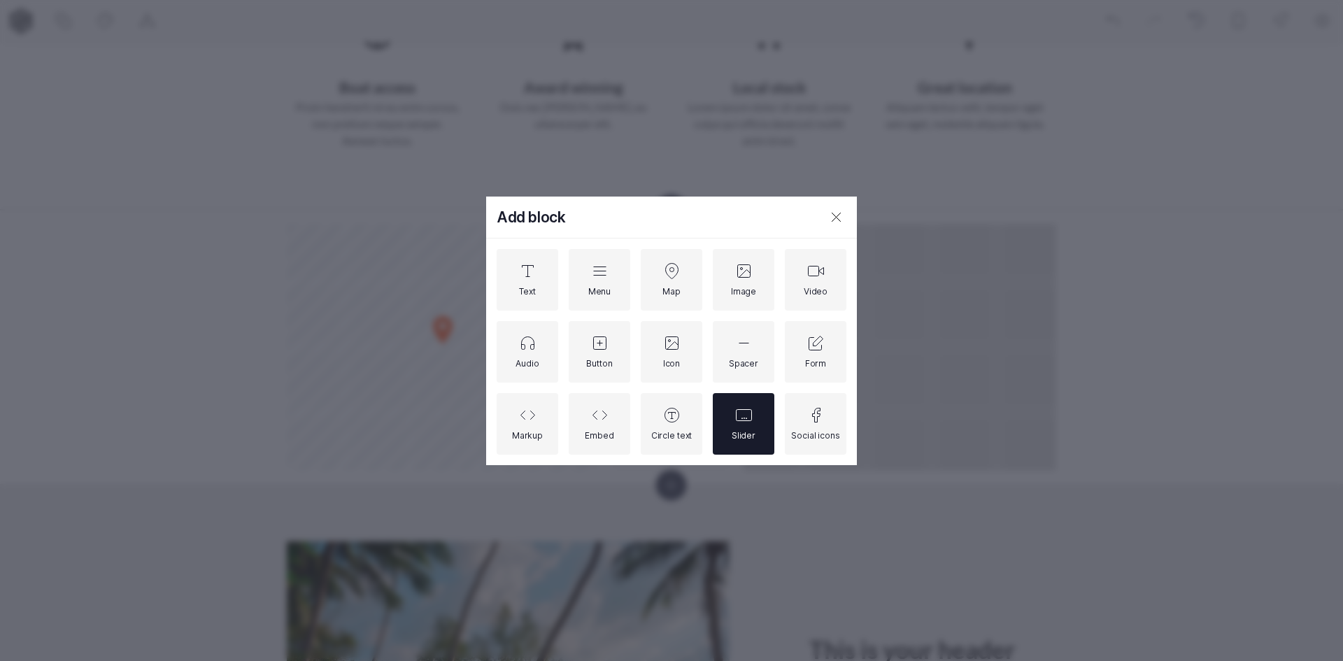
click at [750, 415] on icon at bounding box center [743, 415] width 17 height 17
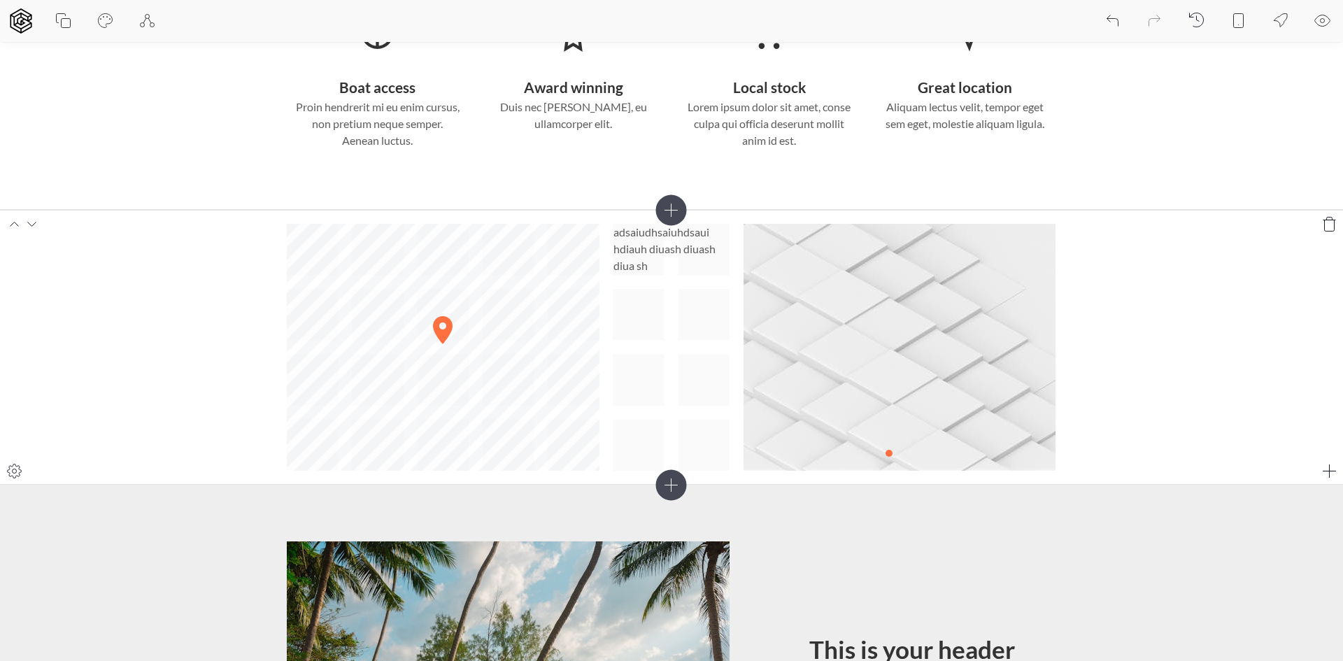
click at [1116, 436] on section "© Mapbox © OpenStreetMap Improve this map adsaiudhsaiuhdsaui hdiauh diuash diua…" at bounding box center [671, 347] width 1343 height 275
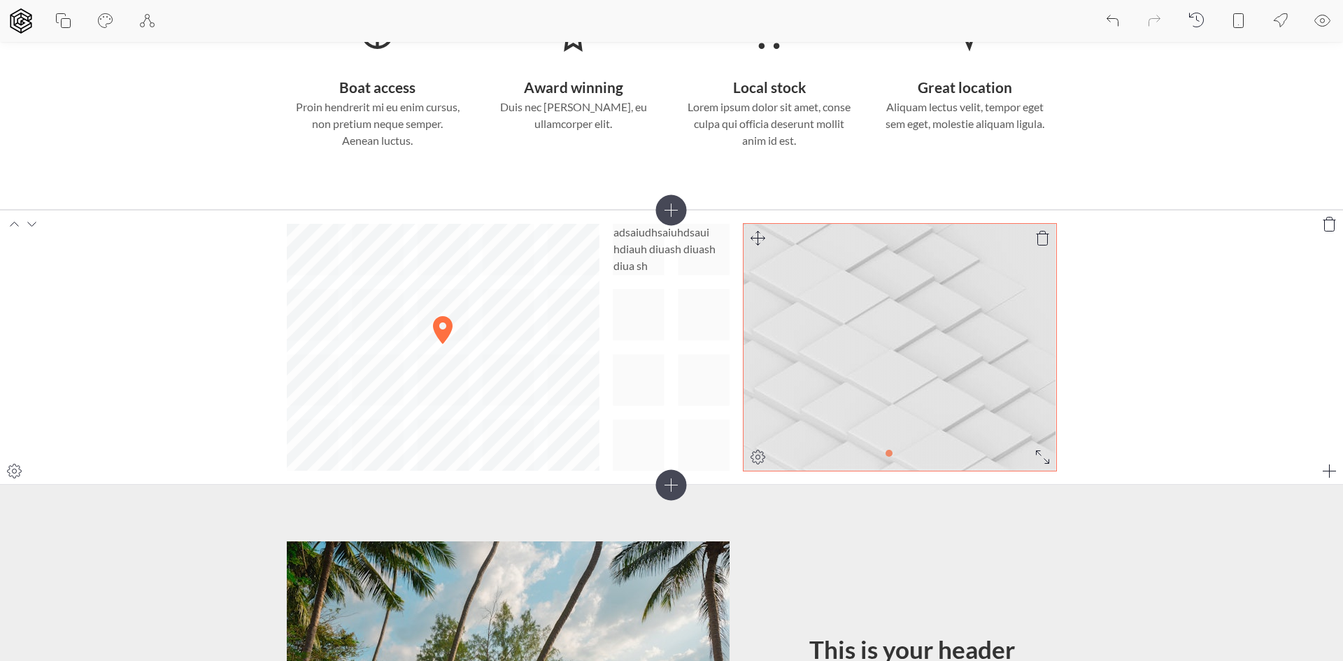
click at [905, 456] on div at bounding box center [899, 453] width 42 height 35
click at [898, 455] on div at bounding box center [899, 453] width 42 height 35
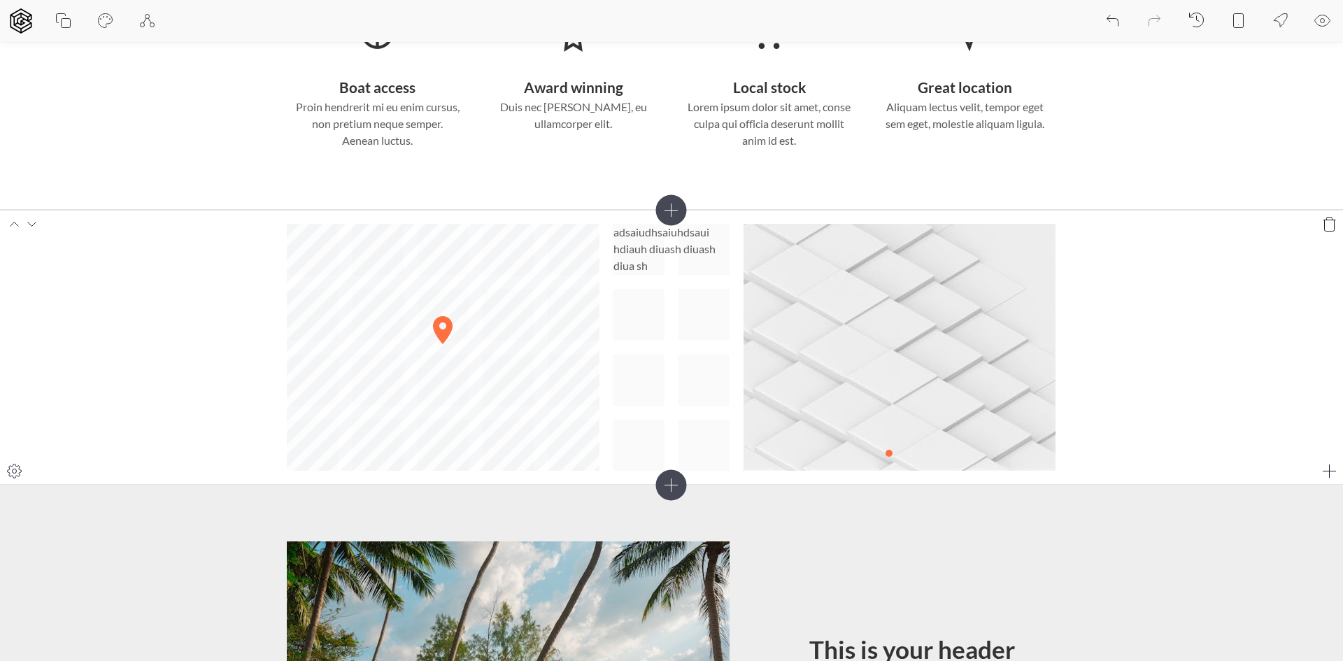
click at [1105, 432] on section "© Mapbox © OpenStreetMap Improve this map adsaiudhsaiuhdsaui hdiauh diuash diua…" at bounding box center [671, 347] width 1343 height 275
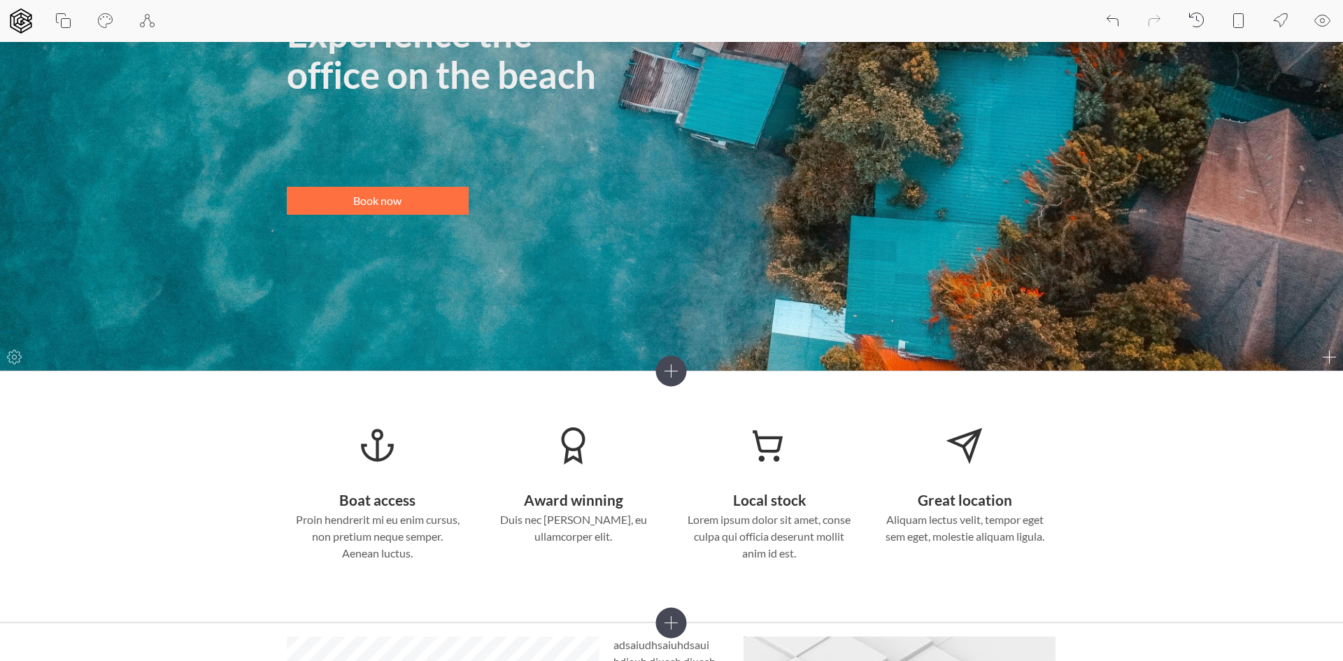
scroll to position [280, 0]
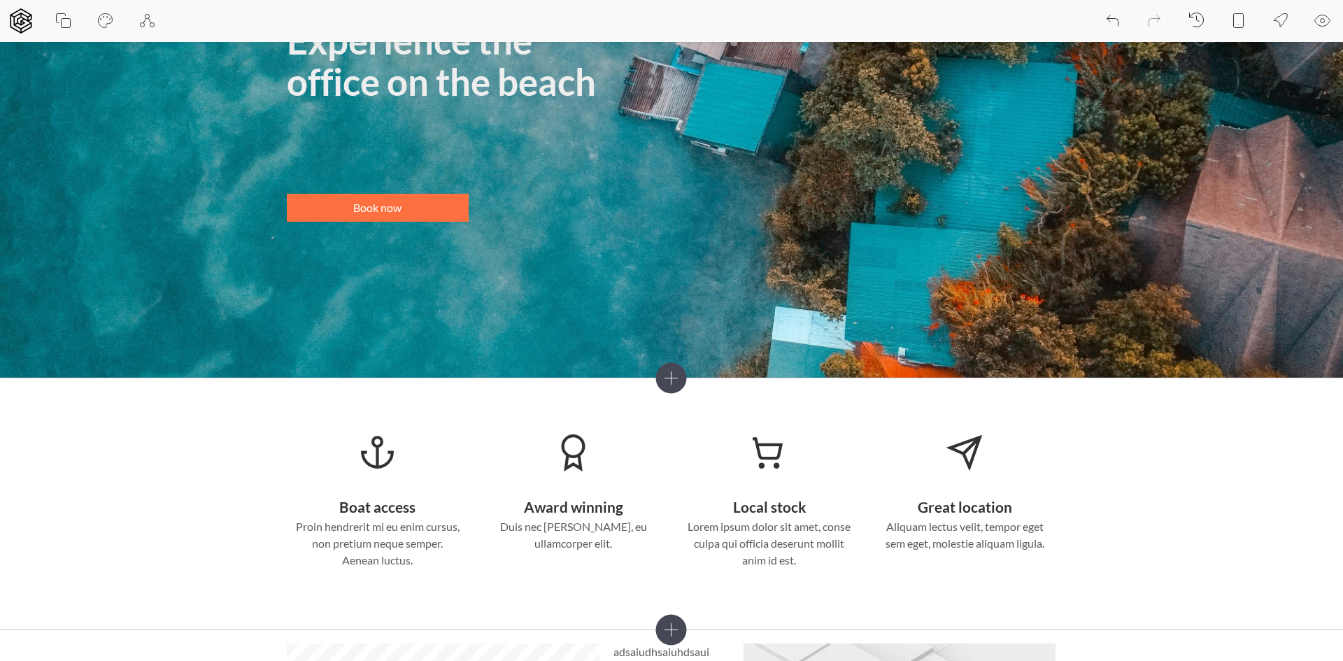
click at [1235, 24] on icon at bounding box center [1238, 21] width 17 height 17
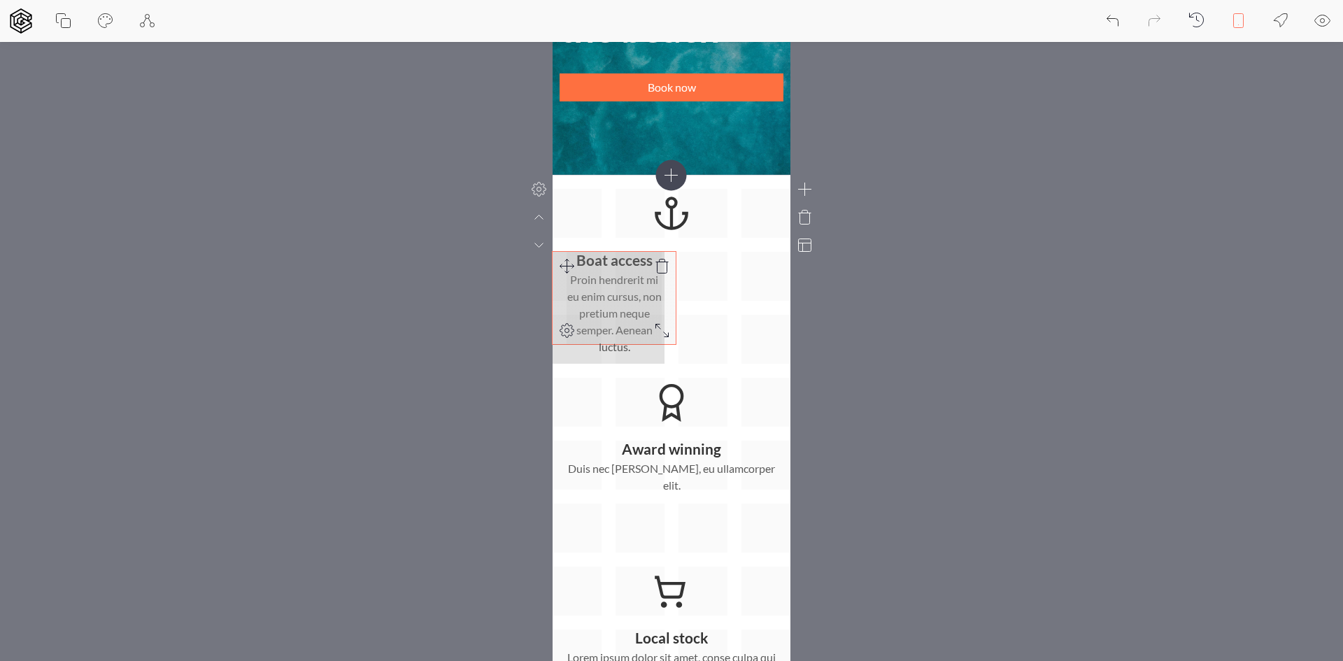
click at [663, 325] on div "Boat access Proin hendrerit mi eu enim cursus, non pretium neque semper. Aenean…" at bounding box center [672, 559] width 238 height 741
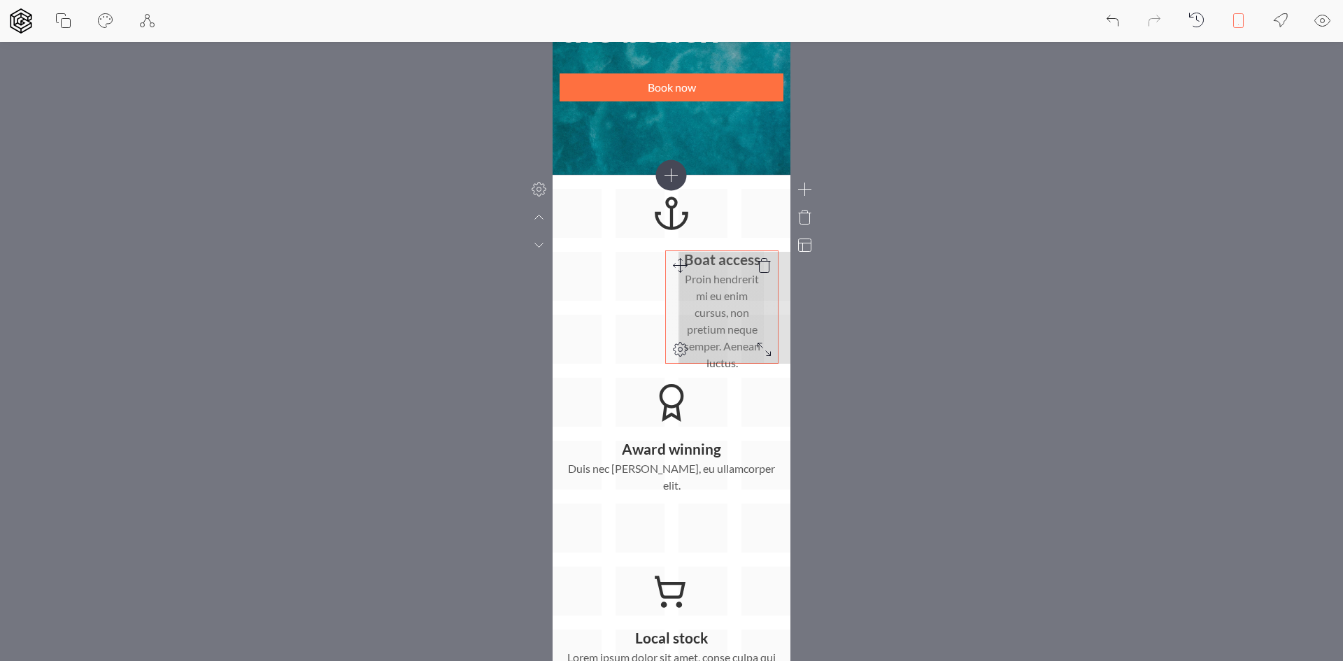
click at [692, 265] on div "Boat access Proin hendrerit mi eu enim cursus, non pretium neque semper. Aenean…" at bounding box center [672, 559] width 238 height 741
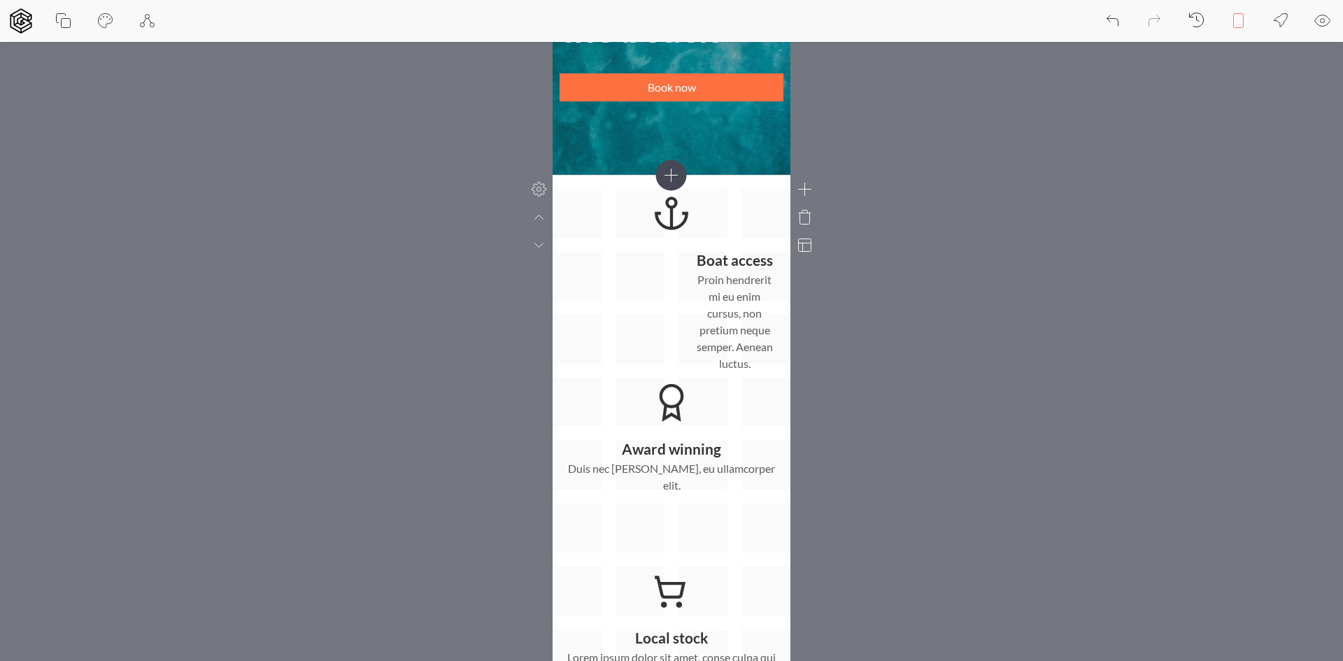
click at [538, 178] on div at bounding box center [539, 189] width 28 height 28
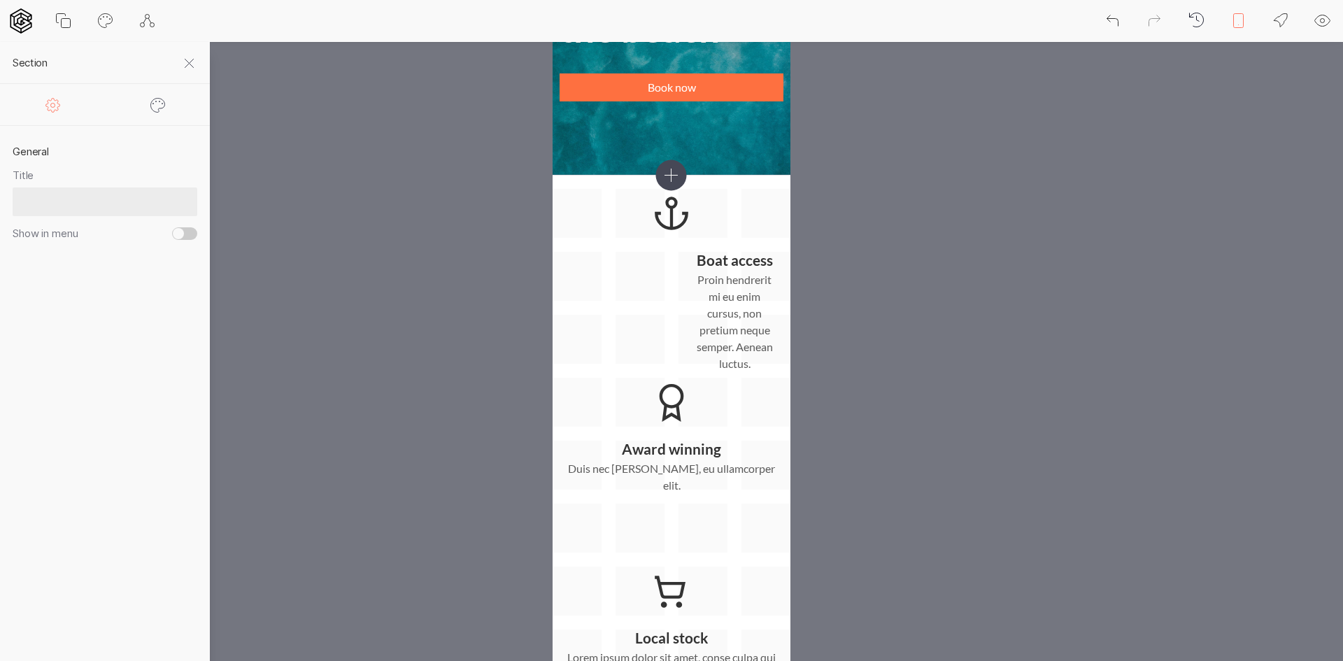
click at [160, 108] on icon at bounding box center [158, 105] width 17 height 17
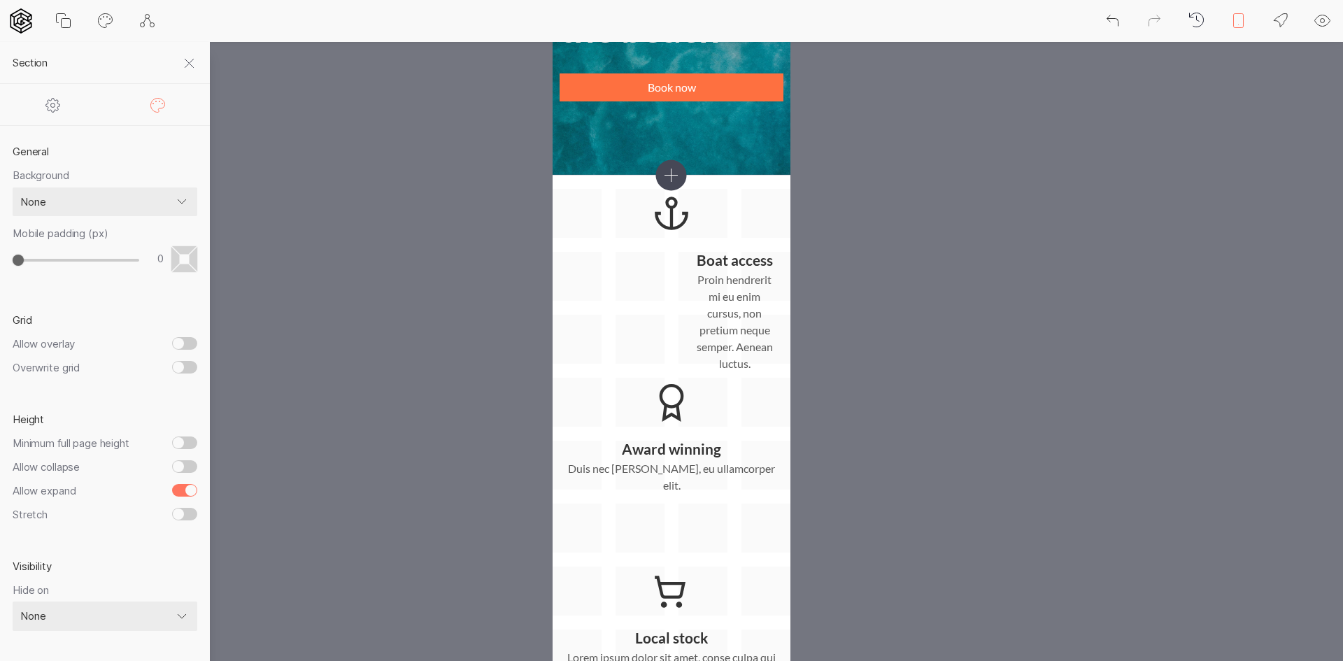
click at [190, 341] on input "Allow overlay" at bounding box center [184, 343] width 25 height 13
checkbox input "true"
click at [185, 367] on input "Overwrite grid" at bounding box center [184, 367] width 25 height 13
checkbox input "true"
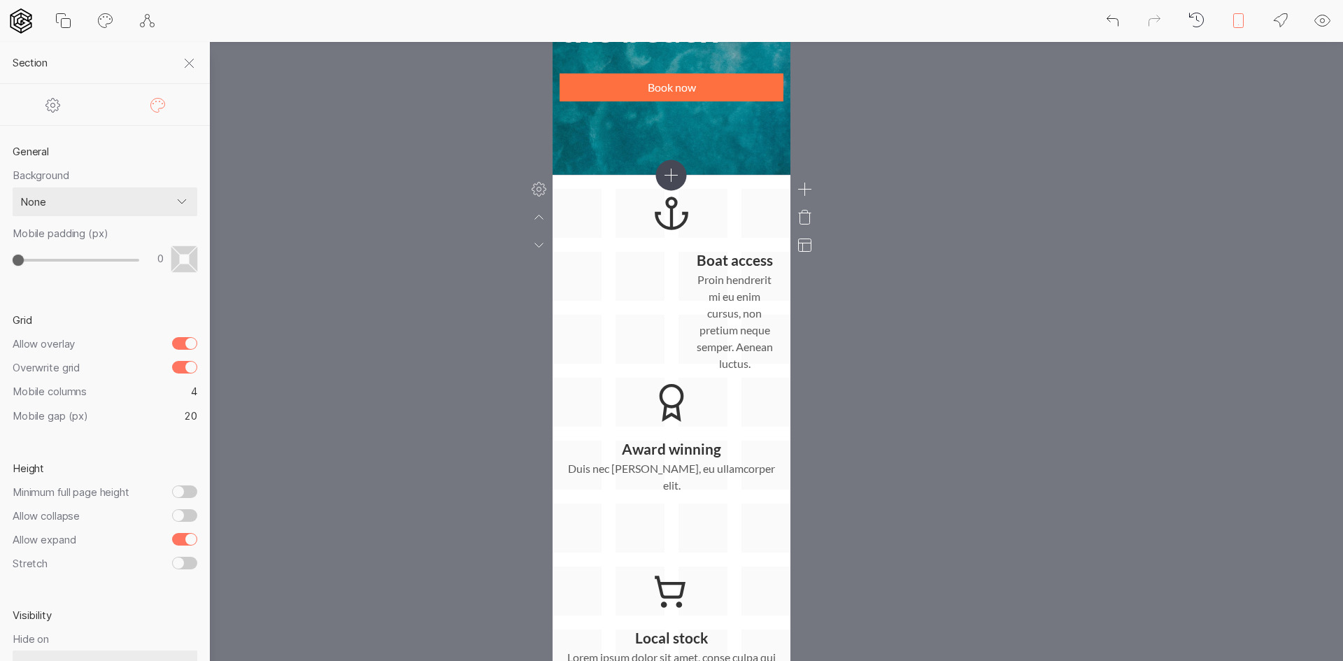
click at [653, 270] on div "Boat access Proin hendrerit mi eu enim cursus, non pretium neque semper. Aenean…" at bounding box center [672, 559] width 238 height 741
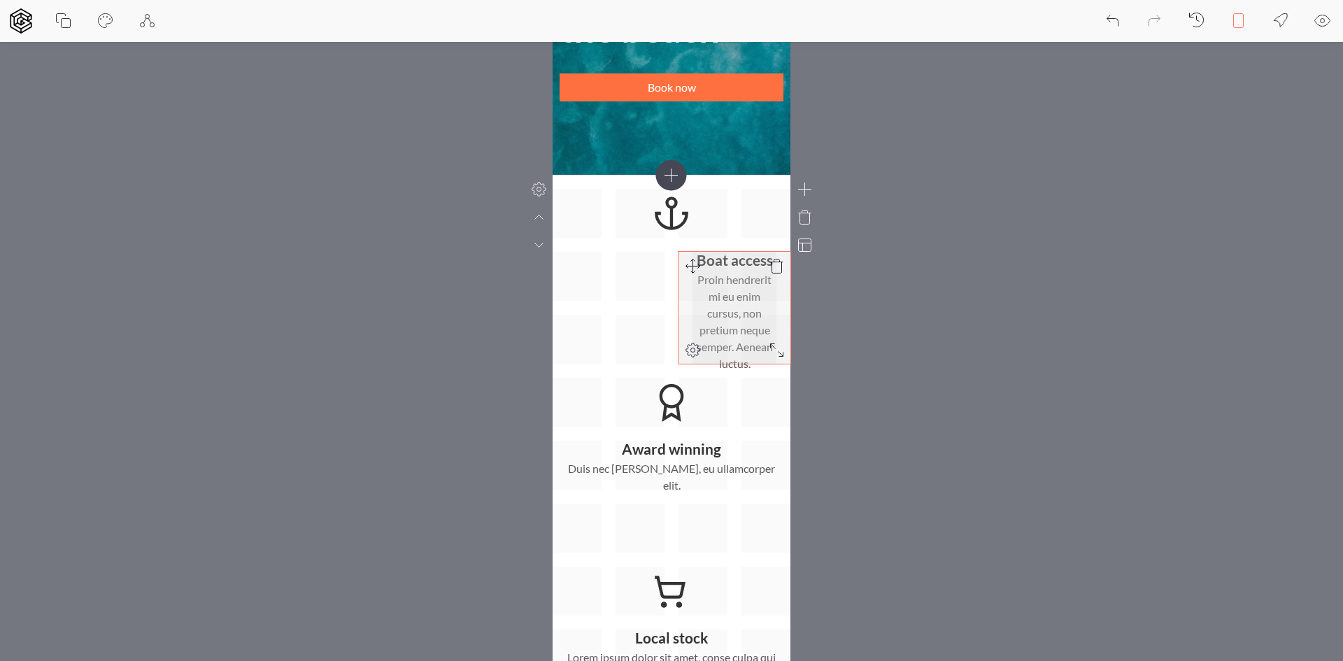
click at [728, 287] on p "Proin hendrerit mi eu enim cursus, non pretium neque semper. Aenean luctus." at bounding box center [734, 321] width 84 height 101
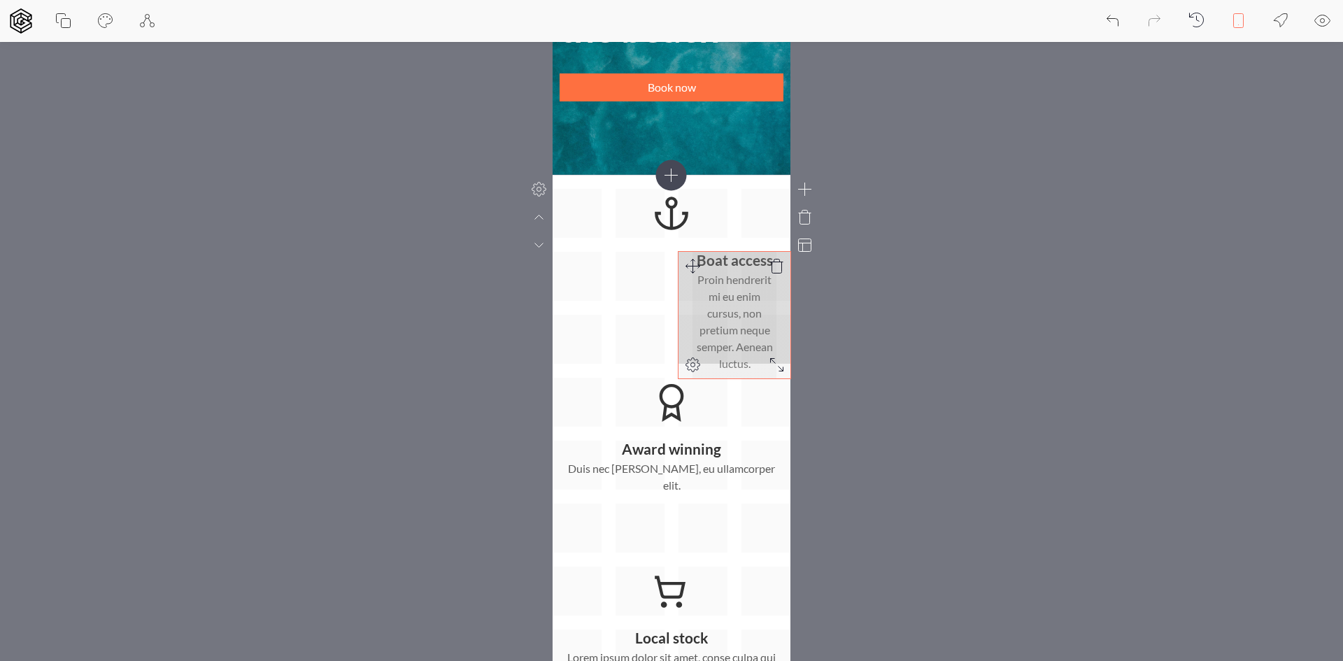
click at [776, 369] on icon at bounding box center [777, 365] width 17 height 17
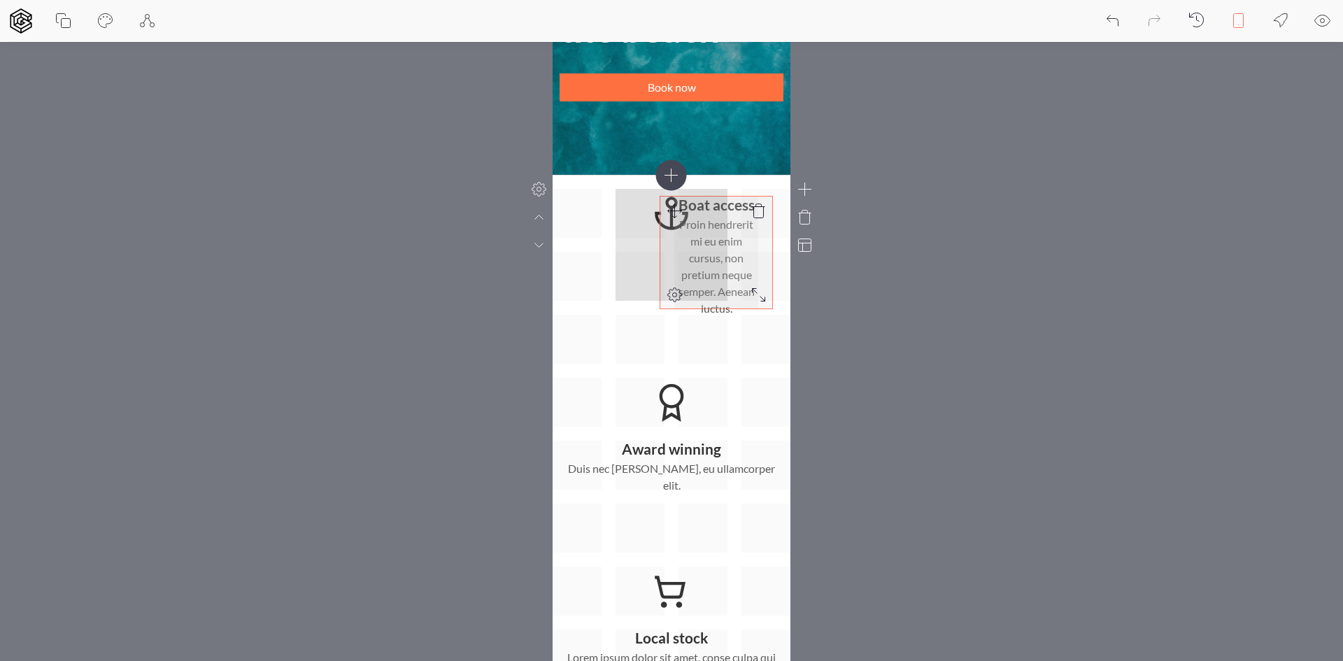
click at [670, 208] on div "Boat access Proin hendrerit mi eu enim cursus, non pretium neque semper. Aenean…" at bounding box center [672, 559] width 238 height 741
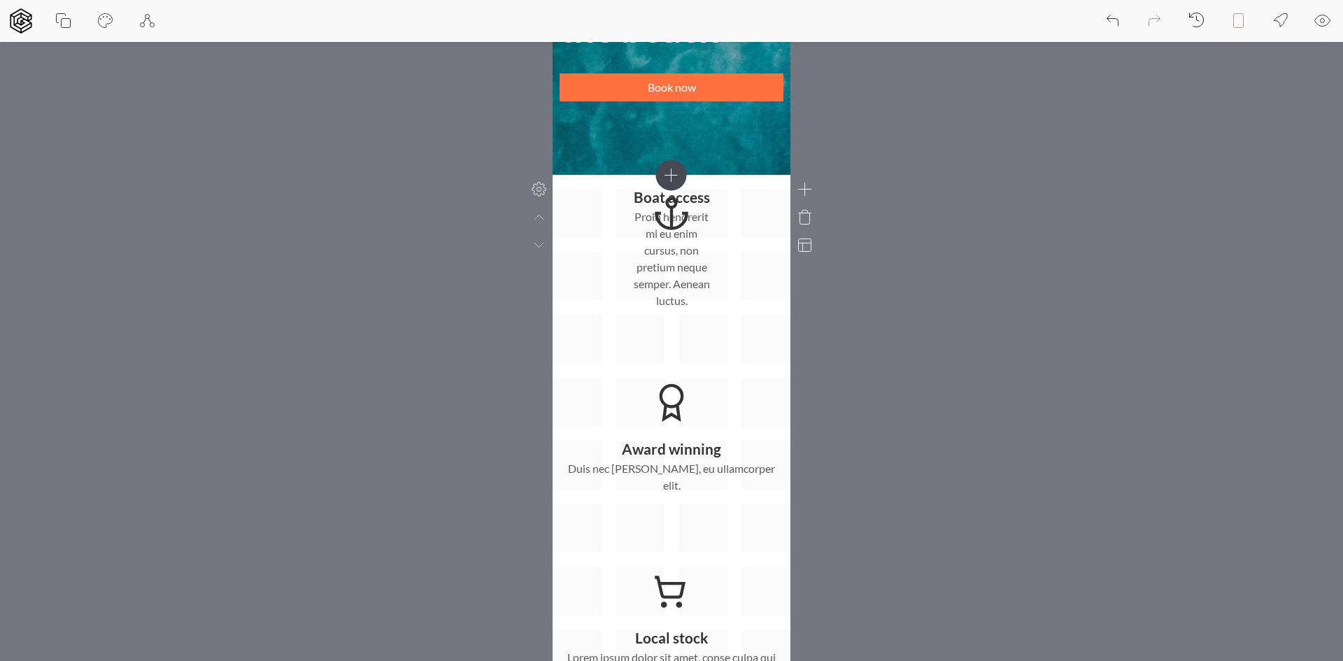
click at [800, 243] on icon at bounding box center [805, 245] width 13 height 13
click at [543, 194] on icon at bounding box center [539, 189] width 17 height 17
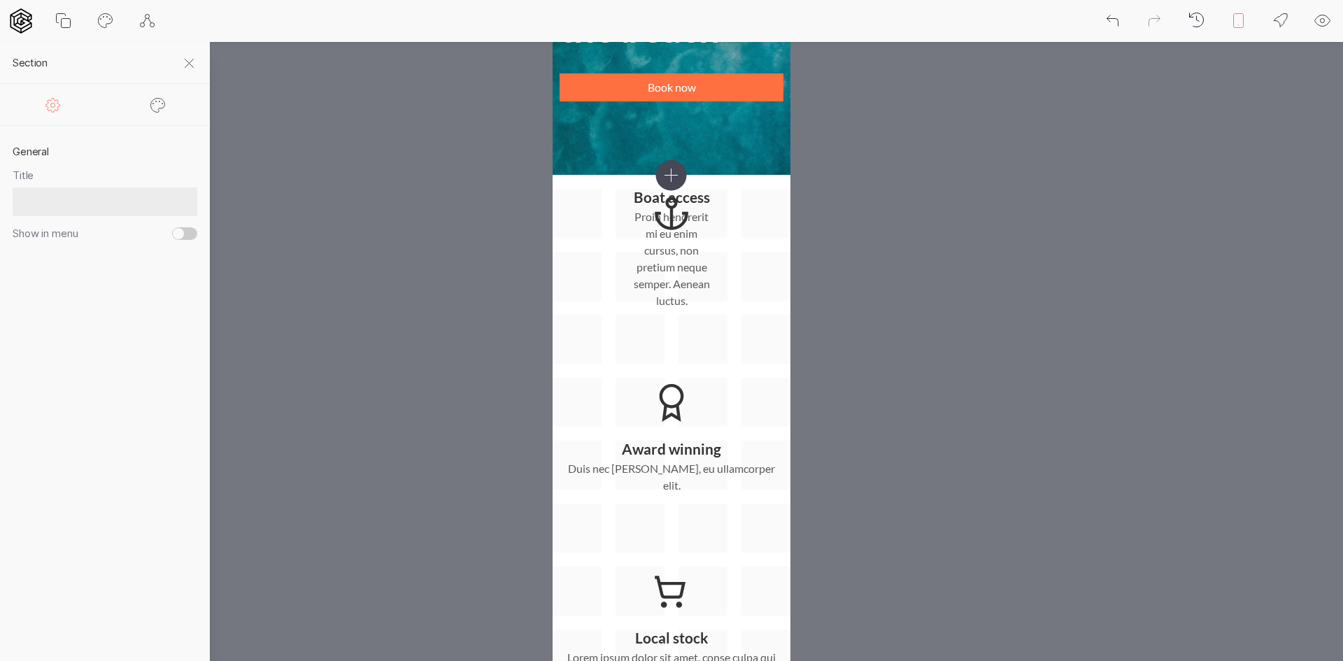
click at [162, 106] on icon at bounding box center [158, 105] width 17 height 17
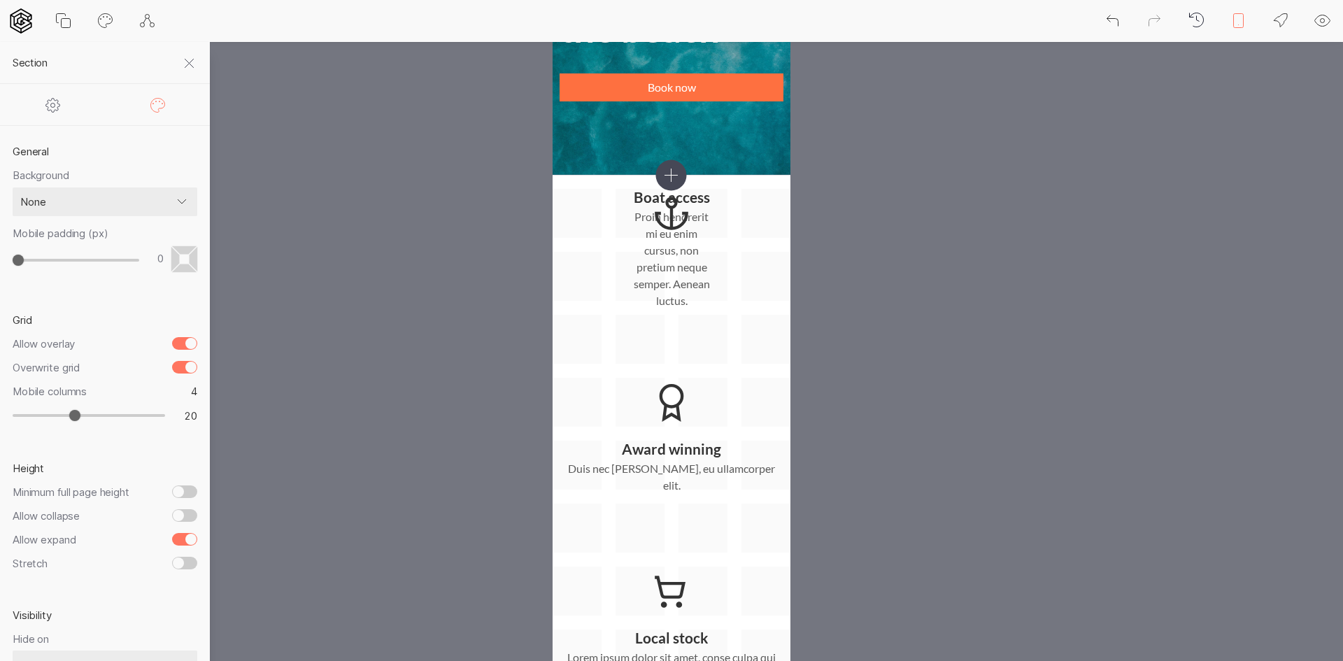
type input "21"
type input "22"
type input "24"
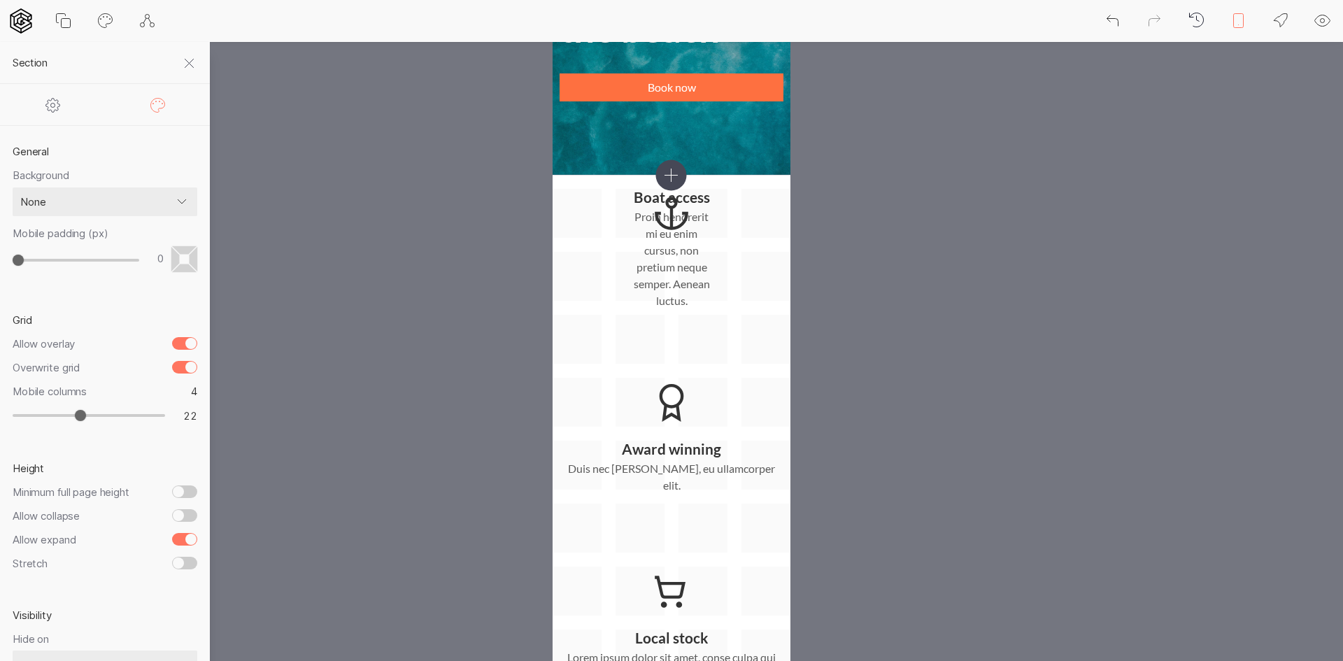
type input "24"
type input "25"
type input "26"
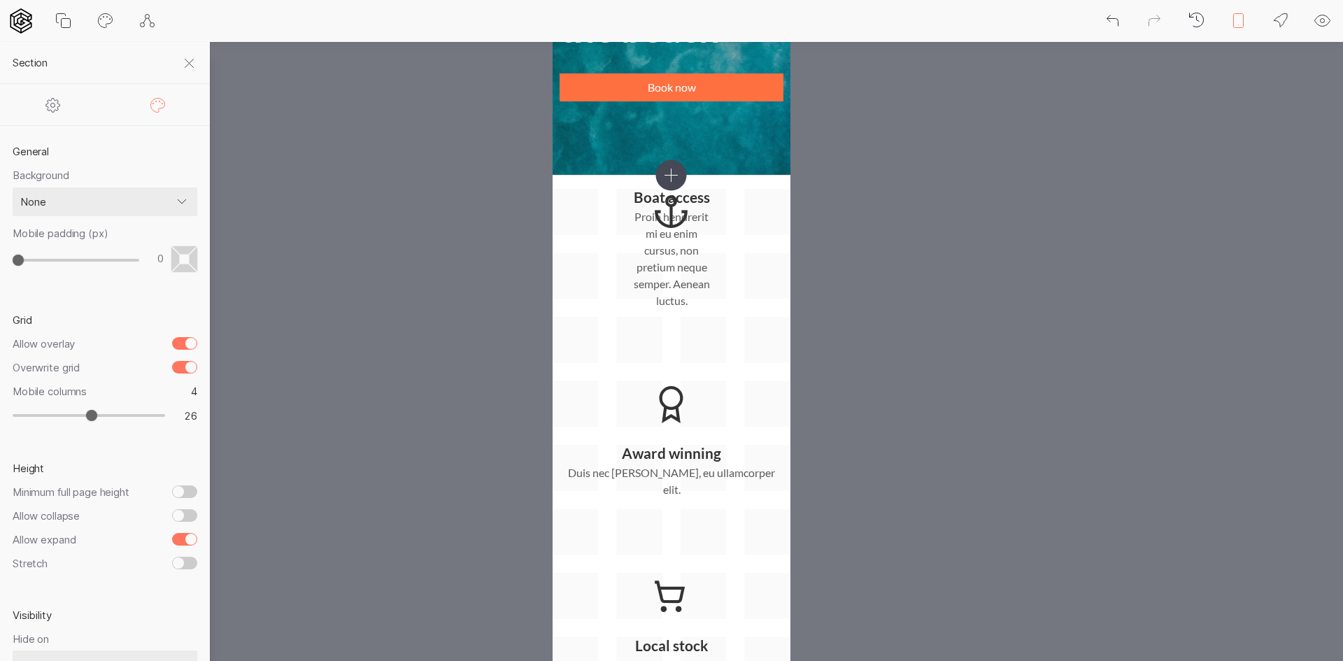
type input "27"
type input "28"
type input "29"
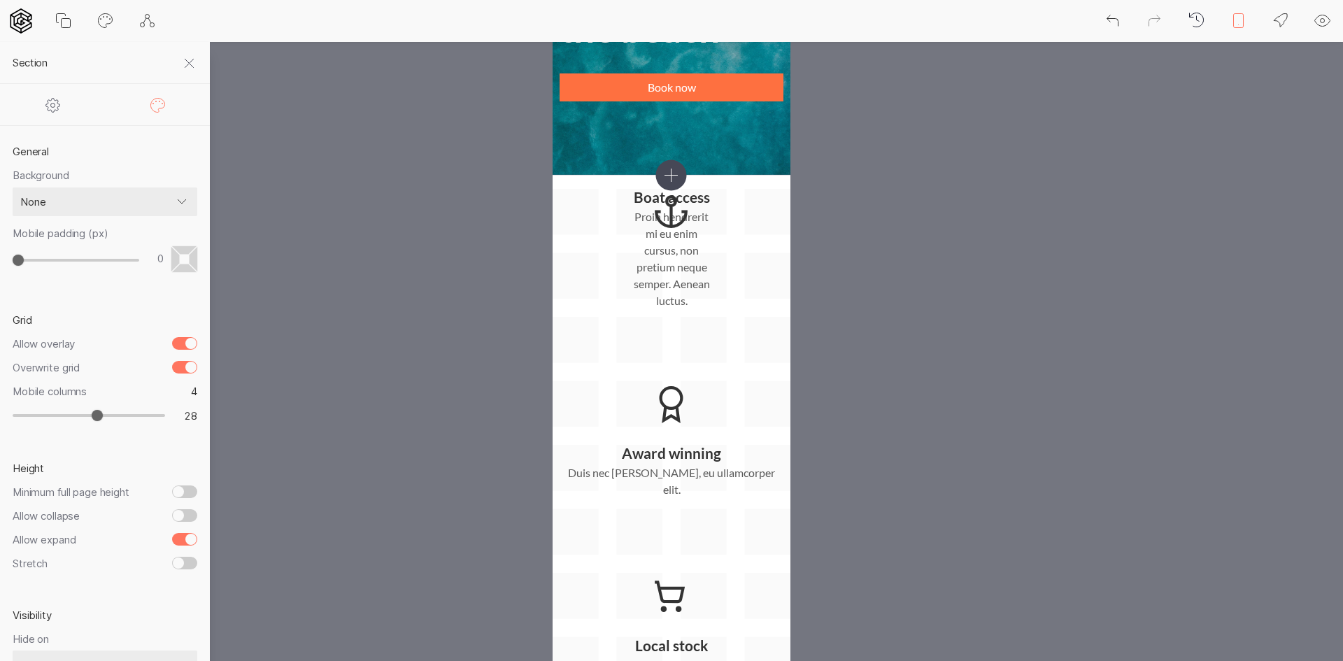
type input "29"
type input "30"
type input "31"
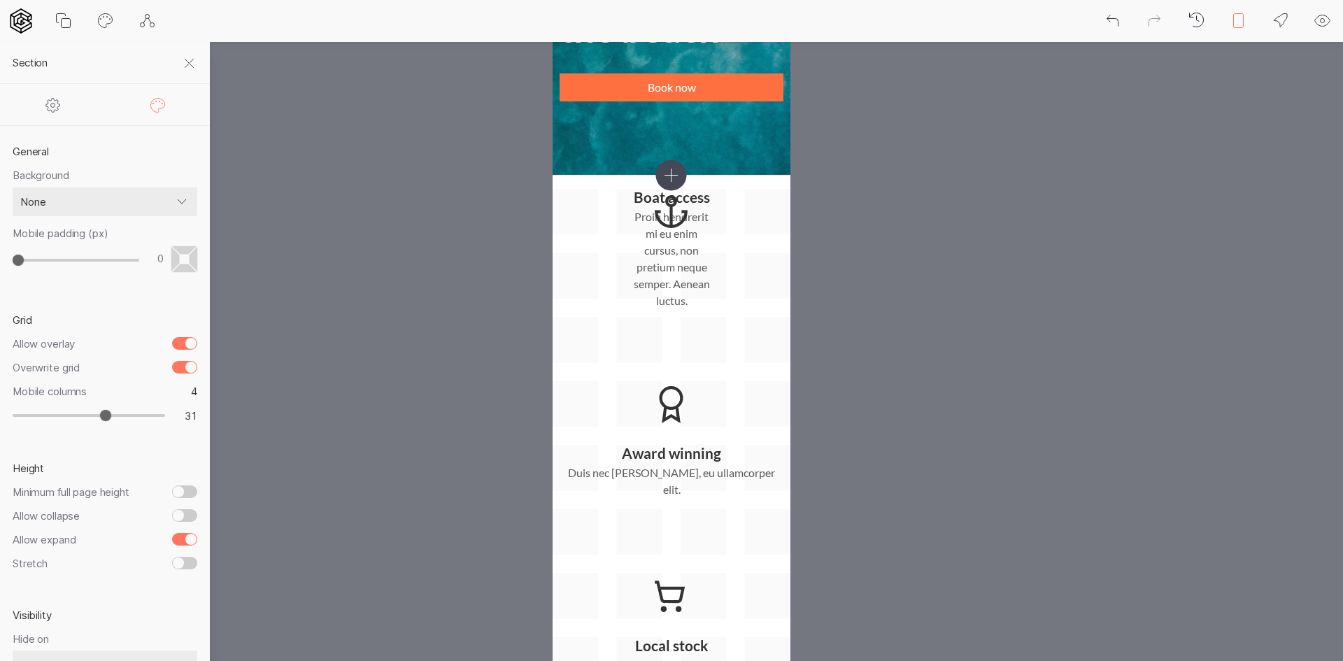
type input "32"
type input "33"
type input "34"
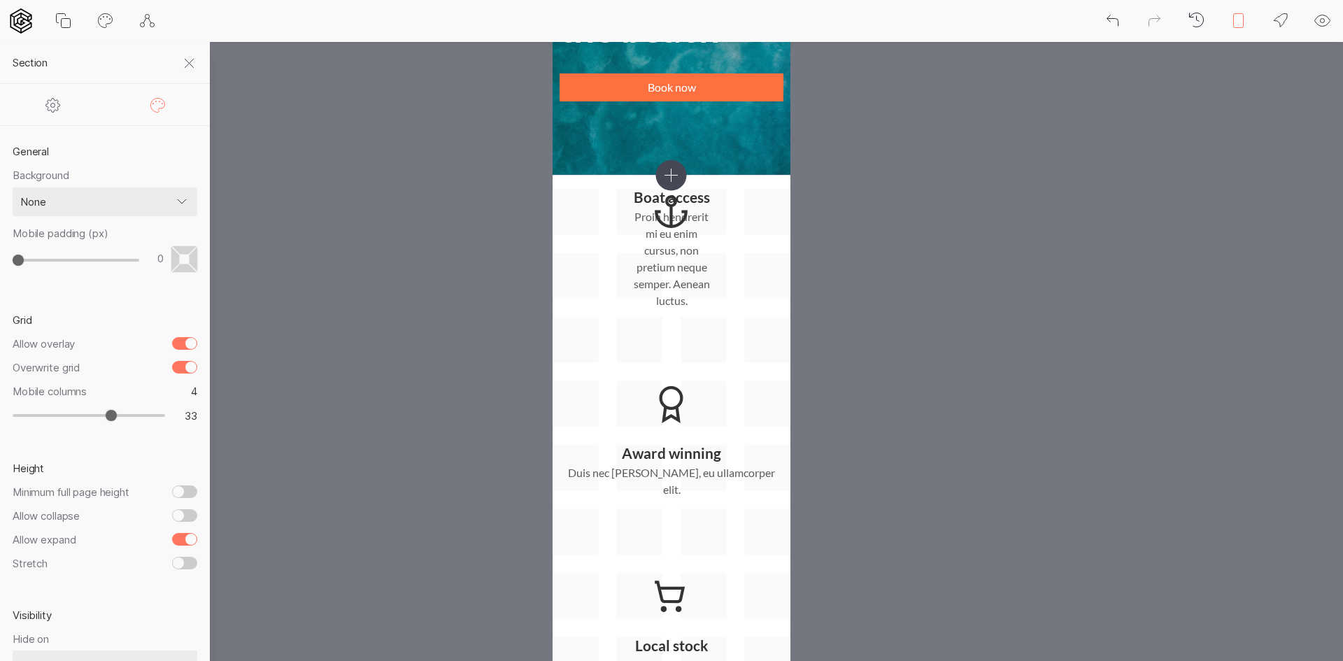
type input "34"
type input "35"
type input "36"
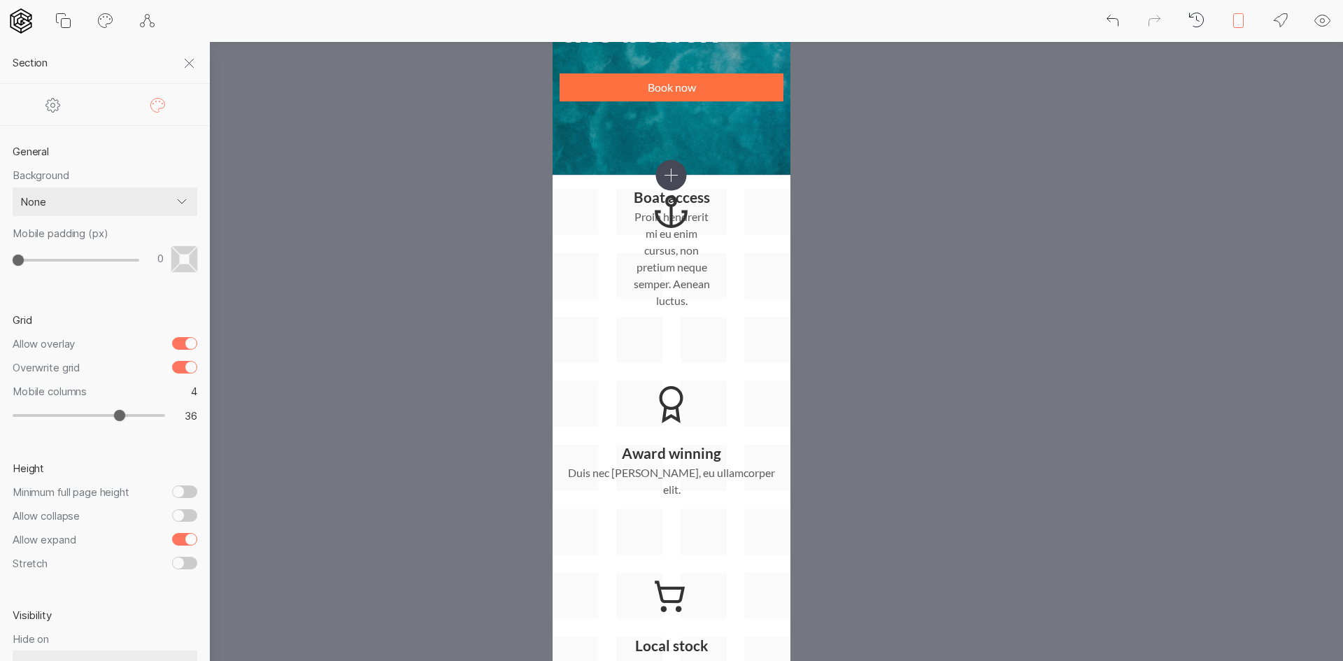
type input "37"
type input "38"
type input "39"
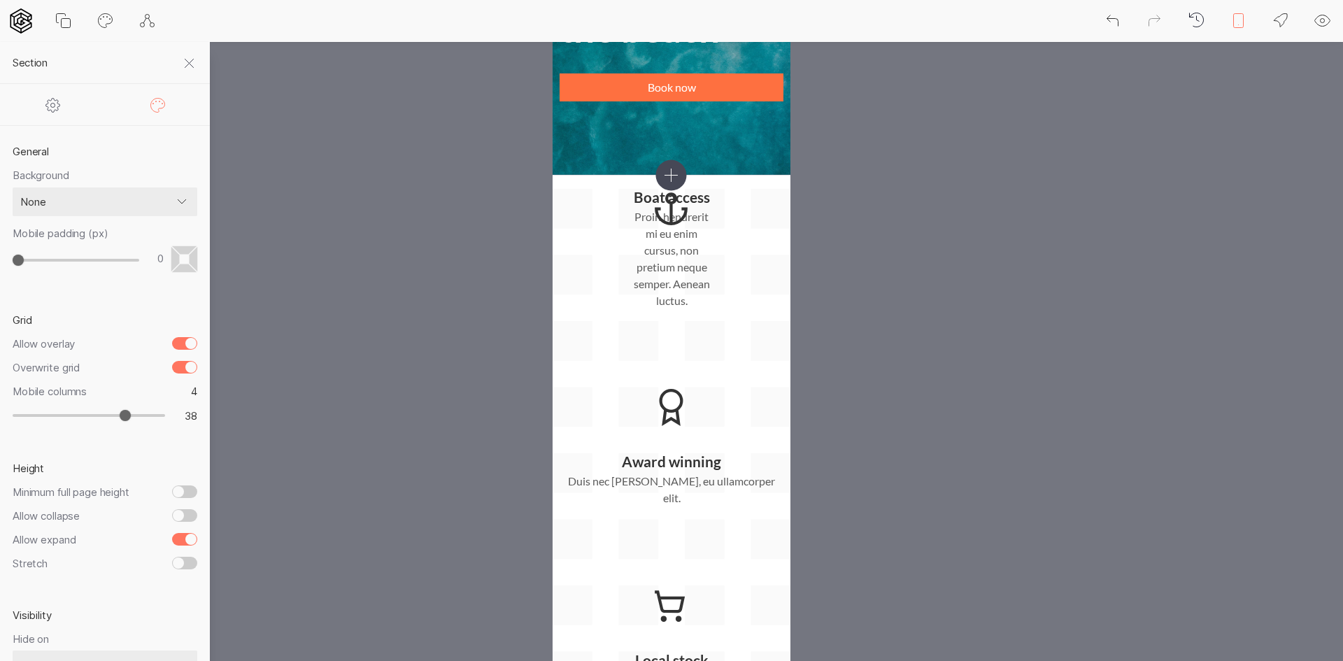
type input "39"
type input "40"
type input "39"
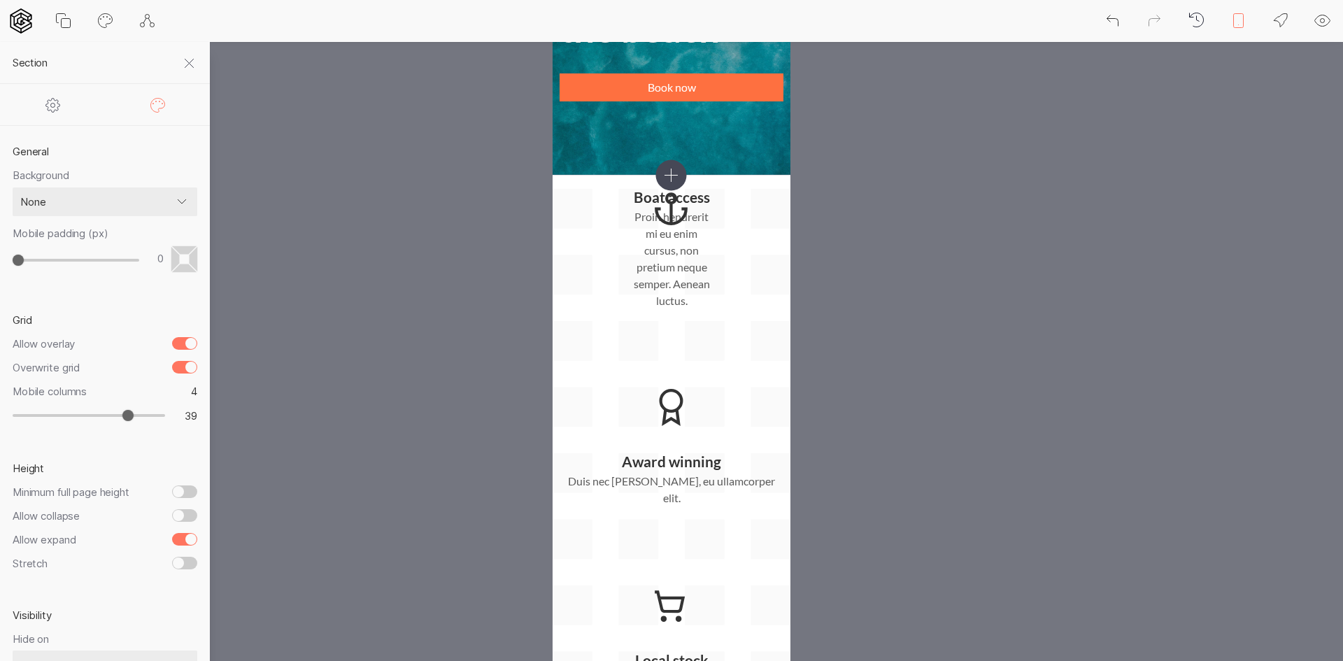
type input "38"
type input "37"
type input "36"
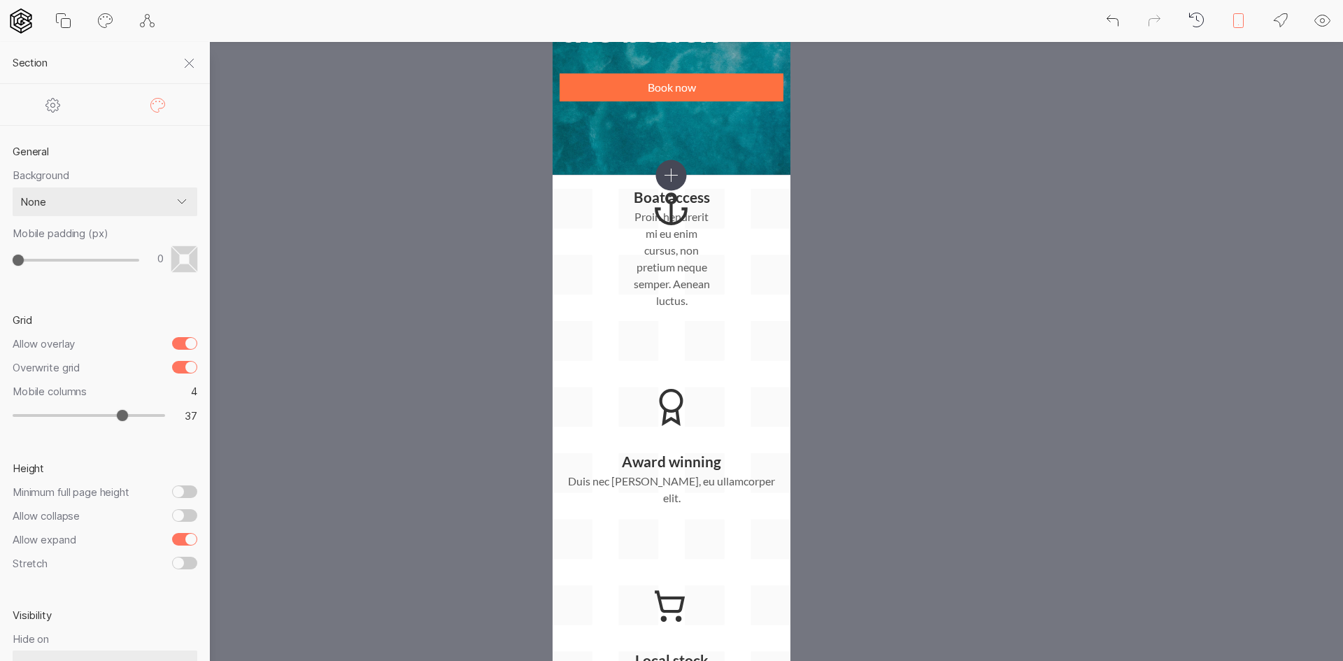
type input "36"
type input "35"
type input "34"
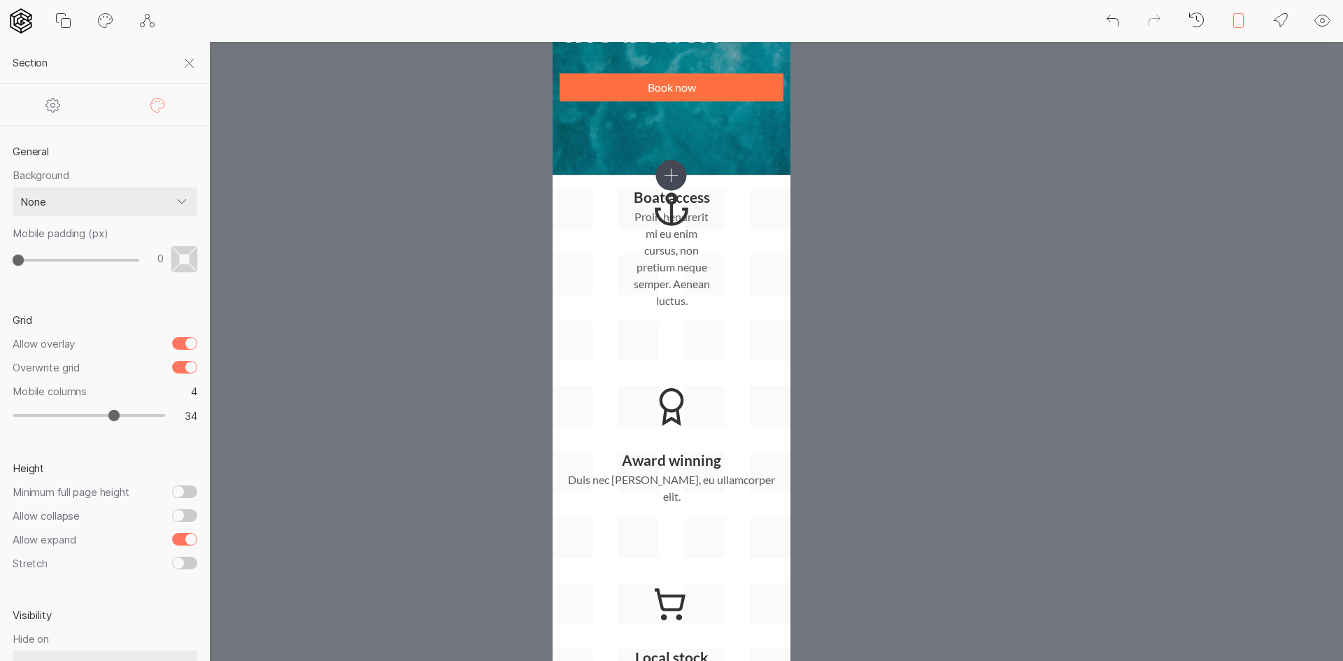
type input "33"
type input "32"
type input "31"
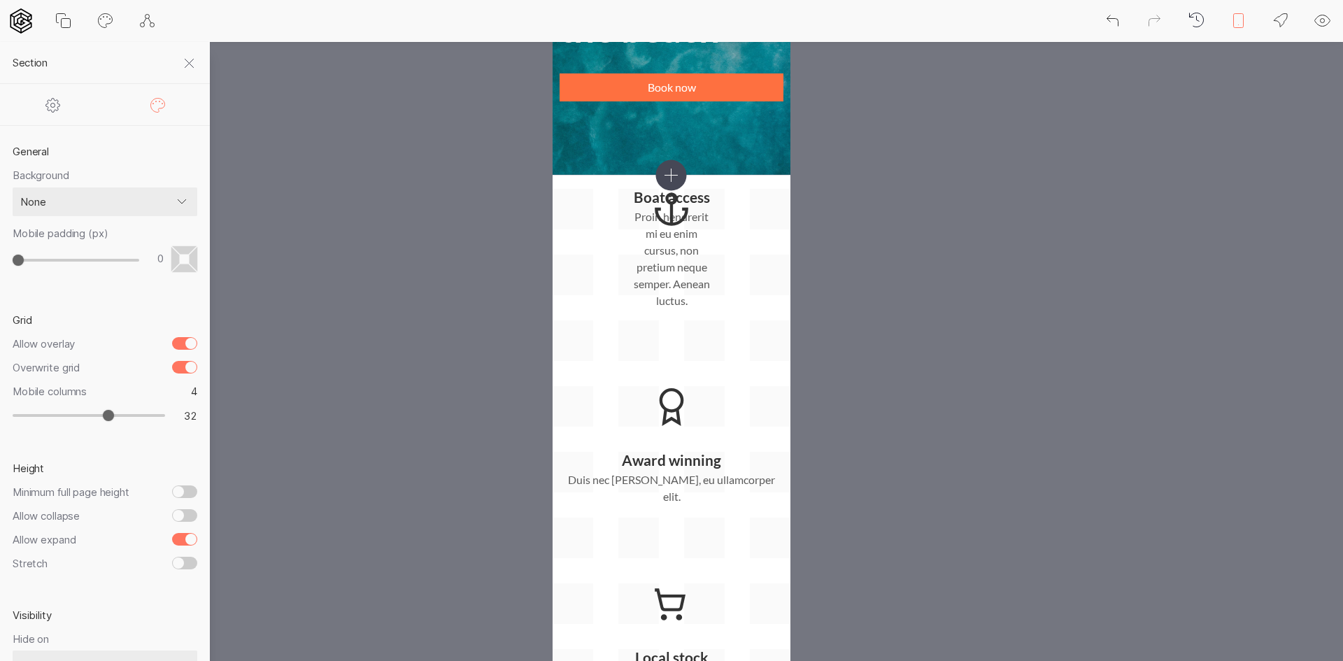
type input "31"
type input "30"
type input "29"
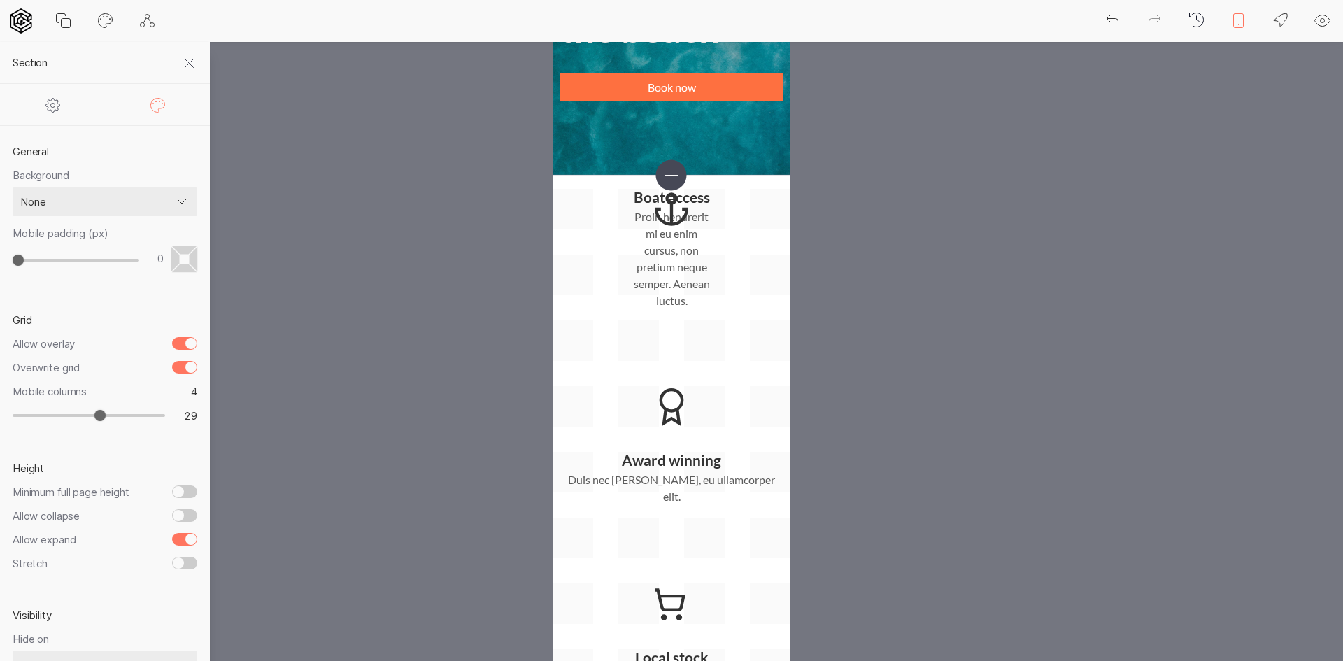
type input "28"
type input "27"
type input "26"
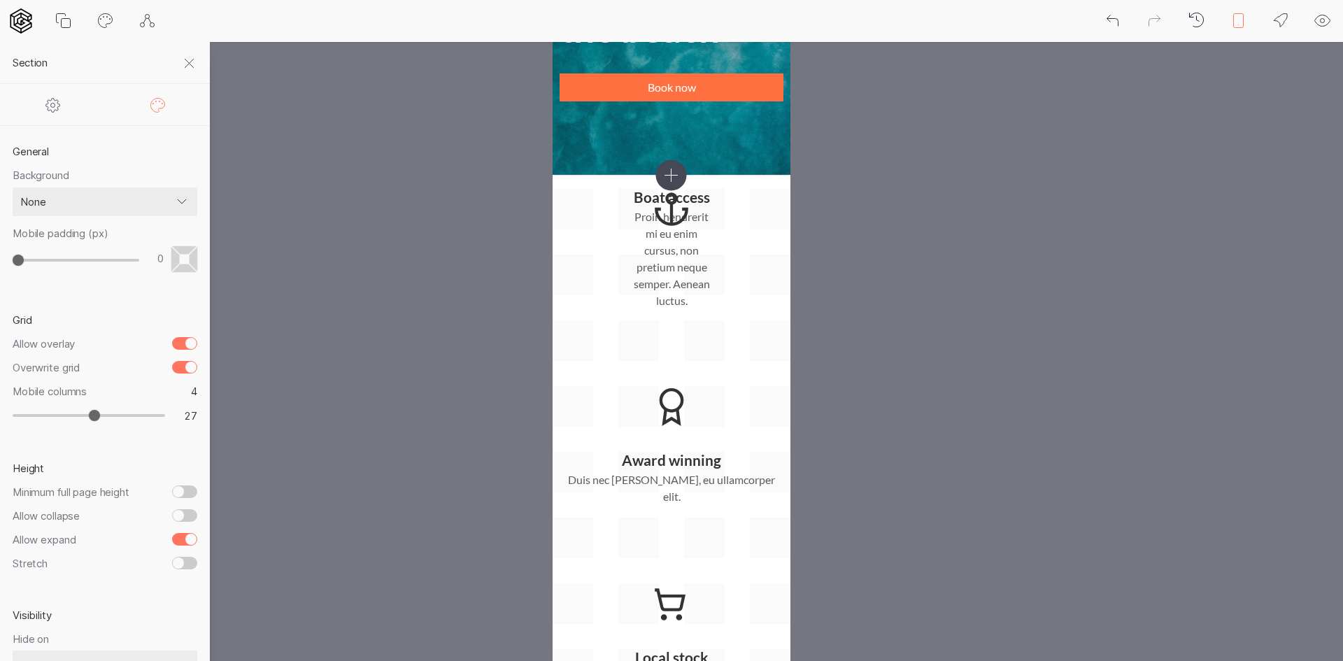
type input "26"
type input "25"
type input "24"
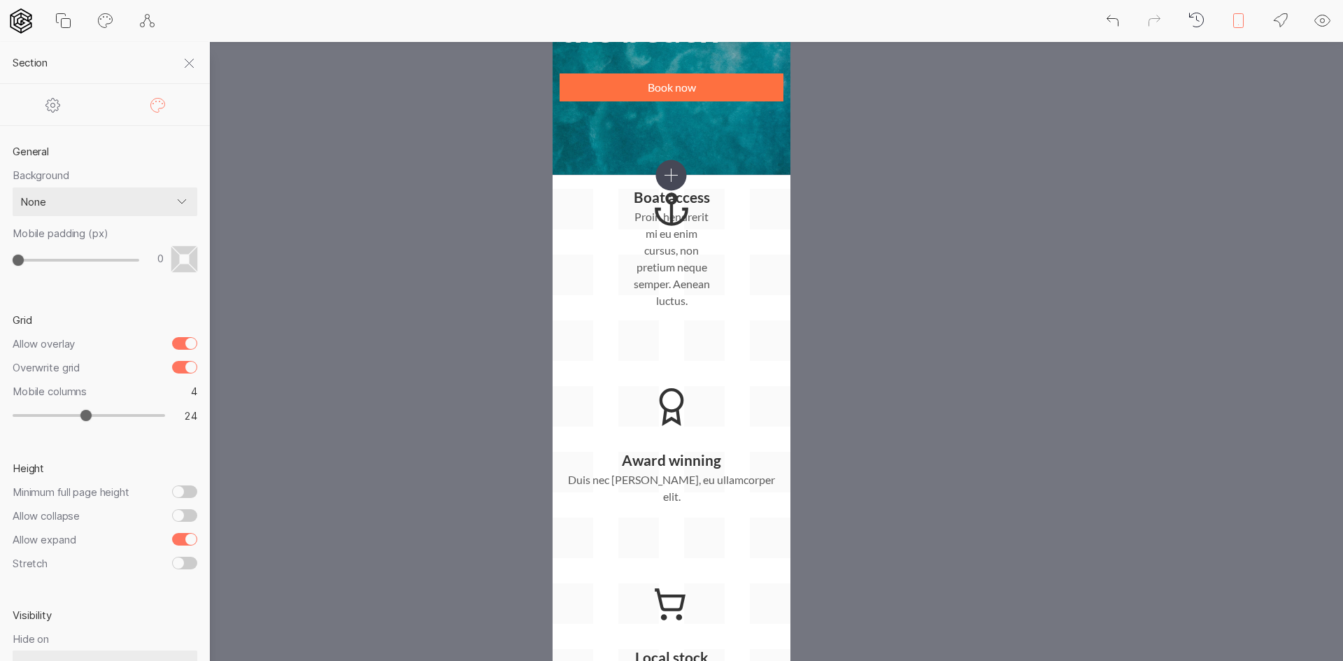
type input "23"
type input "22"
type input "21"
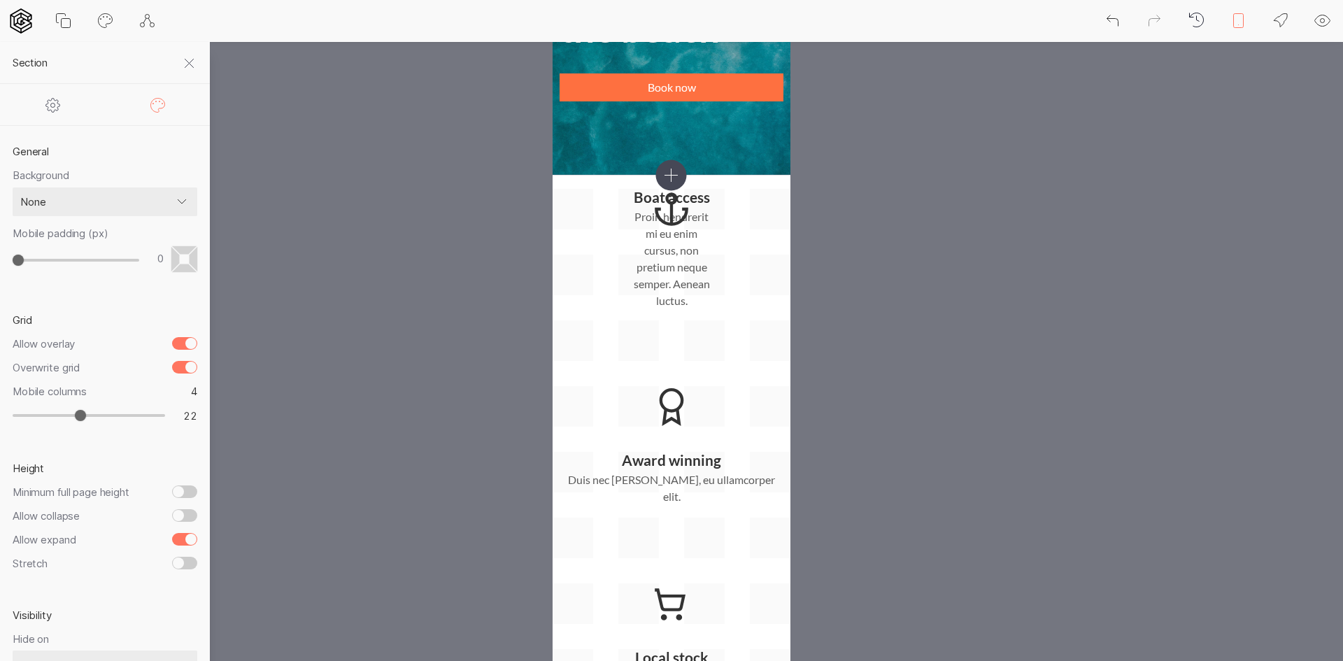
type input "21"
type input "20"
type input "19"
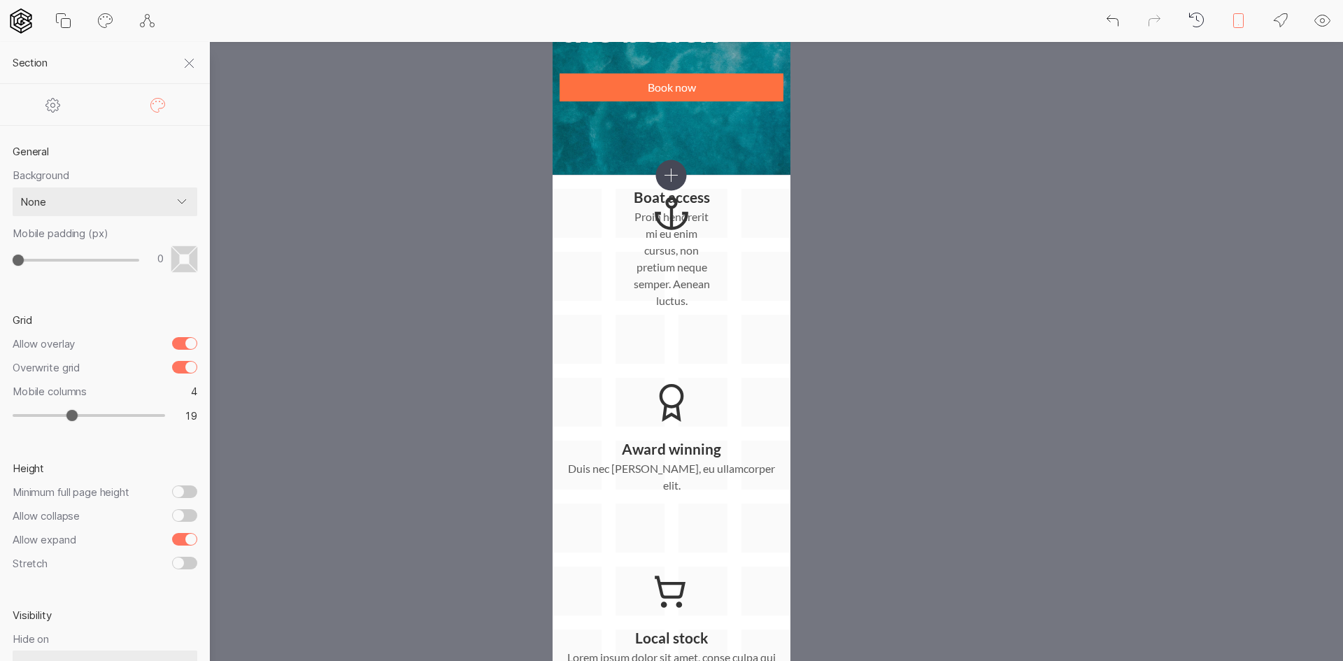
type input "18"
type input "17"
type input "16"
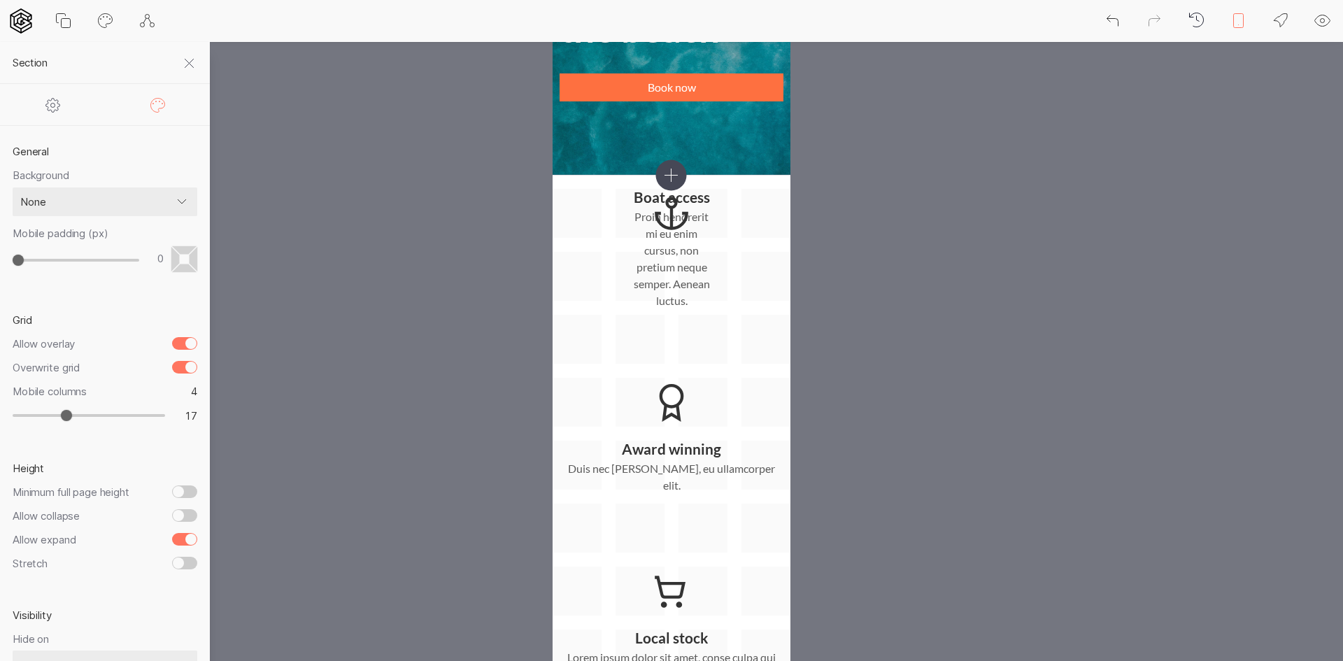
type input "16"
type input "15"
type input "16"
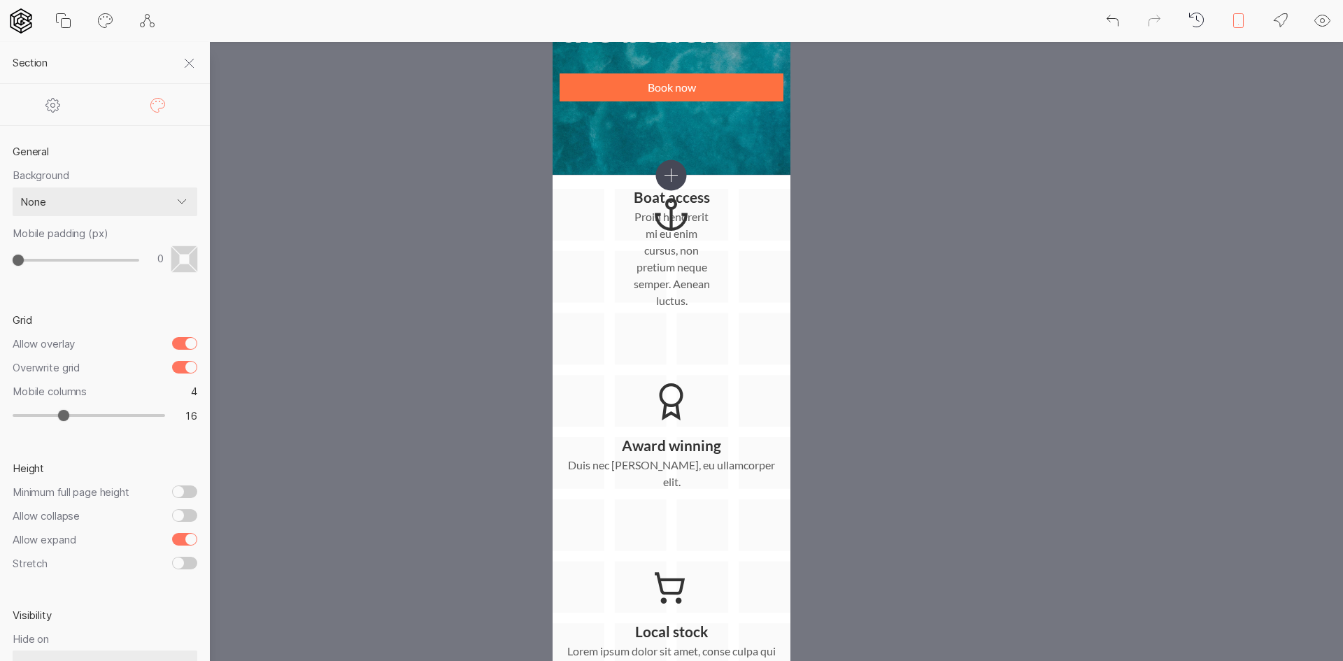
type input "17"
type input "18"
type input "19"
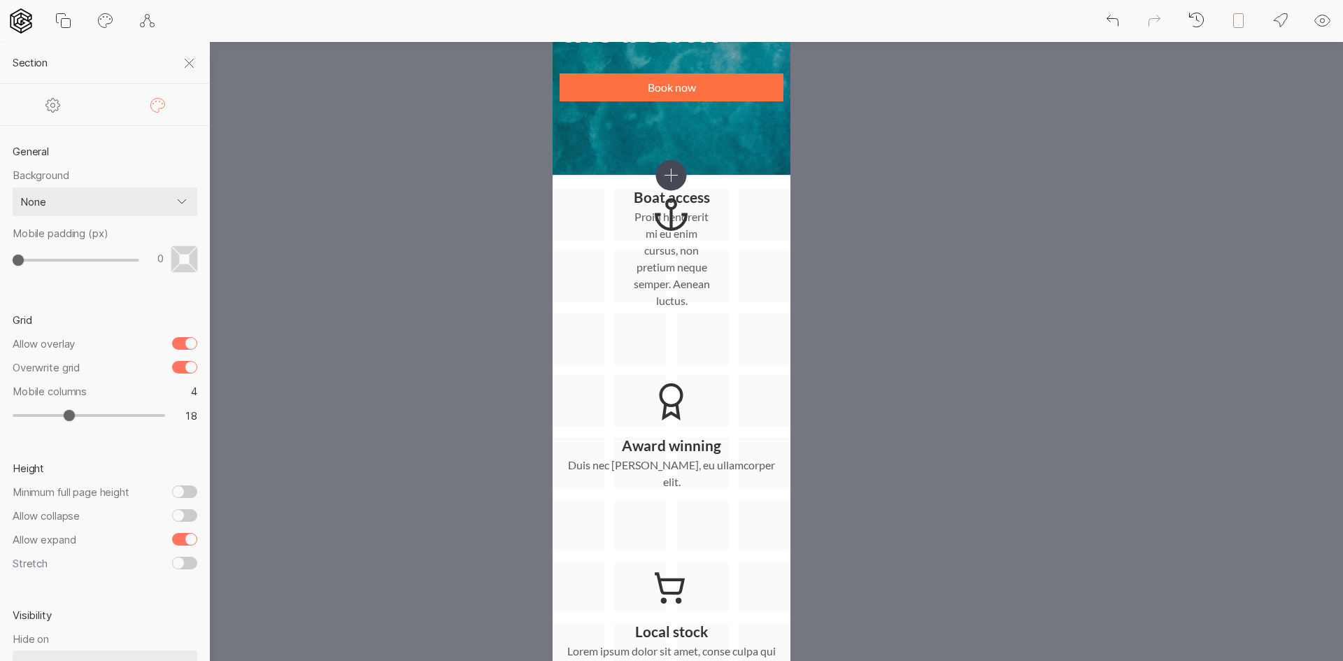
type input "19"
type input "25"
type input "29"
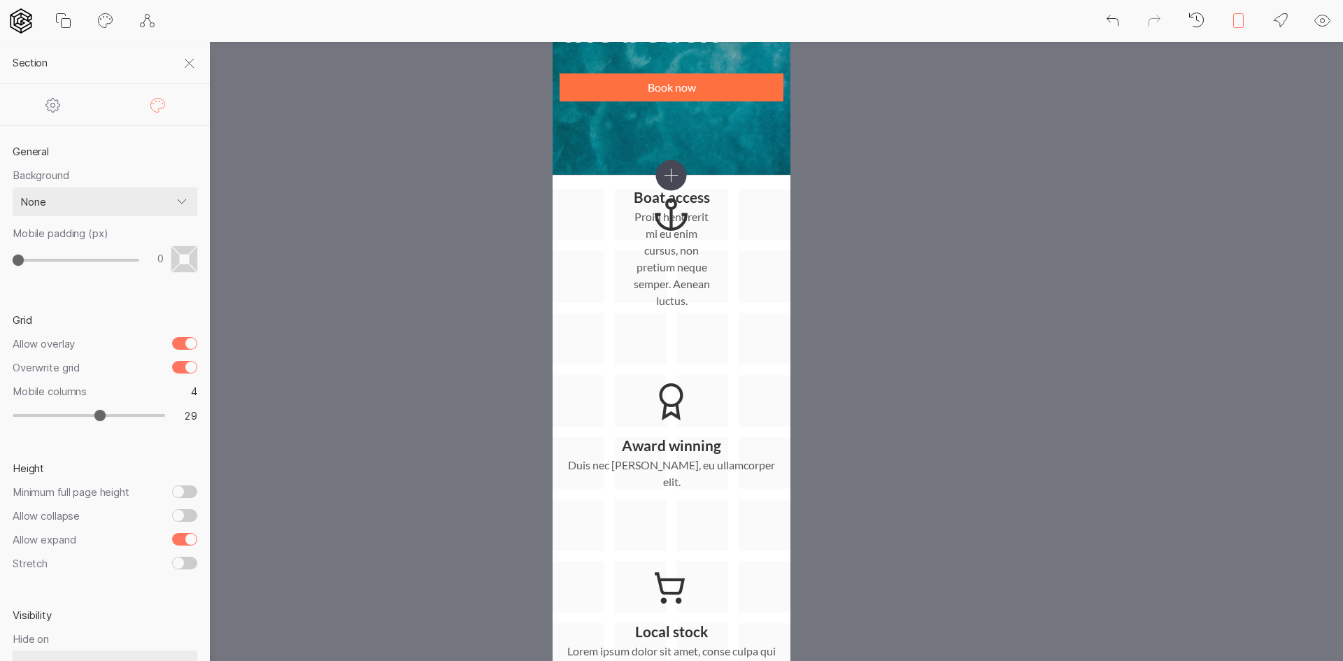
type input "30"
type input "31"
type input "33"
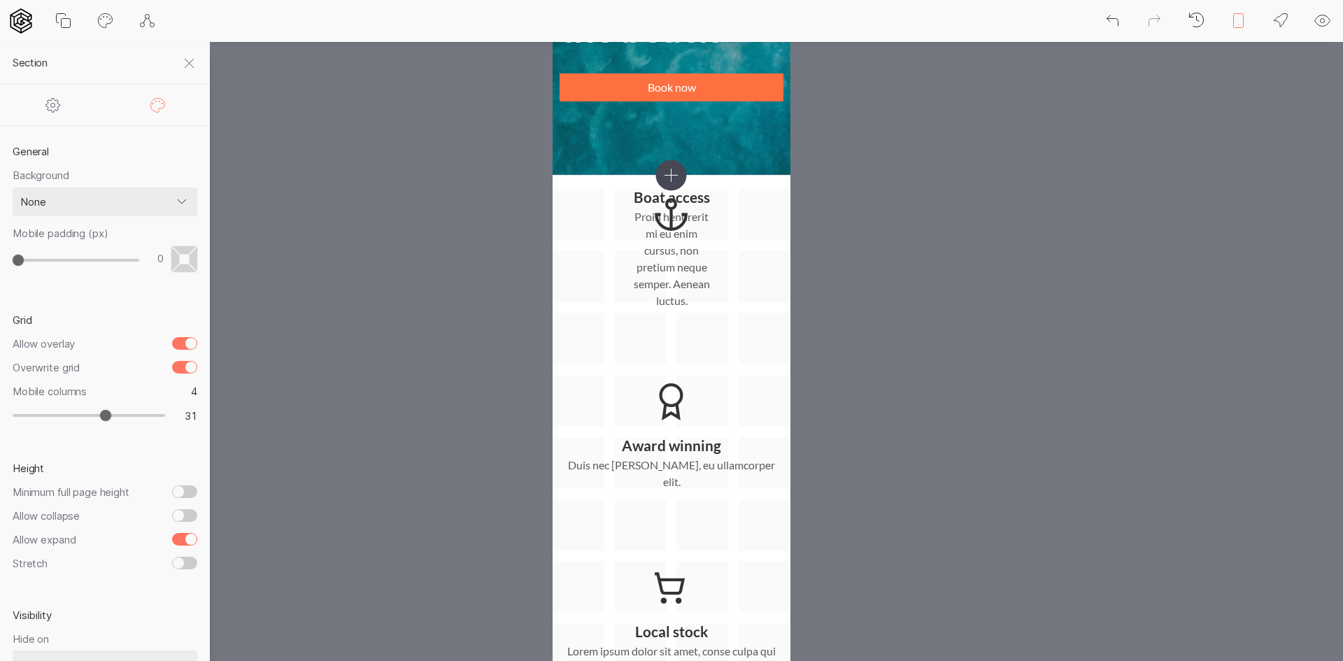
type input "33"
type input "34"
type input "35"
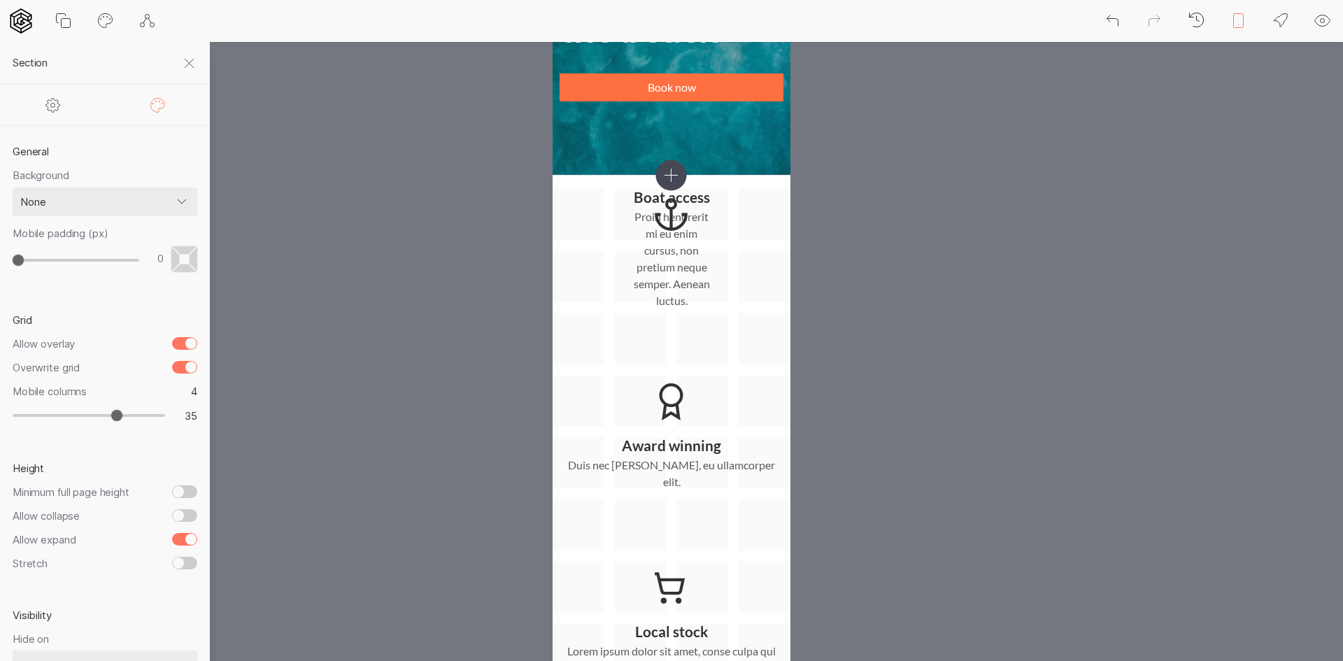
type input "36"
type input "37"
type input "38"
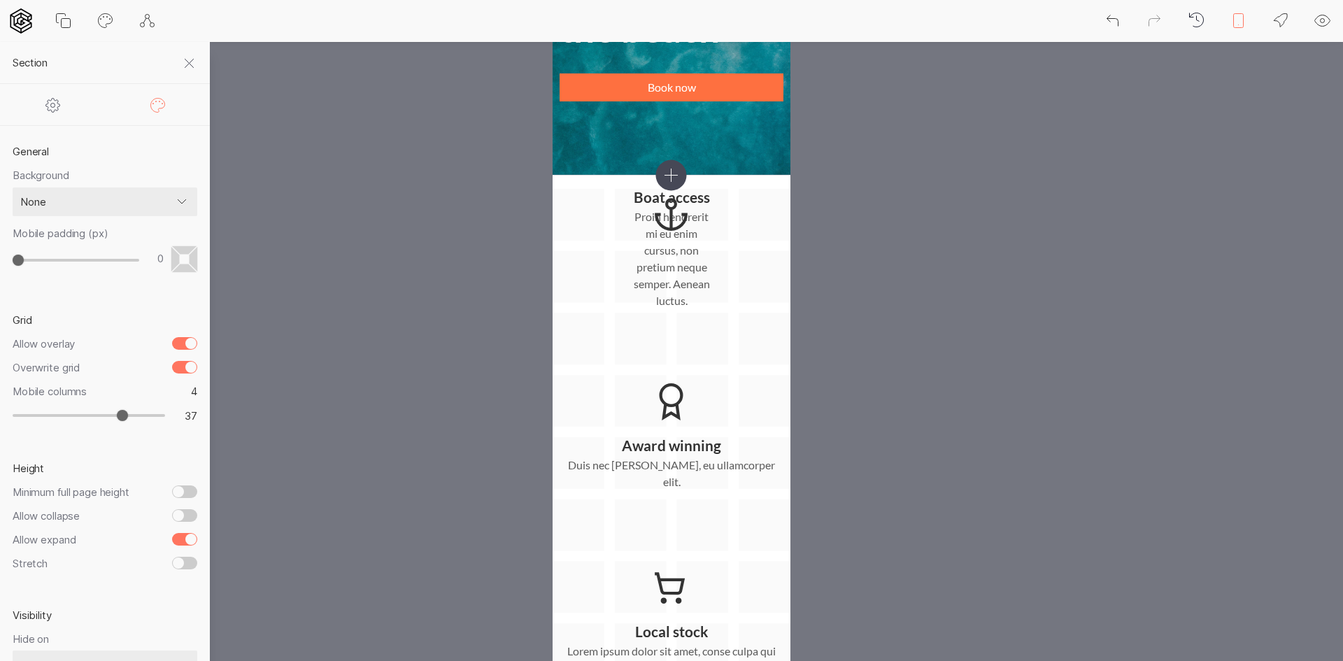
type input "38"
type input "39"
drag, startPoint x: 73, startPoint y: 414, endPoint x: 80, endPoint y: 409, distance: 8.5
click at [80, 409] on input "range" at bounding box center [89, 415] width 152 height 13
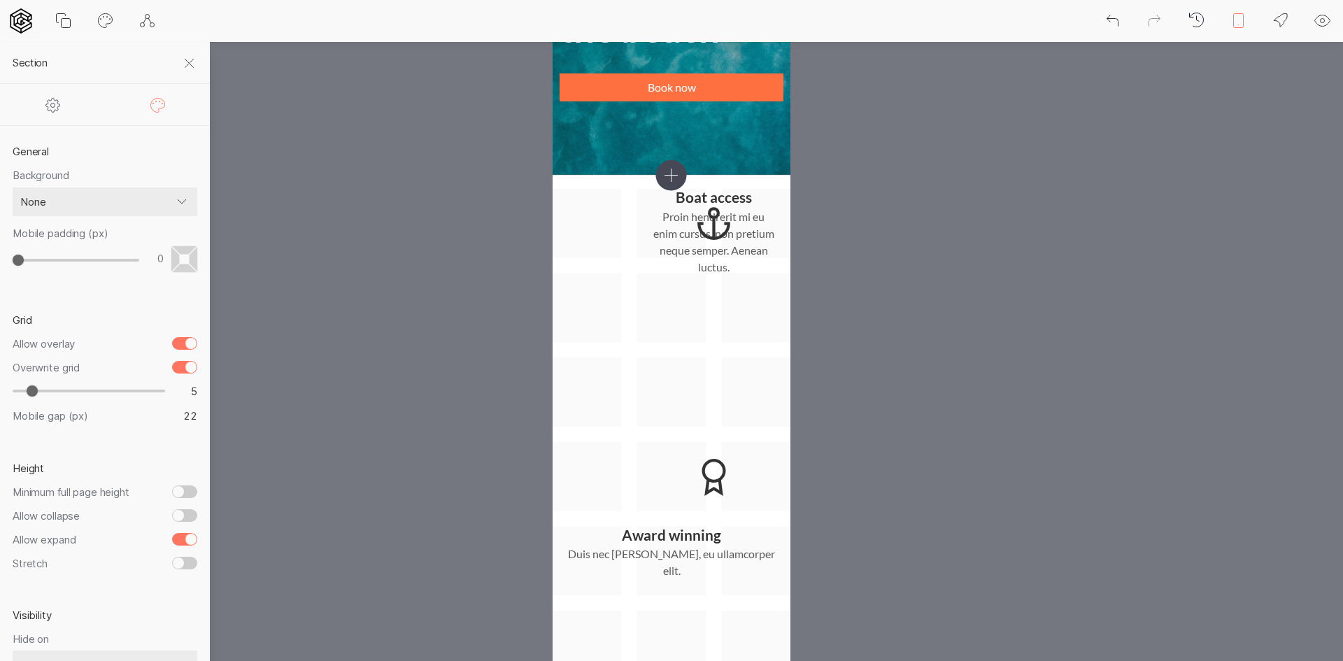
click at [31, 391] on input "range" at bounding box center [89, 391] width 152 height 13
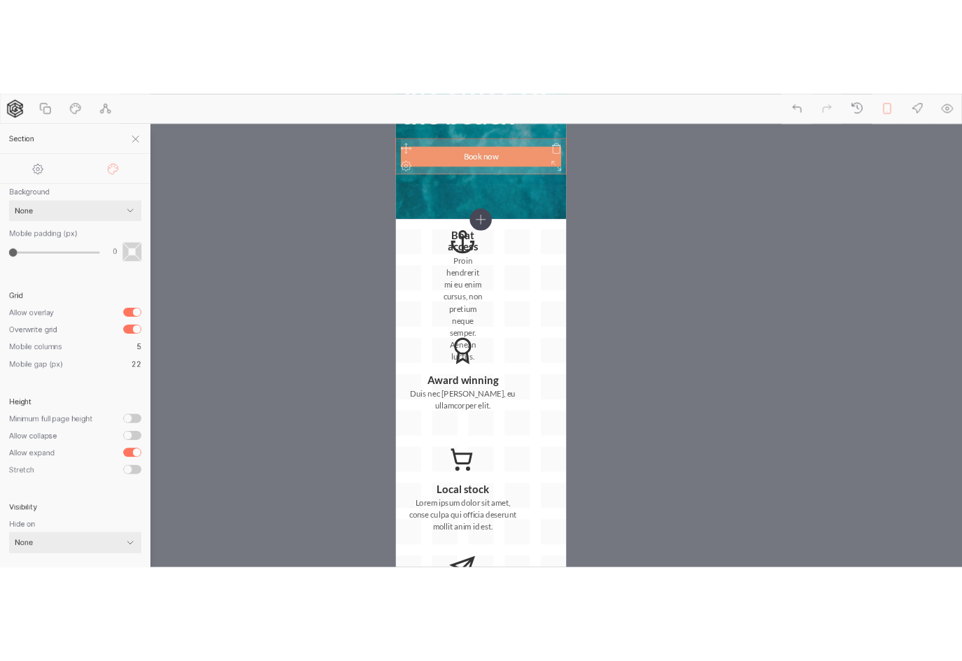
scroll to position [0, 0]
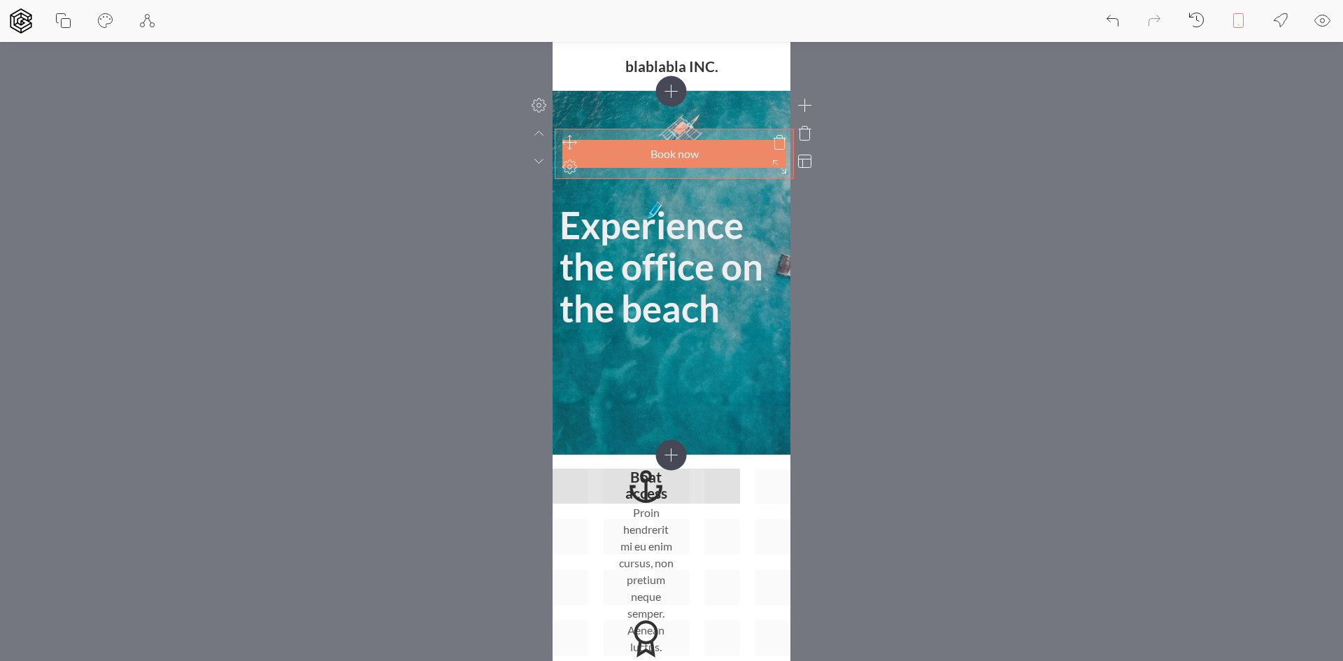
click at [571, 134] on icon at bounding box center [570, 142] width 17 height 17
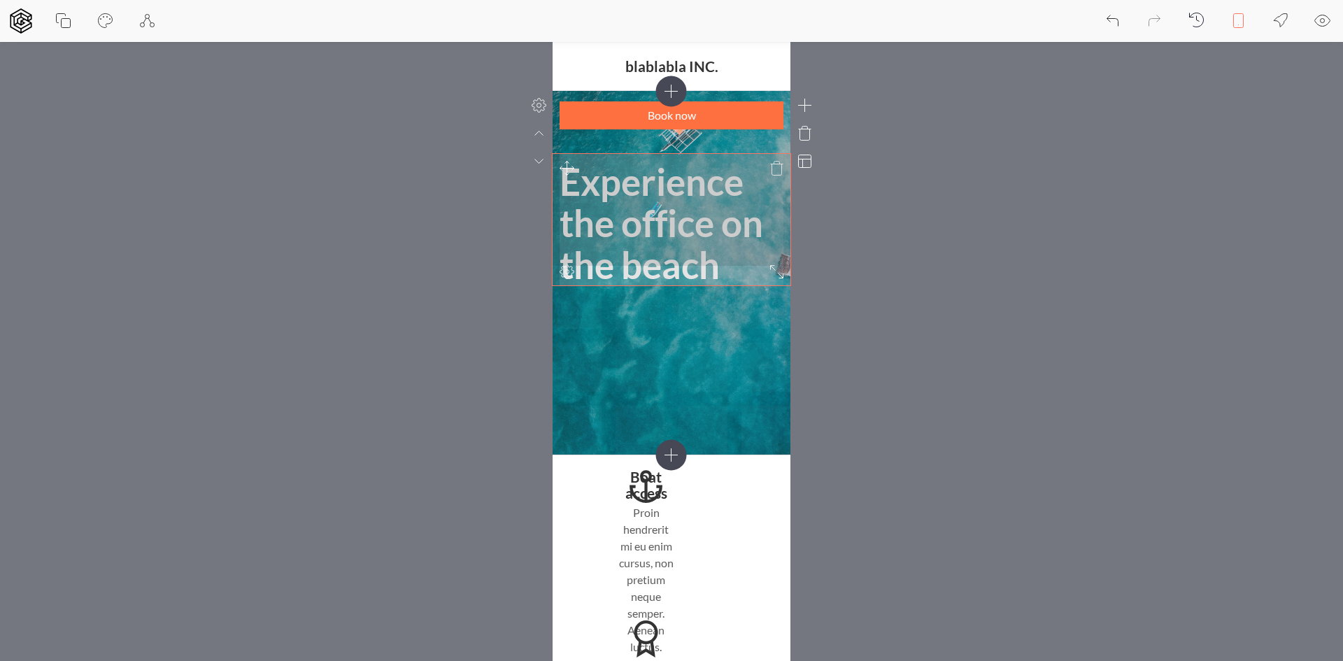
click at [777, 280] on div "Experience the office on the beach Book now" at bounding box center [672, 273] width 238 height 364
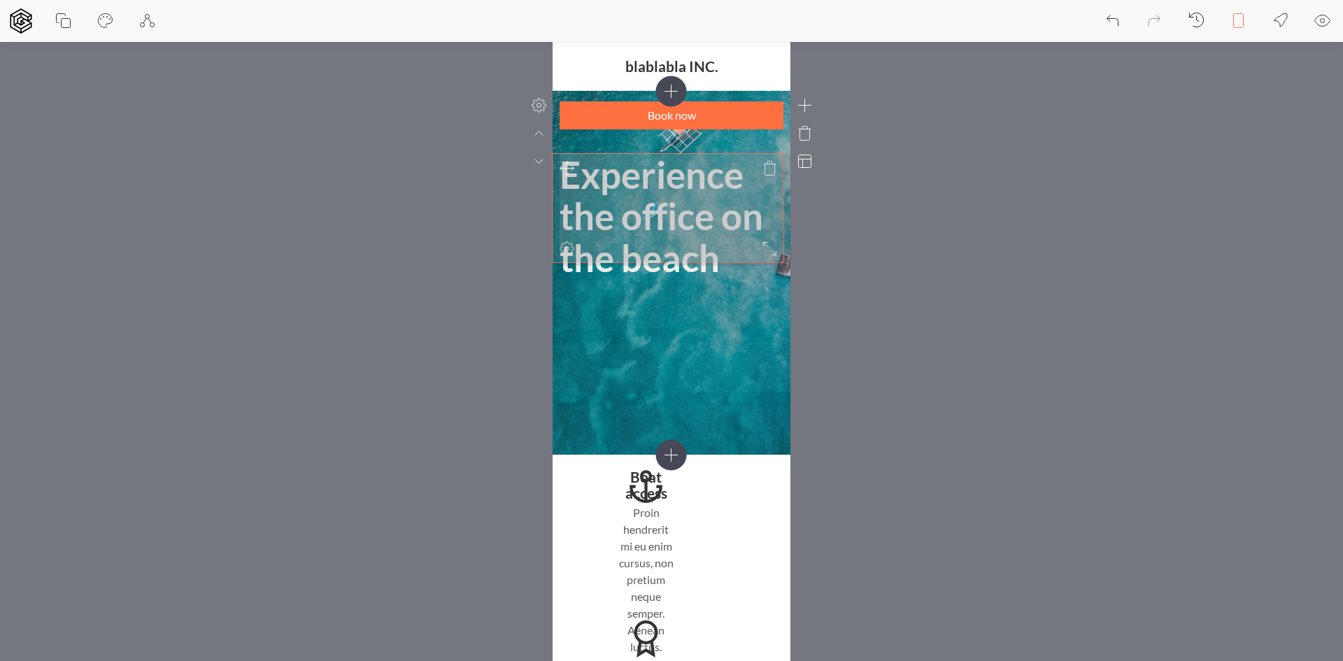
click at [778, 256] on div "Experience the office on the beach Book now" at bounding box center [672, 273] width 238 height 364
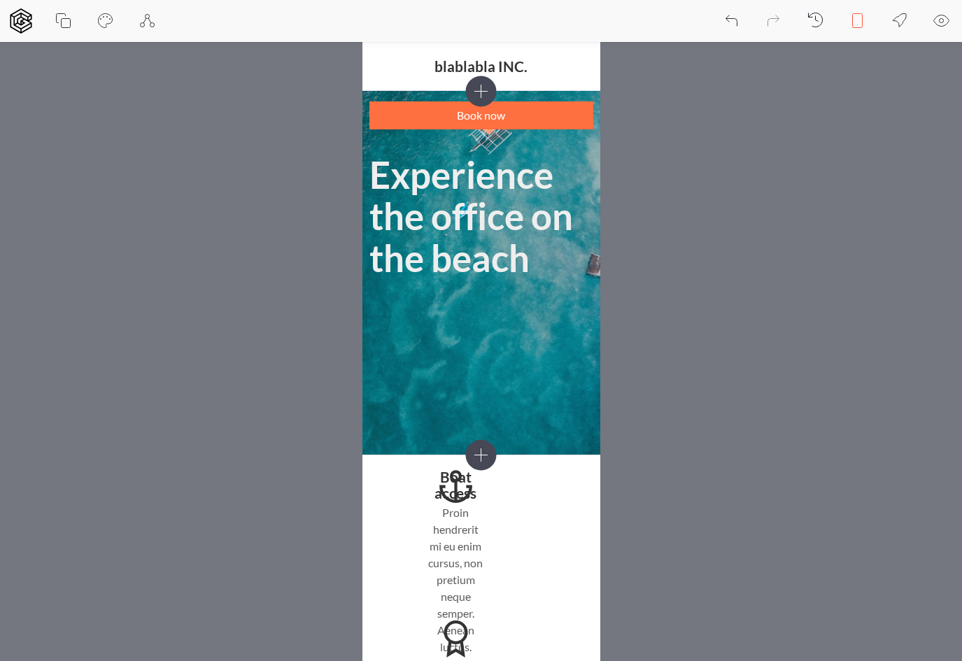
click at [853, 27] on icon at bounding box center [858, 21] width 10 height 14
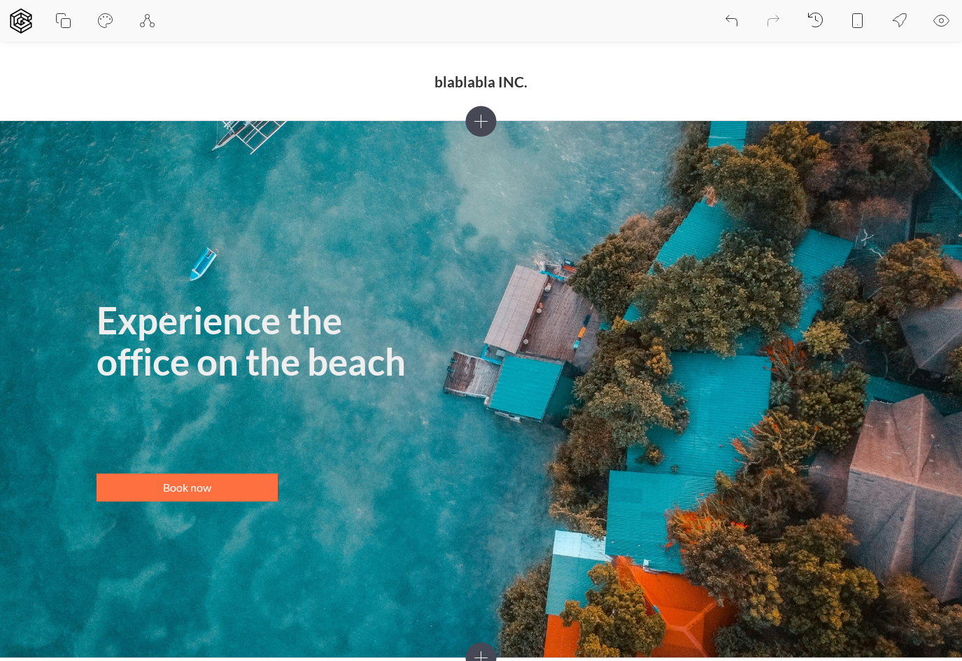
click at [936, 27] on icon at bounding box center [941, 21] width 17 height 17
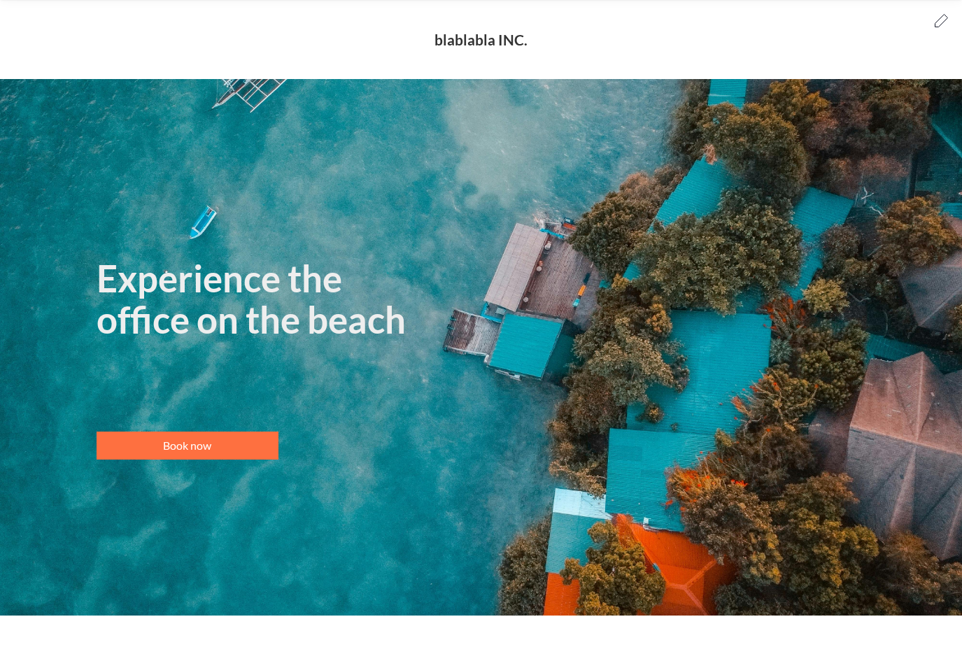
click at [938, 22] on icon at bounding box center [941, 20] width 17 height 17
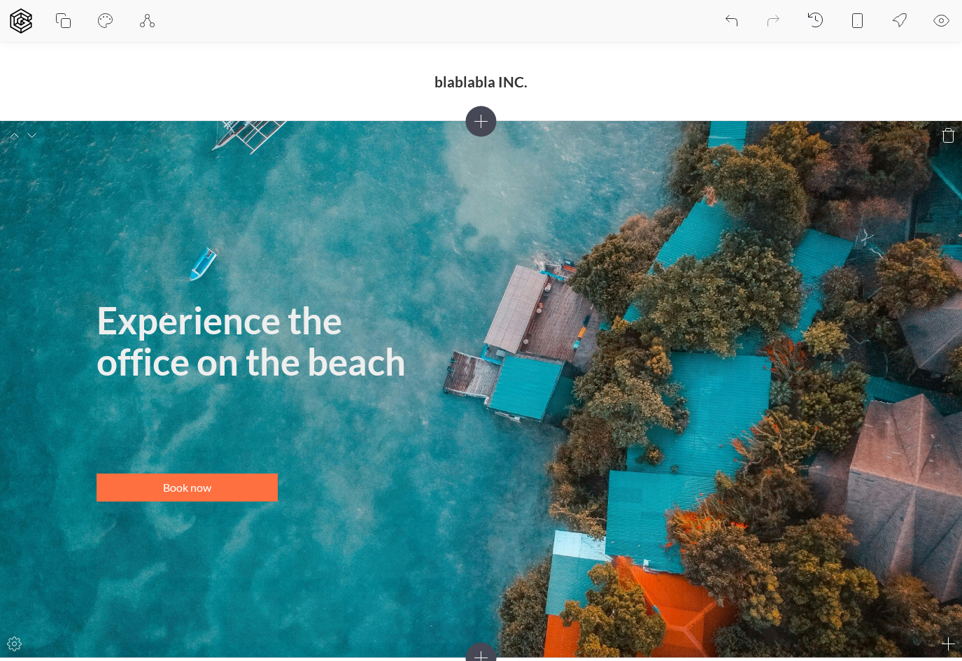
click at [883, 126] on section "Experience the office on the beach Book now" at bounding box center [481, 389] width 962 height 536
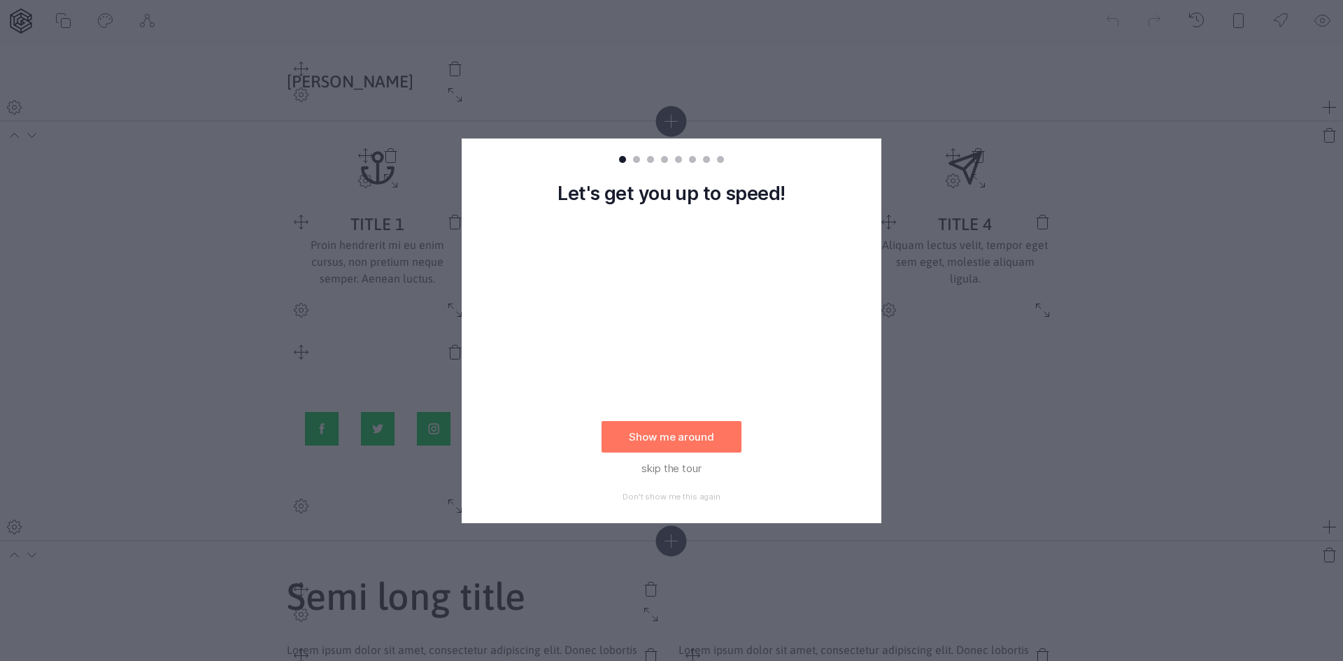
click at [1015, 280] on rect at bounding box center [671, 330] width 1343 height 661
drag, startPoint x: 951, startPoint y: 219, endPoint x: 905, endPoint y: 253, distance: 57.5
click at [950, 220] on rect at bounding box center [671, 330] width 1343 height 661
click at [657, 470] on button "skip the tour" at bounding box center [671, 467] width 140 height 31
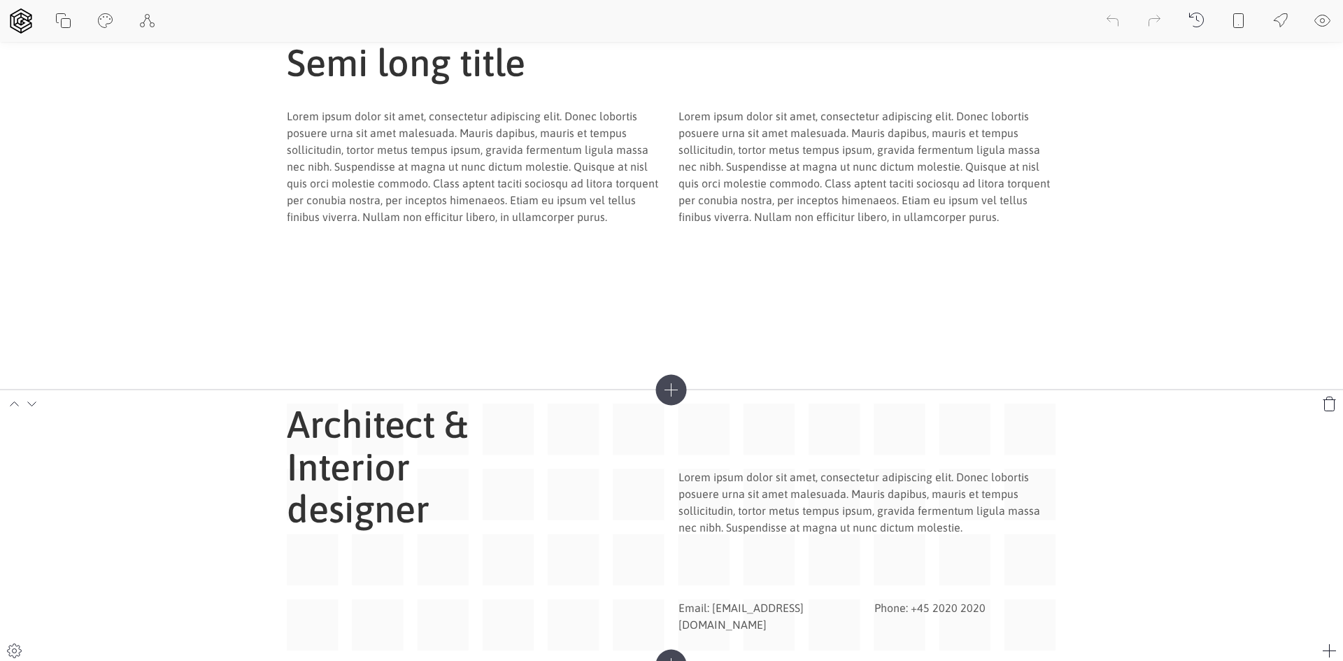
scroll to position [528, 0]
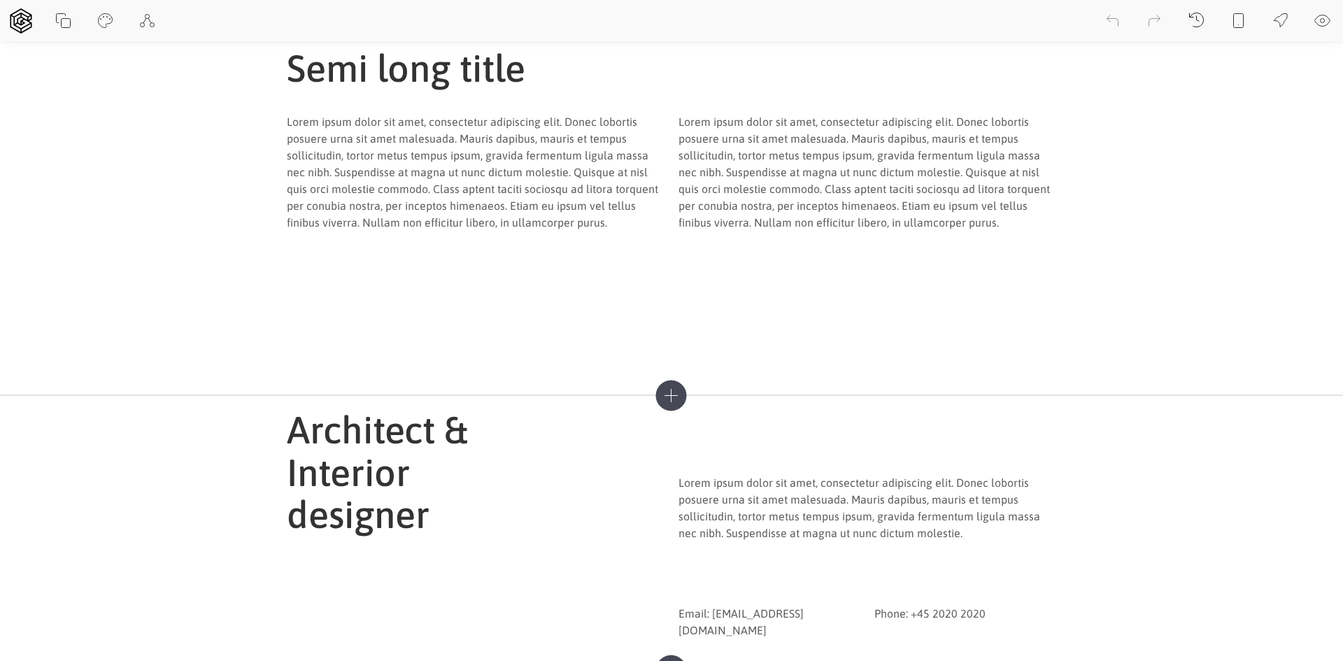
click at [671, 387] on icon at bounding box center [671, 395] width 31 height 31
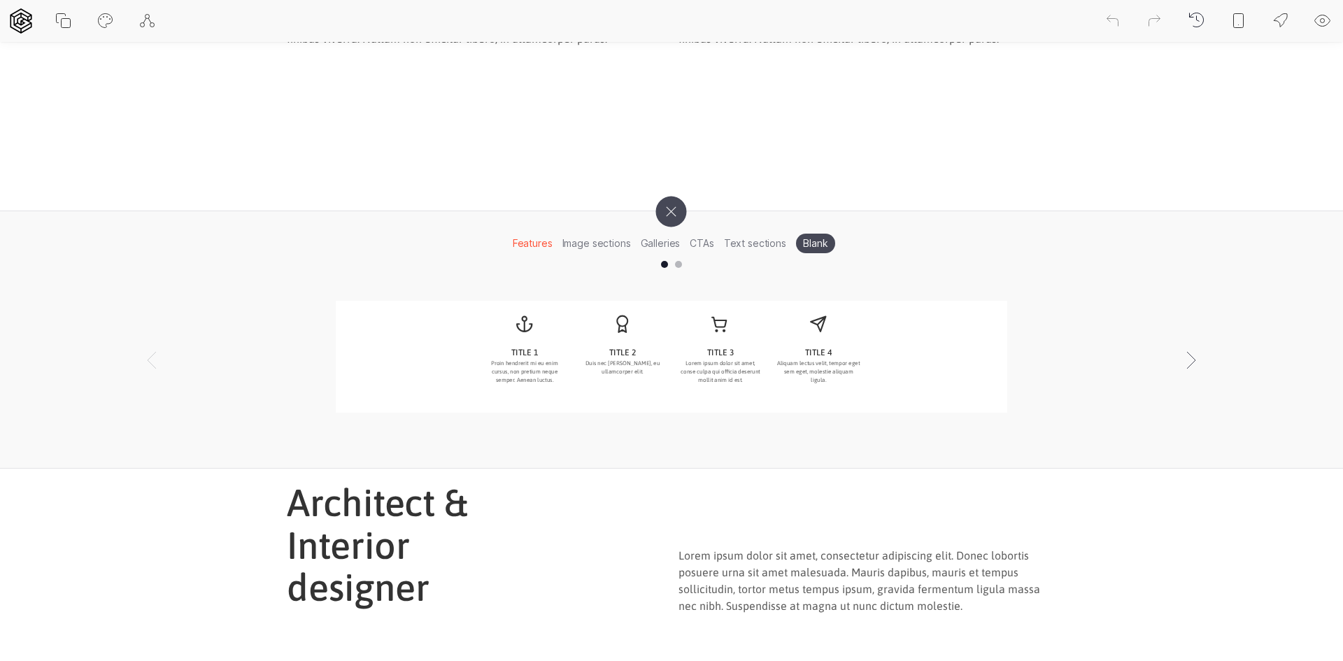
scroll to position [738, 0]
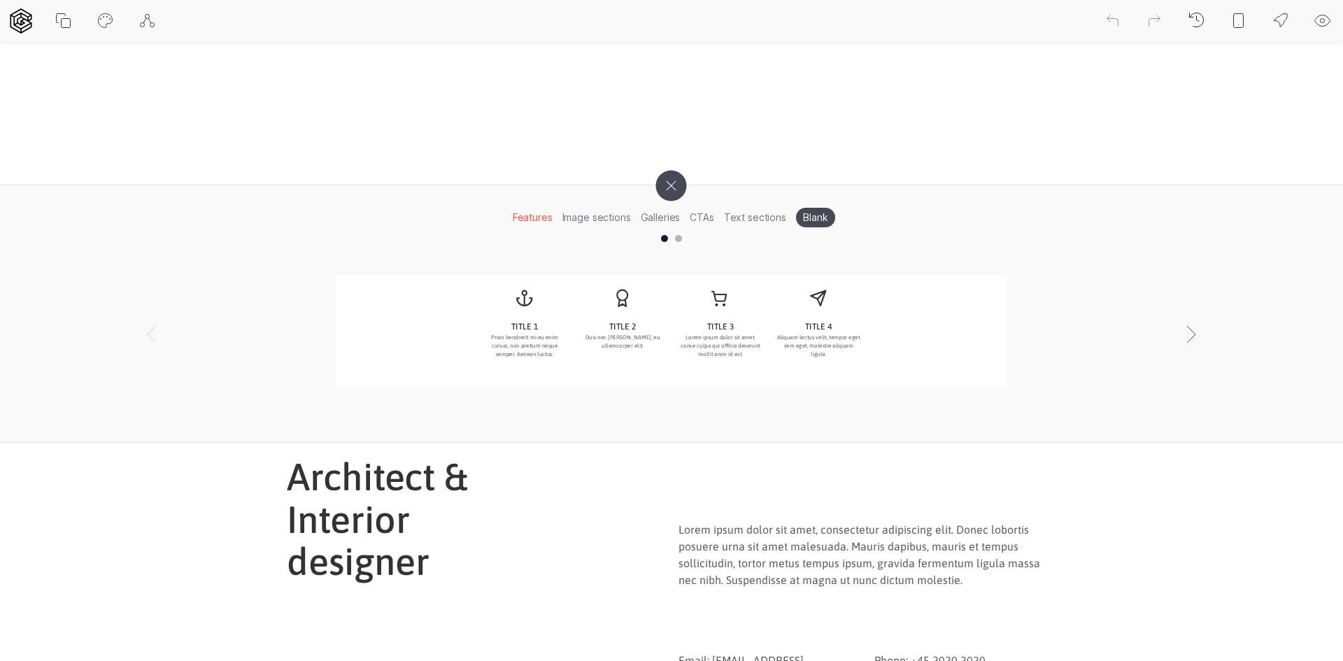
click at [611, 221] on li "Image sections" at bounding box center [596, 217] width 78 height 22
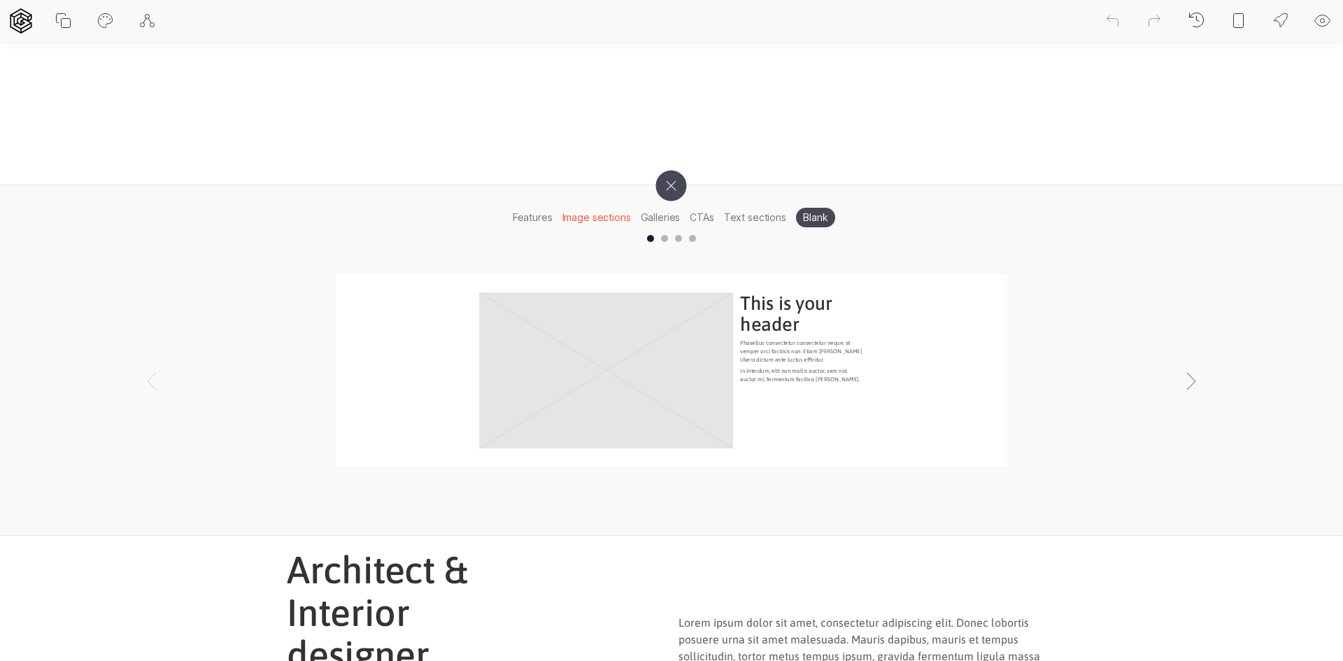
click at [651, 218] on li "Galleries" at bounding box center [661, 217] width 50 height 22
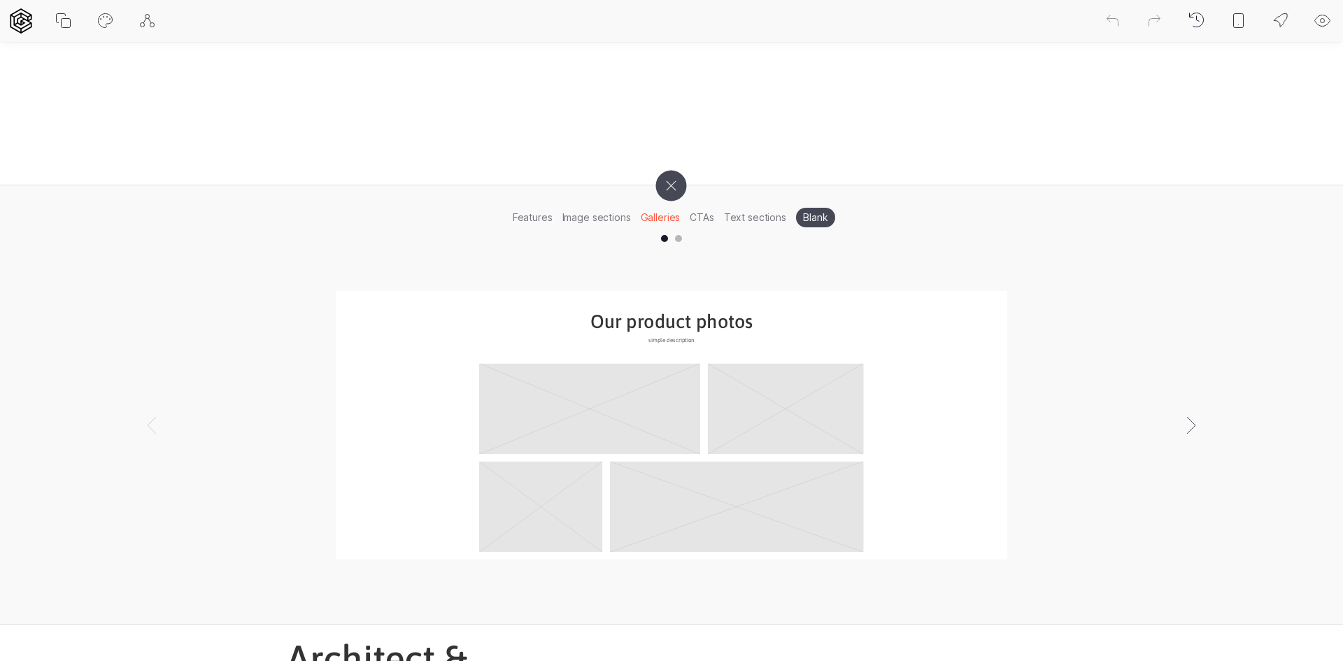
click at [701, 216] on li "CTAs" at bounding box center [702, 217] width 34 height 22
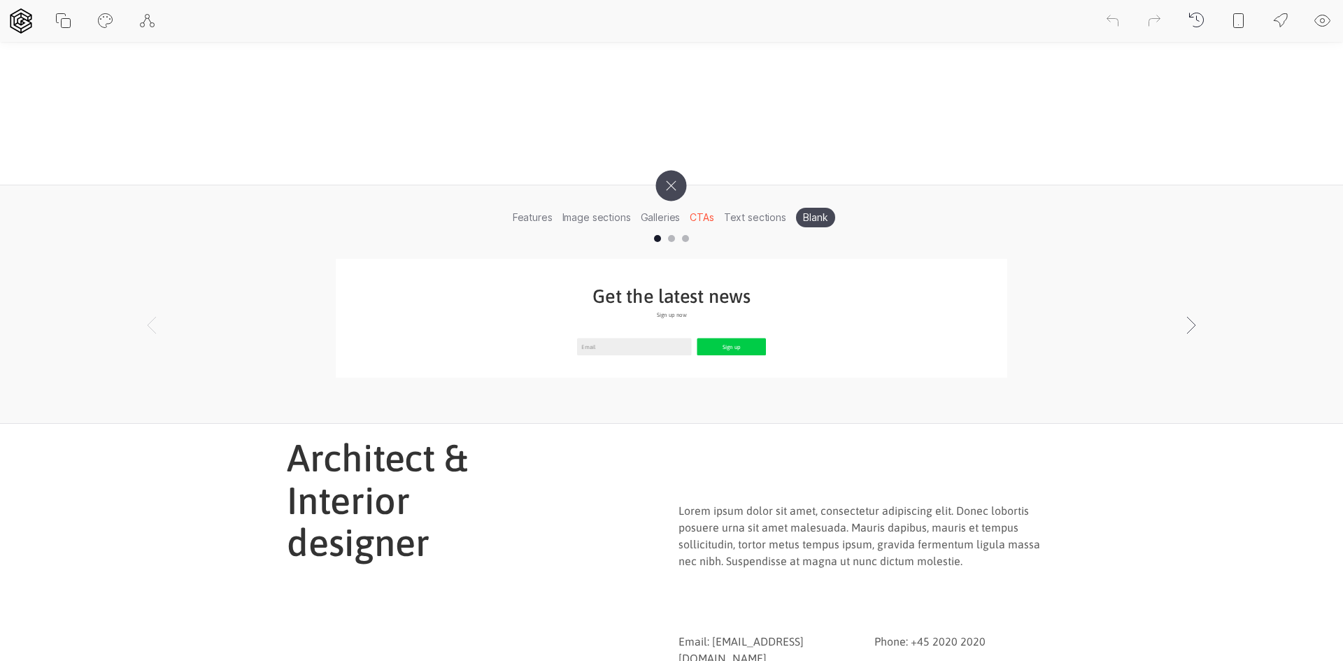
click at [752, 218] on li "Text sections" at bounding box center [755, 217] width 72 height 22
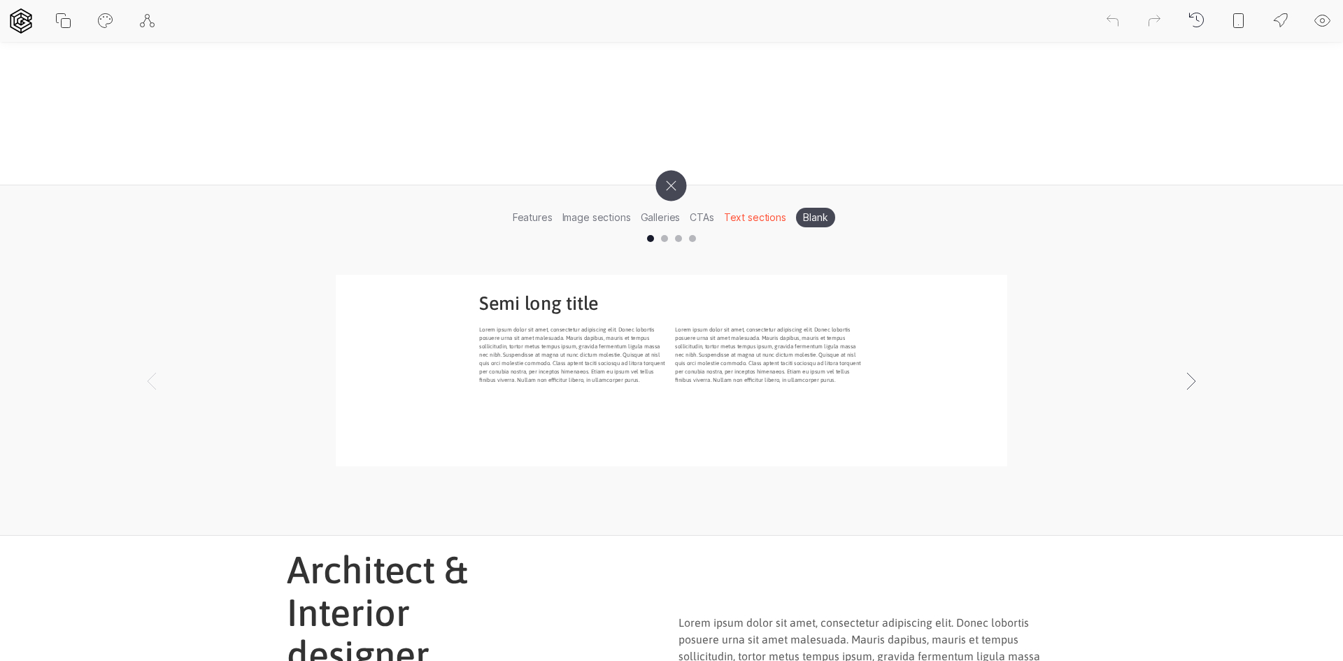
click at [683, 217] on li "Galleries" at bounding box center [661, 217] width 50 height 22
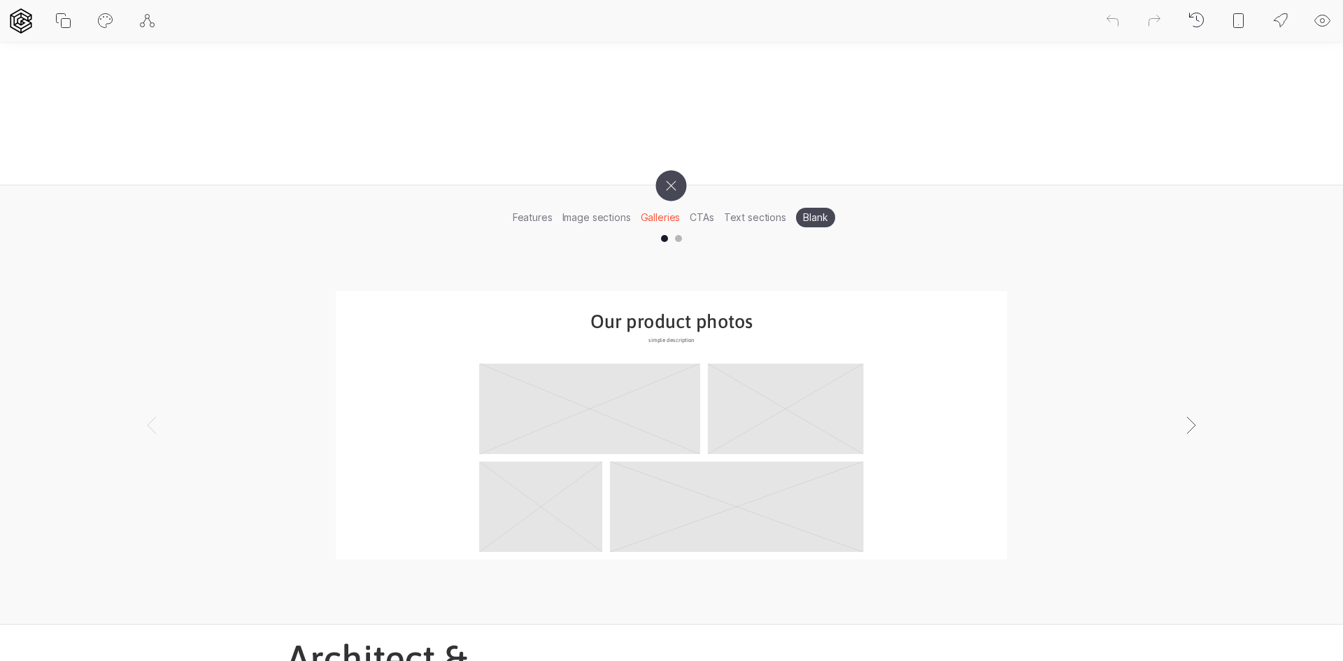
click at [697, 215] on li "CTAs" at bounding box center [702, 217] width 34 height 22
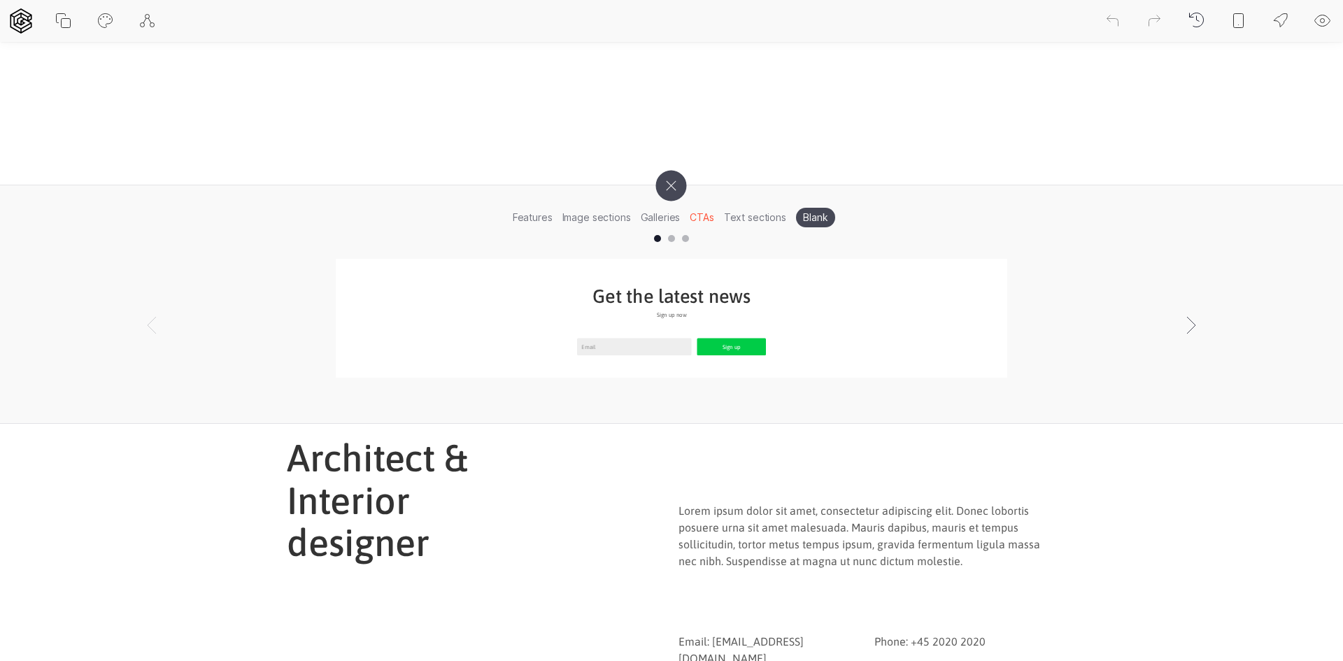
click at [808, 217] on li "Blank" at bounding box center [815, 218] width 39 height 20
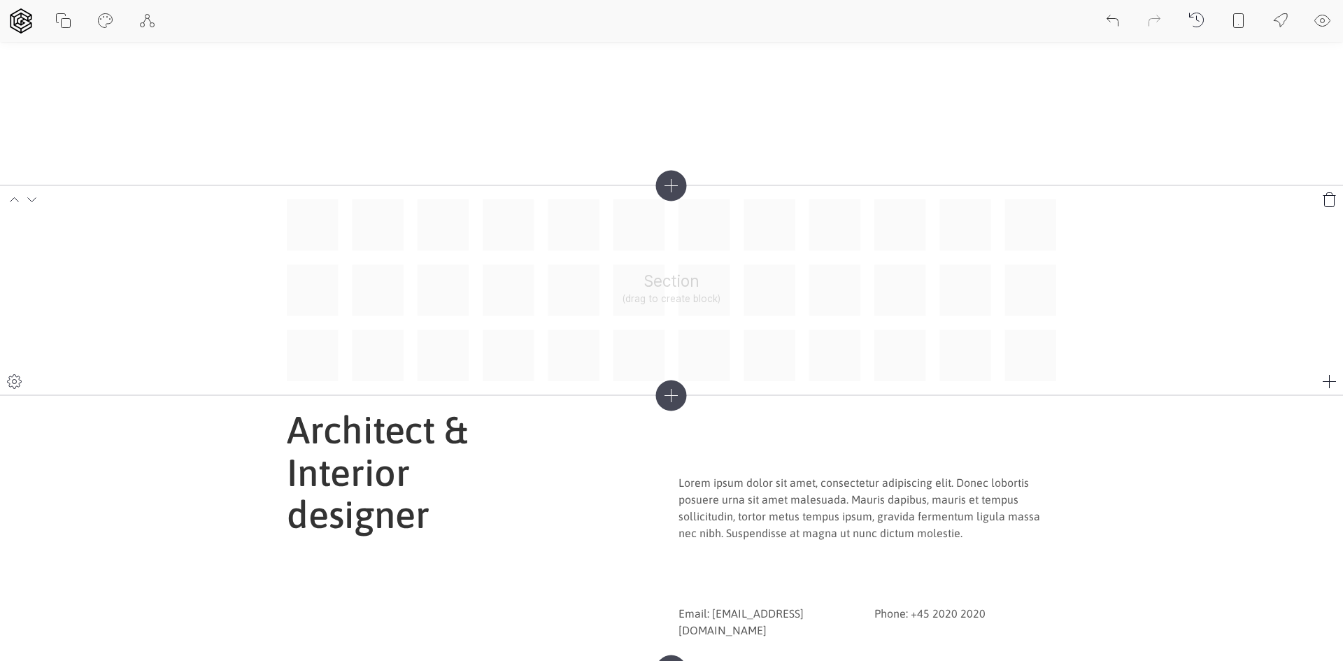
click at [676, 299] on div "Section (drag to create block)" at bounding box center [671, 290] width 769 height 182
click at [651, 289] on div "Section (drag to create block)" at bounding box center [671, 290] width 769 height 182
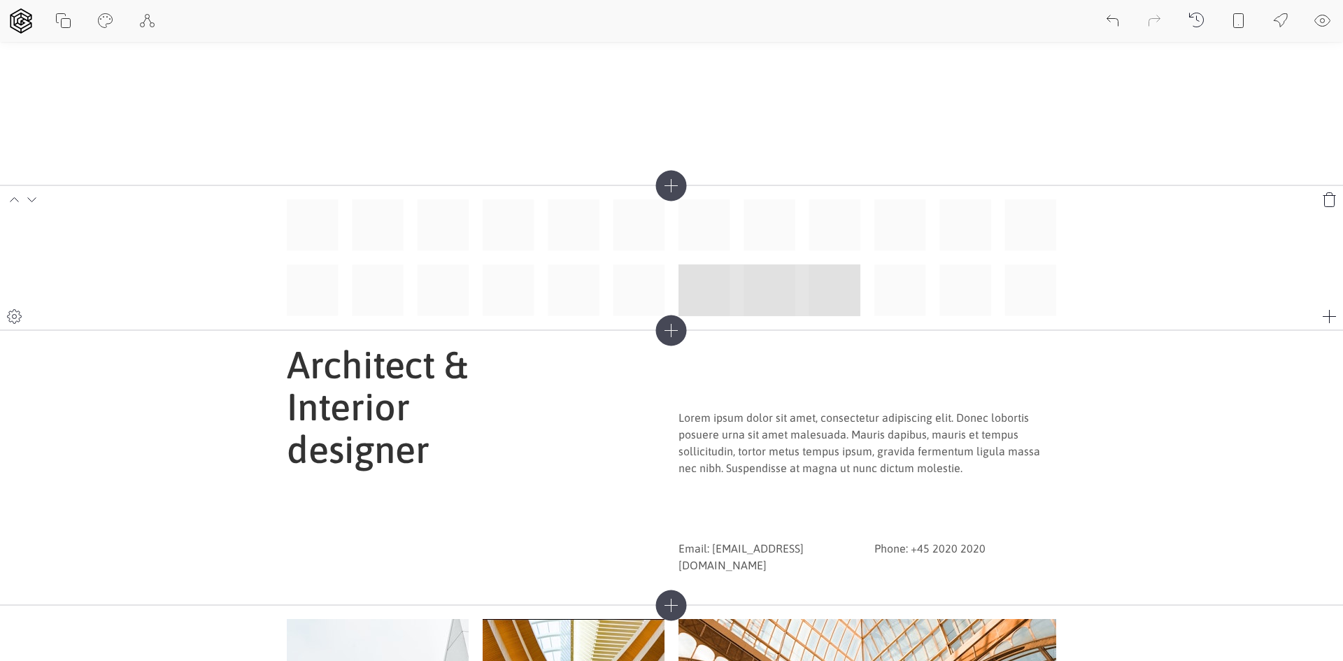
drag, startPoint x: 679, startPoint y: 300, endPoint x: 860, endPoint y: 289, distance: 181.5
click at [860, 289] on div at bounding box center [671, 257] width 769 height 117
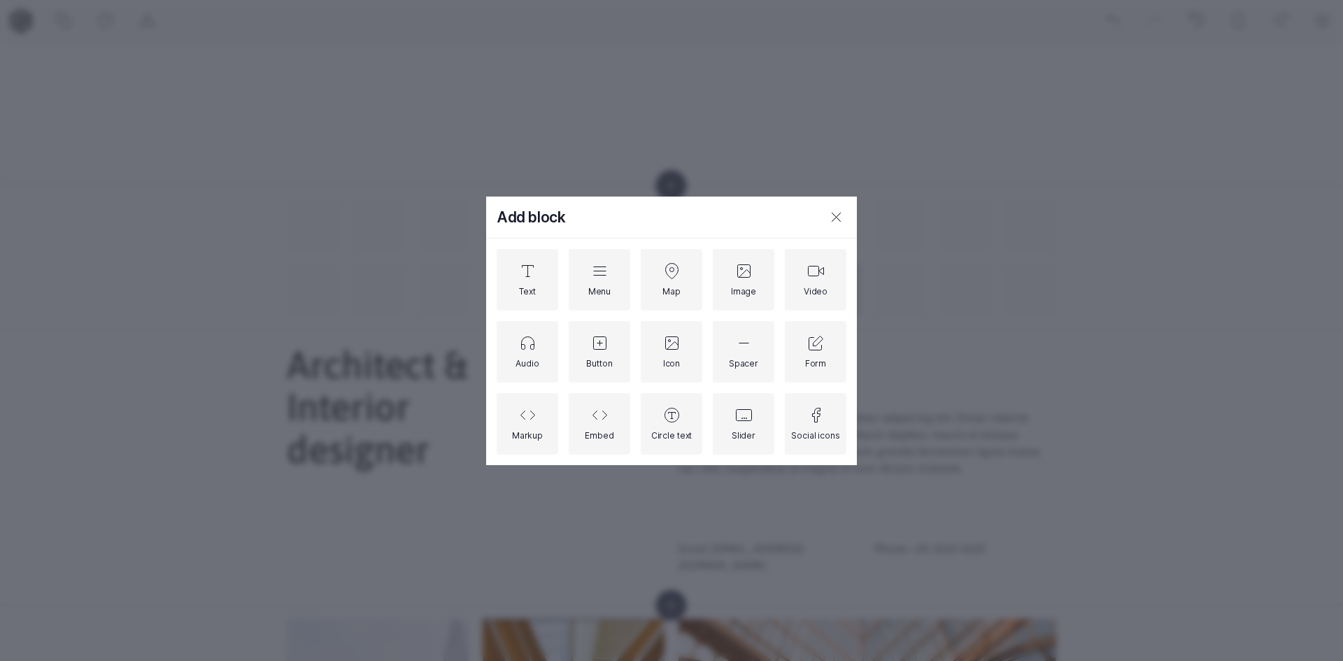
click at [843, 215] on icon at bounding box center [836, 216] width 17 height 17
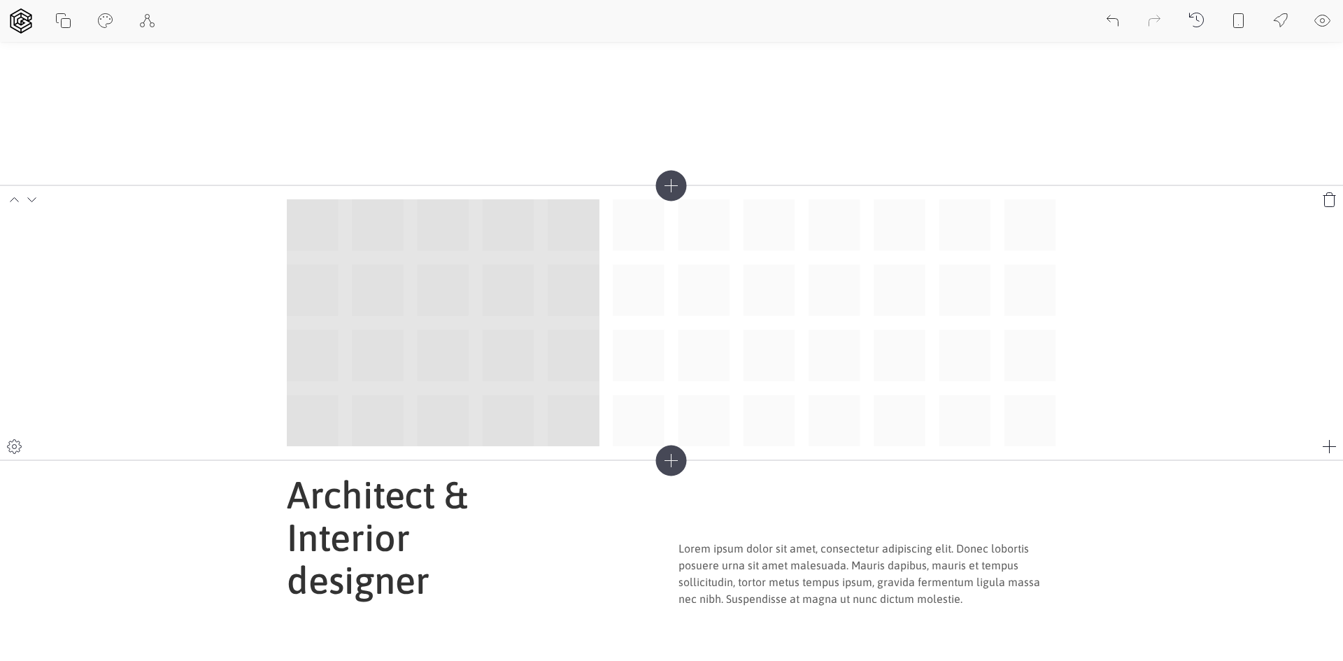
drag, startPoint x: 339, startPoint y: 231, endPoint x: 587, endPoint y: 409, distance: 304.7
click at [587, 409] on div at bounding box center [671, 322] width 769 height 247
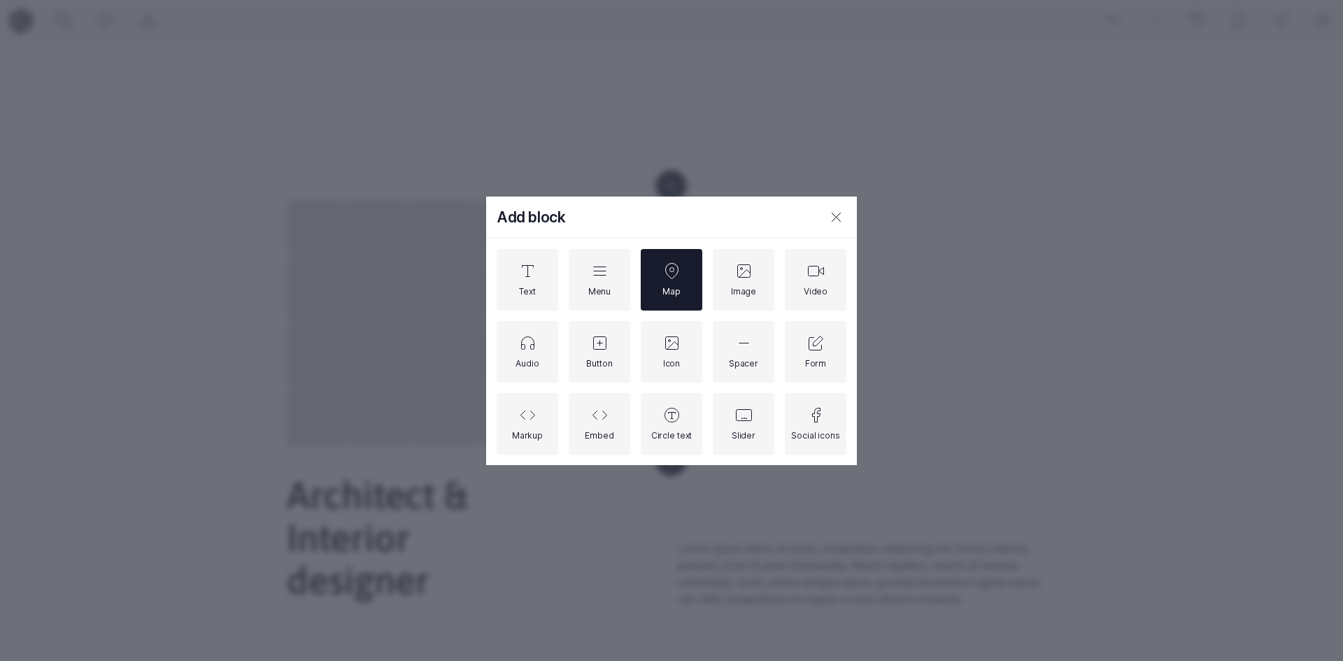
click at [671, 297] on div "Map" at bounding box center [672, 280] width 62 height 62
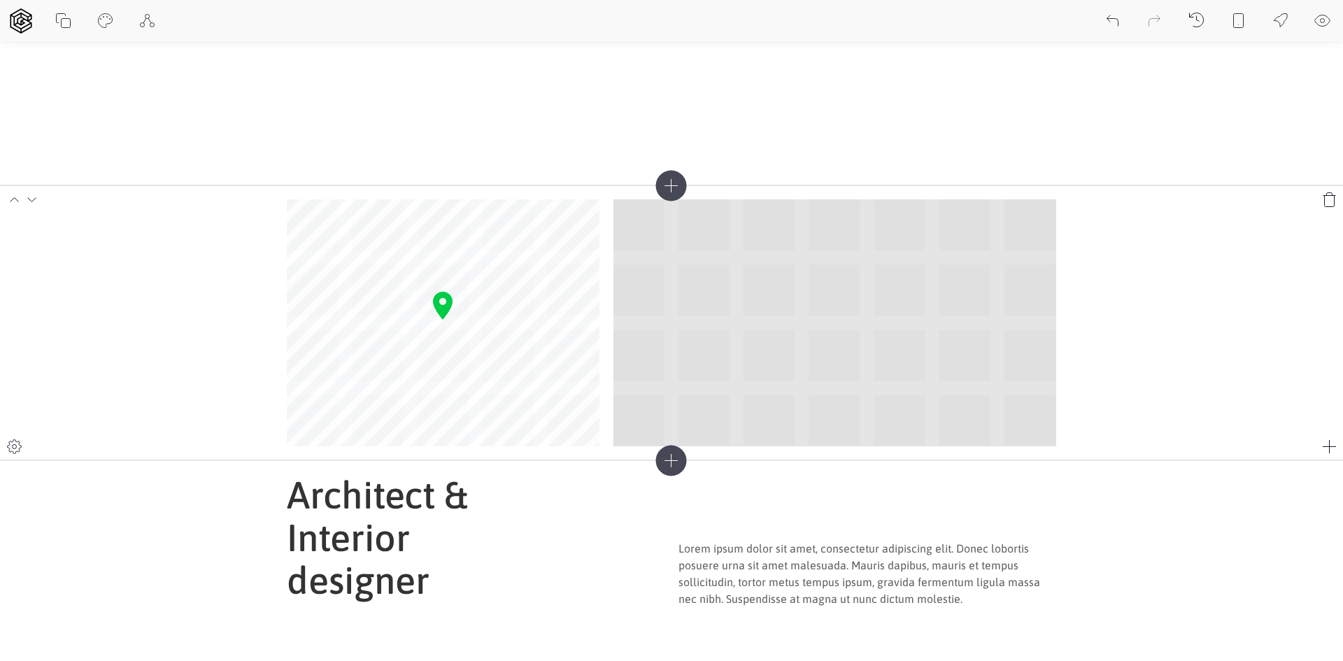
drag, startPoint x: 626, startPoint y: 227, endPoint x: 1029, endPoint y: 428, distance: 450.7
click at [1029, 428] on div at bounding box center [671, 322] width 769 height 247
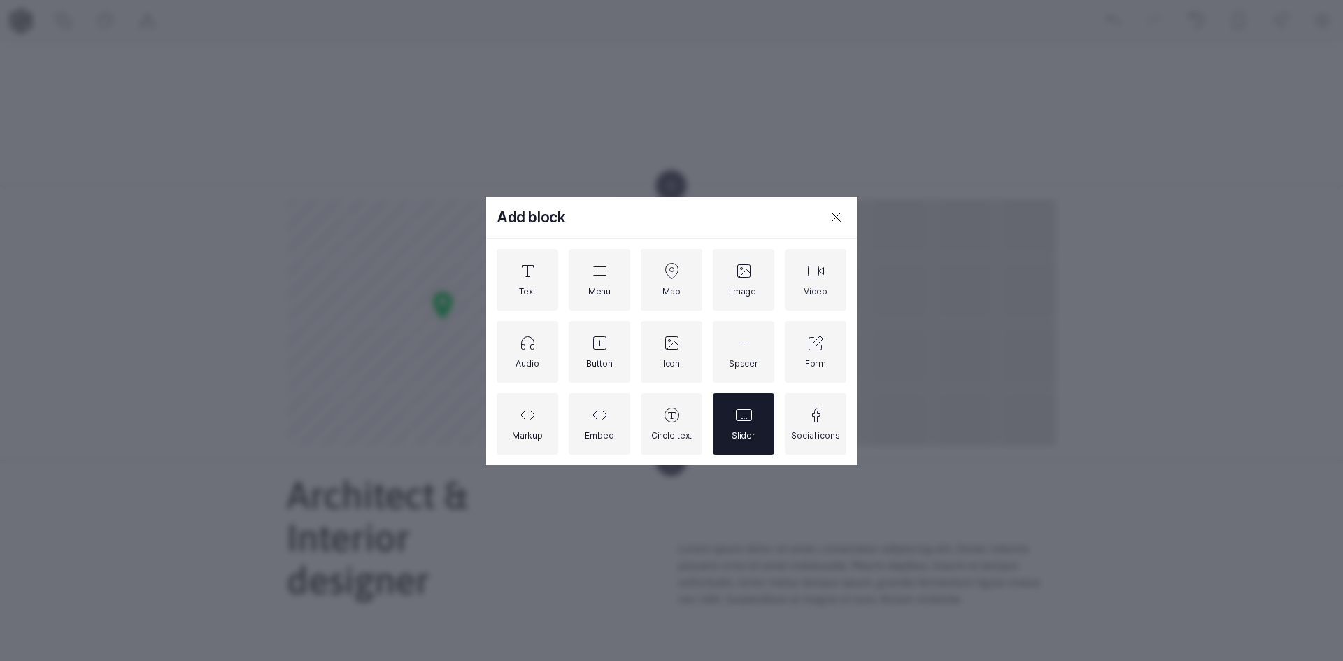
click at [759, 422] on div "Slider" at bounding box center [744, 424] width 62 height 62
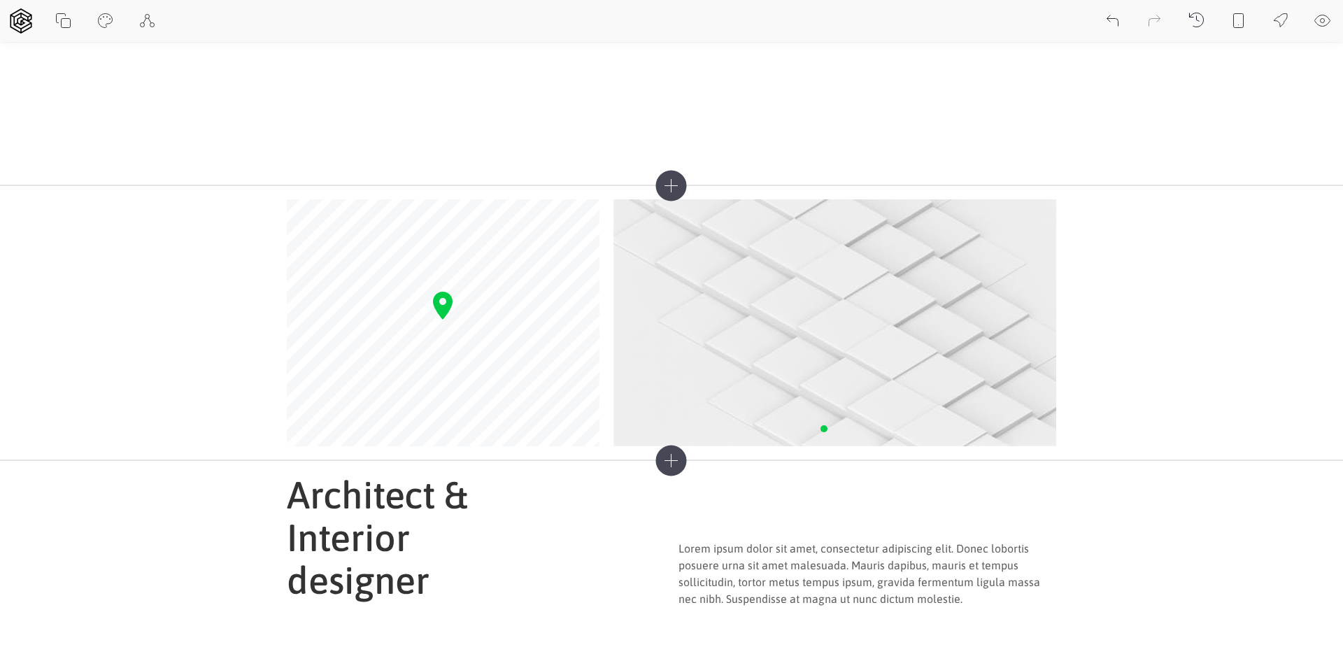
click at [679, 463] on icon at bounding box center [671, 461] width 31 height 31
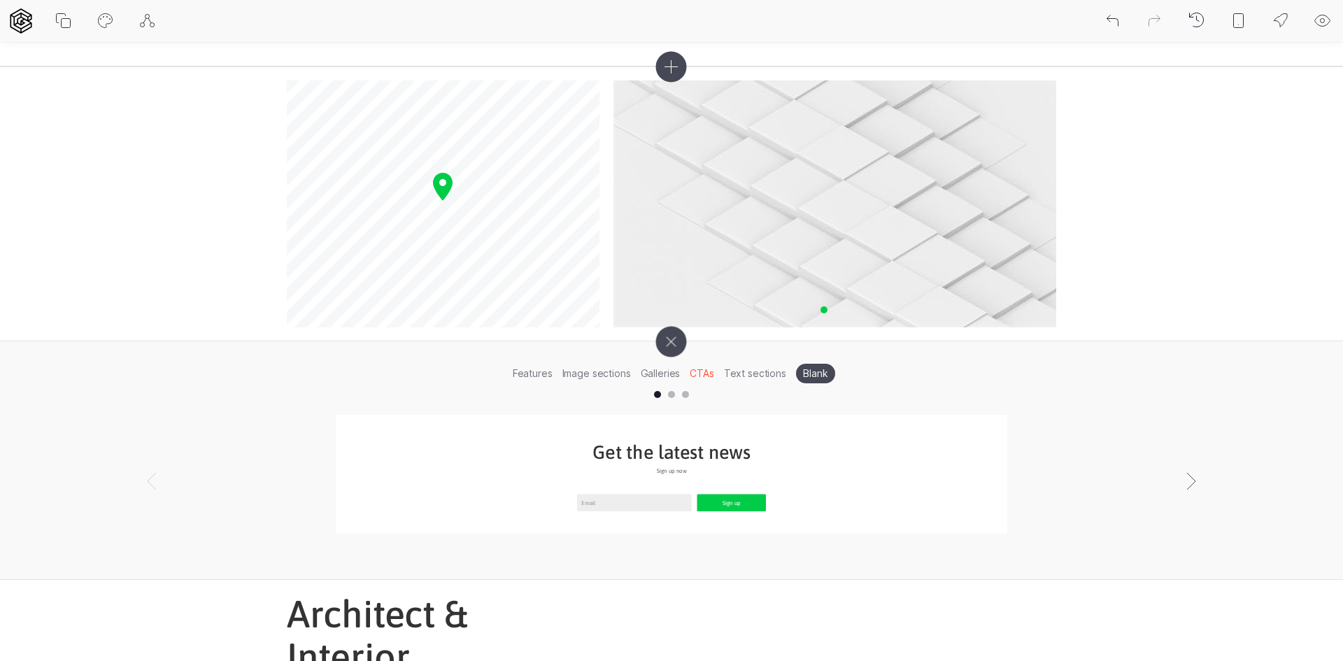
scroll to position [878, 0]
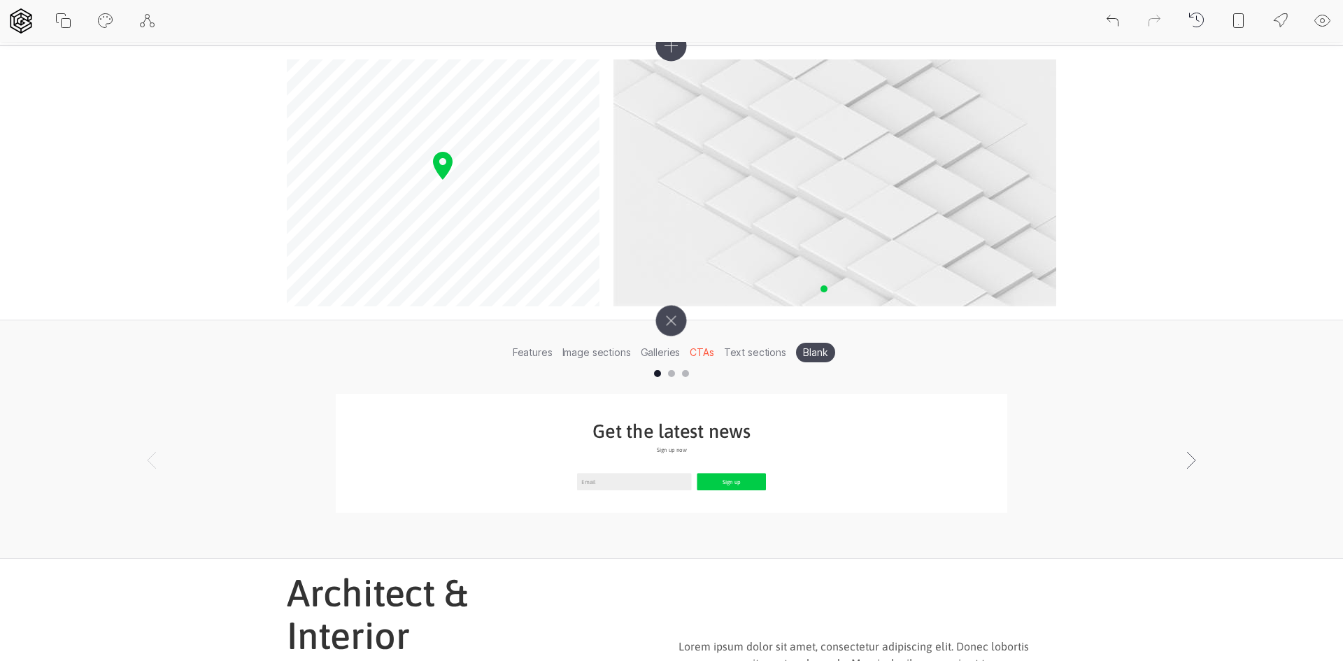
click at [781, 353] on li "Text sections" at bounding box center [755, 352] width 72 height 22
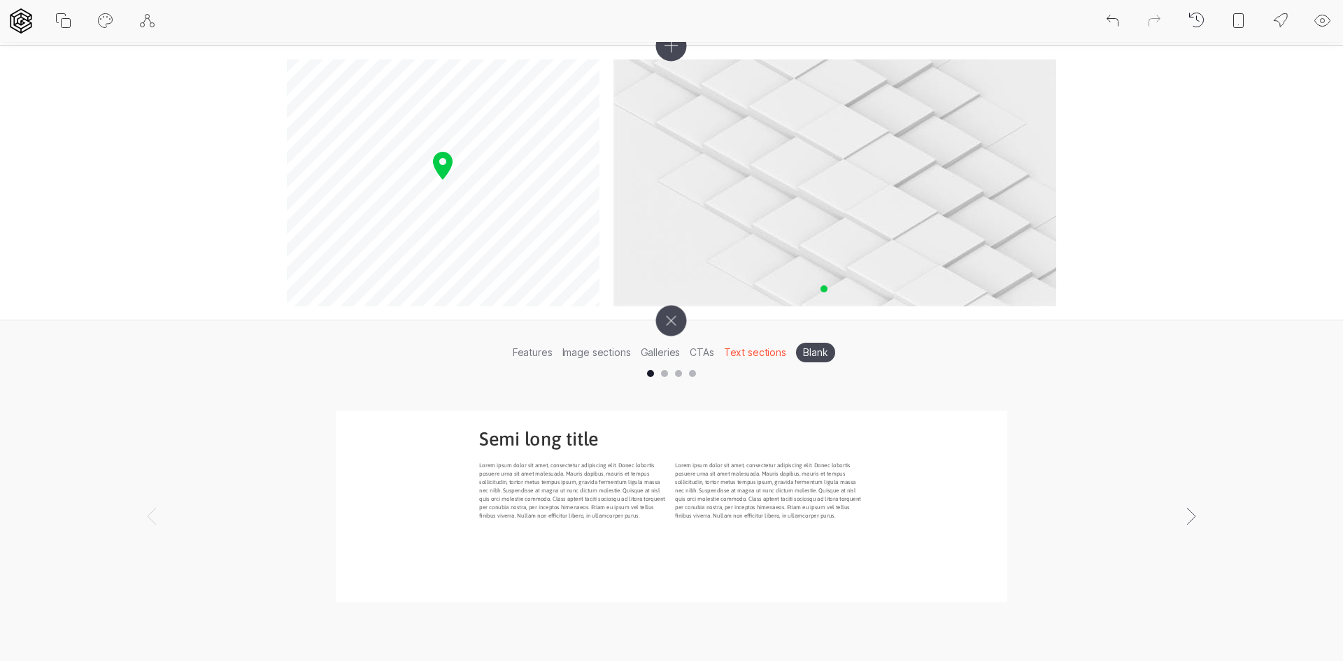
click at [806, 350] on li "Blank" at bounding box center [815, 353] width 39 height 20
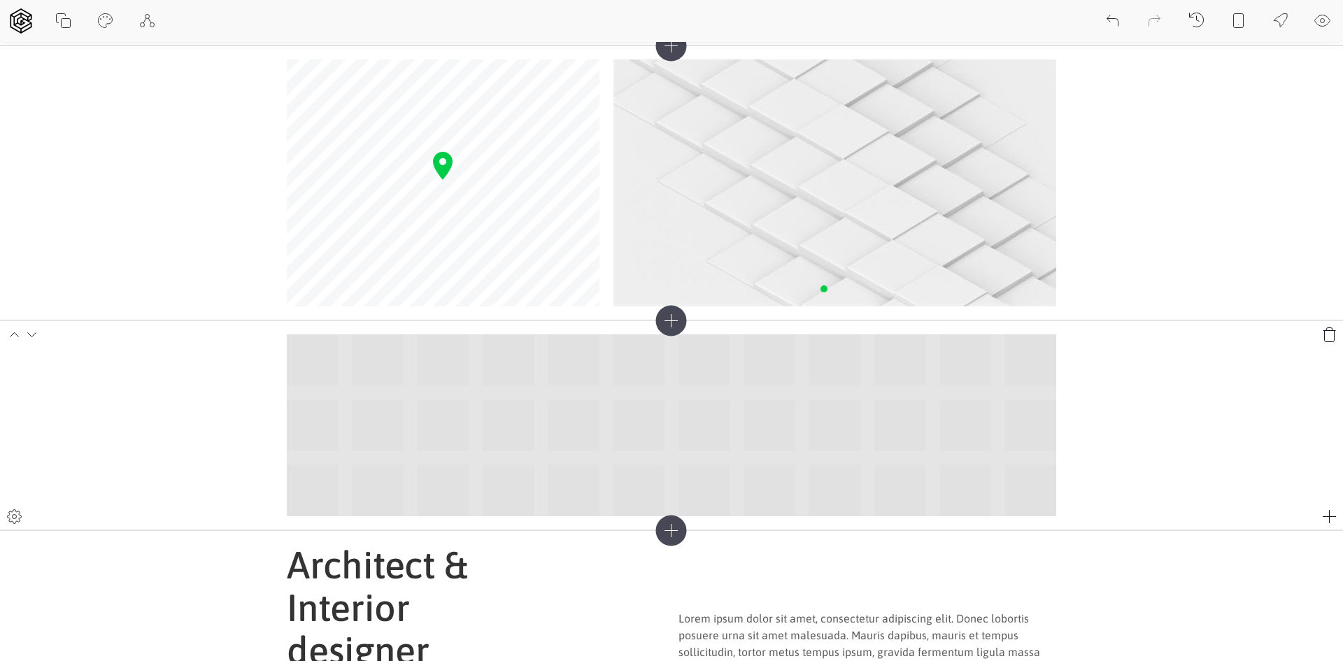
drag, startPoint x: 313, startPoint y: 349, endPoint x: 1044, endPoint y: 511, distance: 748.5
click at [1044, 511] on div at bounding box center [671, 425] width 769 height 182
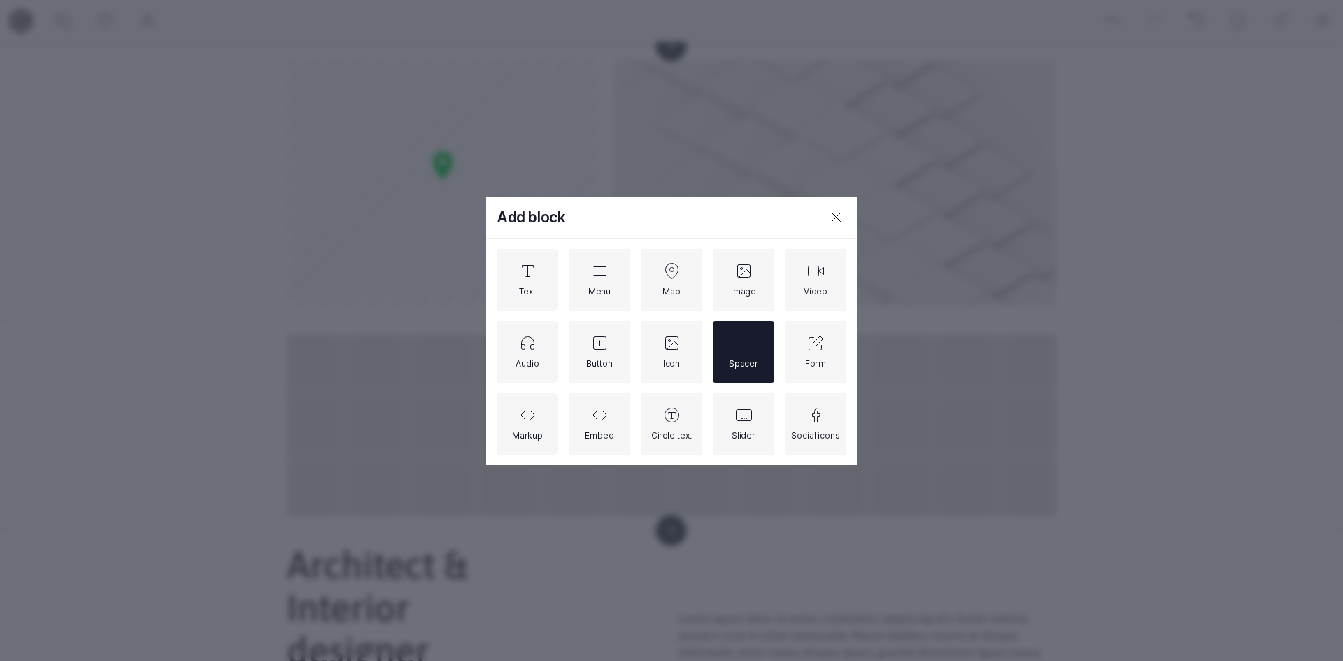
click at [761, 357] on div "Spacer" at bounding box center [744, 352] width 62 height 62
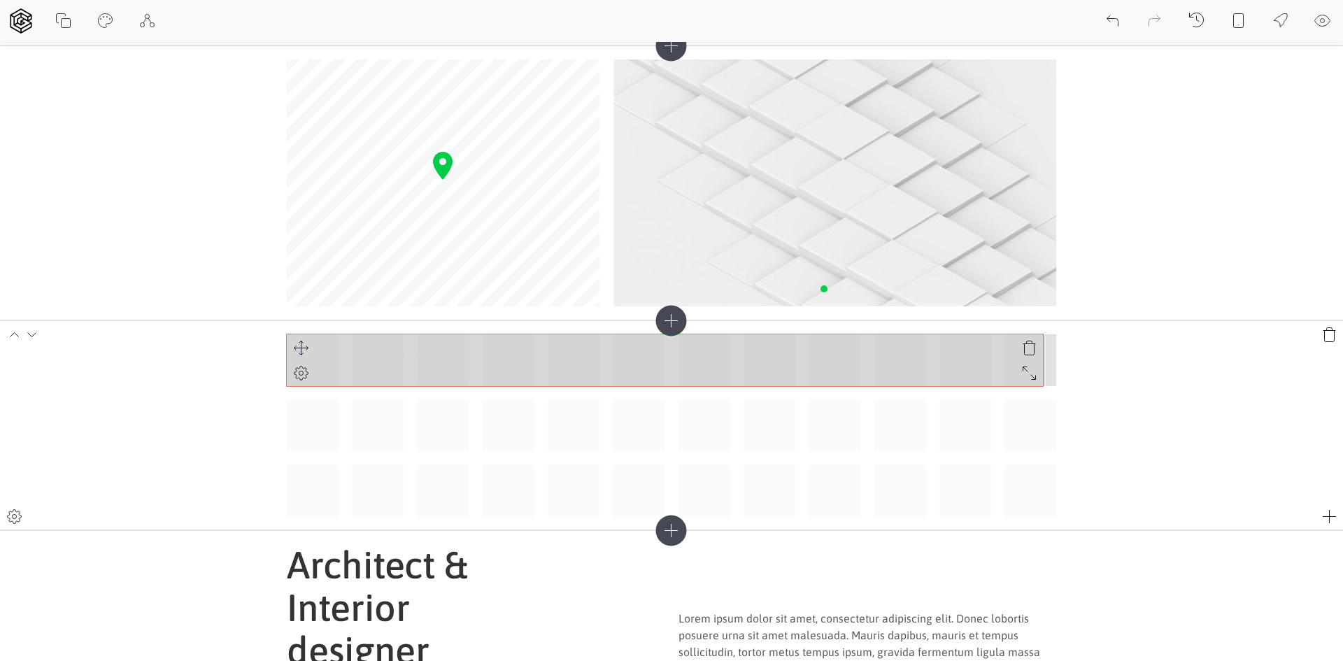
click at [1040, 367] on div at bounding box center [671, 425] width 769 height 182
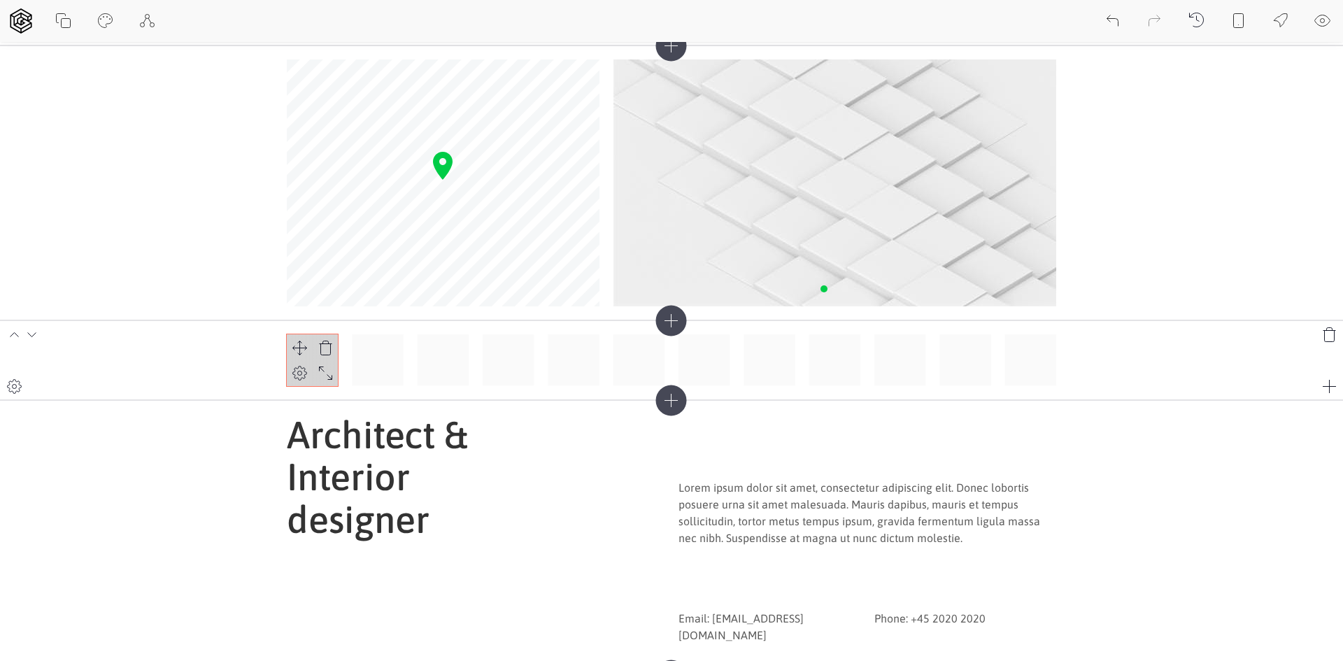
click at [325, 362] on div at bounding box center [671, 359] width 769 height 51
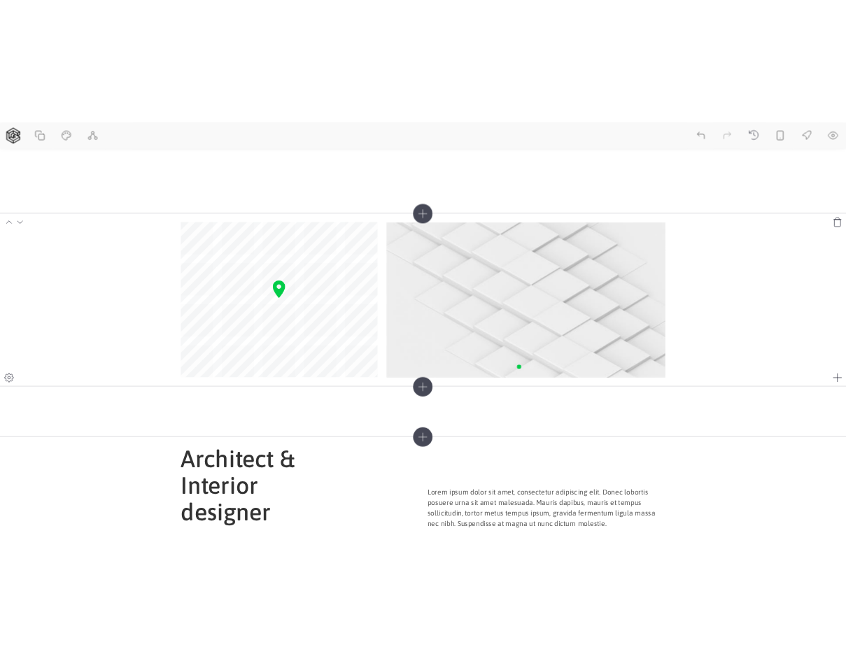
scroll to position [738, 0]
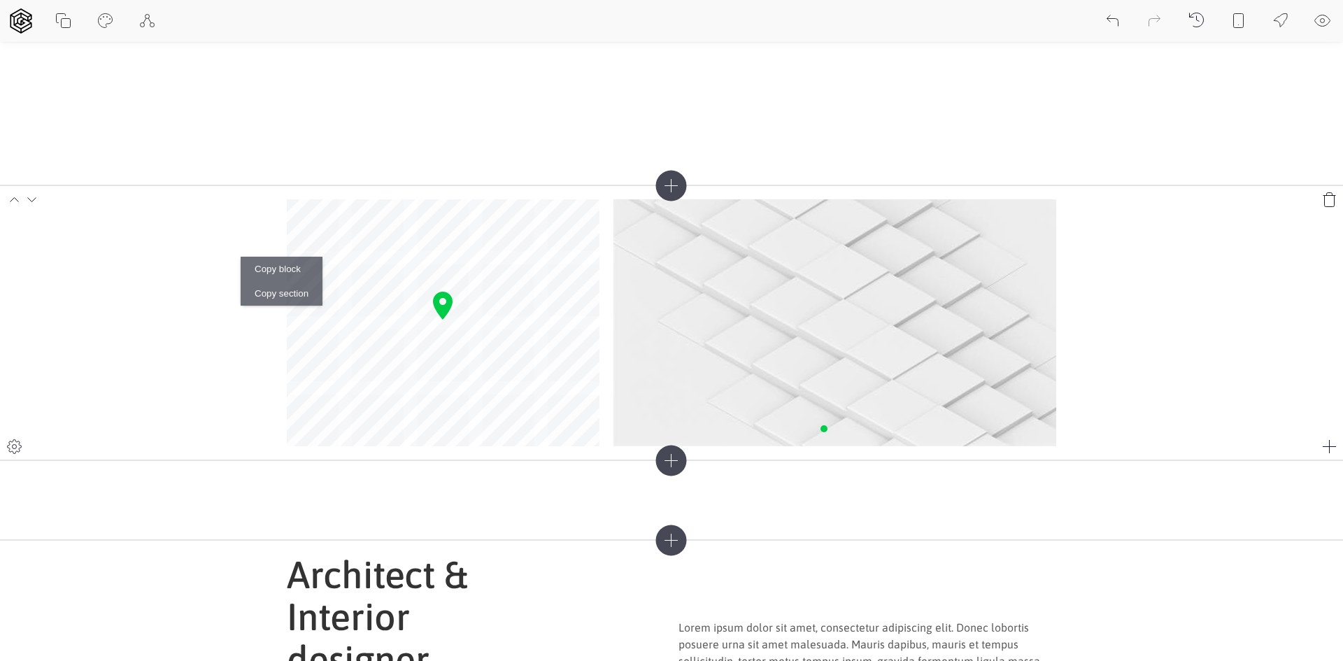
click at [206, 303] on section "© Mapbox © OpenStreetMap Improve this map" at bounding box center [671, 322] width 1343 height 275
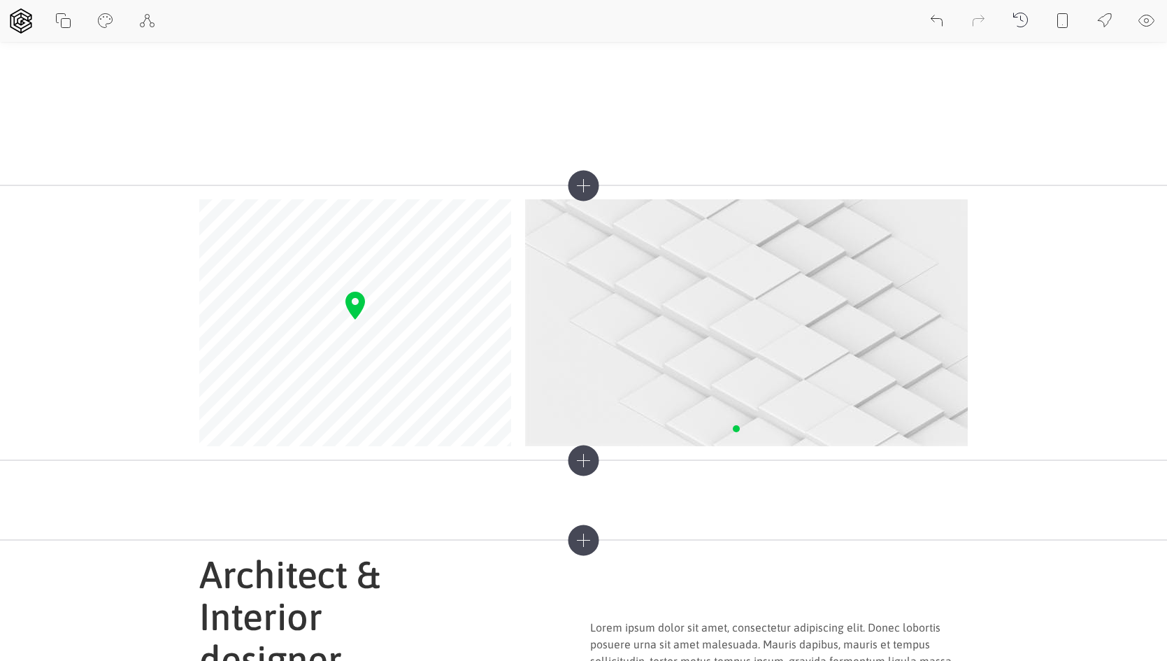
click at [107, 29] on icon at bounding box center [105, 21] width 17 height 17
select select "Asap"
select select "500"
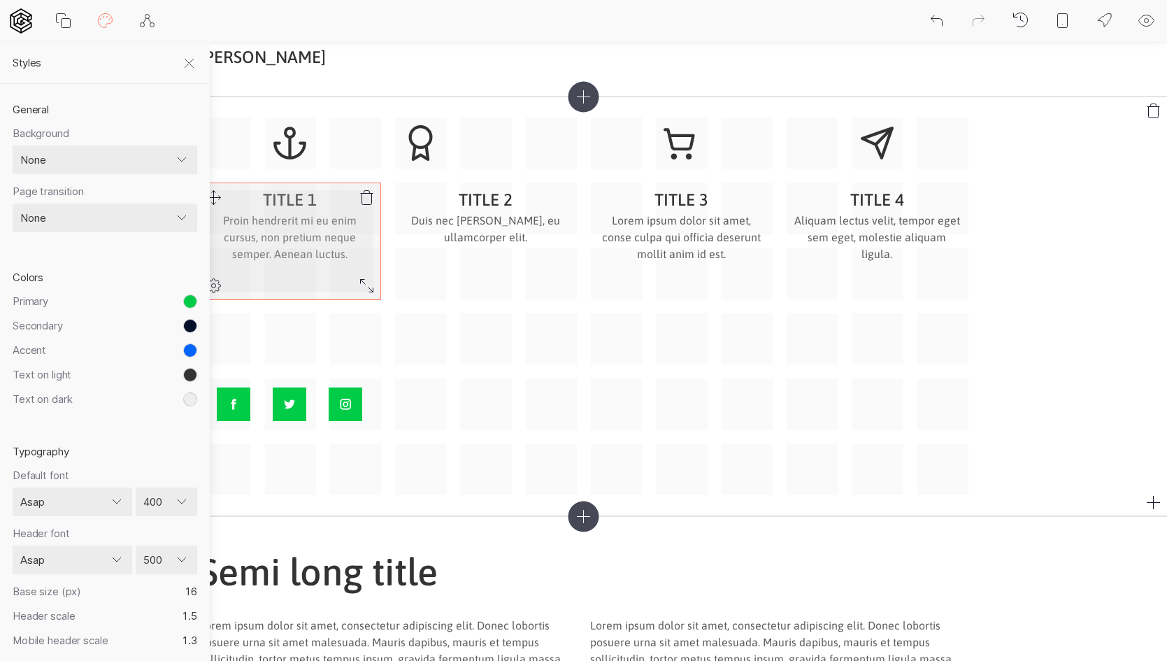
scroll to position [0, 0]
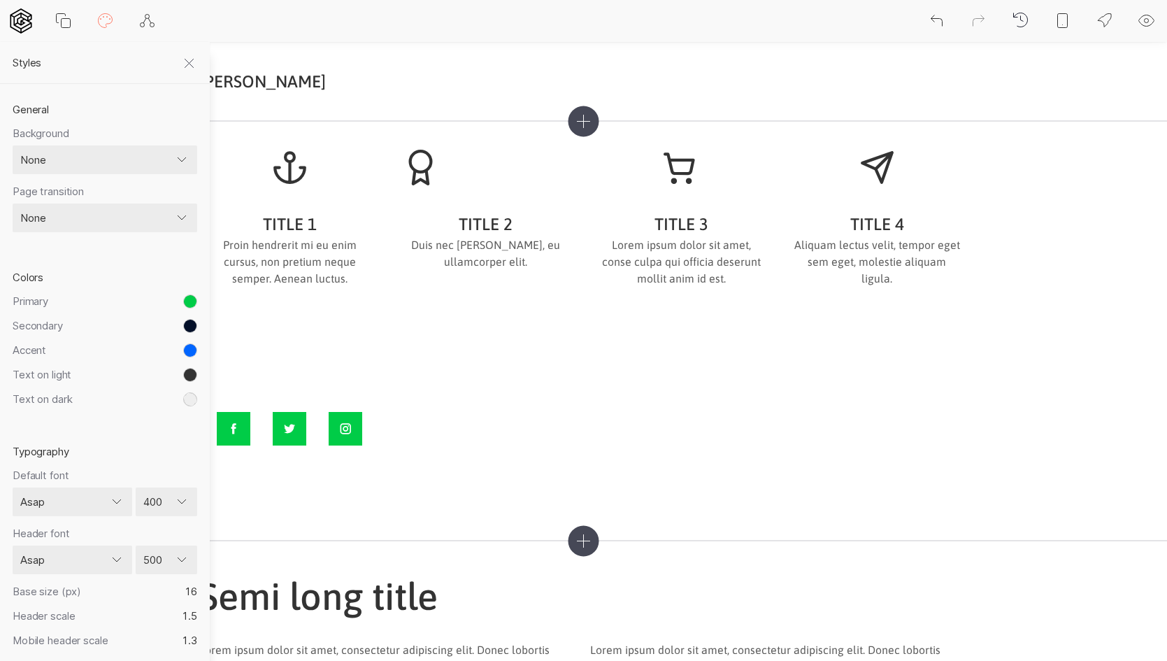
click at [192, 73] on div at bounding box center [189, 63] width 42 height 42
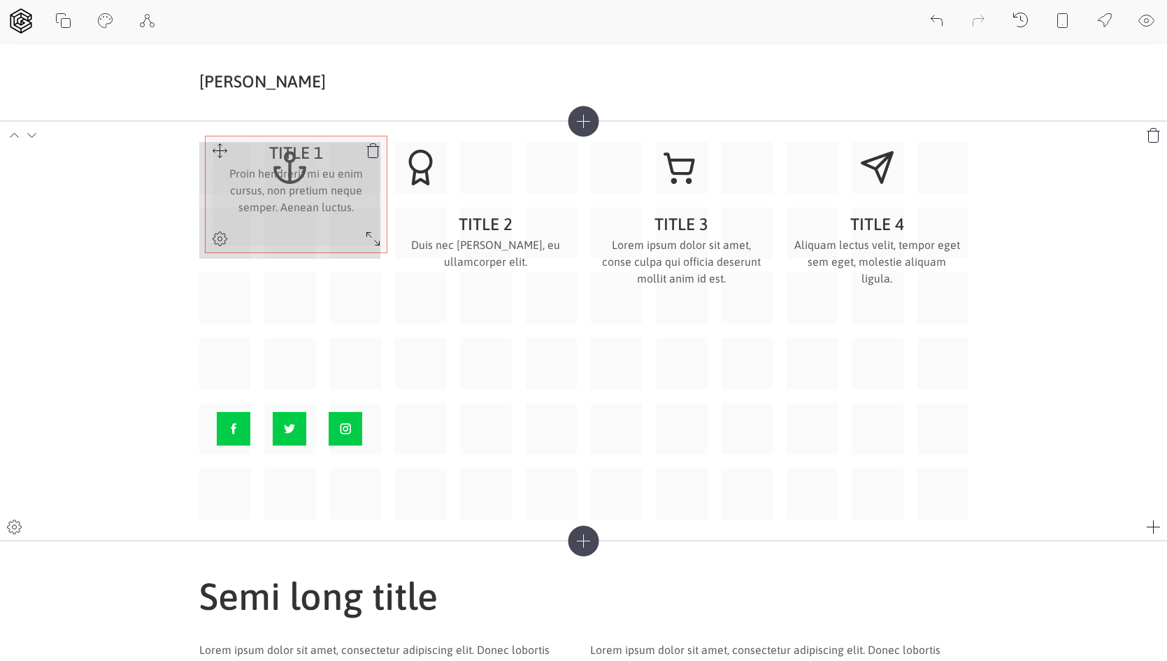
click at [212, 142] on icon at bounding box center [219, 150] width 17 height 17
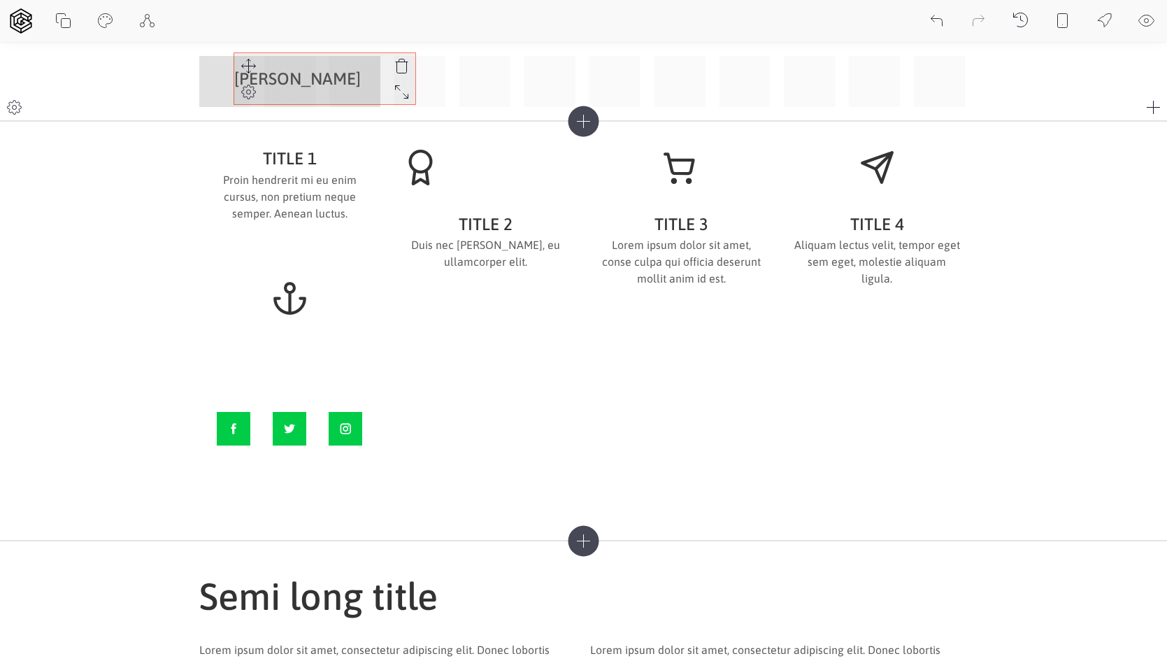
click at [213, 67] on div "[PERSON_NAME]" at bounding box center [583, 81] width 769 height 51
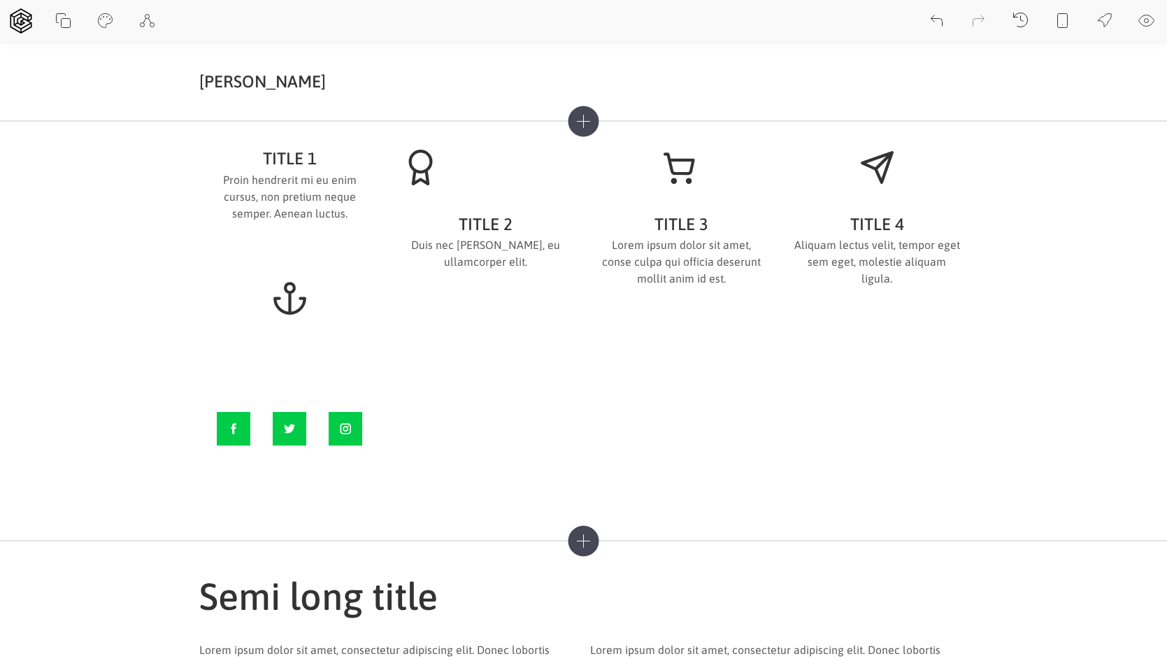
click at [211, 91] on icon at bounding box center [213, 95] width 17 height 17
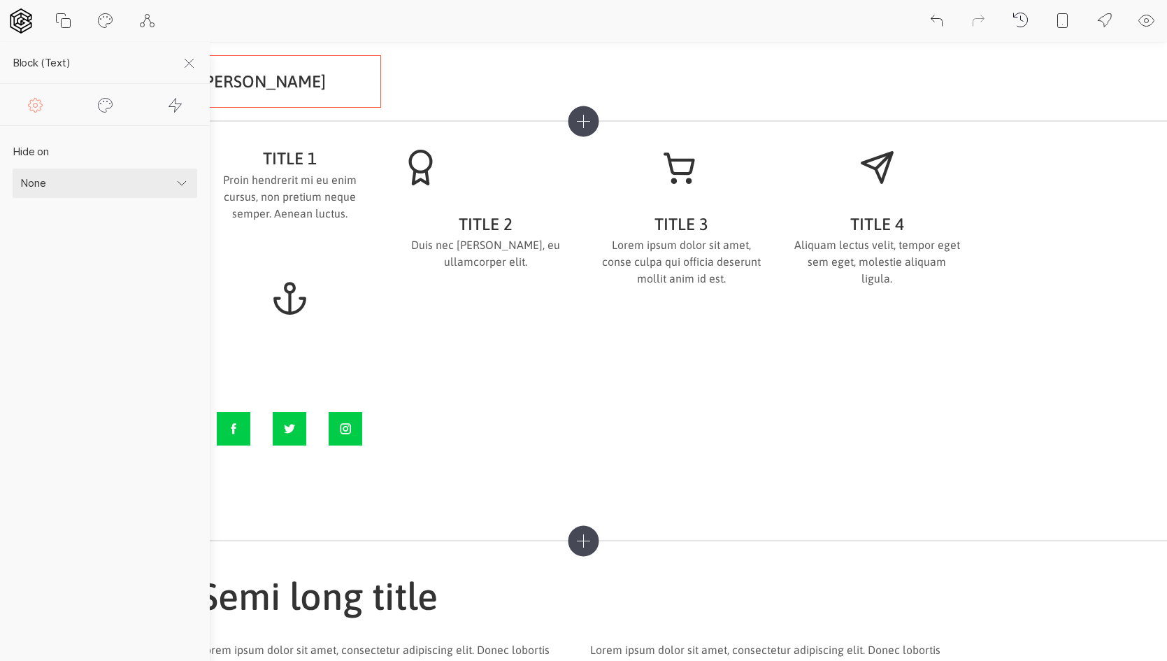
click at [131, 170] on select "None Mobile Desktop" at bounding box center [105, 183] width 185 height 29
click at [13, 169] on select "None Mobile Desktop" at bounding box center [105, 183] width 185 height 29
click at [141, 185] on select "None Mobile Desktop" at bounding box center [105, 183] width 185 height 29
select select "none"
click at [13, 169] on select "None Mobile Desktop" at bounding box center [105, 183] width 185 height 29
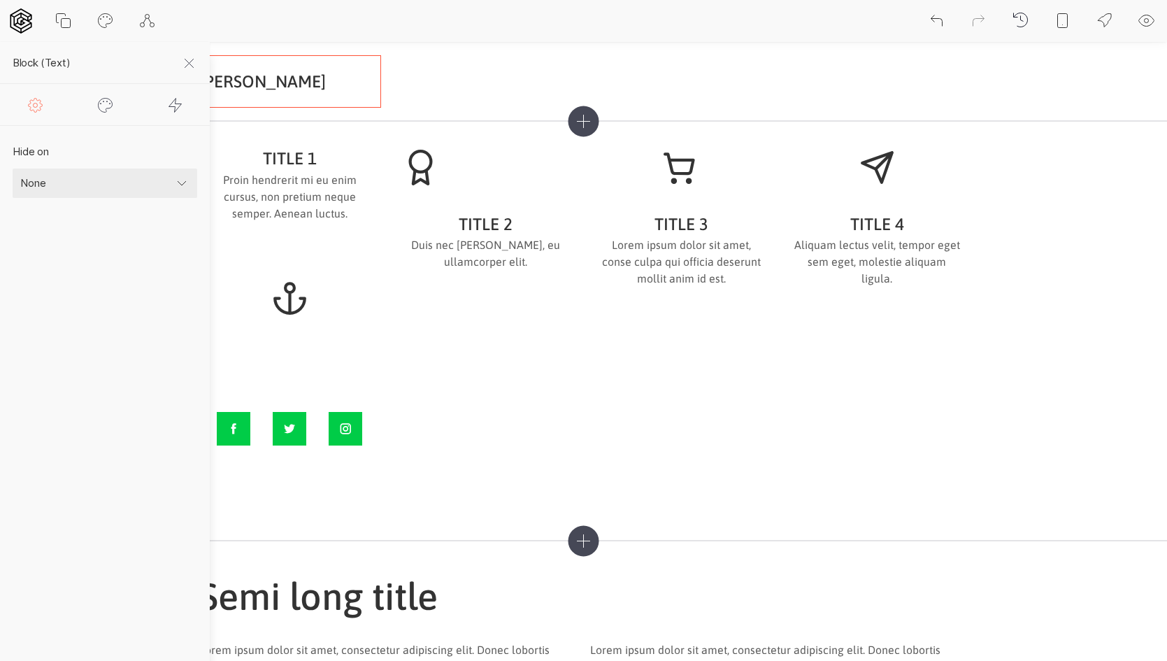
click at [97, 117] on div at bounding box center [105, 104] width 70 height 41
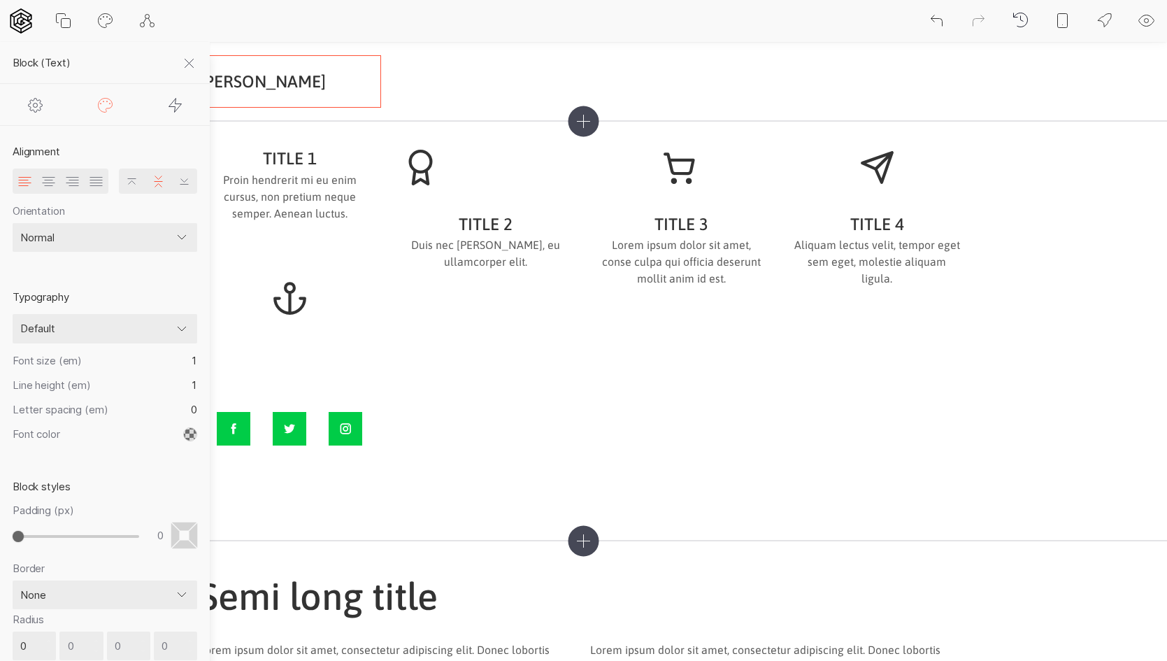
click at [178, 113] on div at bounding box center [175, 104] width 70 height 41
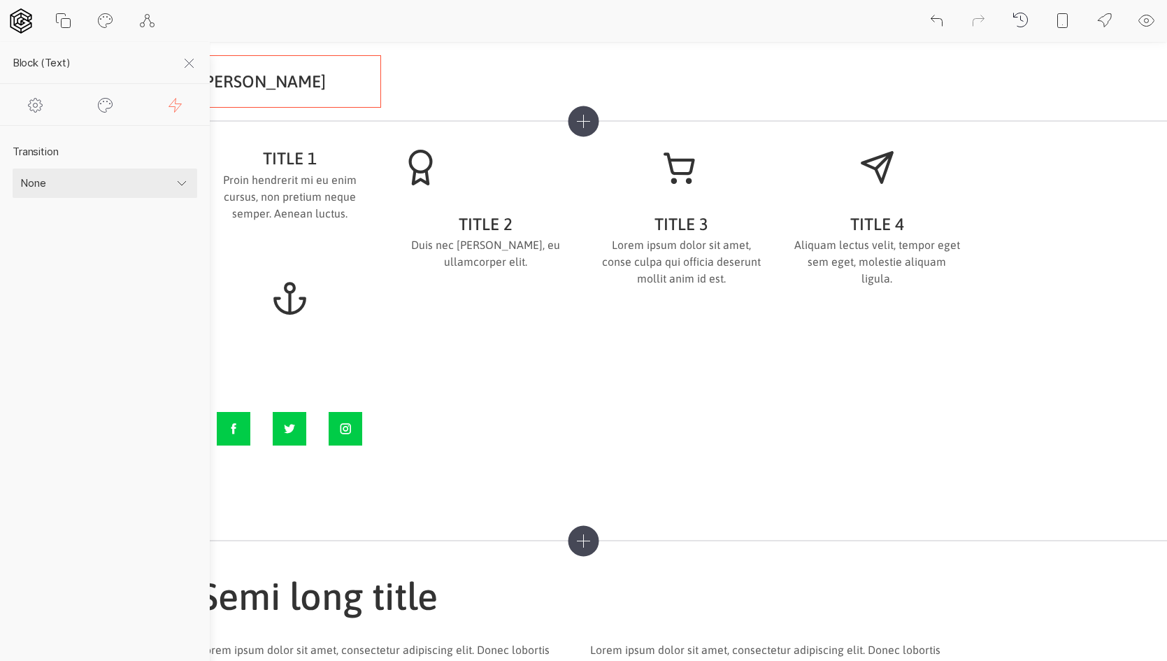
click at [117, 108] on div at bounding box center [105, 104] width 70 height 41
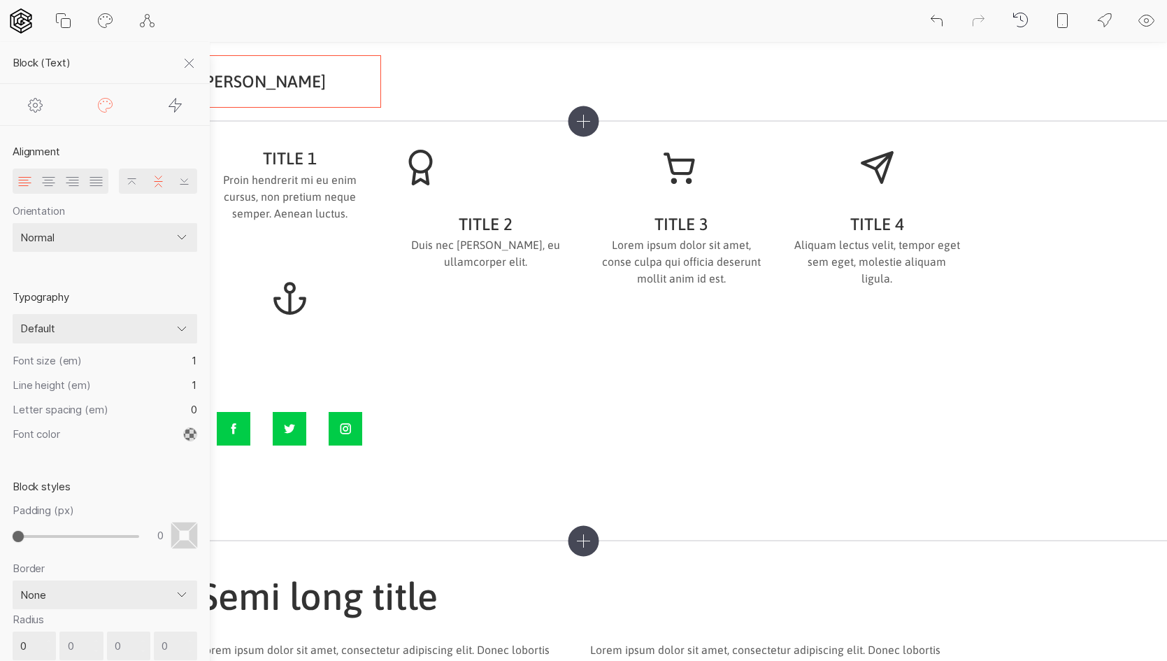
click at [108, 27] on icon at bounding box center [105, 21] width 17 height 17
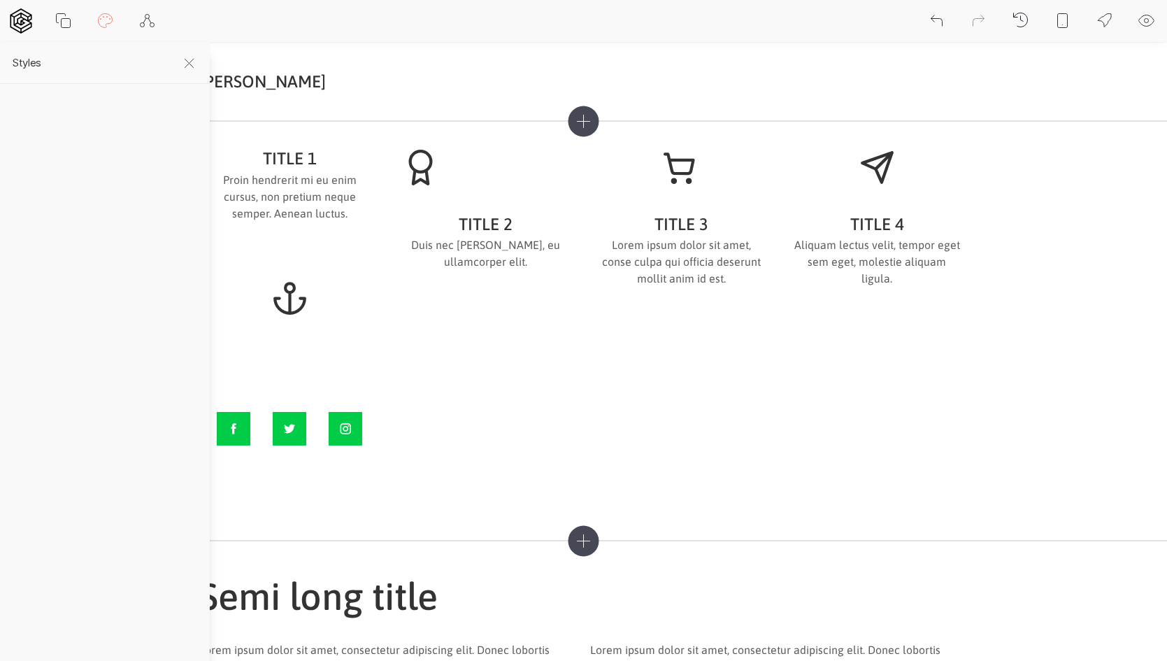
click at [101, 73] on h2 "styles" at bounding box center [111, 63] width 197 height 42
click at [24, 65] on h2 "styles" at bounding box center [111, 63] width 197 height 42
click at [292, 84] on h3 "[PERSON_NAME]" at bounding box center [290, 81] width 182 height 19
click at [29, 106] on header "[PERSON_NAME]" at bounding box center [583, 81] width 1167 height 79
click at [9, 107] on icon at bounding box center [14, 107] width 17 height 17
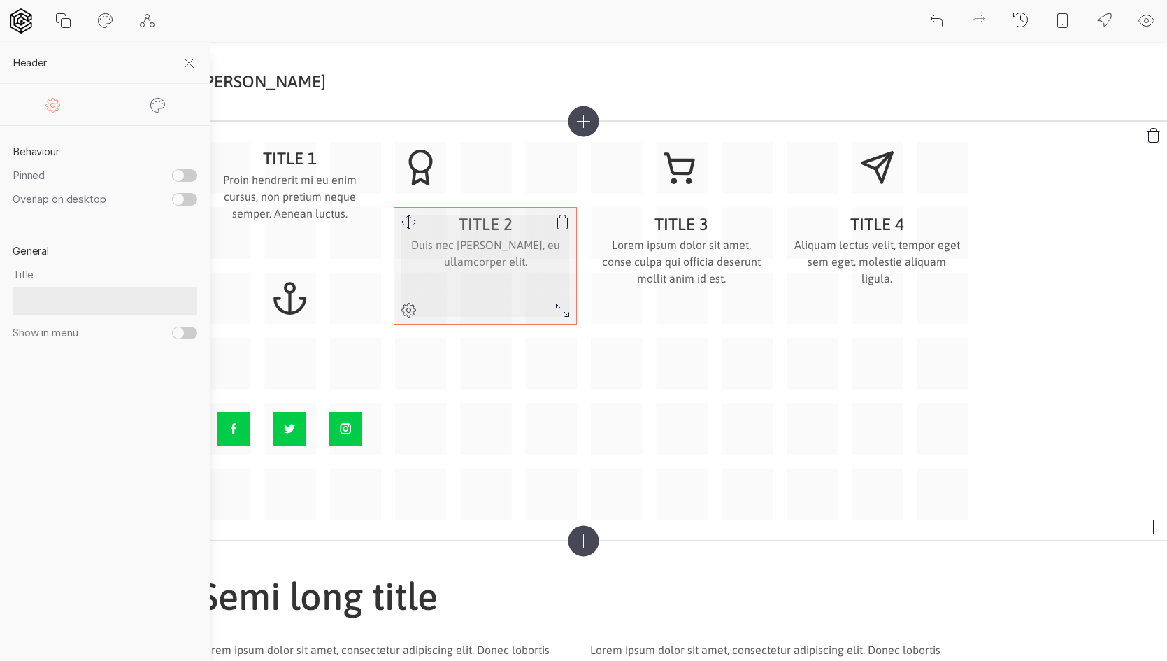
click at [402, 287] on div "TITLE 2 Duis nec [PERSON_NAME], eu ullamcorper elit." at bounding box center [485, 266] width 182 height 117
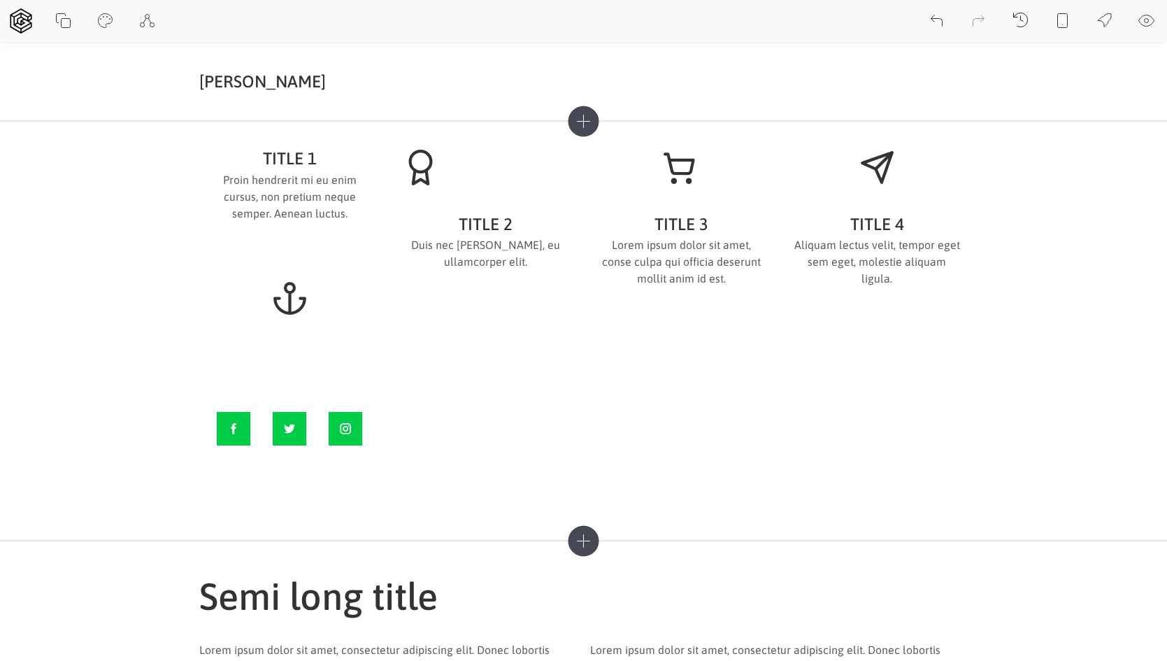
click at [1064, 20] on icon at bounding box center [1063, 21] width 17 height 17
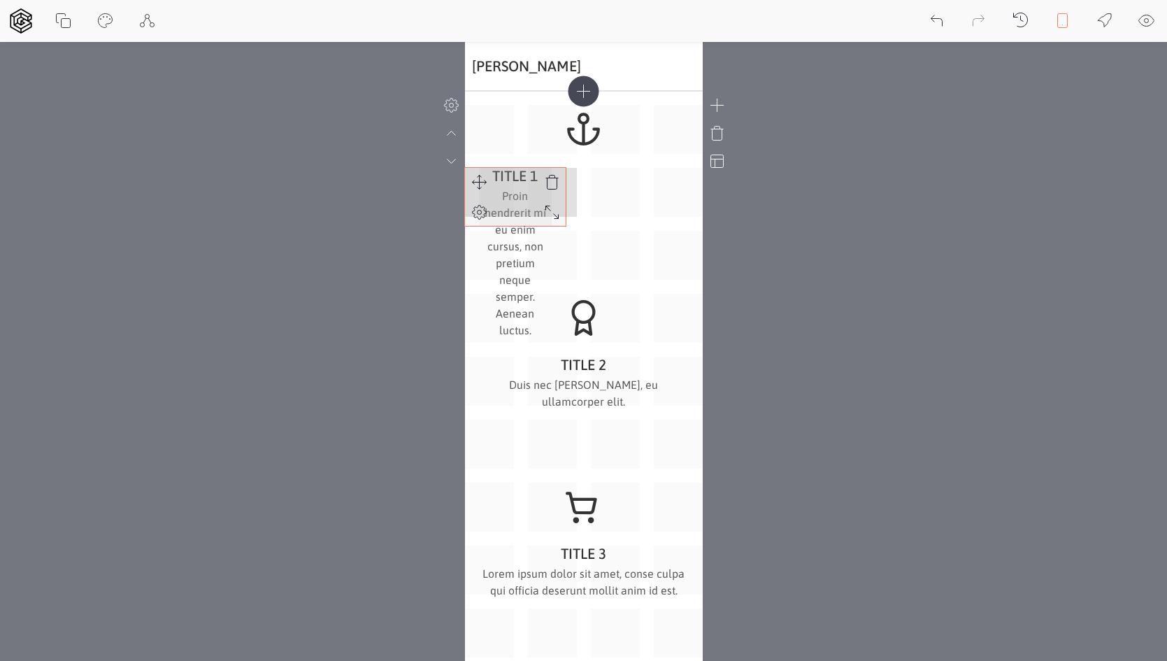
click at [543, 221] on icon at bounding box center [551, 212] width 17 height 17
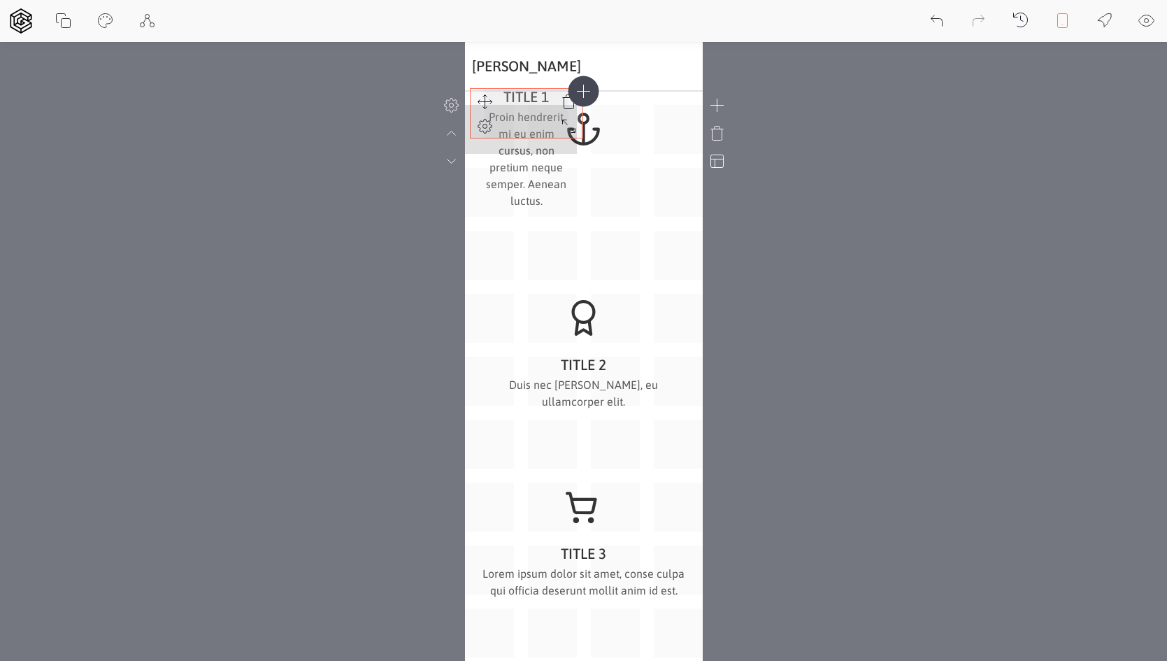
click at [492, 99] on icon at bounding box center [484, 101] width 17 height 17
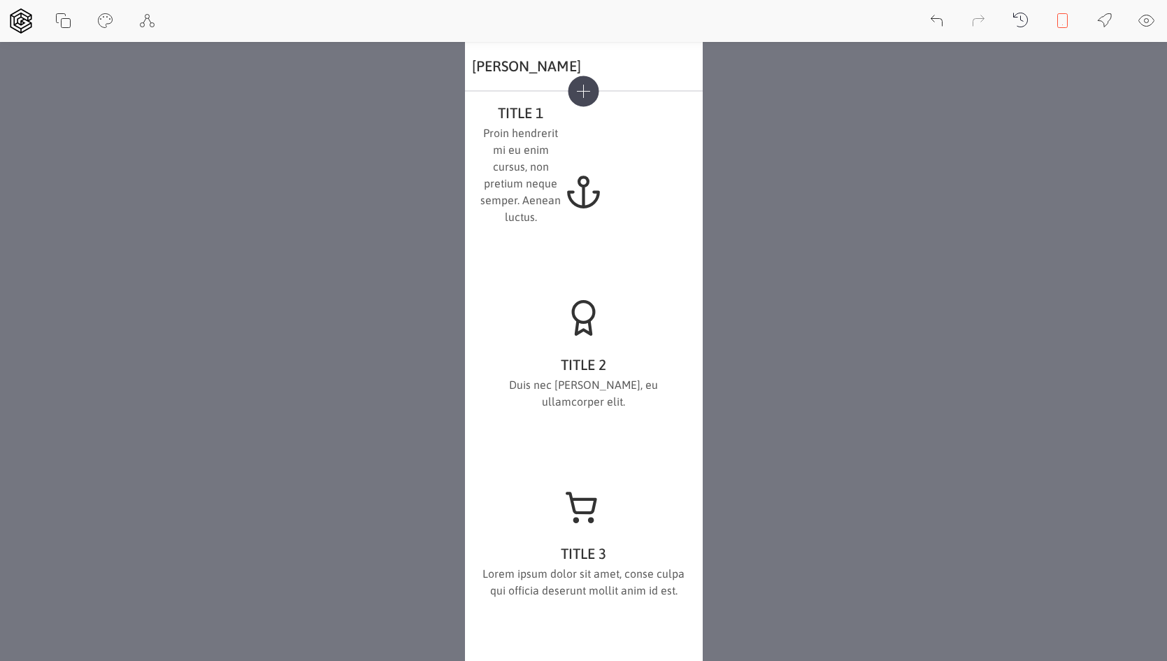
click at [1070, 25] on icon at bounding box center [1063, 21] width 17 height 17
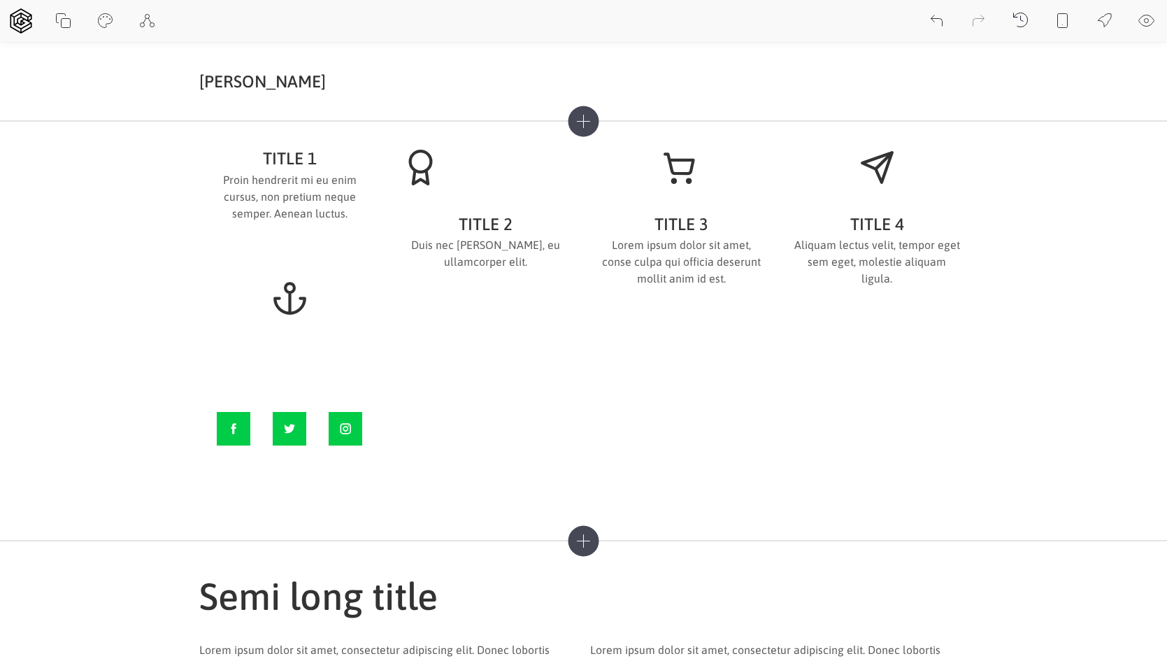
click at [1070, 25] on icon at bounding box center [1063, 21] width 17 height 17
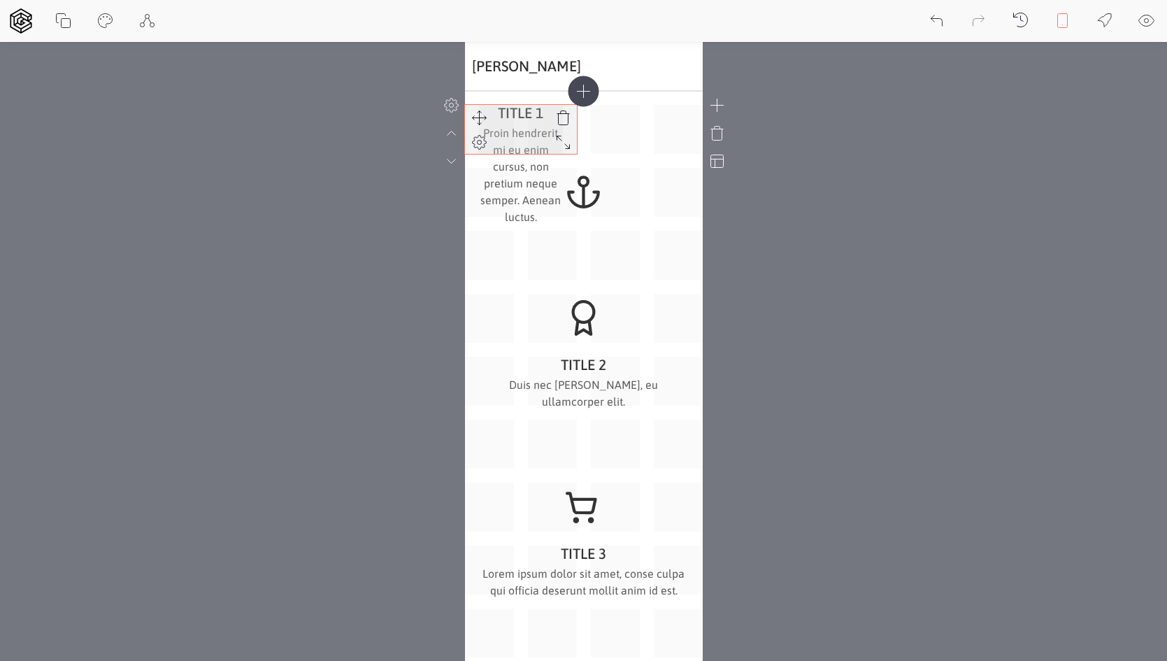
click at [516, 148] on p "Proin hendrerit mi eu enim cursus, non pretium neque semper. Aenean luctus." at bounding box center [521, 174] width 84 height 101
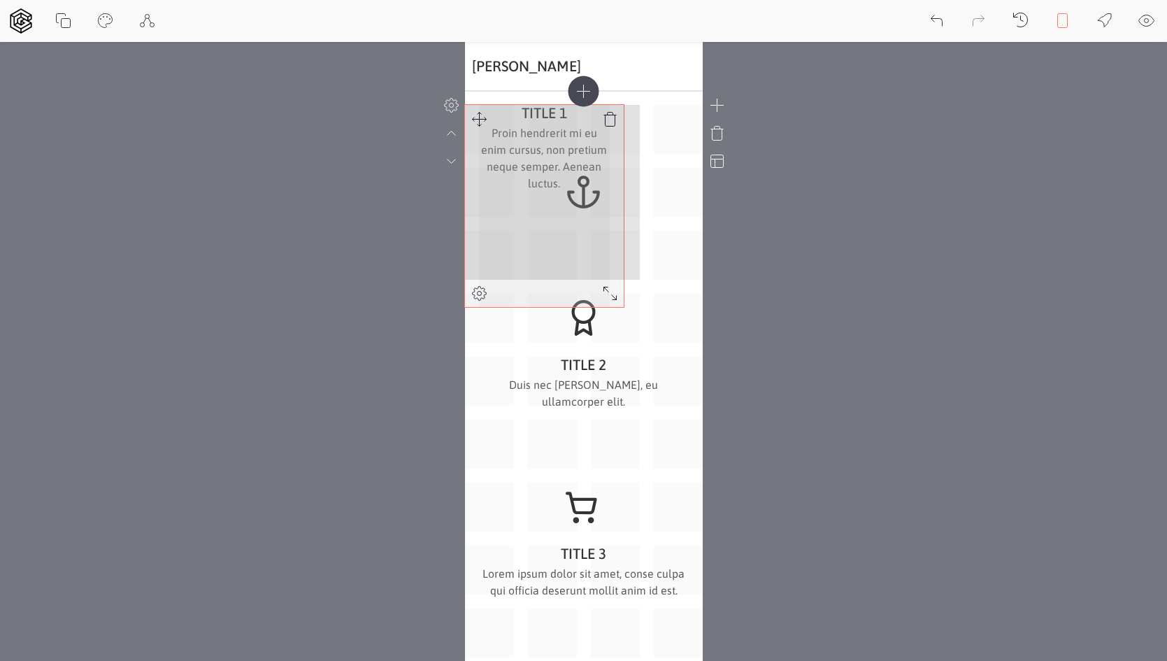
click at [617, 321] on div "TITLE 1 Proin hendrerit mi eu enim cursus, non pretium neque semper. Aenean luc…" at bounding box center [584, 570] width 238 height 930
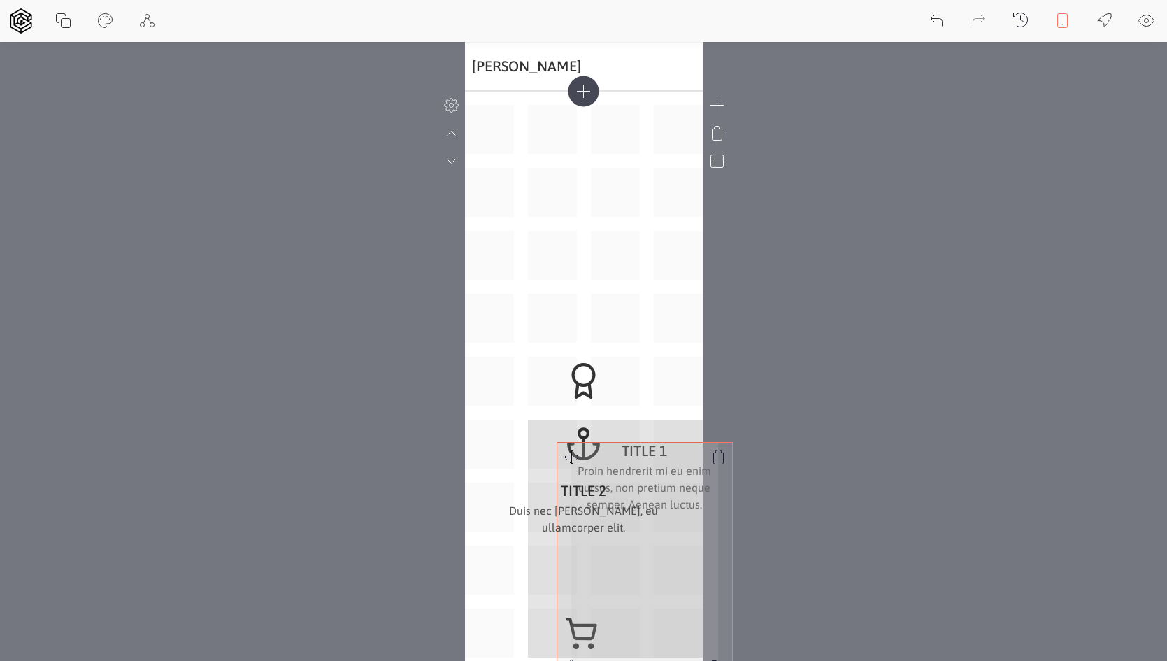
click at [539, 483] on div "TITLE 1 Proin hendrerit mi eu enim cursus, non pretium neque semper. Aenean luc…" at bounding box center [584, 633] width 238 height 1056
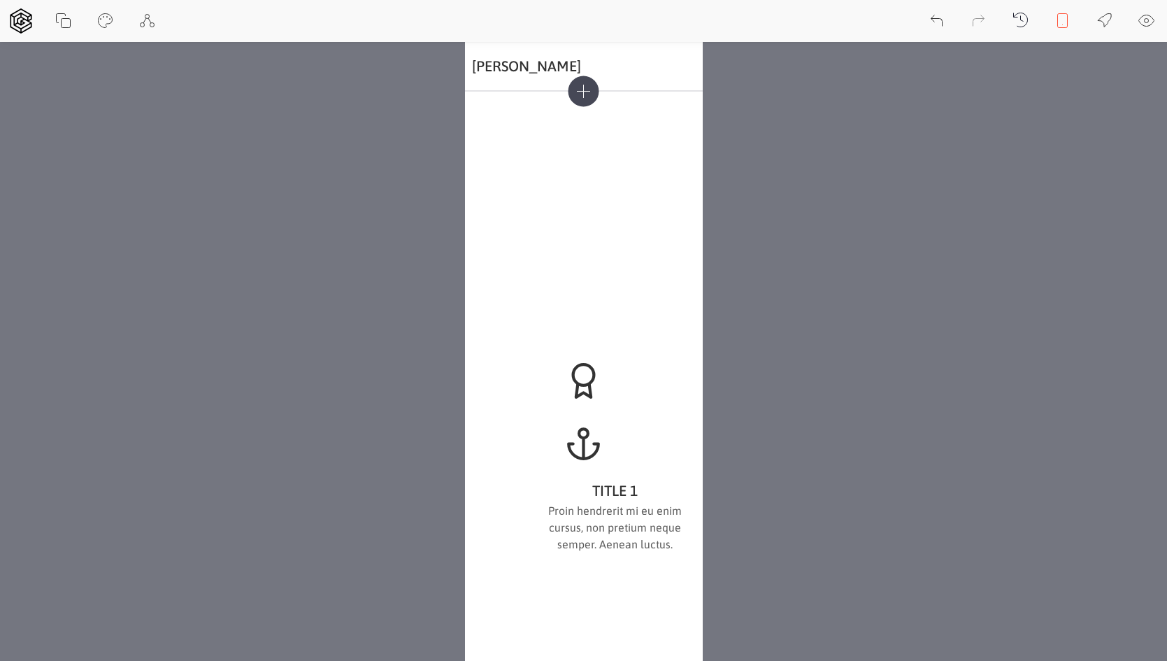
click at [1064, 17] on icon at bounding box center [1063, 21] width 17 height 17
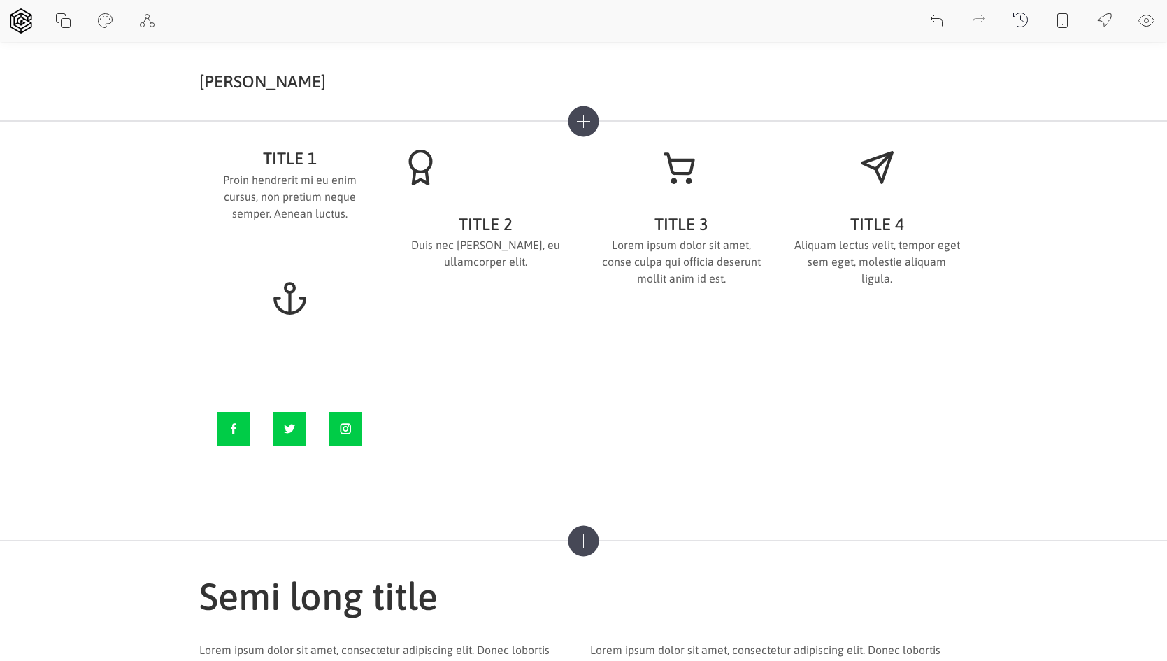
click at [1064, 17] on icon at bounding box center [1063, 21] width 17 height 17
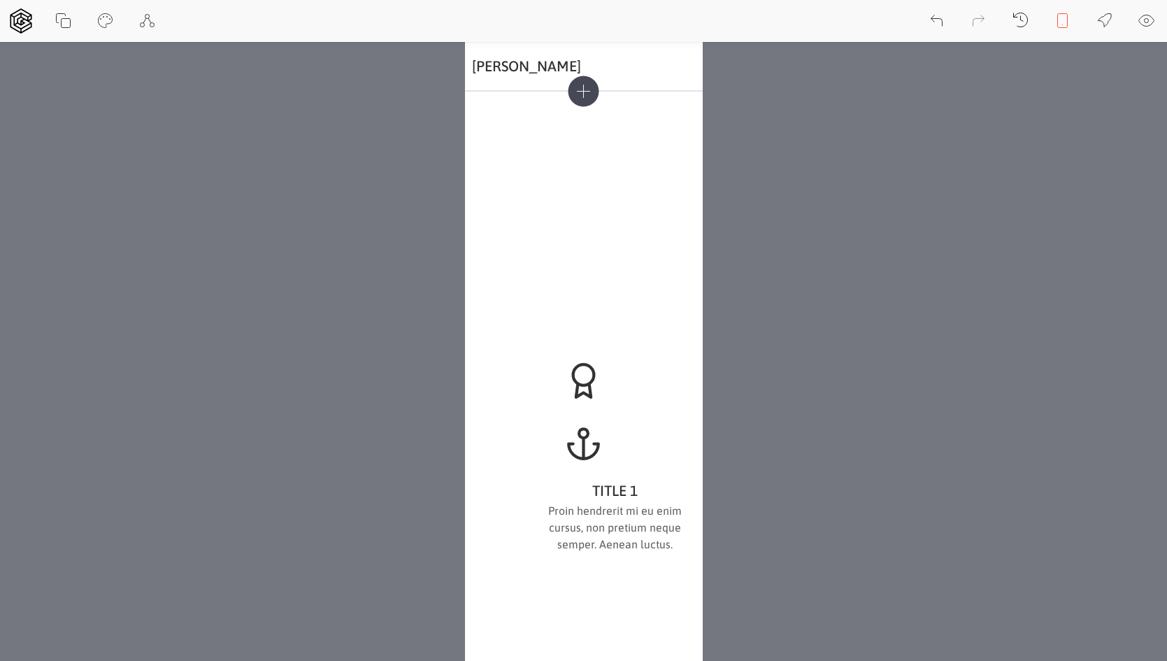
click at [1064, 17] on icon at bounding box center [1063, 21] width 17 height 17
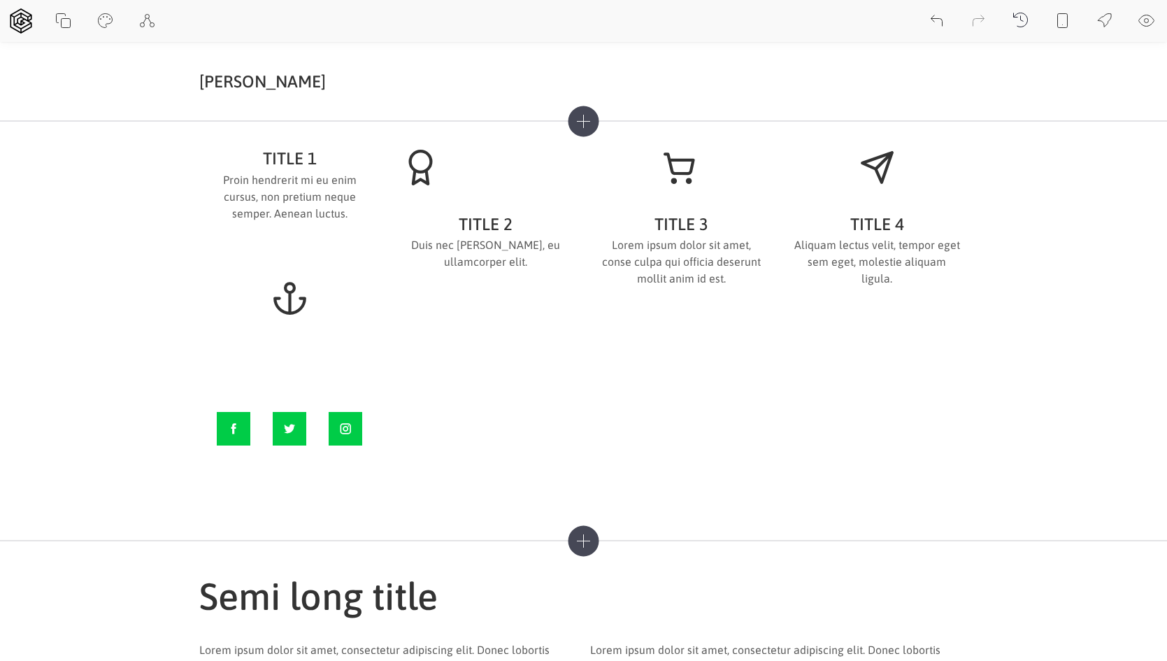
click at [1064, 17] on icon at bounding box center [1063, 21] width 17 height 17
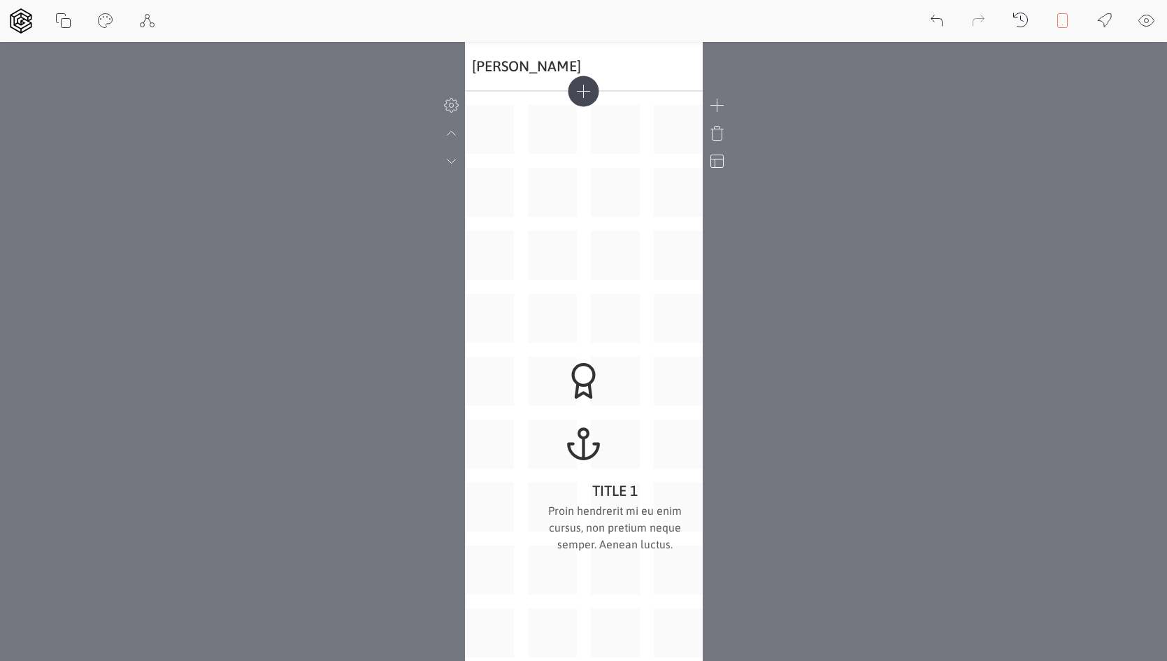
click at [444, 106] on icon at bounding box center [451, 106] width 14 height 14
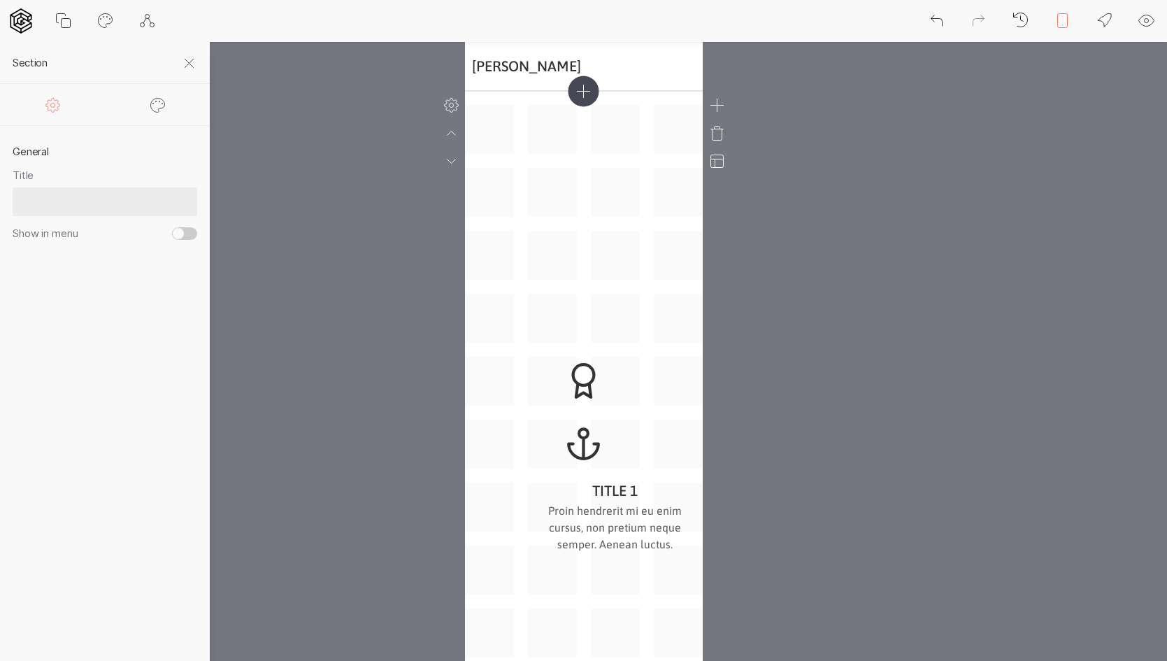
click at [443, 108] on icon at bounding box center [451, 105] width 17 height 17
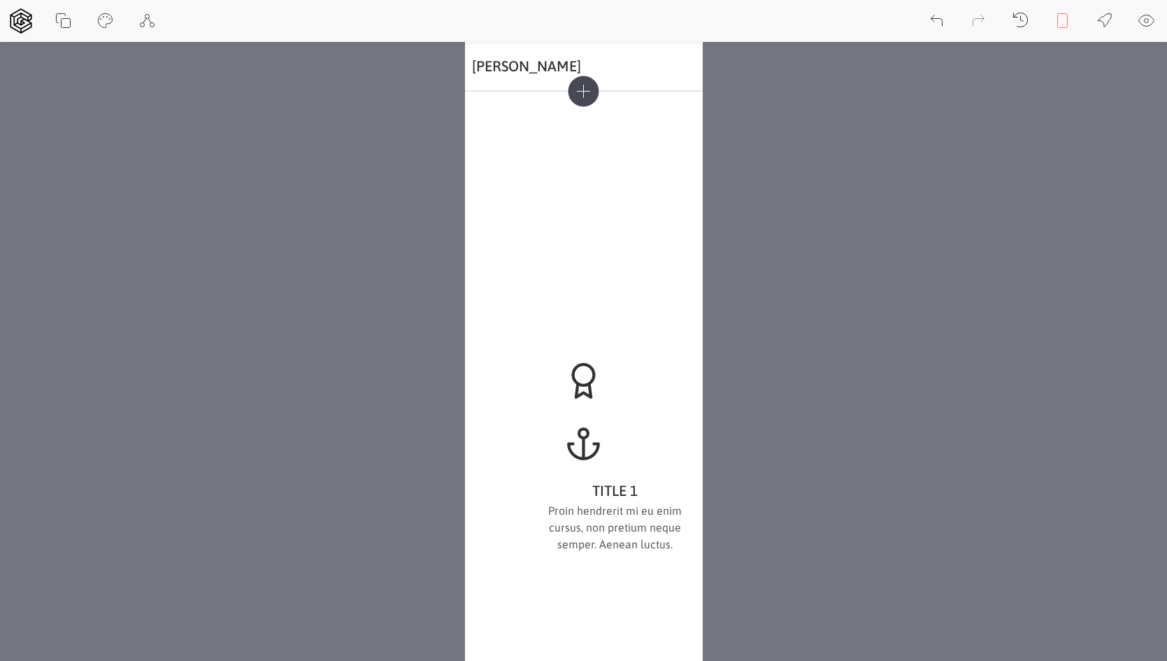
click at [723, 162] on icon at bounding box center [717, 161] width 13 height 13
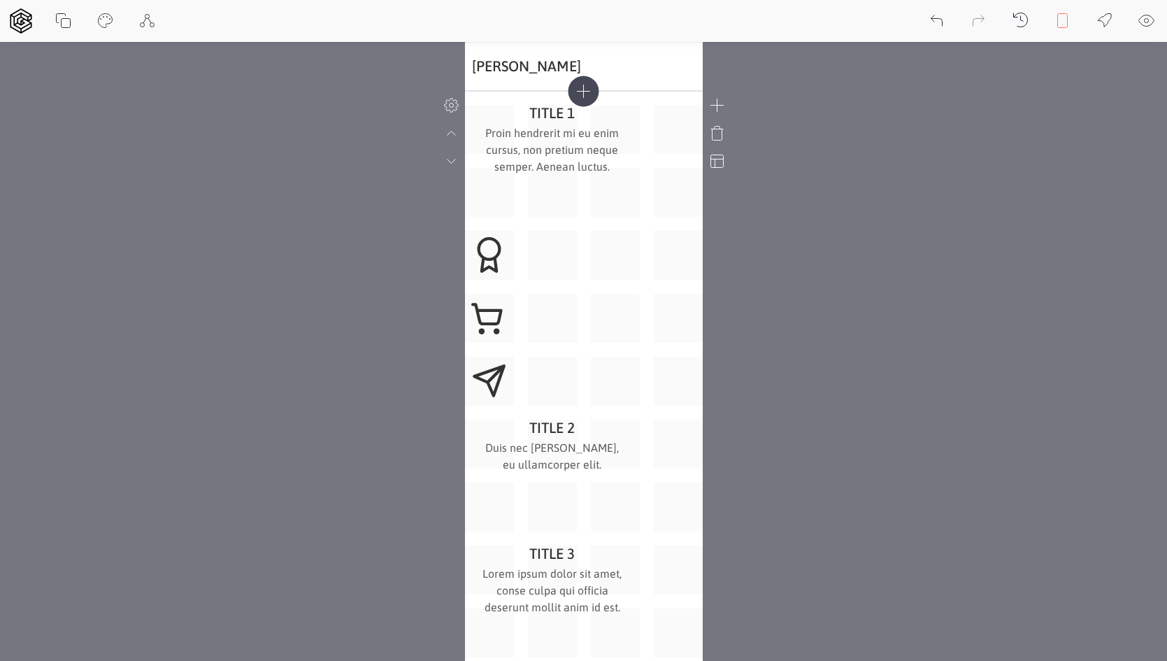
click at [722, 162] on icon at bounding box center [716, 161] width 17 height 17
click at [611, 190] on div "TITLE 1 Proin hendrerit mi eu enim cursus, non pretium neque semper. Aenean luc…" at bounding box center [584, 570] width 238 height 930
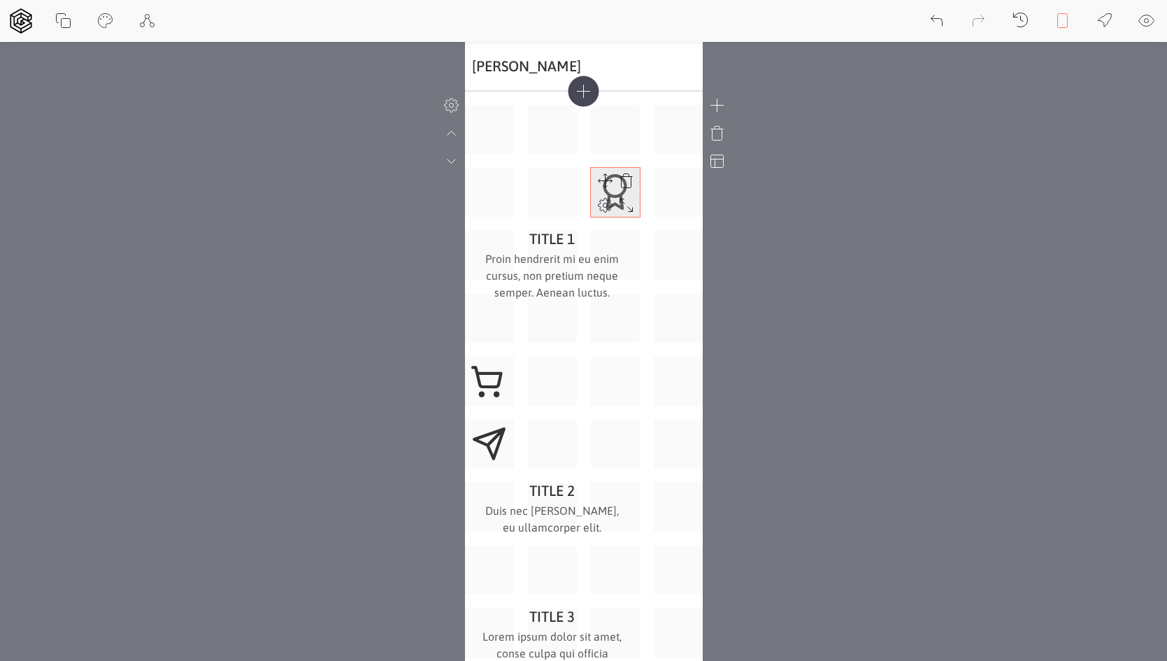
click at [634, 213] on icon at bounding box center [626, 205] width 17 height 17
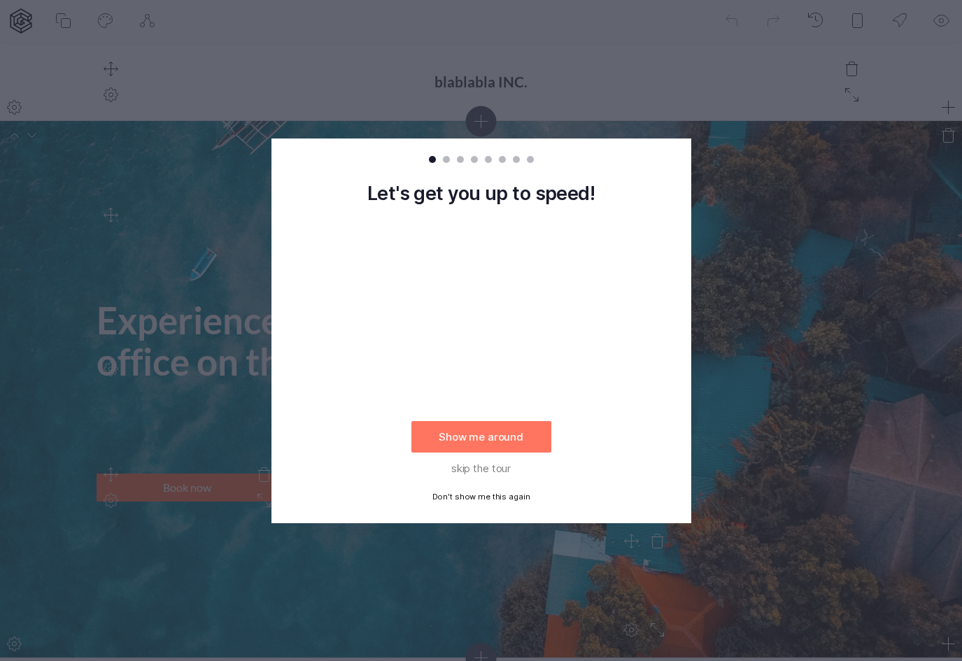
click at [495, 495] on button "Don't show me this again" at bounding box center [481, 497] width 140 height 27
